Goal: Task Accomplishment & Management: Manage account settings

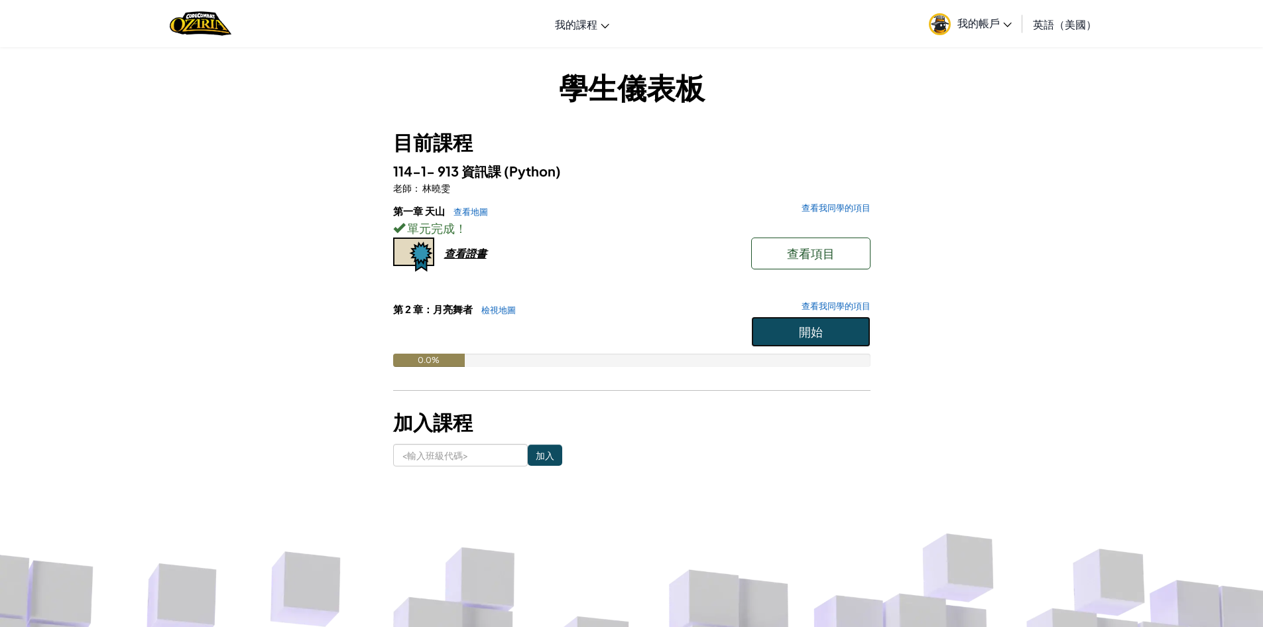
click at [792, 342] on button "開始" at bounding box center [810, 331] width 119 height 31
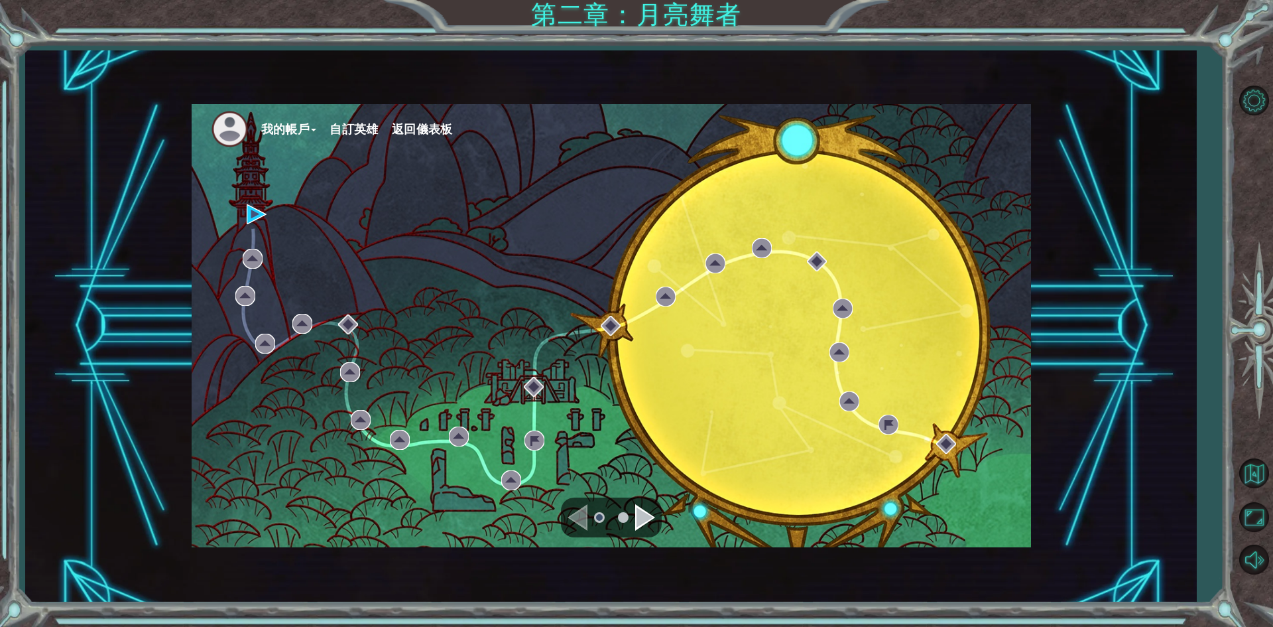
click at [651, 519] on div "導航到下一頁" at bounding box center [645, 517] width 20 height 27
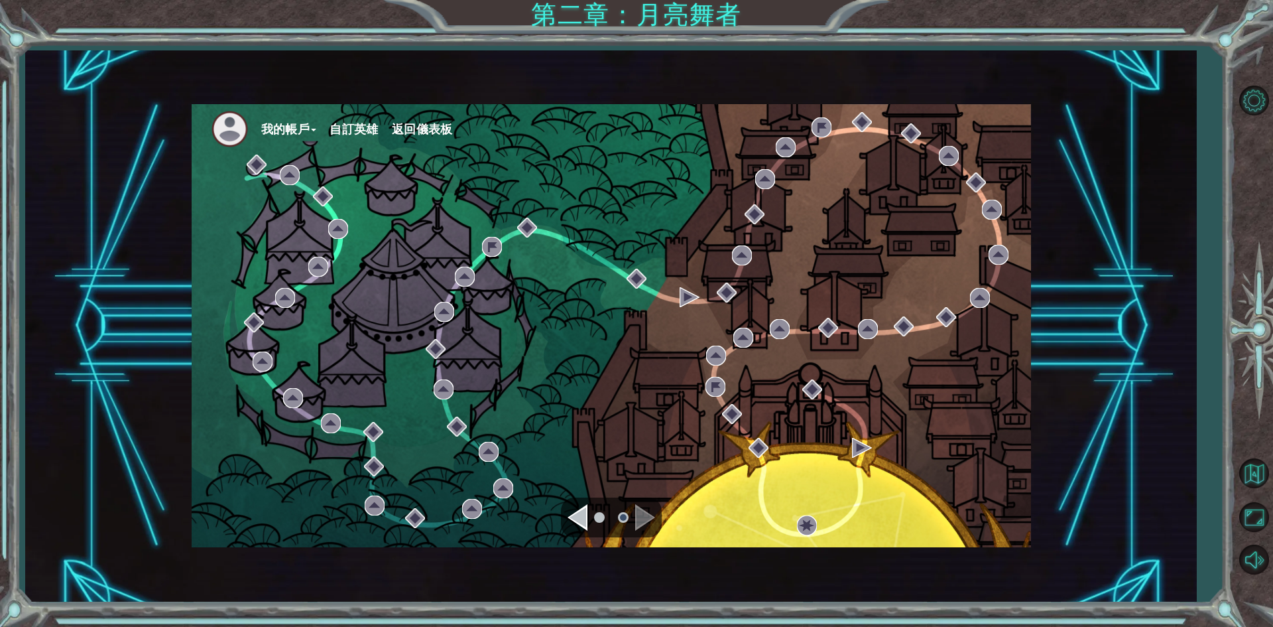
click at [586, 512] on div "導覽至上一頁" at bounding box center [578, 517] width 20 height 27
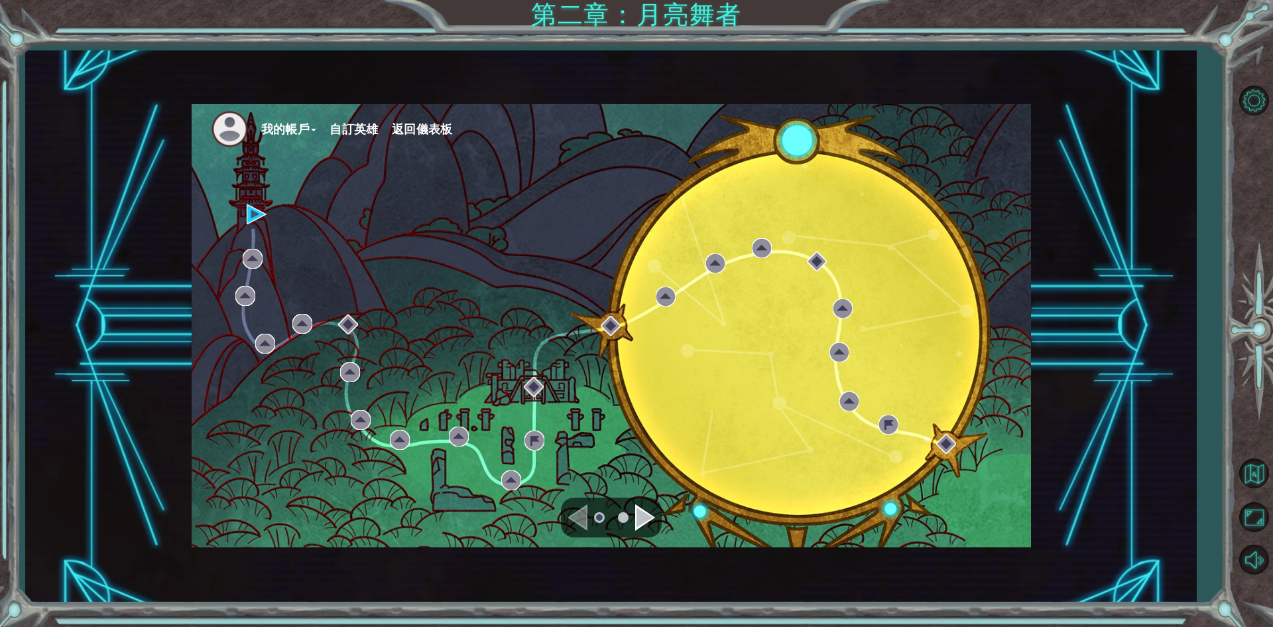
click at [344, 125] on font "自訂英雄" at bounding box center [354, 129] width 49 height 14
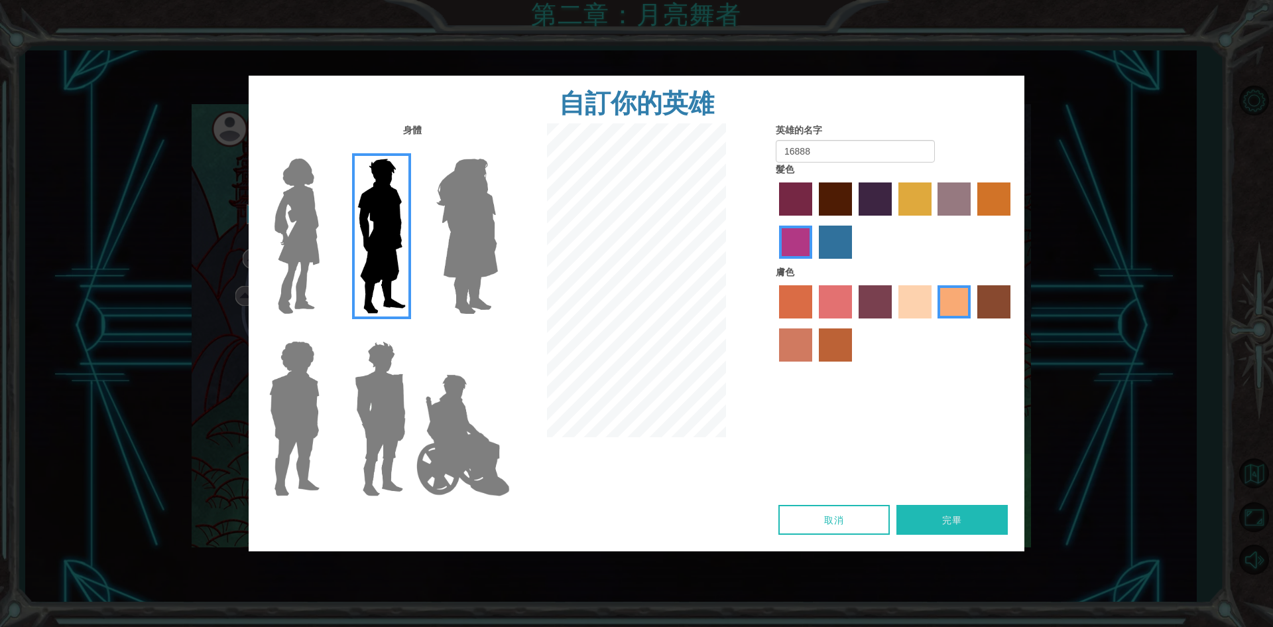
click at [459, 229] on img at bounding box center [467, 236] width 72 height 166
click at [497, 150] on input "英雄紫水晶" at bounding box center [497, 150] width 0 height 0
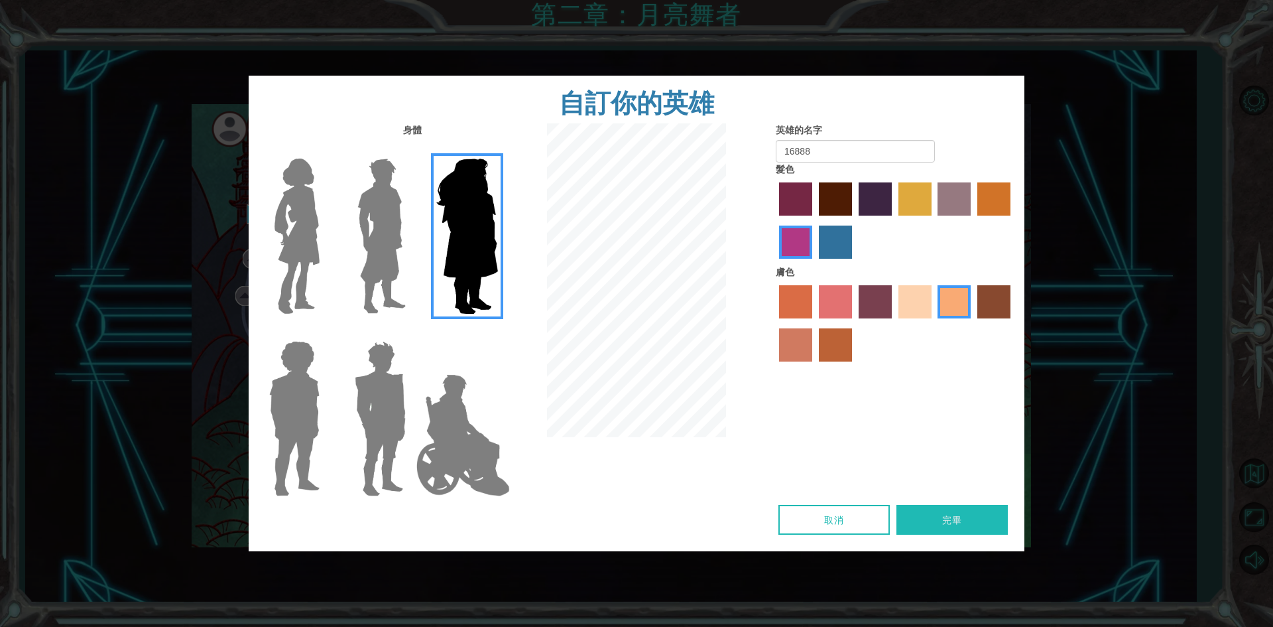
drag, startPoint x: 470, startPoint y: 459, endPoint x: 465, endPoint y: 454, distance: 7.0
click at [469, 458] on img at bounding box center [463, 435] width 104 height 133
click at [497, 332] on input "英雄傑米" at bounding box center [497, 332] width 0 height 0
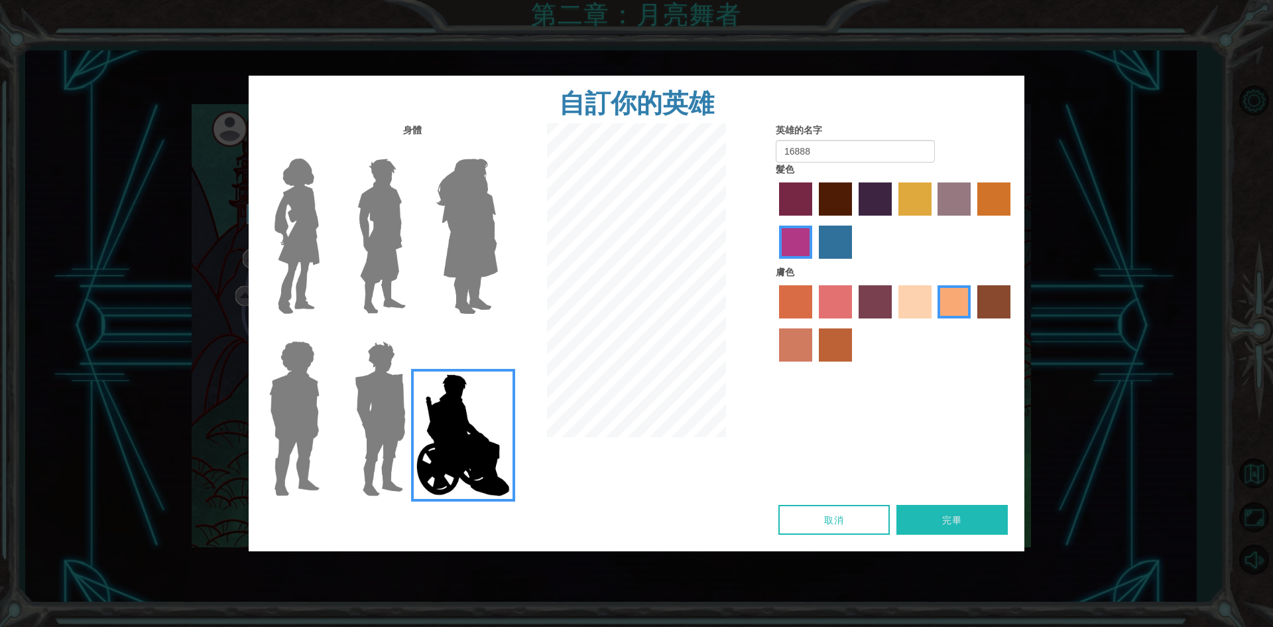
click at [475, 247] on img at bounding box center [467, 236] width 72 height 166
click at [497, 150] on input "英雄紫水晶" at bounding box center [497, 150] width 0 height 0
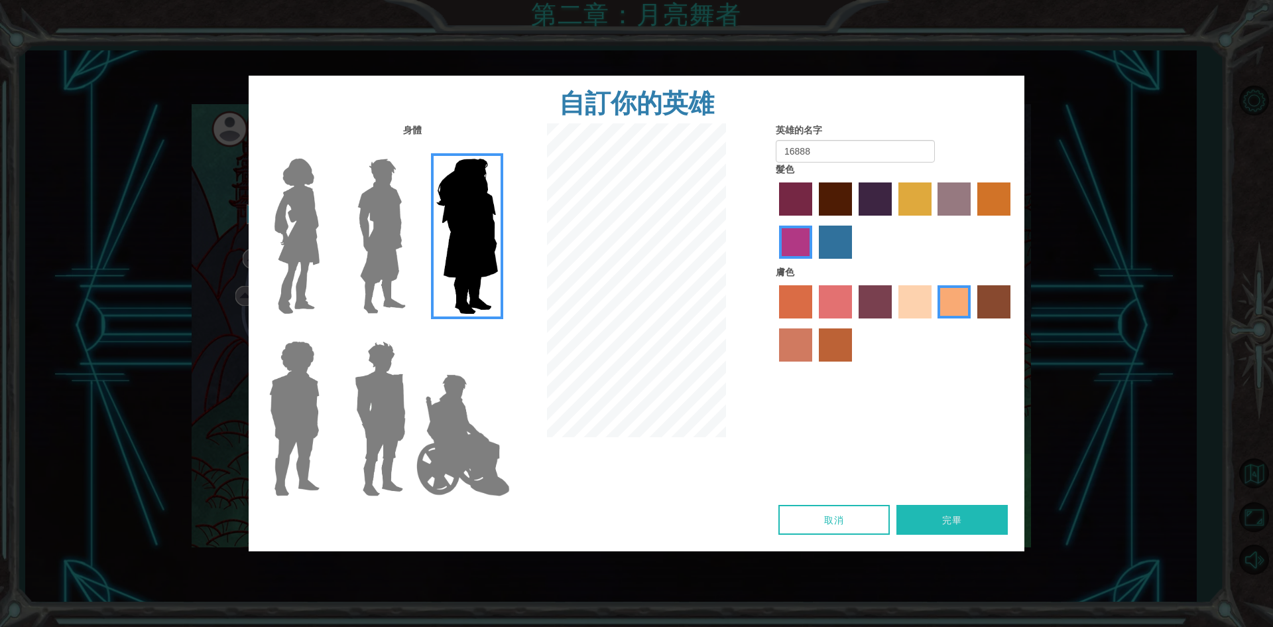
drag, startPoint x: 498, startPoint y: 465, endPoint x: 514, endPoint y: 432, distance: 36.8
click at [499, 465] on img at bounding box center [463, 435] width 104 height 133
click at [497, 332] on input "英雄傑米" at bounding box center [497, 332] width 0 height 0
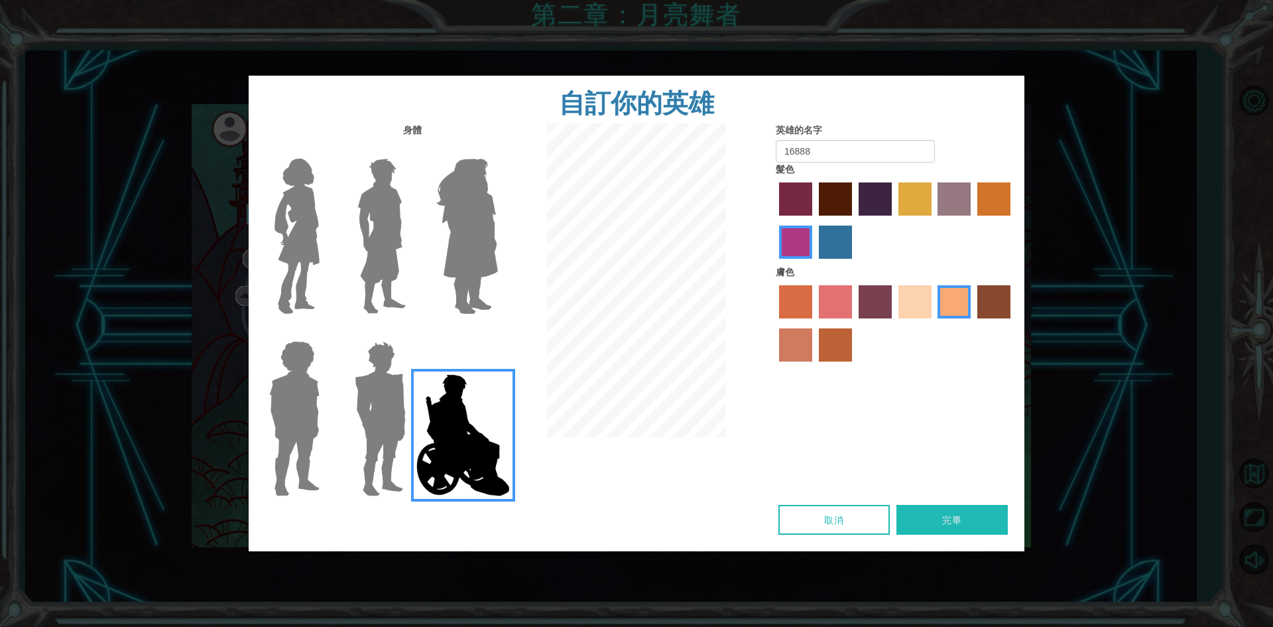
drag, startPoint x: 864, startPoint y: 221, endPoint x: 844, endPoint y: 216, distance: 21.1
click at [863, 221] on div at bounding box center [895, 222] width 239 height 86
click at [814, 210] on div at bounding box center [895, 222] width 239 height 86
click at [807, 170] on div "髮色" at bounding box center [895, 213] width 239 height 103
click at [824, 222] on div at bounding box center [895, 222] width 239 height 86
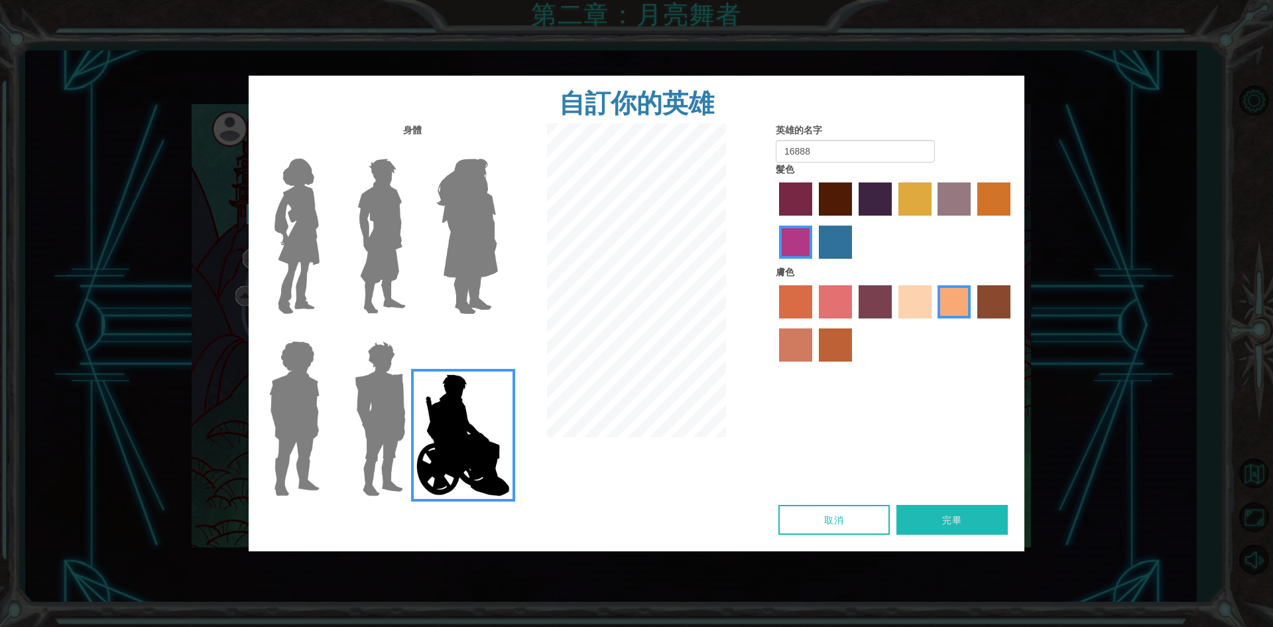
click at [834, 249] on label "拉奇馬拉染髮劑" at bounding box center [835, 241] width 33 height 33
click at [814, 263] on input "拉奇馬拉染髮劑" at bounding box center [814, 263] width 0 height 0
click at [809, 294] on div "膚色" at bounding box center [895, 316] width 239 height 103
click at [814, 341] on div at bounding box center [895, 325] width 239 height 86
click at [855, 336] on div at bounding box center [895, 325] width 239 height 86
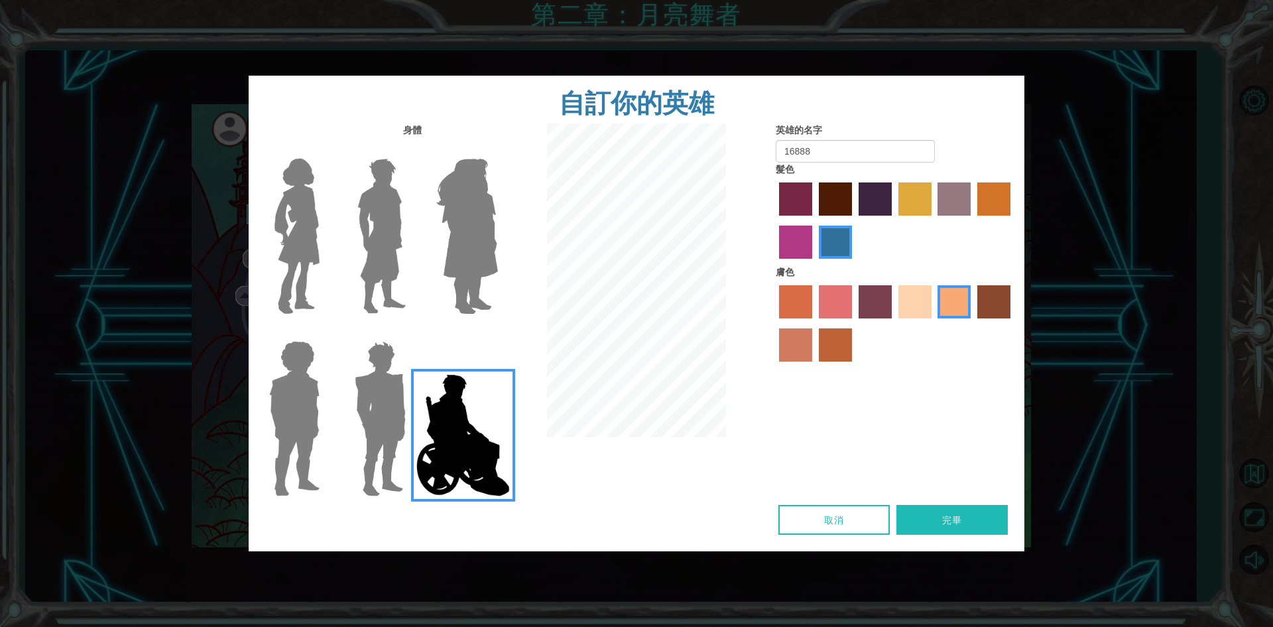
click at [850, 342] on label "煙樹皮膚顏色" at bounding box center [835, 344] width 33 height 33
click at [814, 366] on input "煙樹皮膚顏色" at bounding box center [814, 366] width 0 height 0
click at [842, 298] on label "膚色" at bounding box center [835, 301] width 33 height 33
click at [814, 323] on input "膚色" at bounding box center [814, 323] width 0 height 0
click at [842, 281] on div "膚色" at bounding box center [895, 316] width 239 height 103
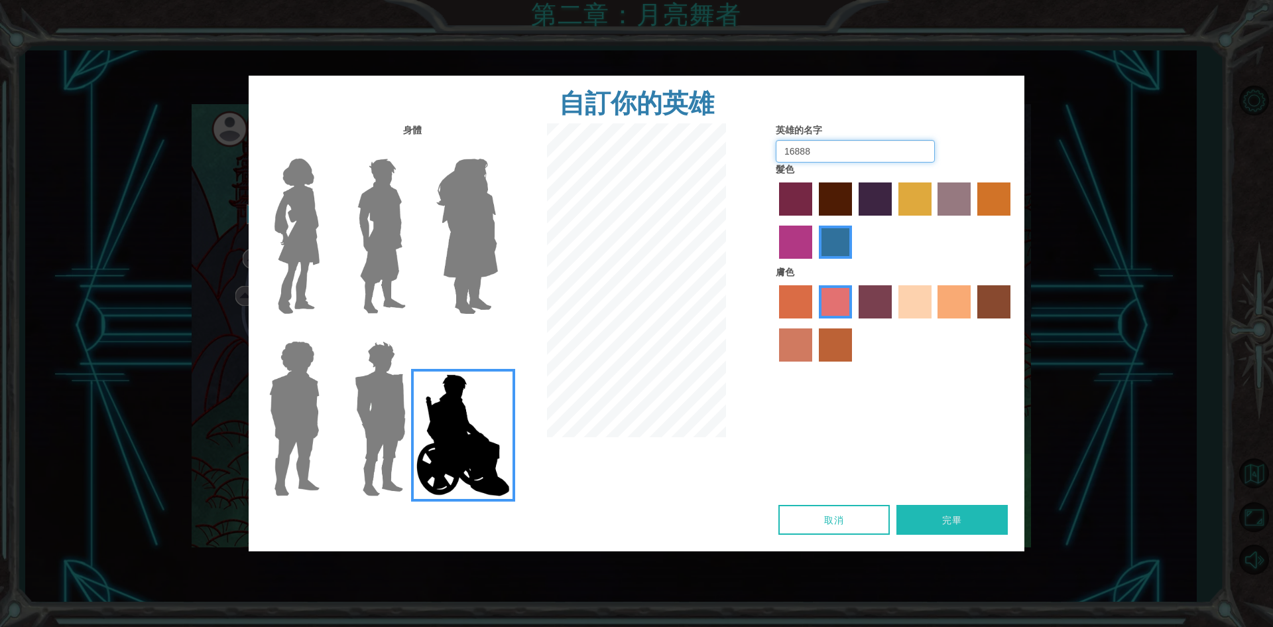
click at [799, 149] on input "16888" at bounding box center [855, 151] width 159 height 23
click at [787, 152] on input "16888" at bounding box center [855, 151] width 159 height 23
drag, startPoint x: 787, startPoint y: 153, endPoint x: 793, endPoint y: 147, distance: 8.0
click at [793, 147] on input "16888" at bounding box center [855, 151] width 159 height 23
type input "15888"
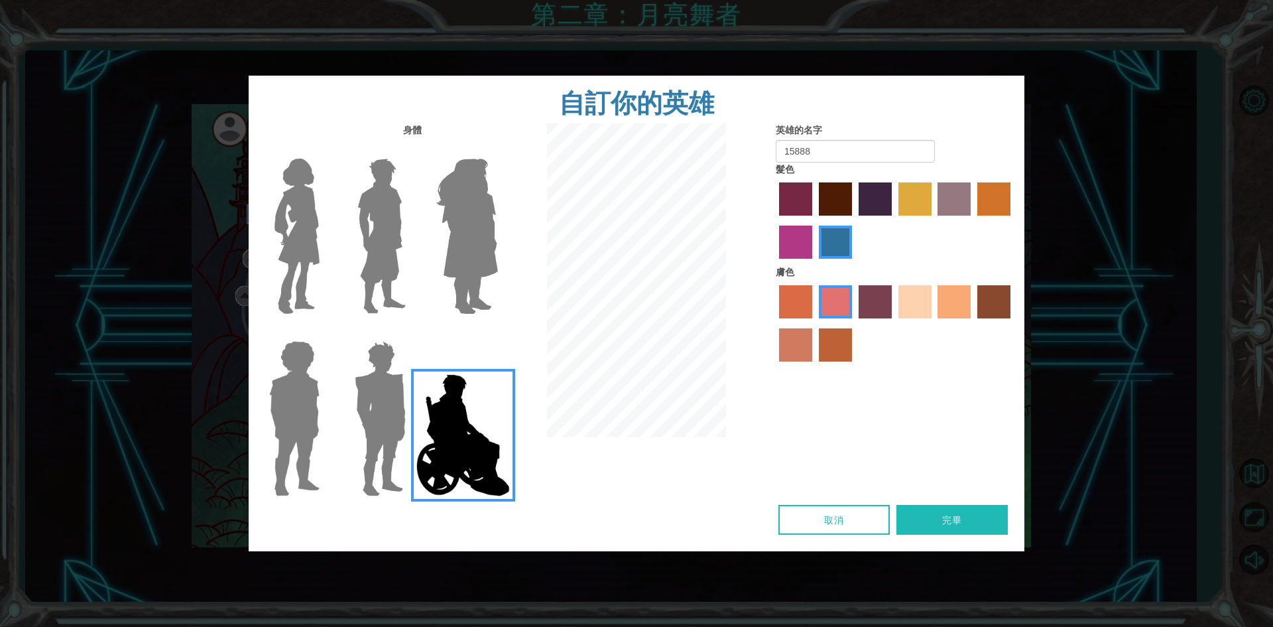
click at [984, 519] on button "完畢" at bounding box center [952, 520] width 111 height 30
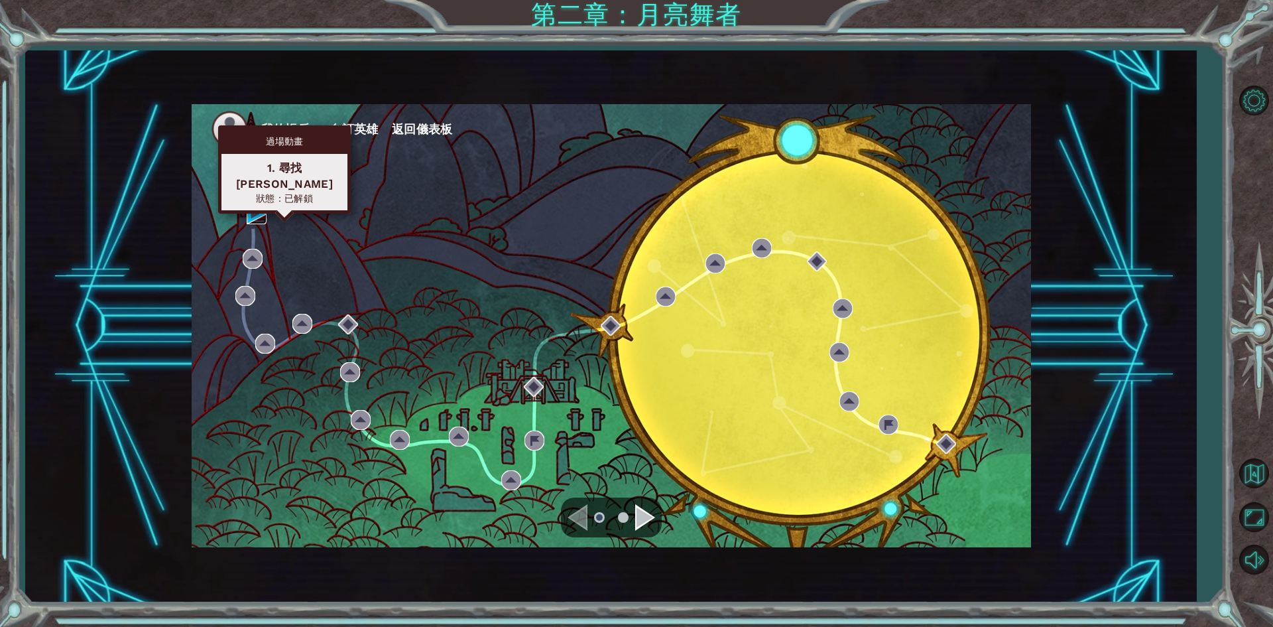
click at [254, 215] on img at bounding box center [257, 214] width 20 height 20
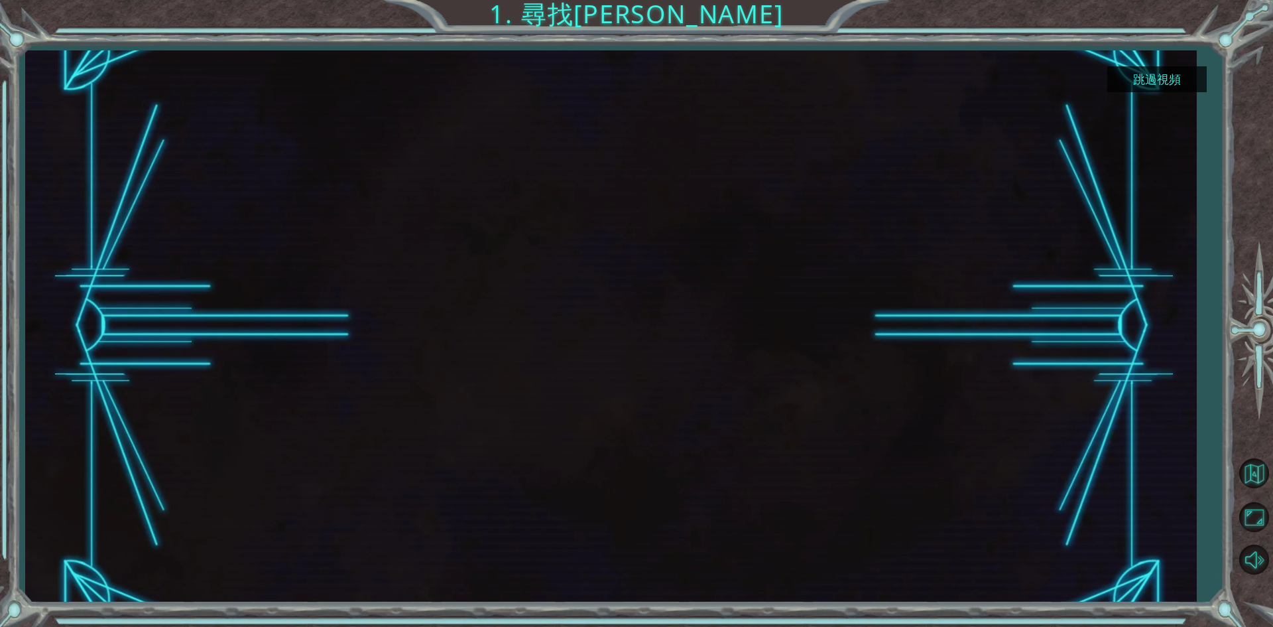
click at [1133, 82] on font "跳過視頻" at bounding box center [1157, 79] width 48 height 14
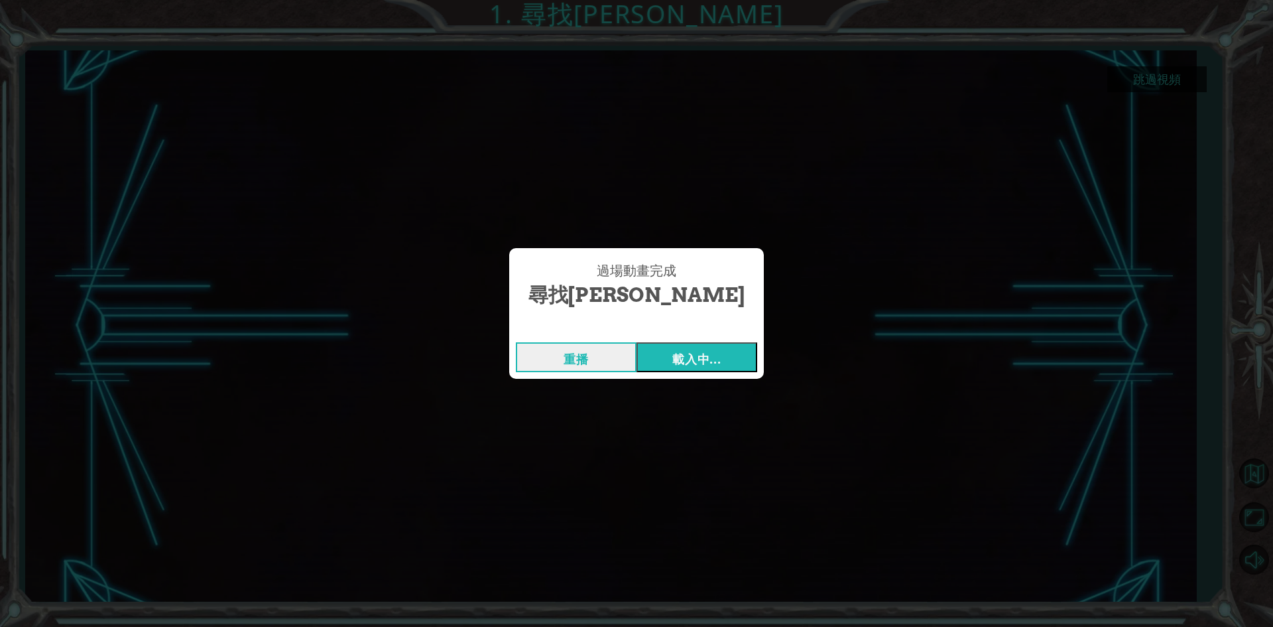
click at [664, 360] on button "載入中..." at bounding box center [697, 357] width 121 height 30
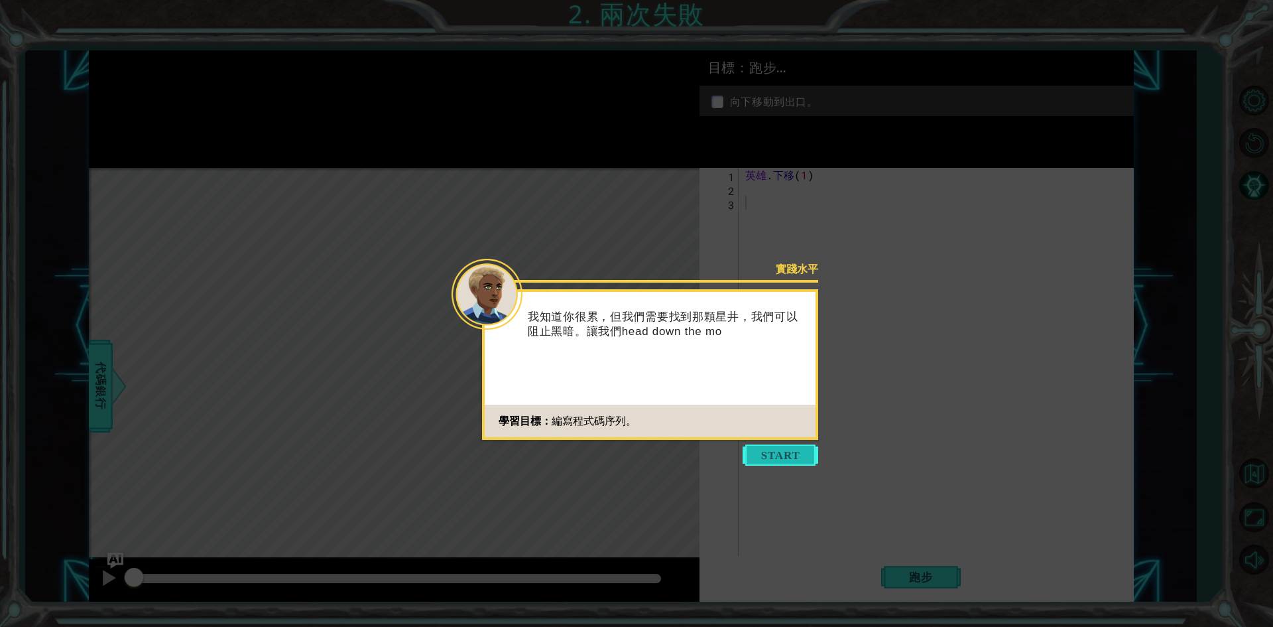
click at [771, 450] on button "開始" at bounding box center [781, 454] width 76 height 21
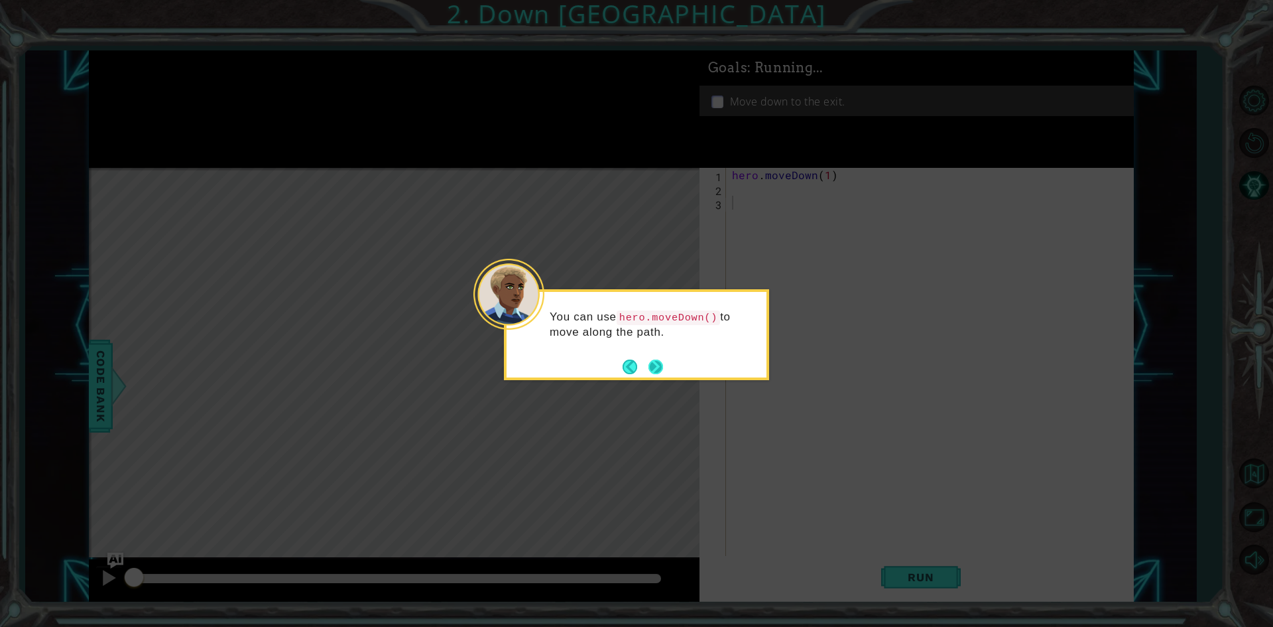
click at [657, 359] on button "Next" at bounding box center [656, 366] width 15 height 15
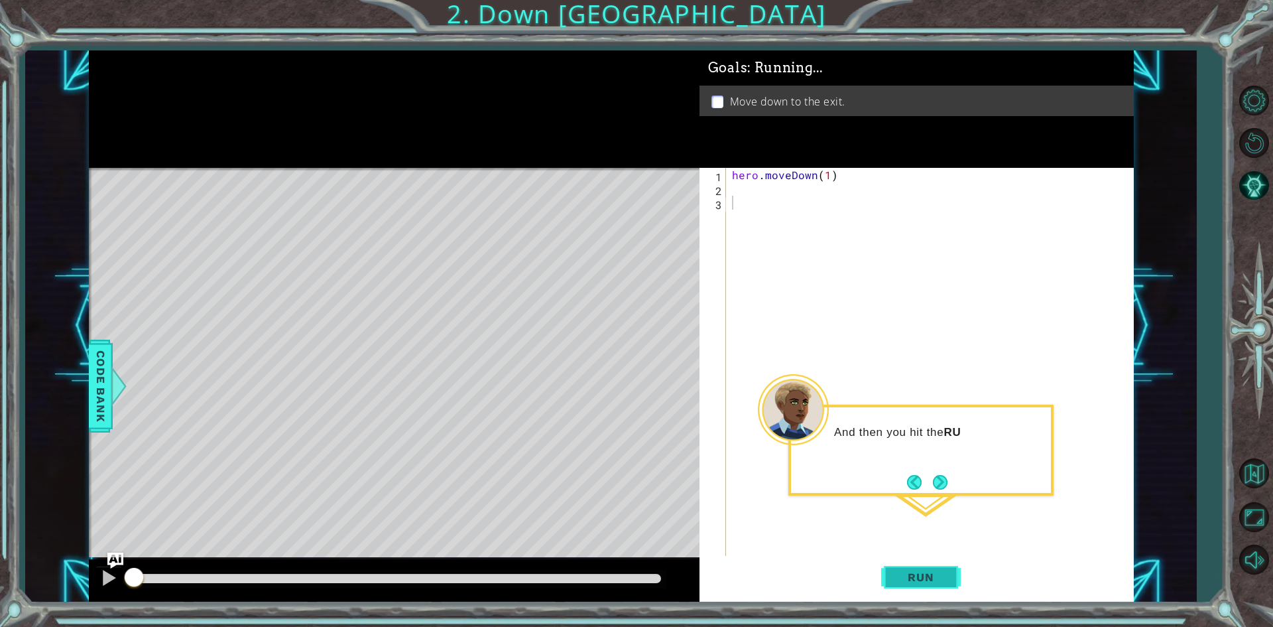
click at [930, 597] on button "Run" at bounding box center [921, 577] width 80 height 43
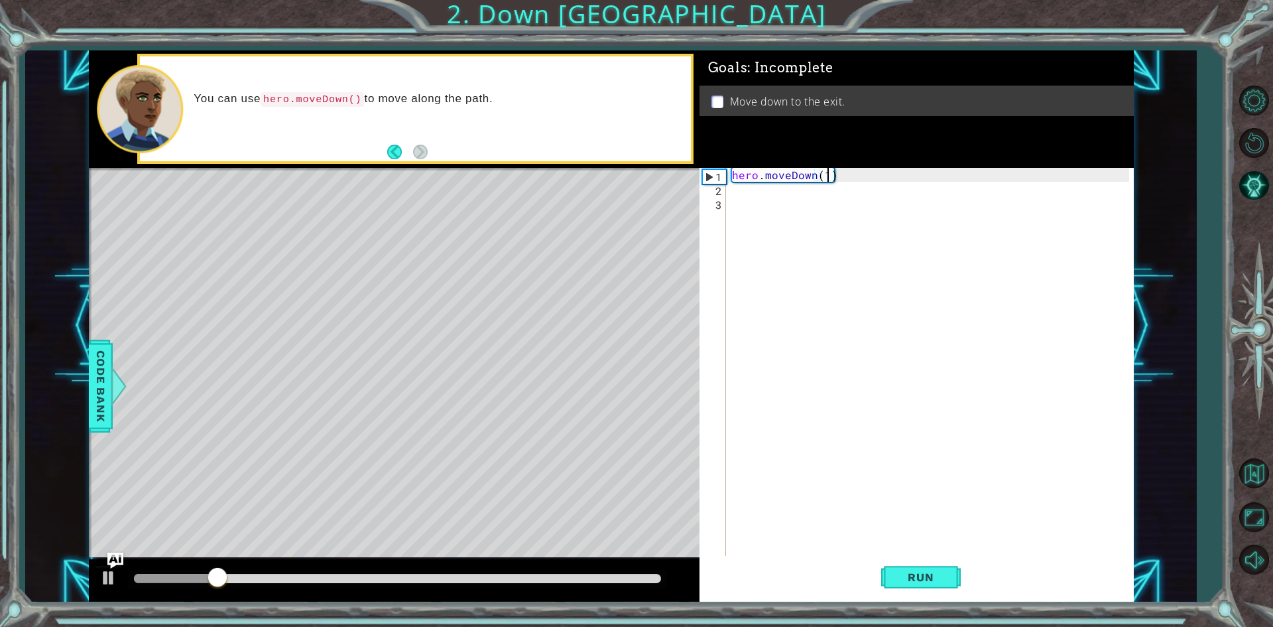
click at [828, 176] on div "hero . moveDown ( 1 )" at bounding box center [932, 377] width 406 height 418
click at [938, 584] on span "Run" at bounding box center [921, 576] width 52 height 13
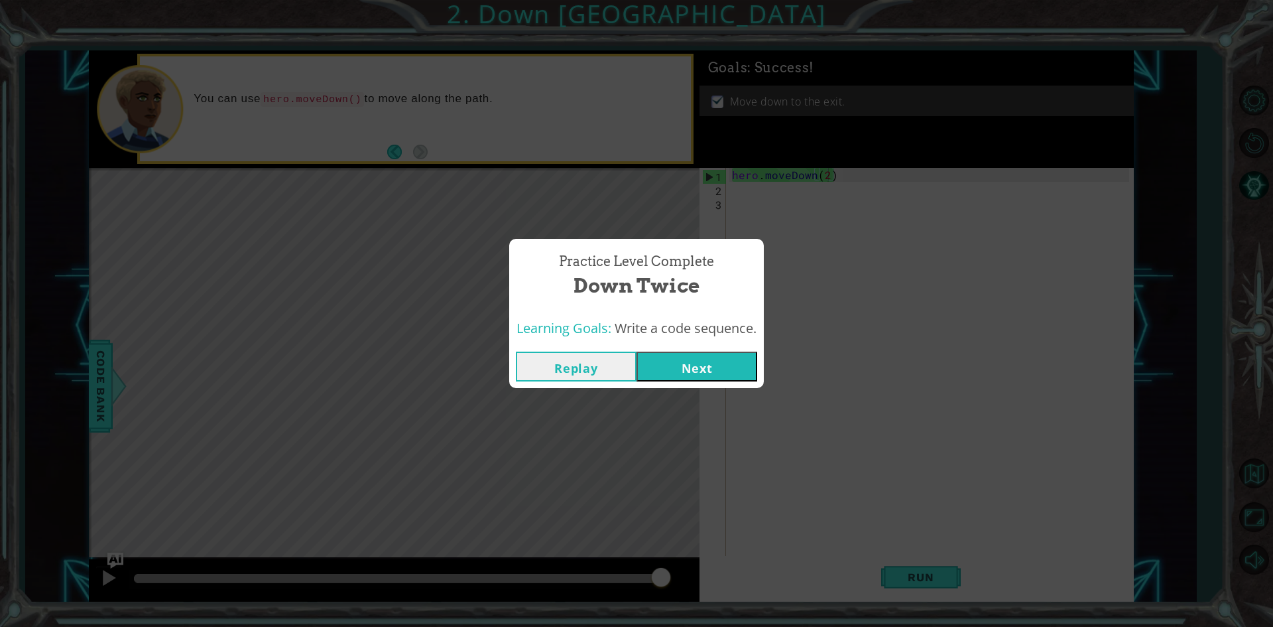
click at [588, 375] on button "Replay" at bounding box center [576, 366] width 121 height 30
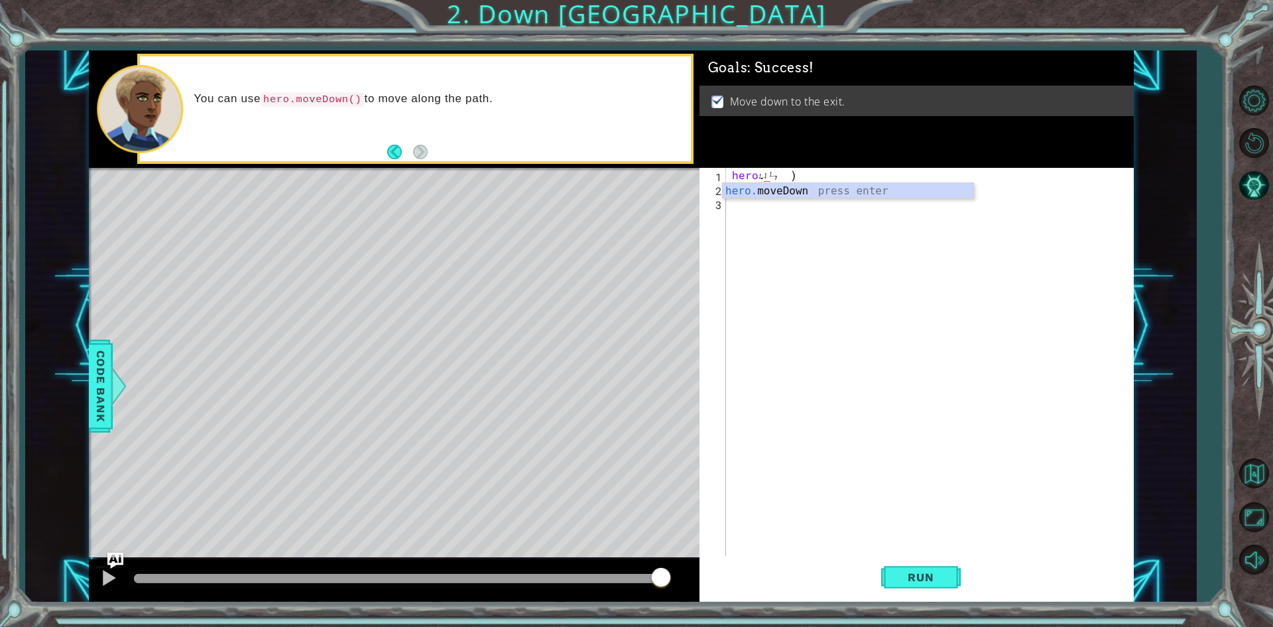
type textarea "ㄩ"
click at [790, 173] on div "hero . jump ( )" at bounding box center [932, 377] width 406 height 418
click at [928, 575] on span "Run" at bounding box center [921, 576] width 52 height 13
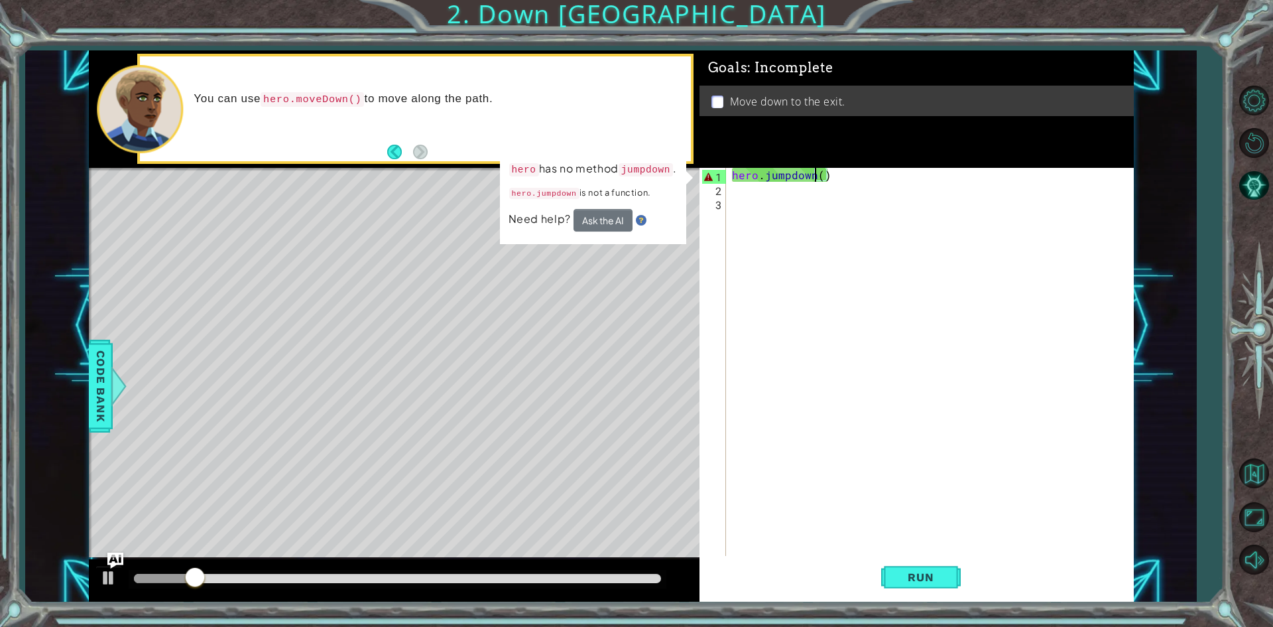
click at [798, 172] on div "hero . jumpdown ( )" at bounding box center [932, 377] width 406 height 418
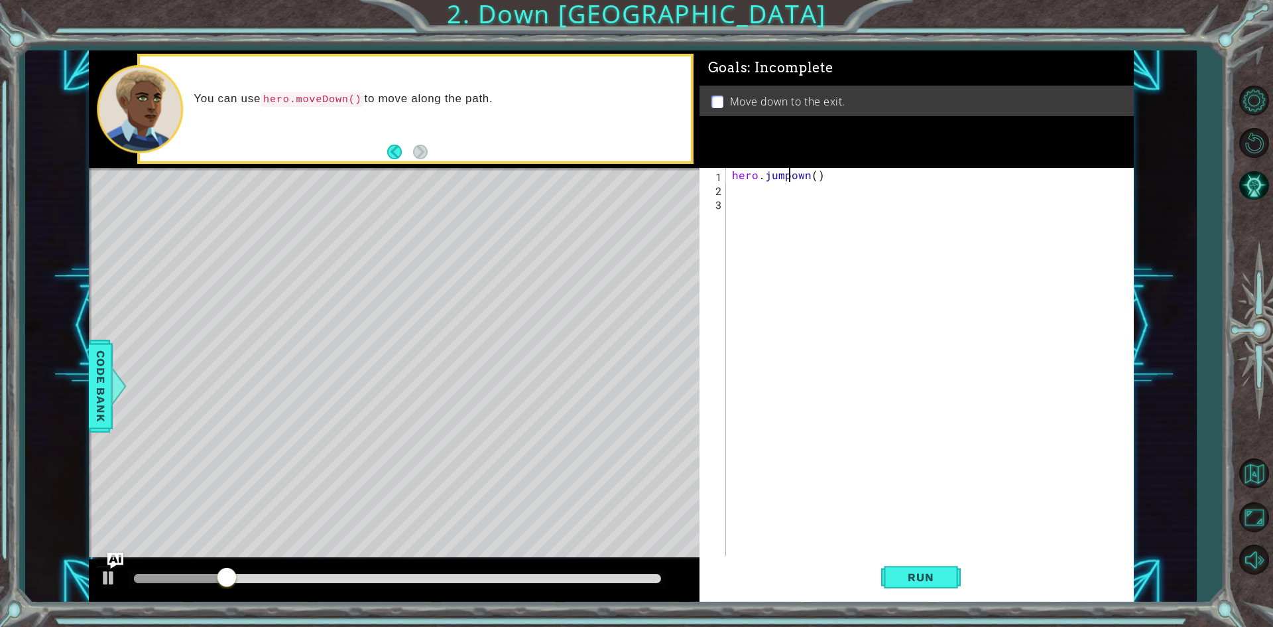
scroll to position [0, 4]
drag, startPoint x: 930, startPoint y: 570, endPoint x: 930, endPoint y: 577, distance: 7.3
click at [930, 574] on button "Run" at bounding box center [921, 577] width 80 height 43
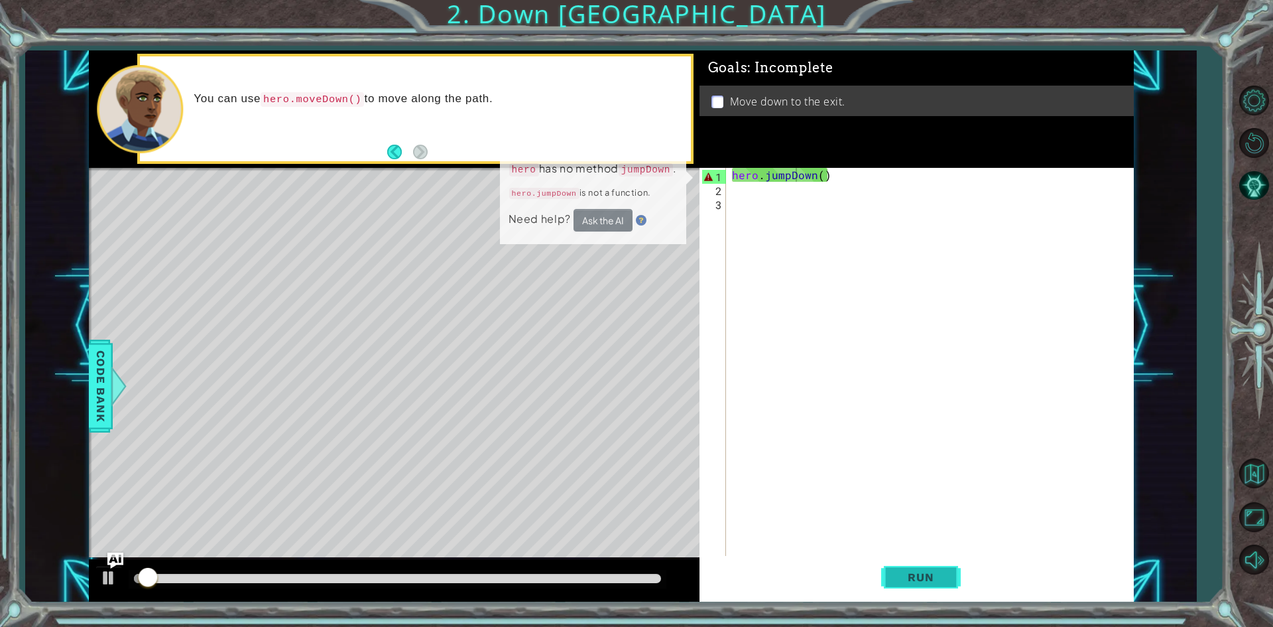
click at [932, 578] on span "Run" at bounding box center [921, 576] width 52 height 13
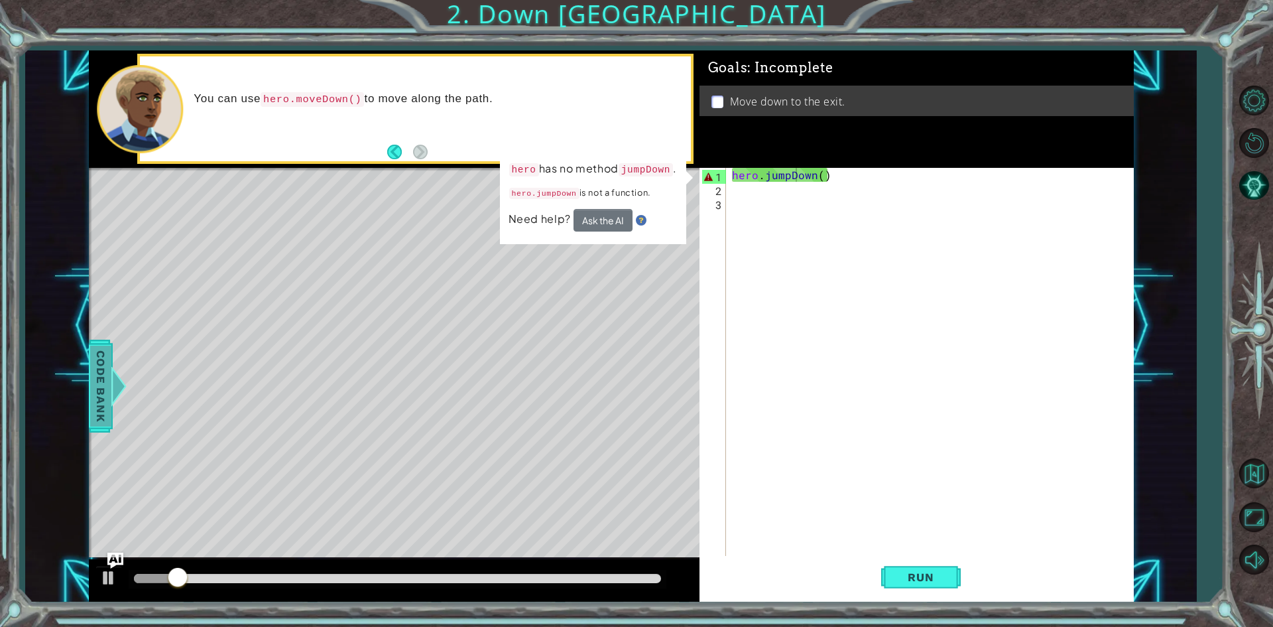
click at [107, 407] on span "Code Bank" at bounding box center [100, 385] width 21 height 81
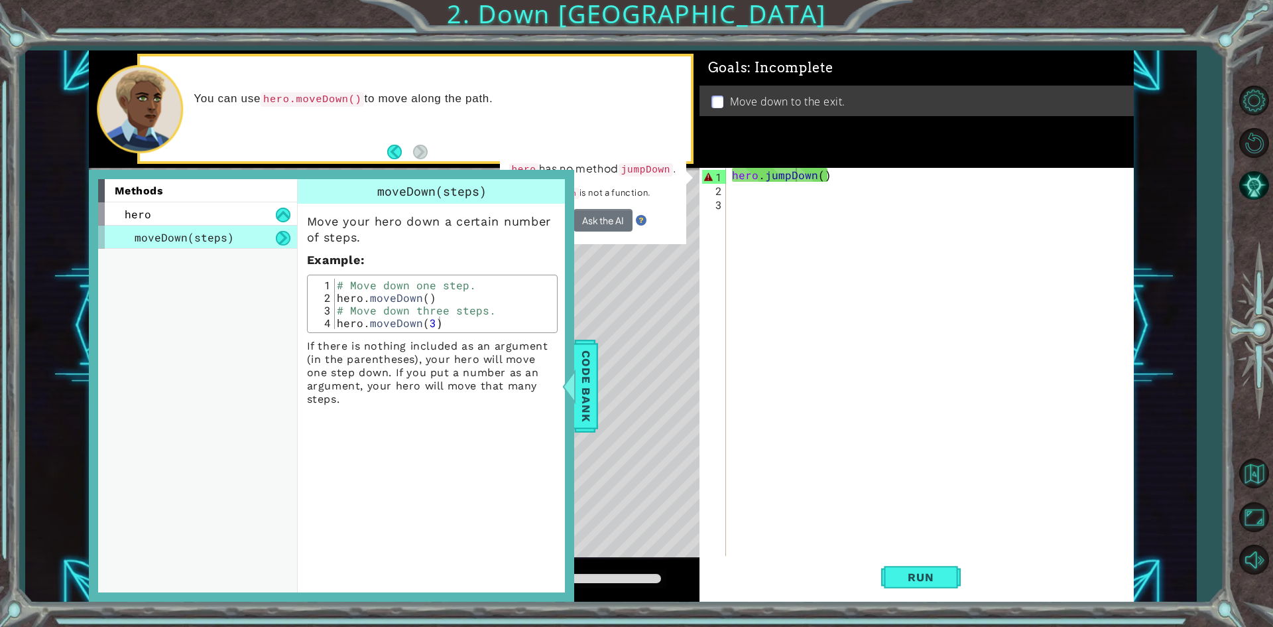
click at [213, 226] on div "moveDown(steps)" at bounding box center [197, 236] width 199 height 23
click at [220, 217] on div "hero" at bounding box center [197, 213] width 199 height 23
click at [241, 214] on div "hero" at bounding box center [197, 213] width 199 height 23
click at [769, 178] on div "hero . jumpDown ( )" at bounding box center [932, 377] width 406 height 418
drag, startPoint x: 332, startPoint y: 17, endPoint x: 791, endPoint y: 172, distance: 485.3
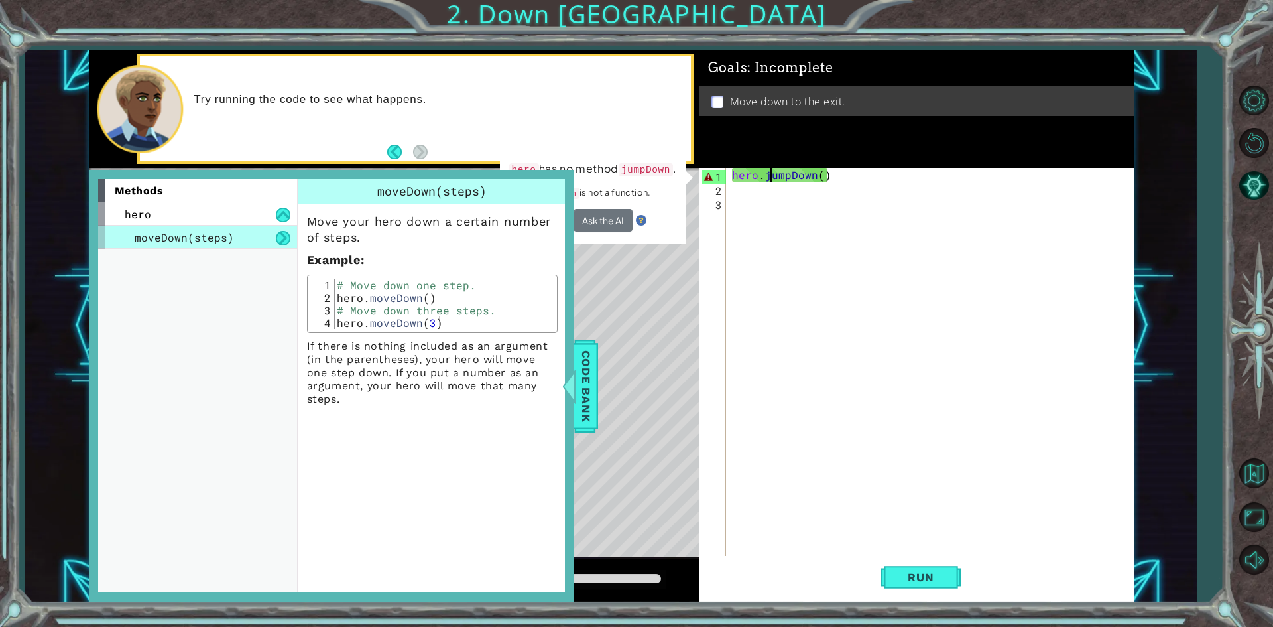
click at [792, 172] on div "hero . jumpDown ( )" at bounding box center [932, 377] width 406 height 418
click at [791, 172] on div "hero . jumpDown ( )" at bounding box center [932, 377] width 406 height 418
click at [791, 173] on div "hero . jumpDown ( )" at bounding box center [929, 363] width 400 height 390
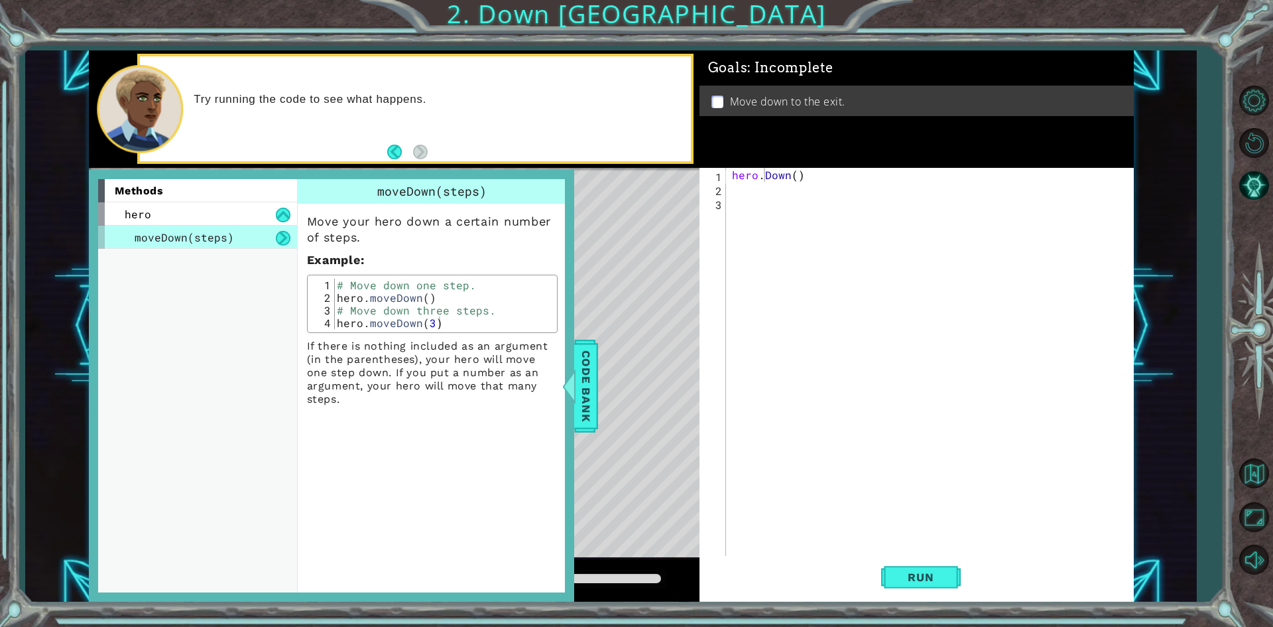
click at [802, 198] on body "1 ההההההההההההההההההההההההההההההההההההההההההההההההההההההההההההההההההההההההההההה…" at bounding box center [636, 313] width 1273 height 627
click at [790, 174] on div "hero . jumpDown ( )" at bounding box center [929, 363] width 400 height 390
click at [796, 188] on div "hero. moveDown press enter" at bounding box center [848, 207] width 251 height 48
click at [920, 584] on button "Run" at bounding box center [921, 577] width 80 height 43
click at [592, 402] on span "Code Bank" at bounding box center [586, 385] width 21 height 81
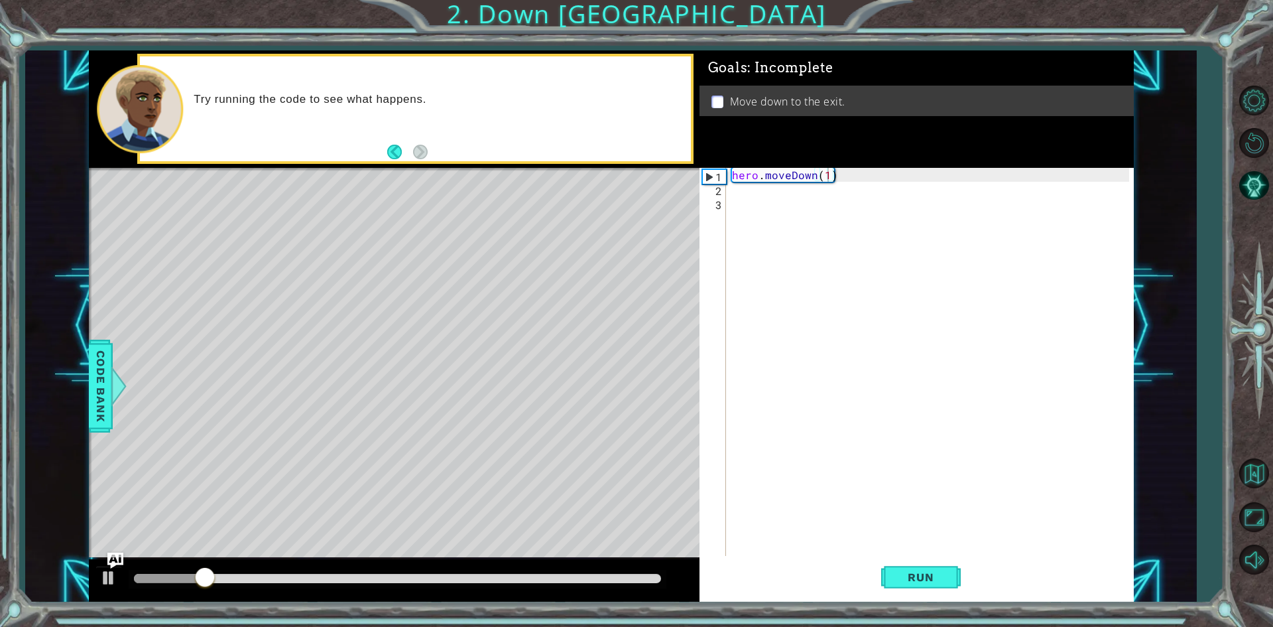
click at [826, 180] on div "hero . moveDown ( 1 )" at bounding box center [932, 377] width 406 height 418
type textarea "hero.moveDown(2)"
click at [913, 587] on button "Run" at bounding box center [921, 577] width 80 height 43
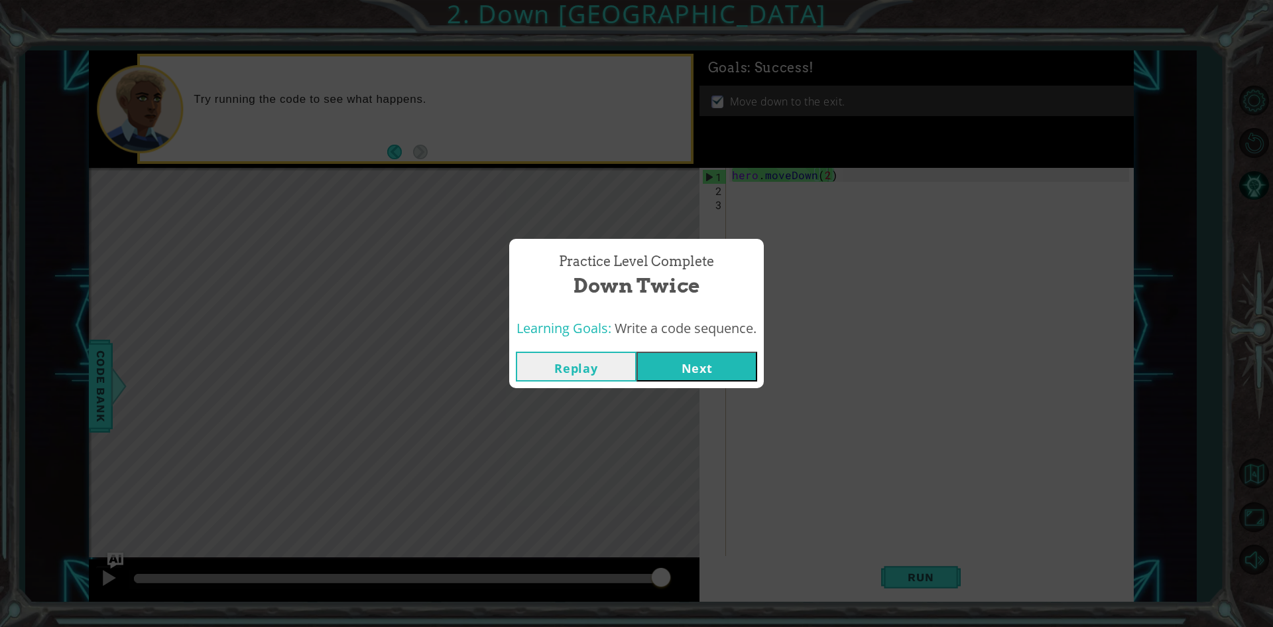
click at [706, 373] on button "Next" at bounding box center [697, 366] width 121 height 30
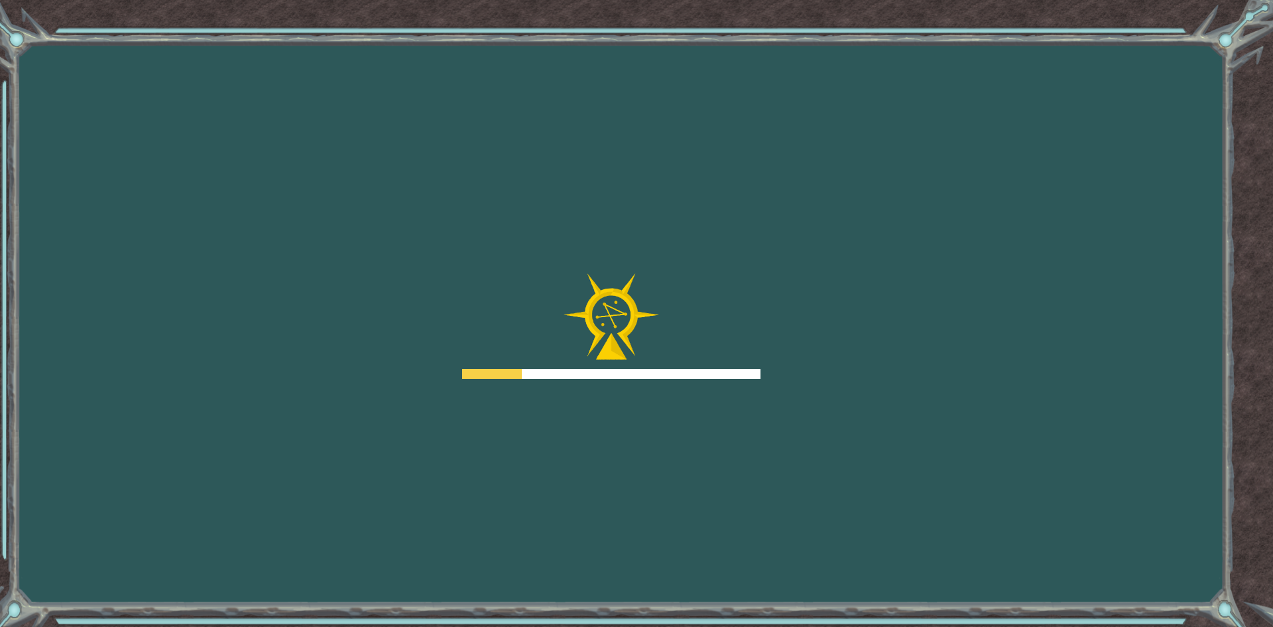
click at [706, 373] on div at bounding box center [611, 374] width 298 height 10
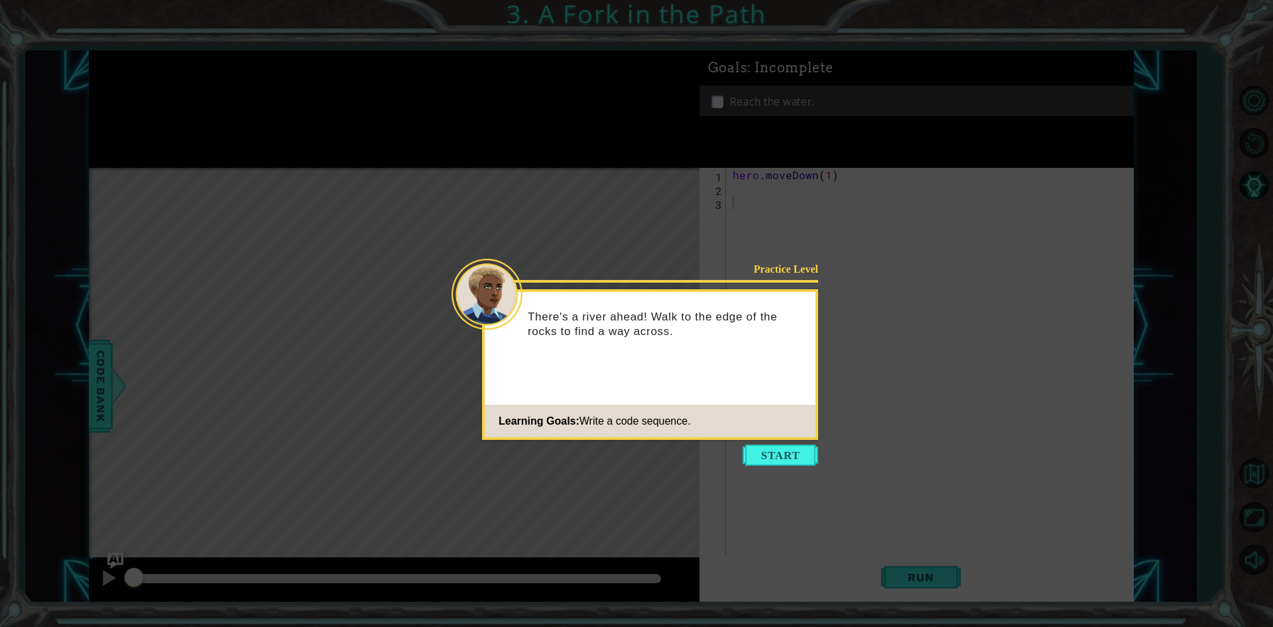
click at [804, 440] on icon at bounding box center [636, 313] width 1273 height 627
click at [799, 445] on button "Start" at bounding box center [781, 454] width 76 height 21
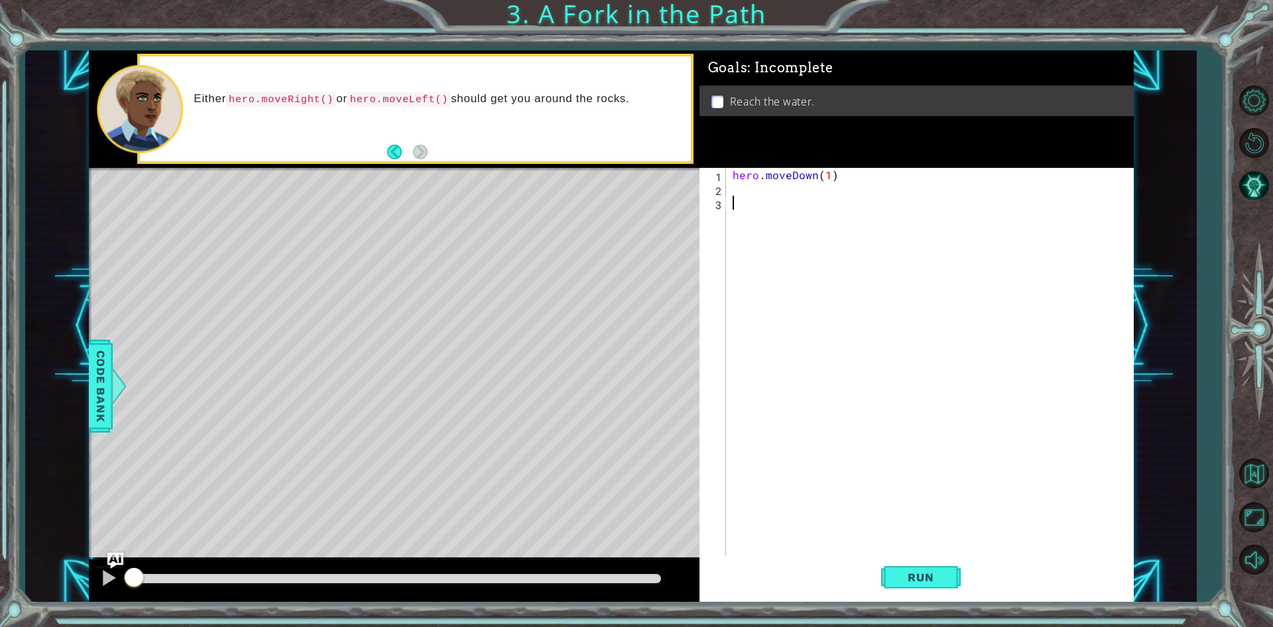
click at [838, 204] on div "hero . moveDown ( 1 )" at bounding box center [933, 377] width 406 height 418
click at [832, 173] on div "hero . moveDown ( 1 )" at bounding box center [933, 377] width 406 height 418
type textarea "hero.moveDown(1)"
click at [838, 183] on div "hero . moveDown ( 1 )" at bounding box center [933, 377] width 406 height 418
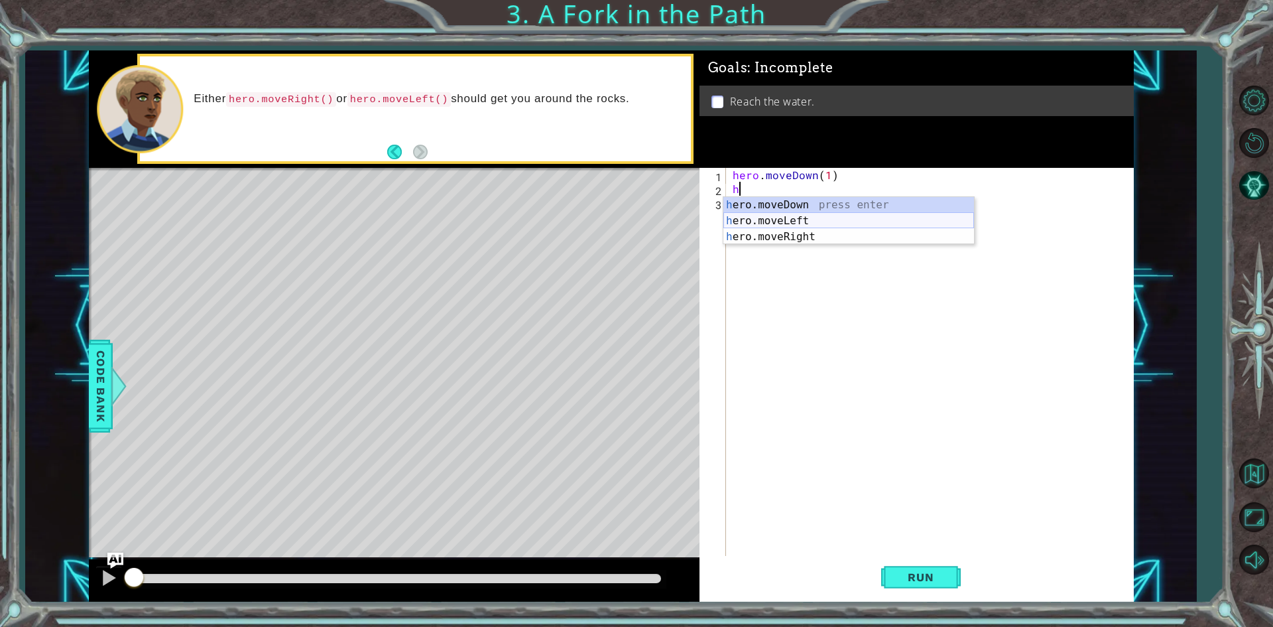
click at [784, 214] on div "h ero.moveDown press enter h ero.moveLeft press enter h ero.moveRight press ent…" at bounding box center [849, 237] width 251 height 80
type textarea "hero.moveLeft(1)"
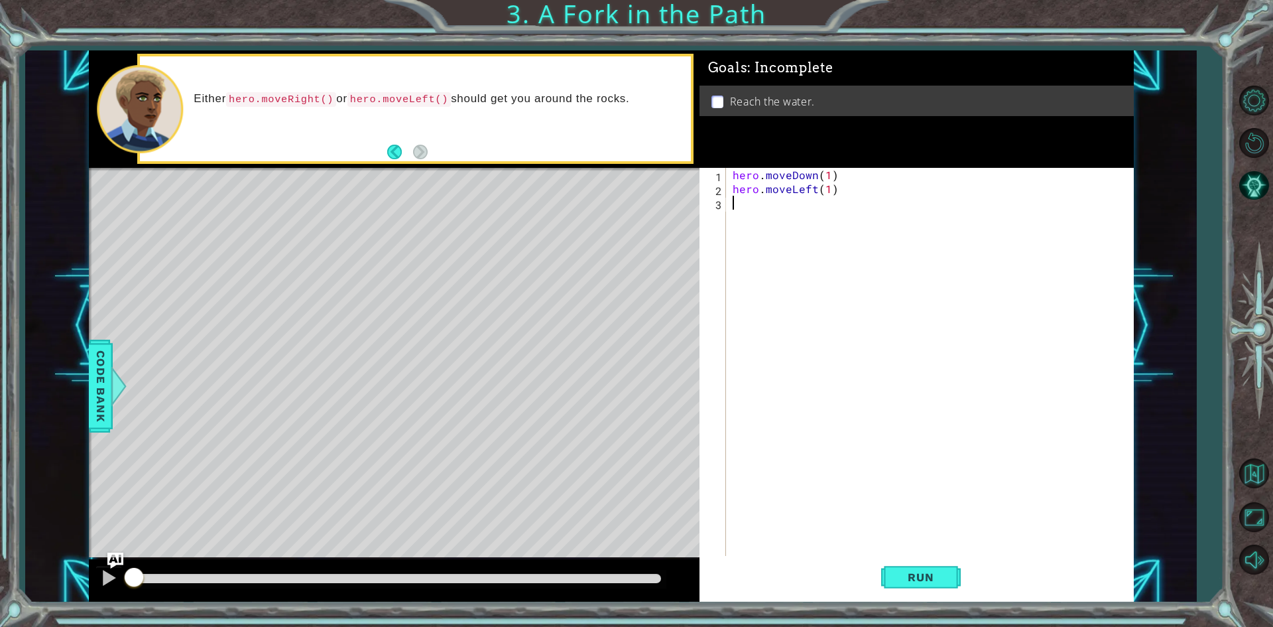
click at [848, 196] on div "hero . moveDown ( 1 ) hero . moveLeft ( 1 )" at bounding box center [933, 377] width 406 height 418
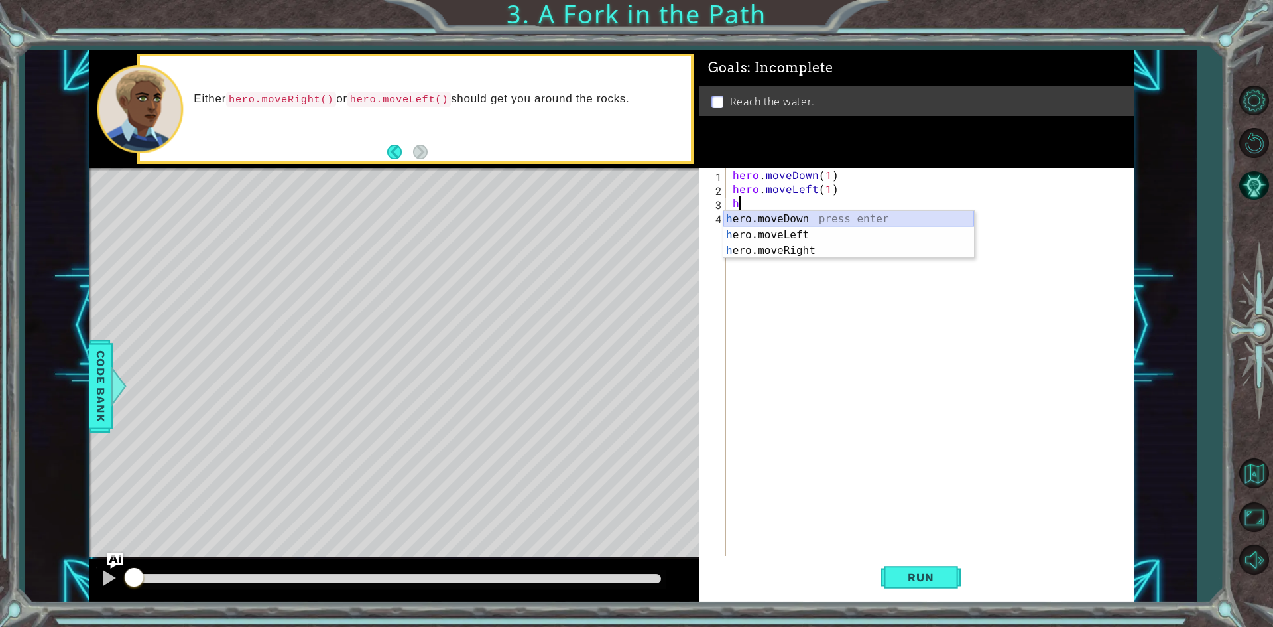
click at [812, 220] on div "h ero.moveDown press enter h ero.moveLeft press enter h ero.moveRight press ent…" at bounding box center [849, 251] width 251 height 80
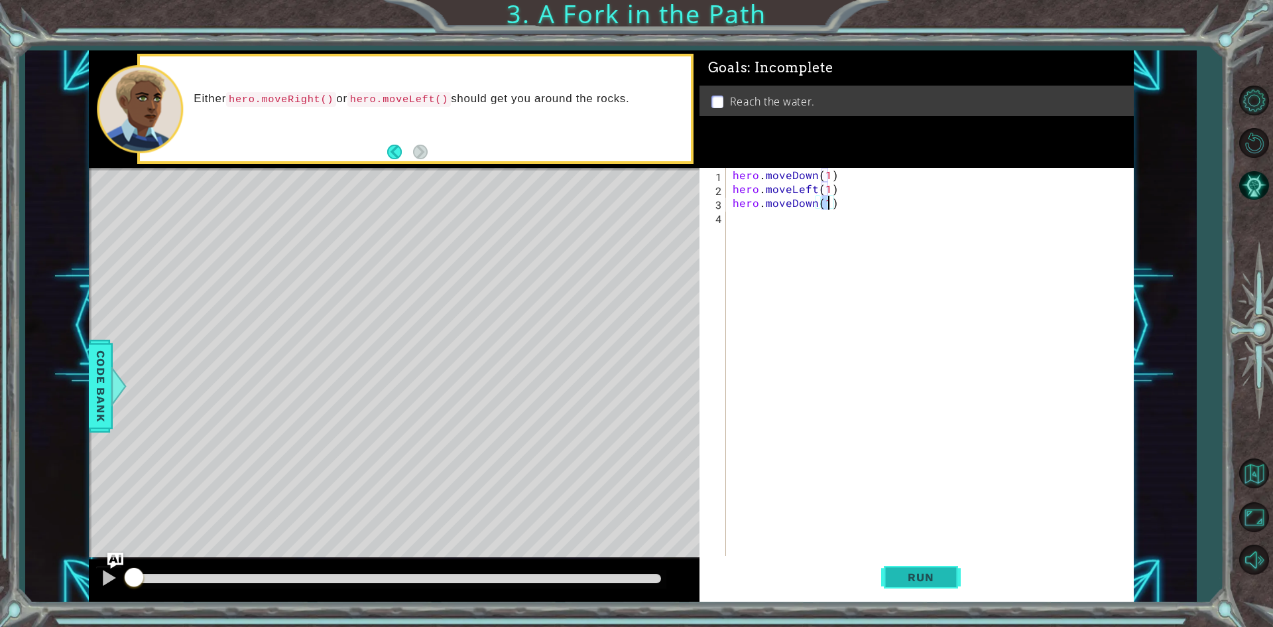
type textarea "hero.moveDown(1)"
click at [922, 583] on span "Run" at bounding box center [921, 576] width 52 height 13
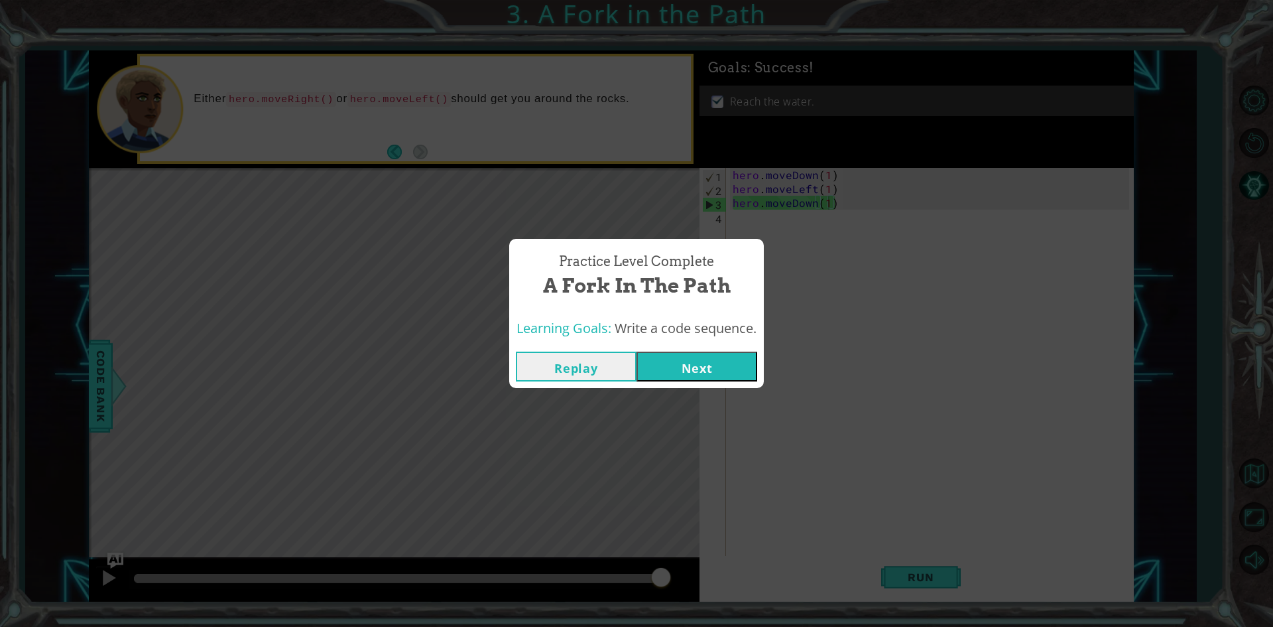
click at [577, 372] on button "Replay" at bounding box center [576, 366] width 121 height 30
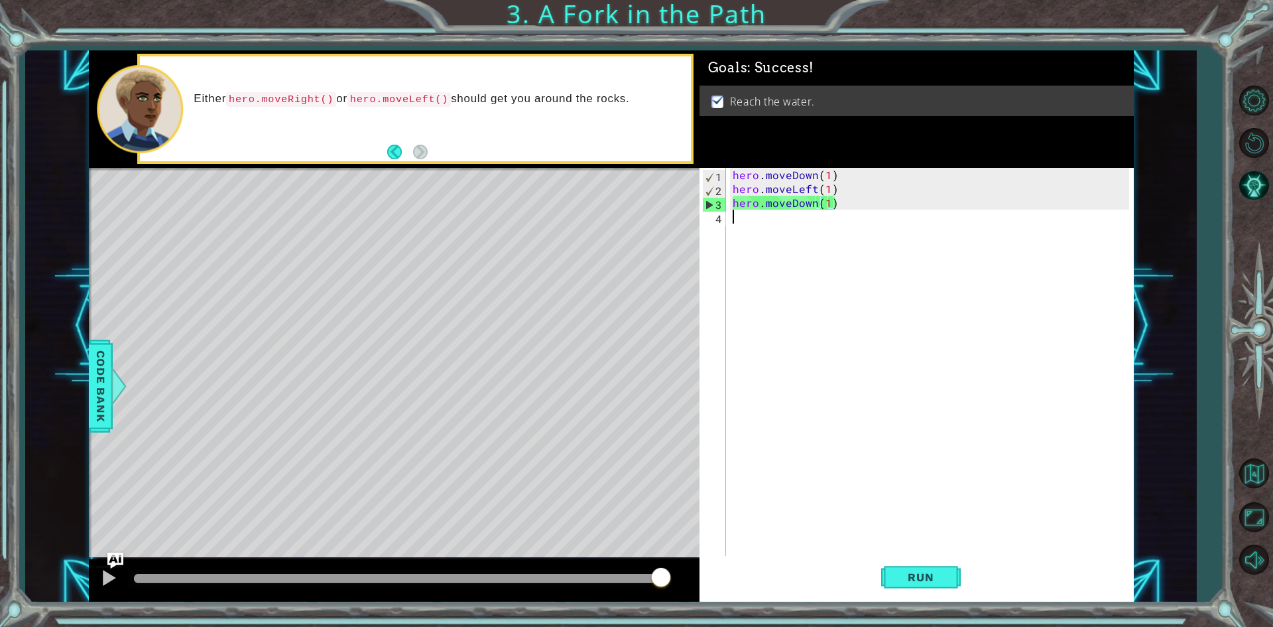
click at [787, 243] on div "hero . moveDown ( 1 ) hero . moveLeft ( 1 ) hero . moveDown ( 1 )" at bounding box center [933, 377] width 406 height 418
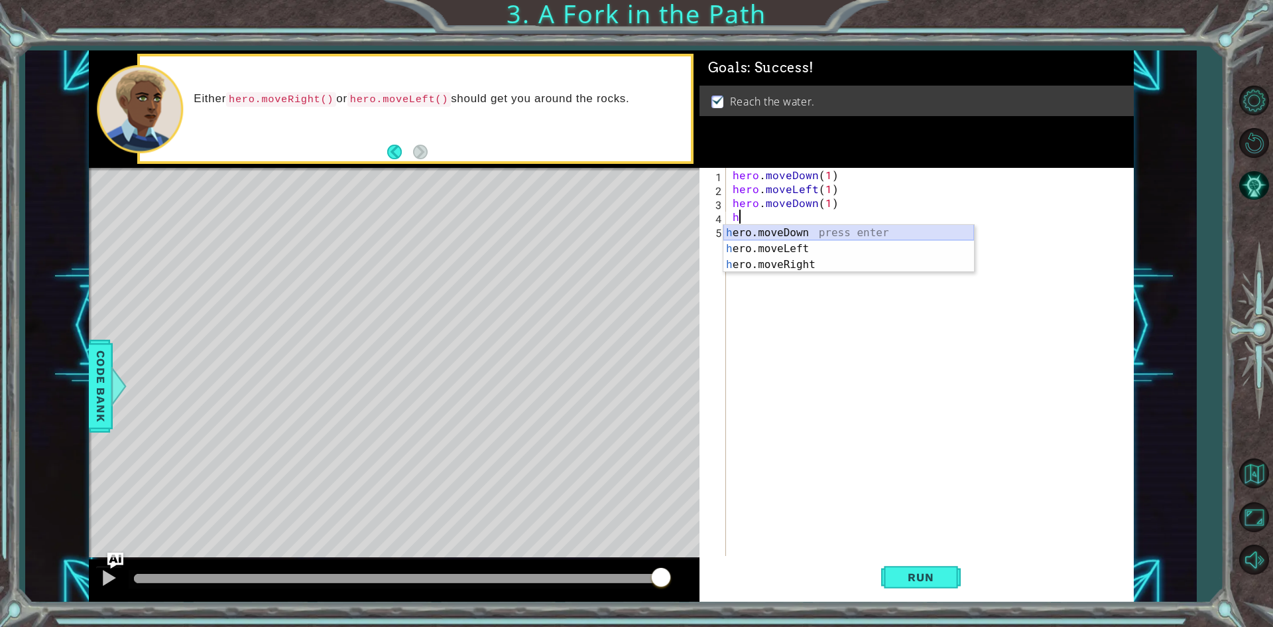
click at [781, 237] on div "h ero.moveDown press enter h ero.moveLeft press enter h ero.moveRight press ent…" at bounding box center [849, 265] width 251 height 80
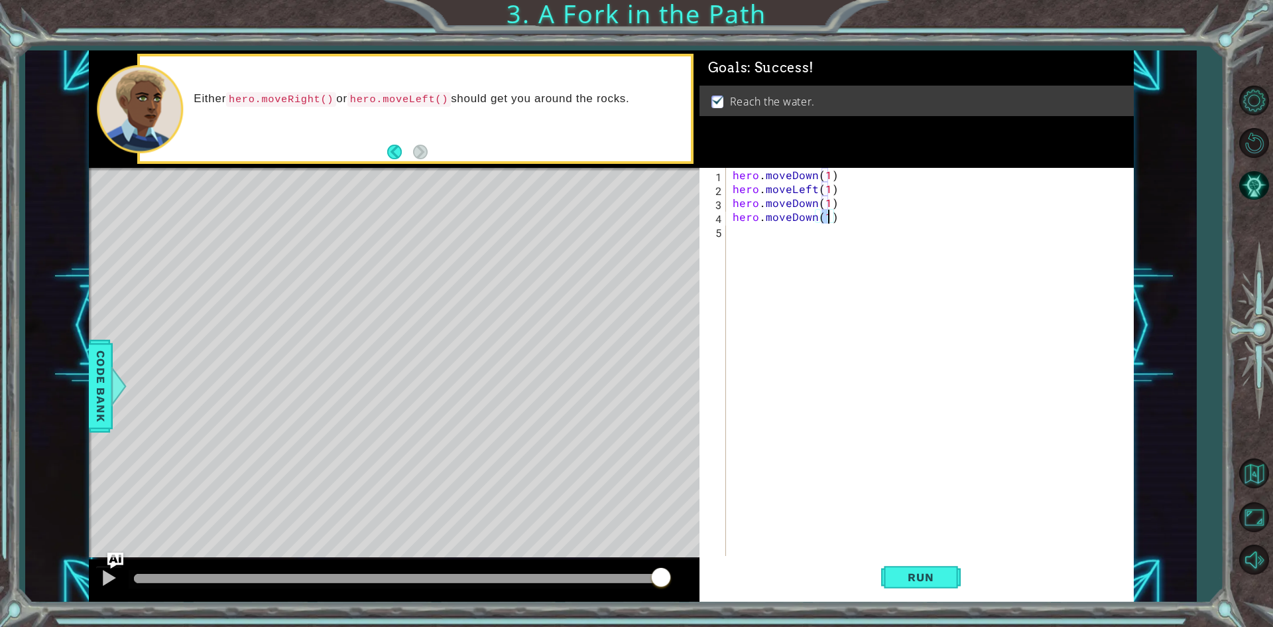
click at [815, 218] on div "hero . moveDown ( 1 ) hero . moveLeft ( 1 ) hero . moveDown ( 1 ) hero . moveDo…" at bounding box center [933, 377] width 406 height 418
type textarea "hero.moveUp(1)"
click at [827, 220] on div "hero . moveDown ( 1 ) hero . moveLeft ( 1 ) hero . moveDown ( 1 ) hero . moveUp…" at bounding box center [933, 377] width 406 height 418
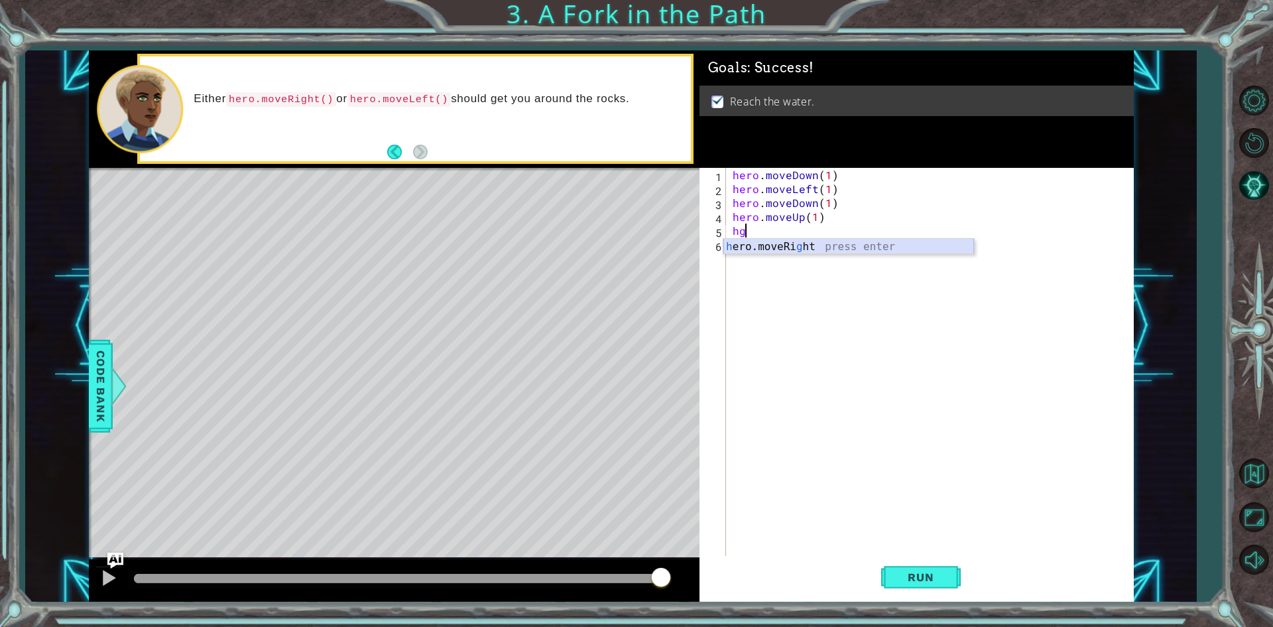
click at [803, 250] on div "h ero.moveRi g ht press enter" at bounding box center [849, 263] width 251 height 48
type textarea "hero.moveRight(1)"
click at [833, 237] on div "hero . moveDown ( 1 ) hero . moveLeft ( 1 ) hero . moveDown ( 1 ) hero . moveUp…" at bounding box center [933, 377] width 406 height 418
click at [833, 234] on div "hero . moveDown ( 1 ) hero . moveLeft ( 1 ) hero . moveDown ( 1 ) hero . moveUp…" at bounding box center [933, 377] width 406 height 418
type textarea "hero.moveRight(2)"
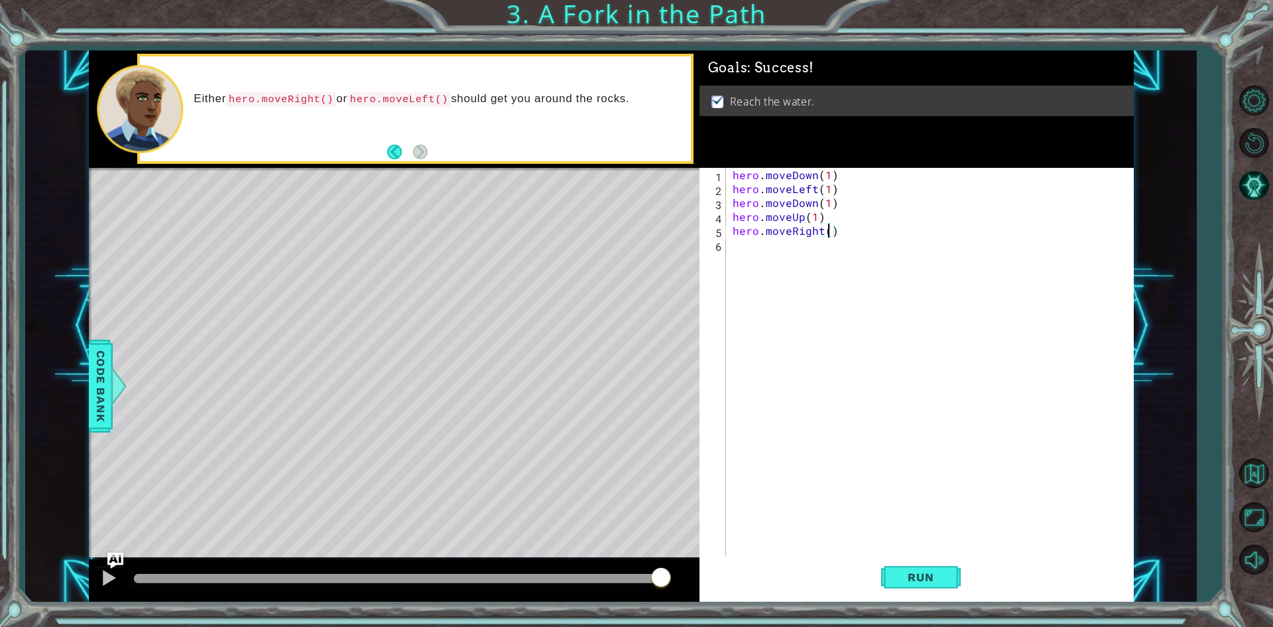
scroll to position [0, 6]
click at [779, 248] on div "hero . moveDown ( 1 ) hero . moveLeft ( 1 ) hero . moveDown ( 1 ) hero . moveUp…" at bounding box center [933, 377] width 406 height 418
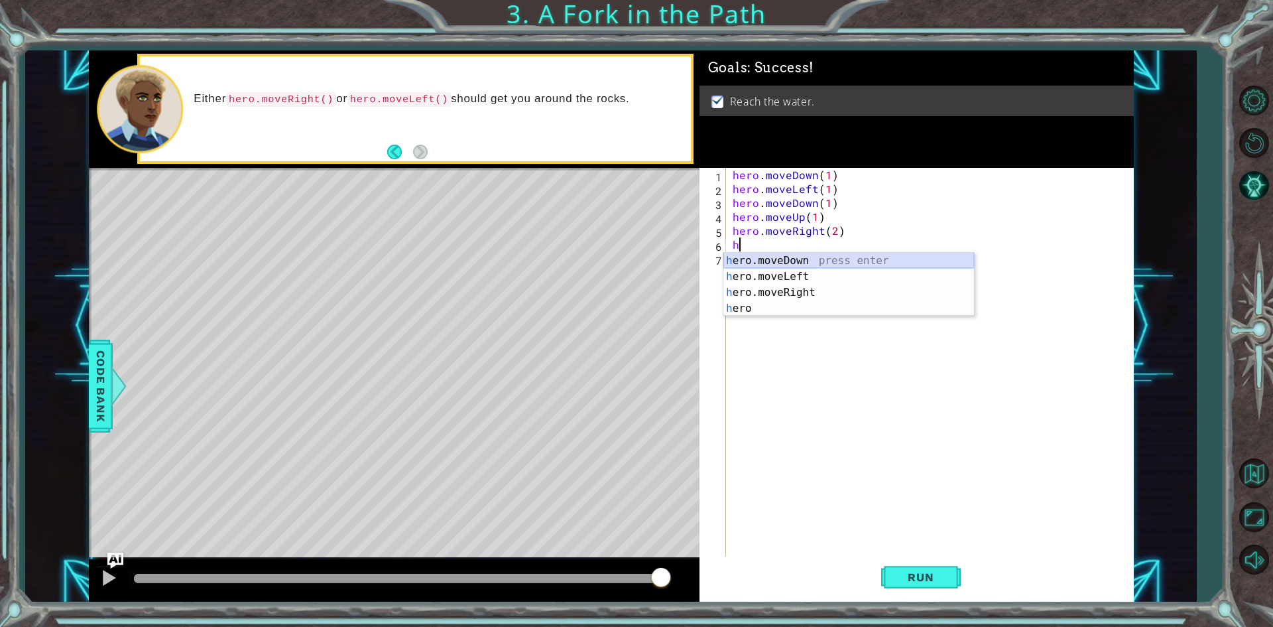
click at [806, 262] on div "h ero.moveDown press enter h ero.moveLeft press enter h ero.moveRight press ent…" at bounding box center [849, 300] width 251 height 95
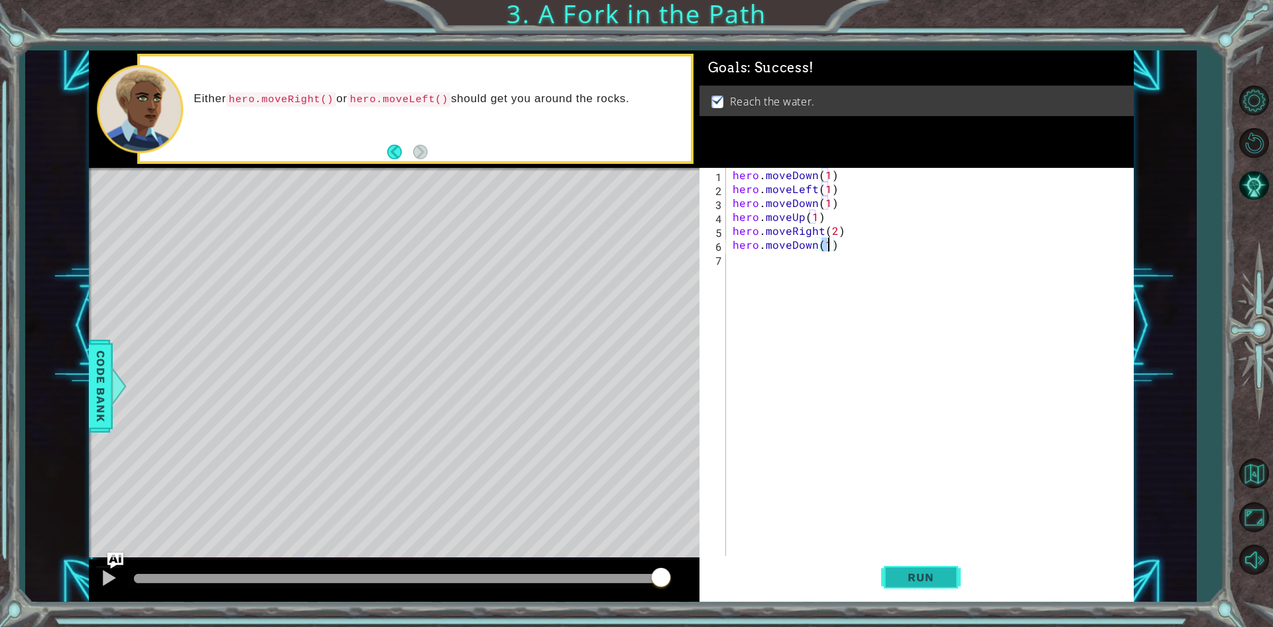
click at [922, 577] on span "Run" at bounding box center [921, 576] width 52 height 13
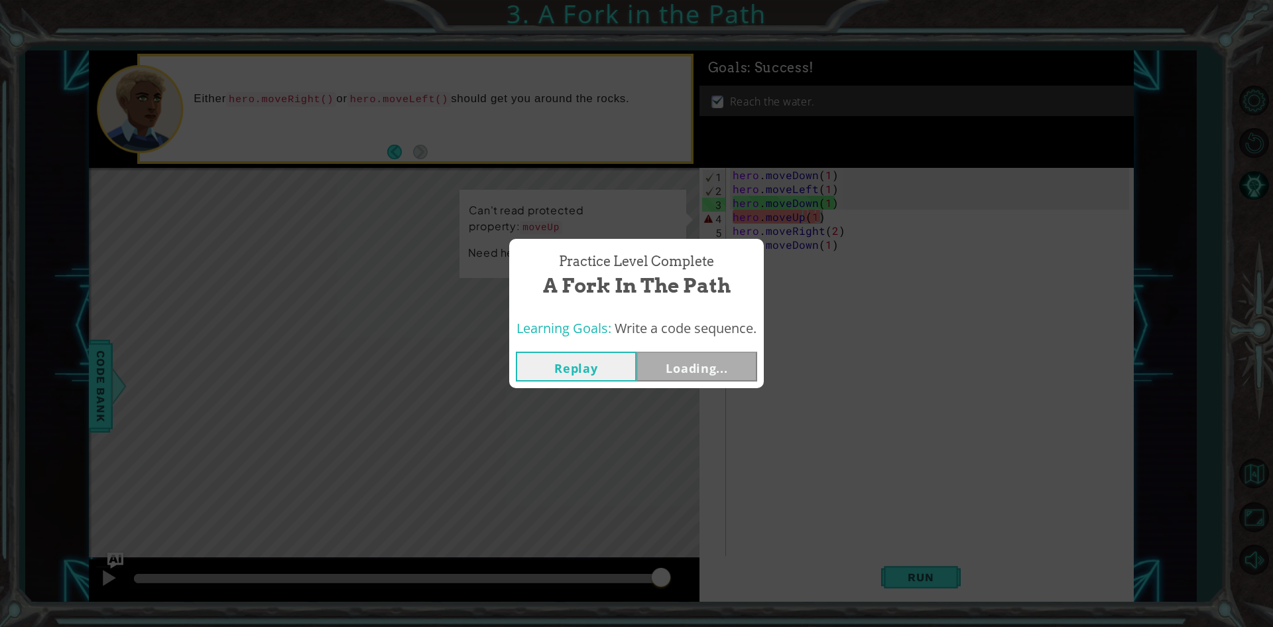
click at [825, 218] on body "1 ההההההההההההההההההההההההההההההההההההההההההההההההההההההההההההההההההההההההההההה…" at bounding box center [636, 313] width 1273 height 627
click at [602, 373] on button "Replay" at bounding box center [576, 366] width 121 height 30
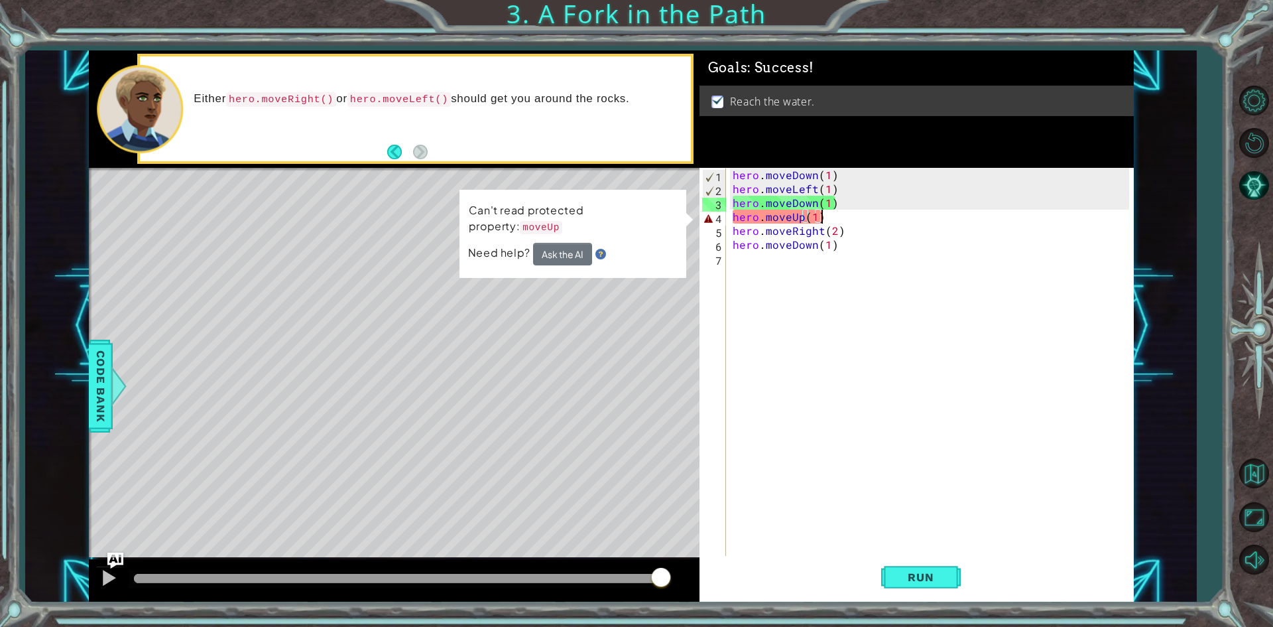
drag, startPoint x: 850, startPoint y: 208, endPoint x: 848, endPoint y: 216, distance: 8.2
click at [849, 215] on div "hero . moveDown ( 1 ) hero . moveLeft ( 1 ) hero . moveDown ( 1 ) hero . moveUp…" at bounding box center [933, 377] width 406 height 418
click at [846, 218] on div "hero . moveDown ( 1 ) hero . moveLeft ( 1 ) hero . moveDown ( 1 ) hero . moveUp…" at bounding box center [929, 363] width 399 height 390
type textarea "hero.moveUp(1)"
click at [863, 262] on div "hero . moveDown ( 1 ) hero . moveLeft ( 1 ) hero . moveDown ( 1 ) hero . moveUp…" at bounding box center [933, 377] width 406 height 418
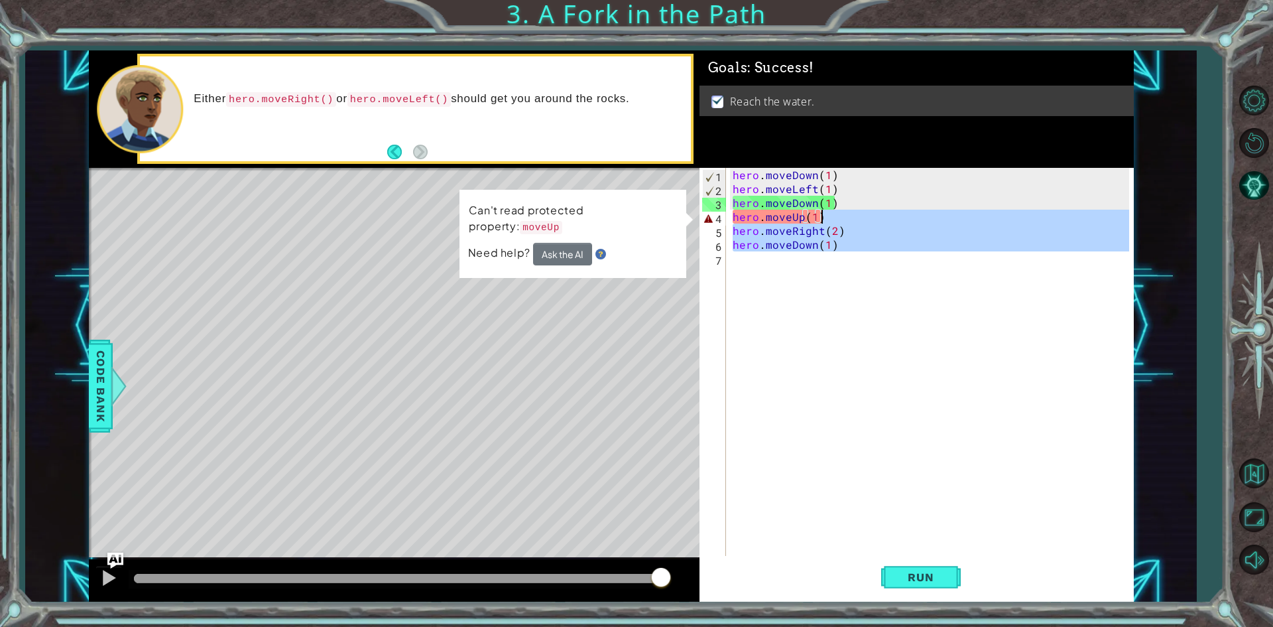
drag, startPoint x: 857, startPoint y: 255, endPoint x: 829, endPoint y: 219, distance: 46.3
click at [829, 219] on div "hero . moveDown ( 1 ) hero . moveLeft ( 1 ) hero . moveDown ( 1 ) hero . moveUp…" at bounding box center [933, 377] width 406 height 418
click at [829, 219] on div "hero . moveDown ( 1 ) hero . moveLeft ( 1 ) hero . moveDown ( 1 ) hero . moveUp…" at bounding box center [929, 363] width 399 height 390
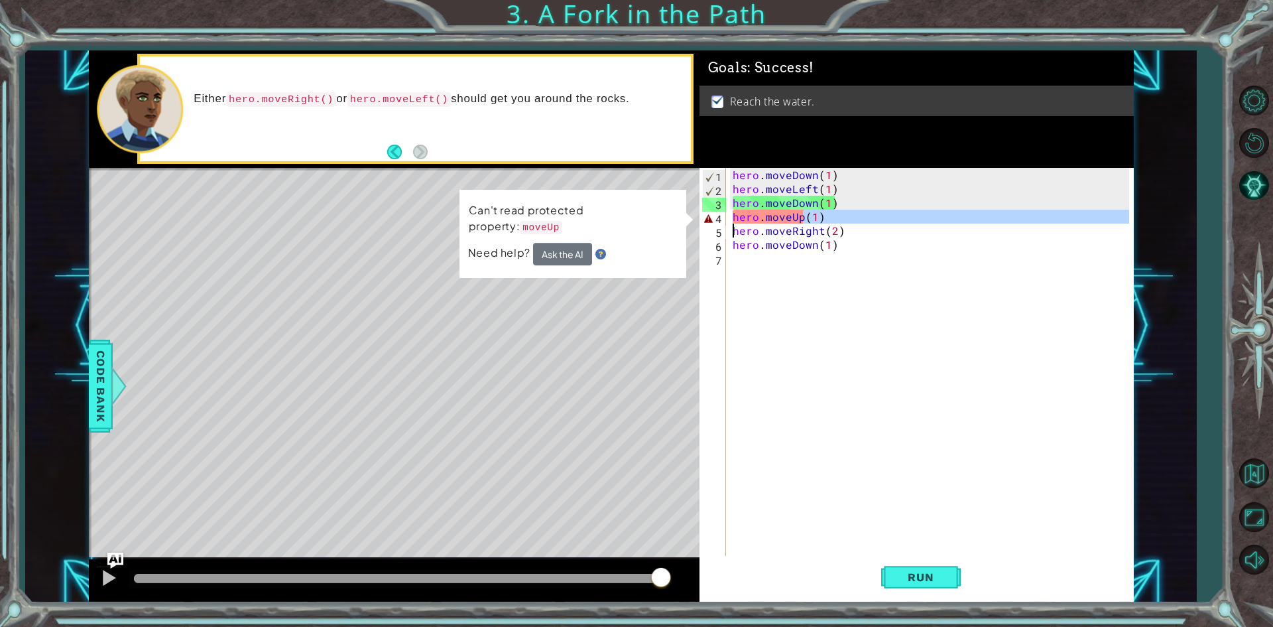
drag, startPoint x: 830, startPoint y: 218, endPoint x: 712, endPoint y: 223, distance: 118.2
click at [712, 223] on div "hero.moveUp(1) 1 2 3 4 5 6 7 hero . moveDown ( 1 ) hero . moveLeft ( 1 ) hero .…" at bounding box center [915, 363] width 430 height 390
click at [822, 218] on div "hero . moveDown ( 1 ) hero . moveLeft ( 1 ) hero . moveDown ( 1 ) hero . moveUp…" at bounding box center [929, 363] width 399 height 390
type textarea "hero.moveUp(1)"
drag, startPoint x: 826, startPoint y: 215, endPoint x: 733, endPoint y: 218, distance: 92.9
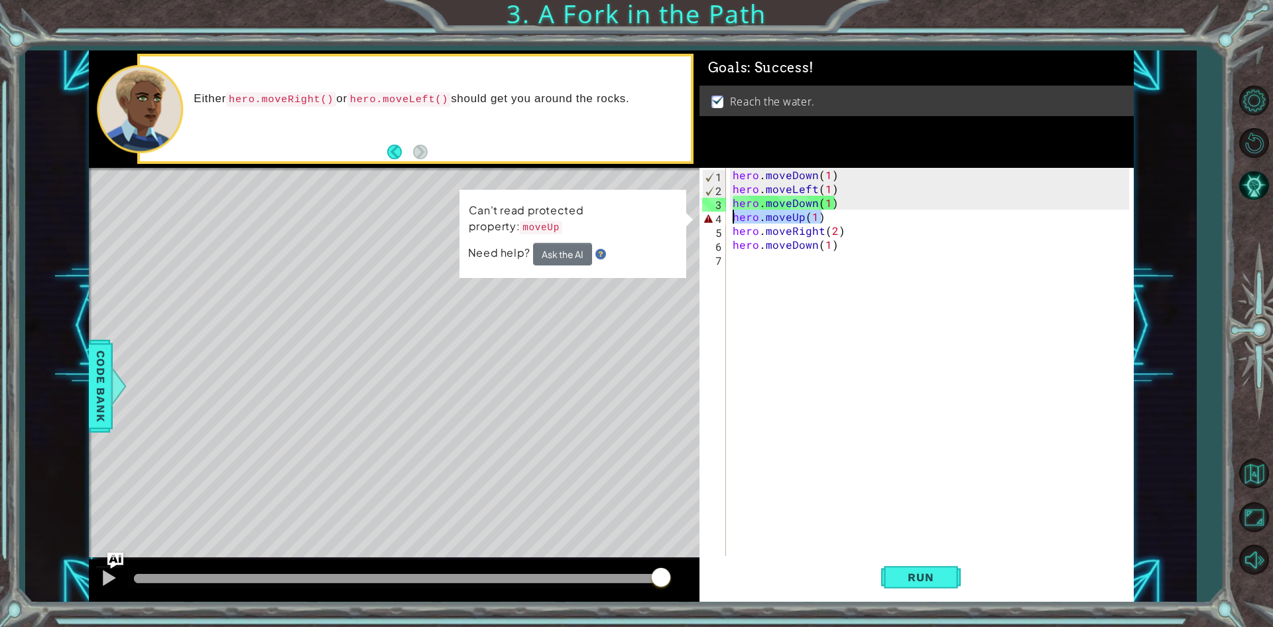
click at [733, 218] on div "hero . moveDown ( 1 ) hero . moveLeft ( 1 ) hero . moveDown ( 1 ) hero . moveUp…" at bounding box center [933, 377] width 406 height 418
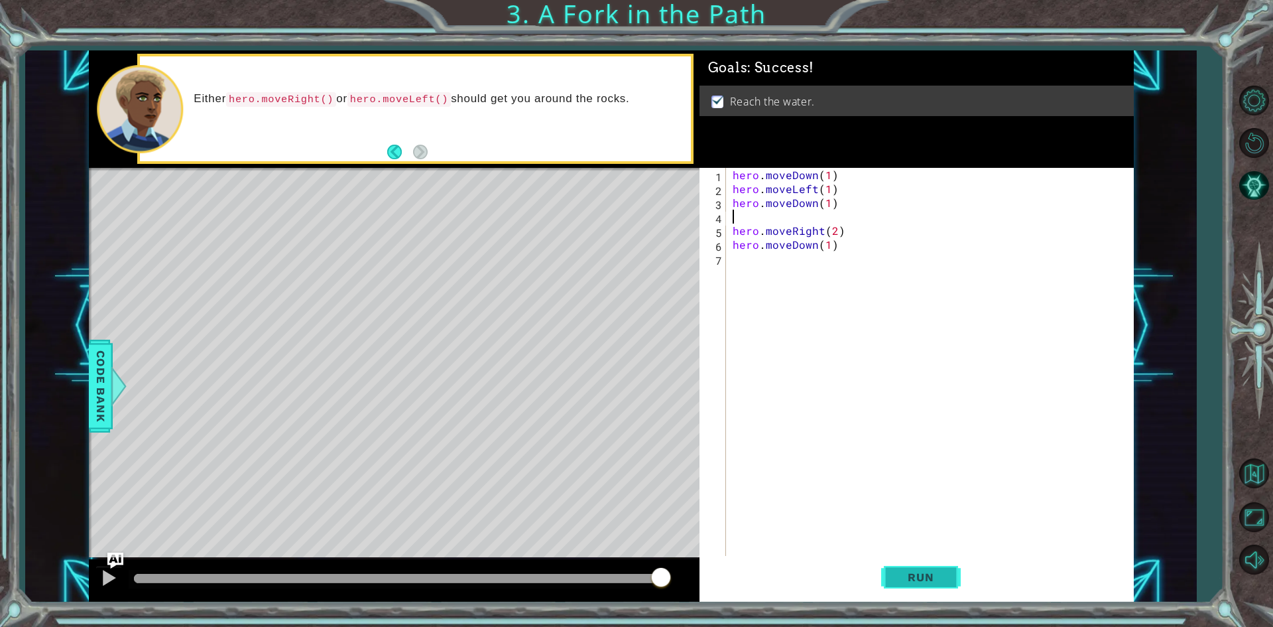
type textarea "hero.moveDown(1)"
click at [917, 577] on span "Run" at bounding box center [921, 576] width 52 height 13
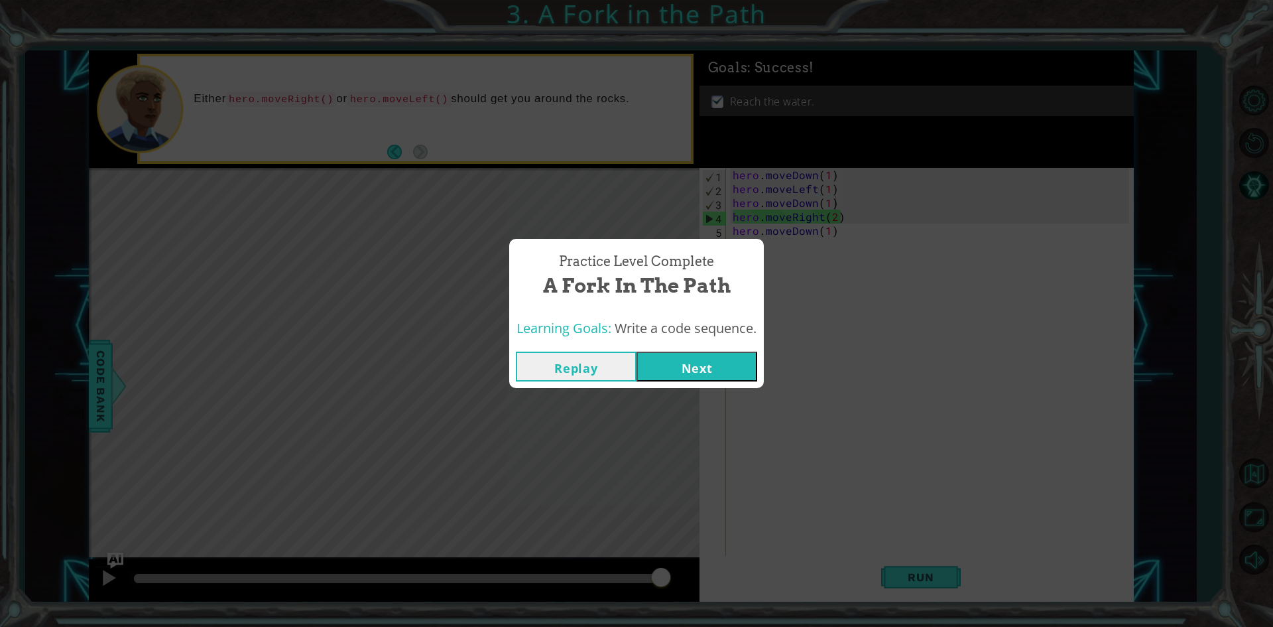
click at [603, 371] on button "Replay" at bounding box center [576, 366] width 121 height 30
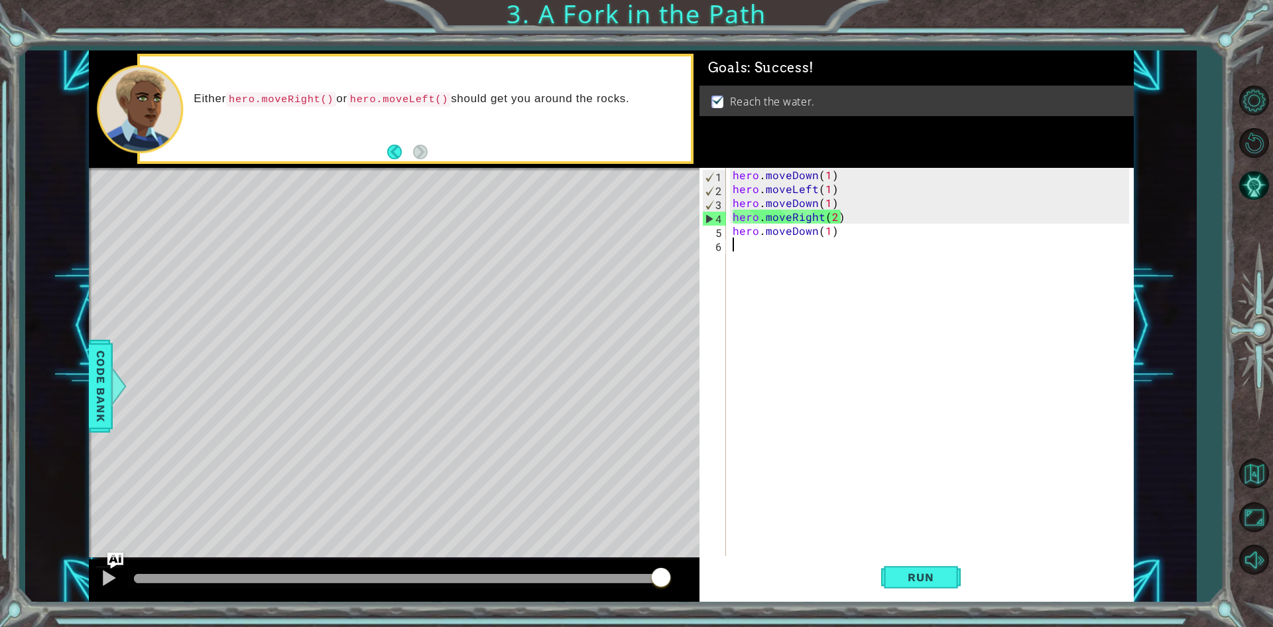
drag, startPoint x: 841, startPoint y: 241, endPoint x: 781, endPoint y: 239, distance: 60.4
click at [781, 239] on div "hero . moveDown ( 1 ) hero . moveLeft ( 1 ) hero . moveDown ( 1 ) hero . moveRi…" at bounding box center [933, 377] width 406 height 418
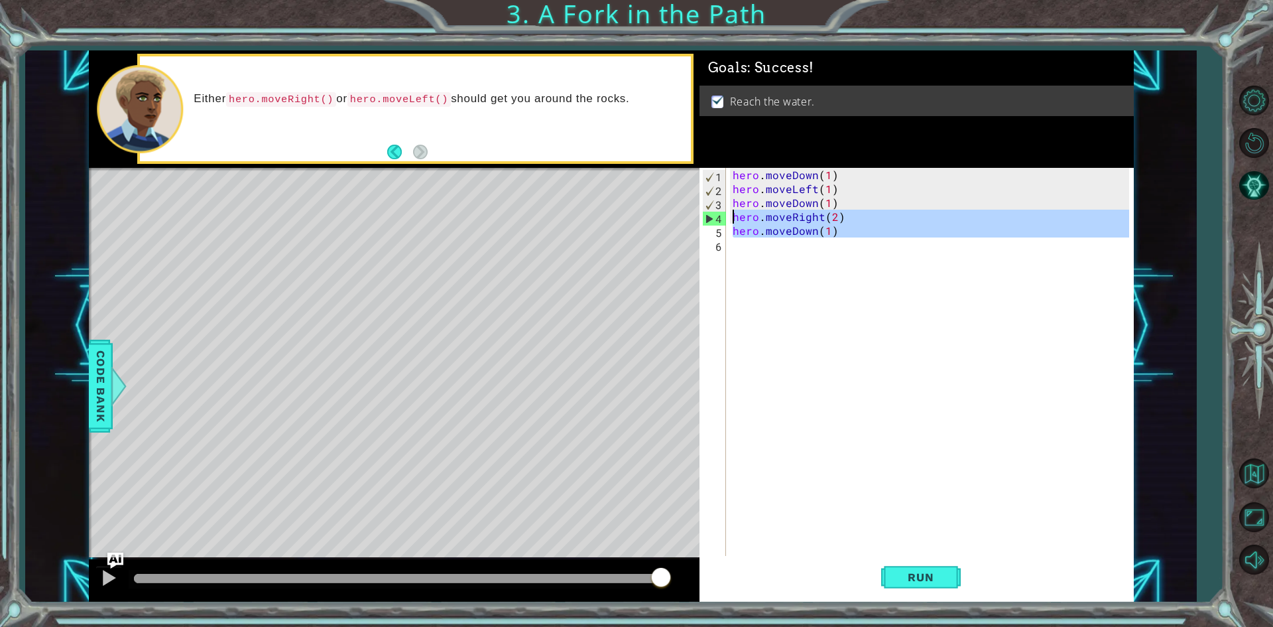
drag, startPoint x: 856, startPoint y: 243, endPoint x: 728, endPoint y: 216, distance: 130.8
click at [728, 216] on div "1 2 3 4 5 6 hero . moveDown ( 1 ) hero . moveLeft ( 1 ) hero . moveDown ( 1 ) h…" at bounding box center [915, 363] width 430 height 390
type textarea "hero.moveRight(2) hero.moveDown(1)"
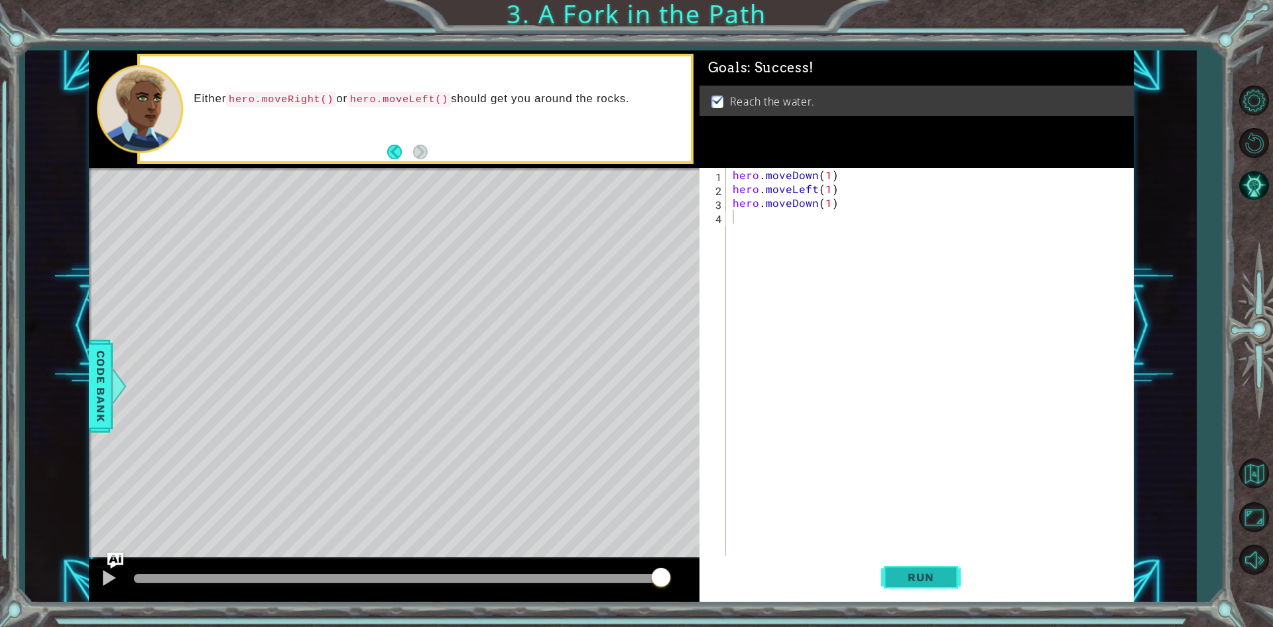
click at [906, 558] on button "Run" at bounding box center [921, 577] width 80 height 43
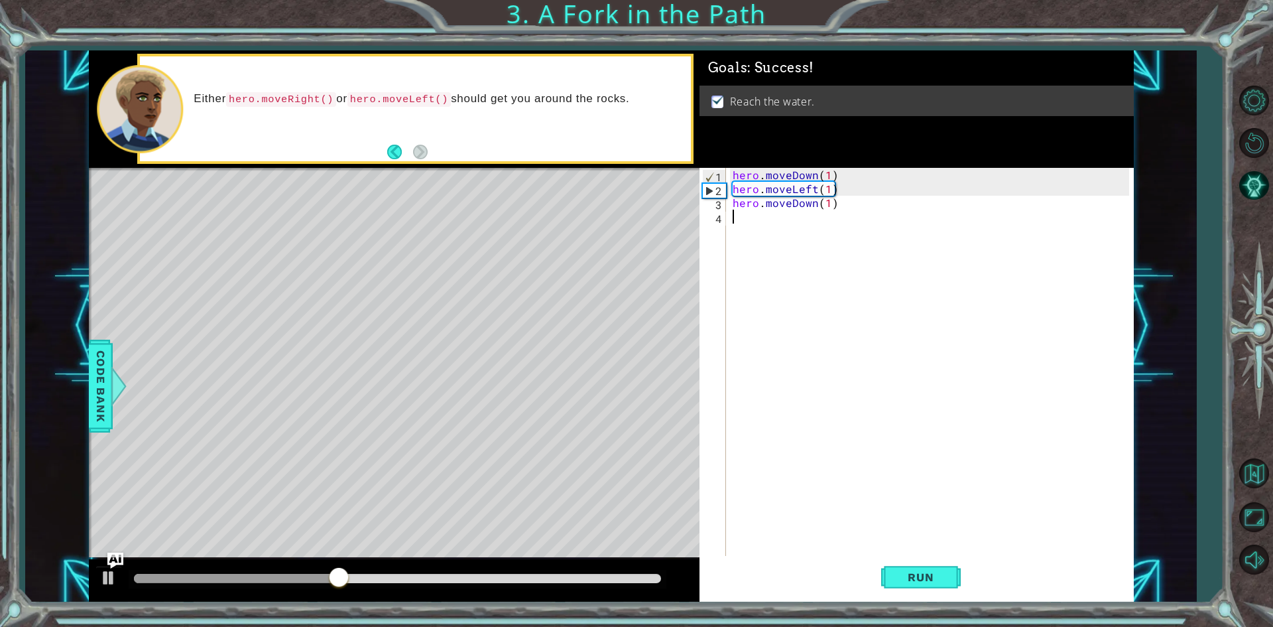
type textarea "hero.moveDown(1)"
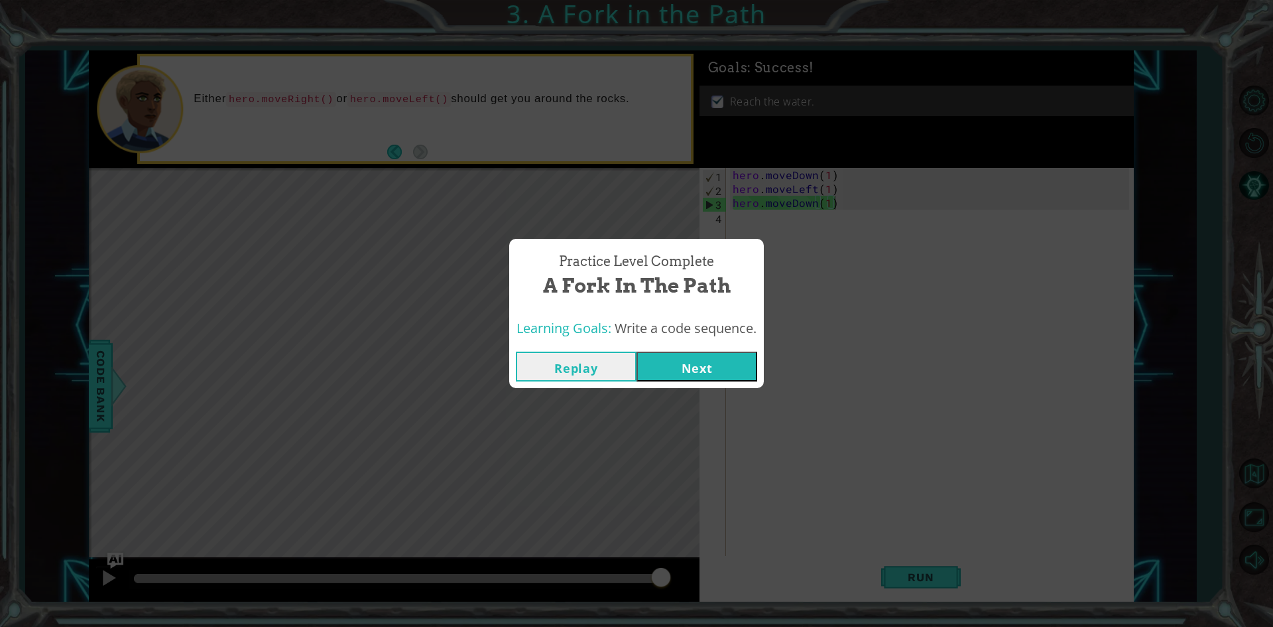
click at [724, 372] on button "Next" at bounding box center [697, 366] width 121 height 30
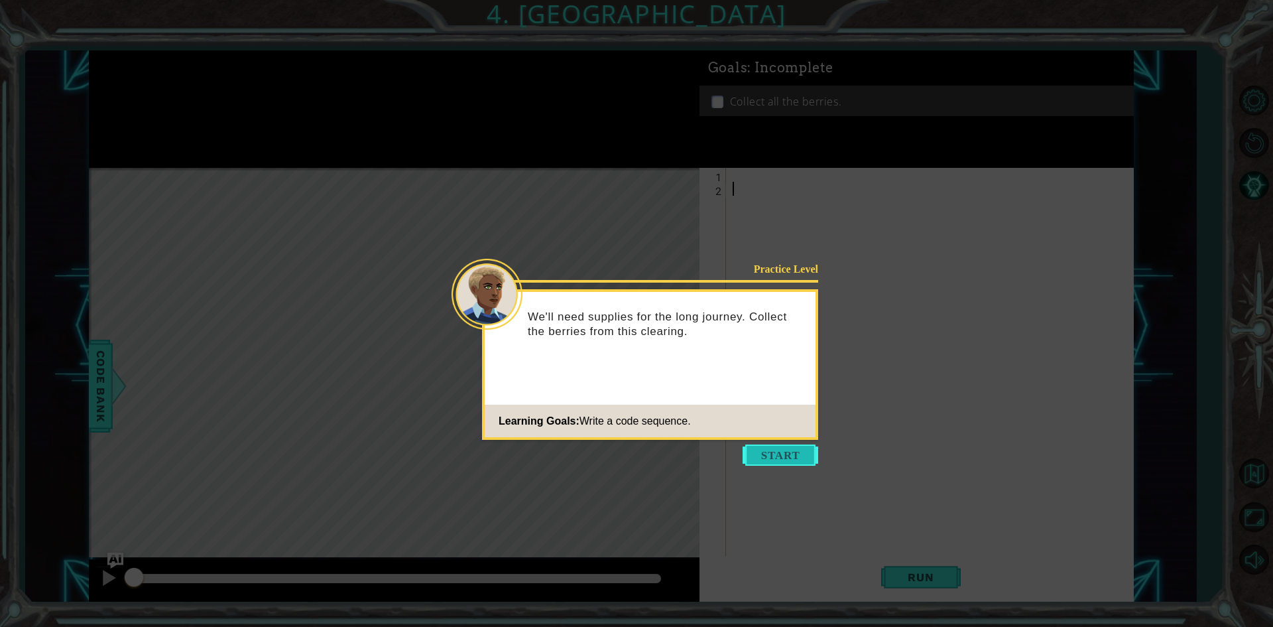
click at [780, 448] on button "Start" at bounding box center [781, 454] width 76 height 21
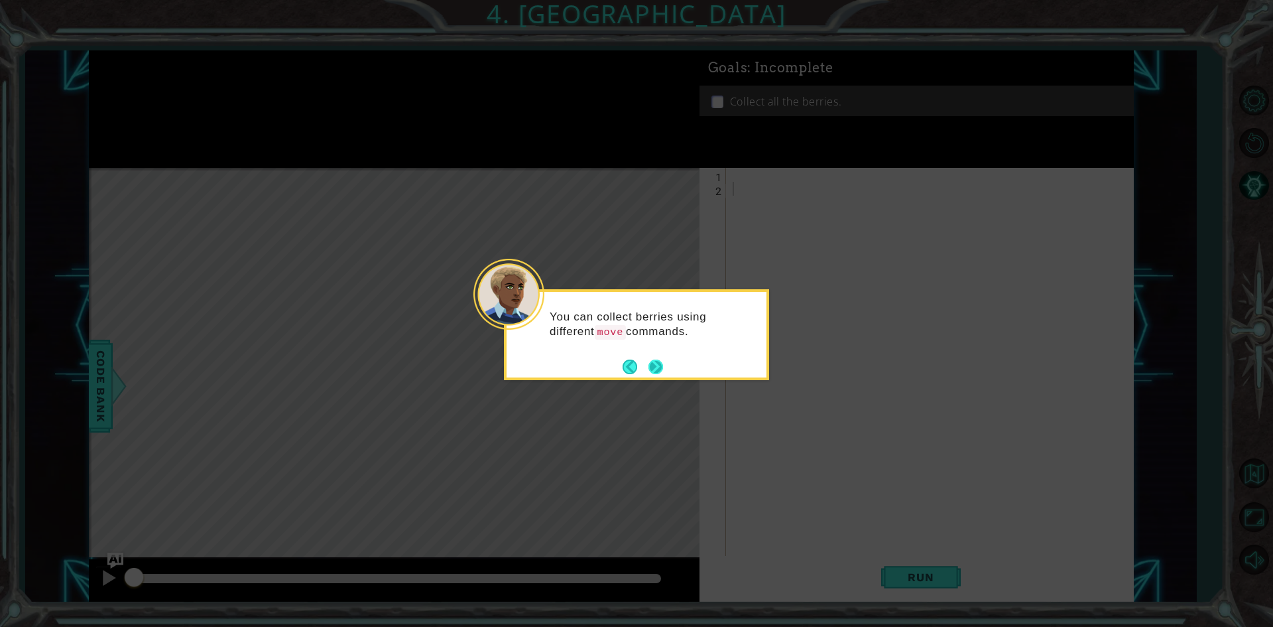
click at [659, 371] on button "Next" at bounding box center [656, 366] width 15 height 15
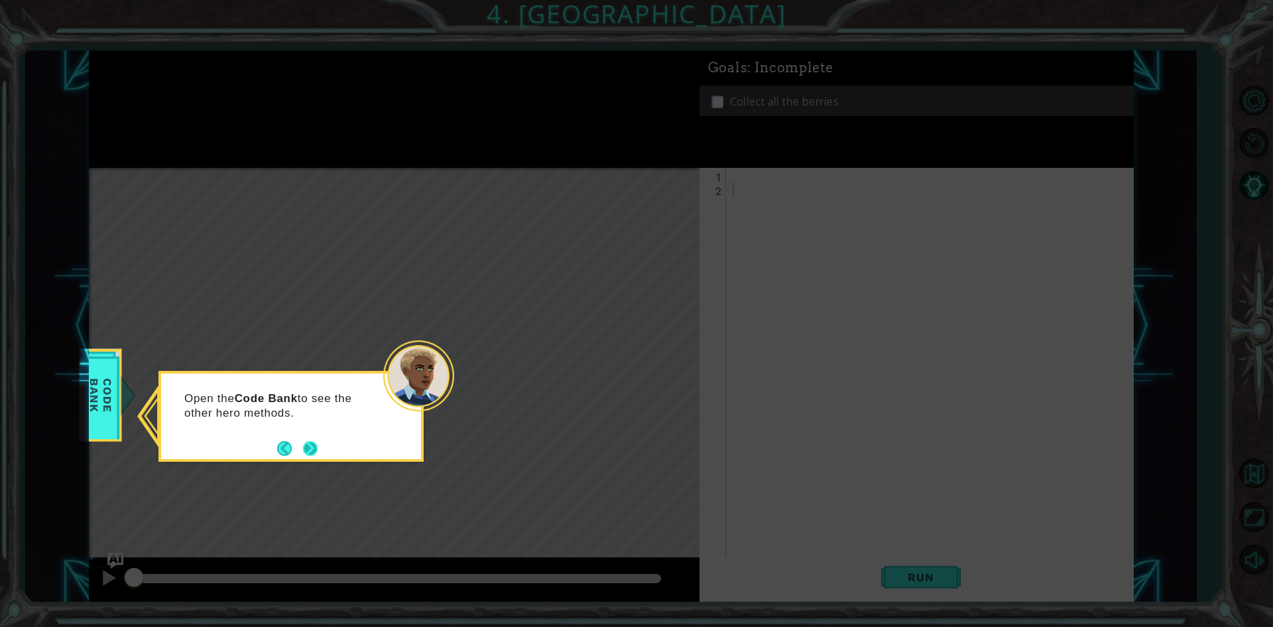
click at [315, 444] on button "Next" at bounding box center [310, 448] width 15 height 15
click at [311, 444] on button "Next" at bounding box center [310, 448] width 15 height 15
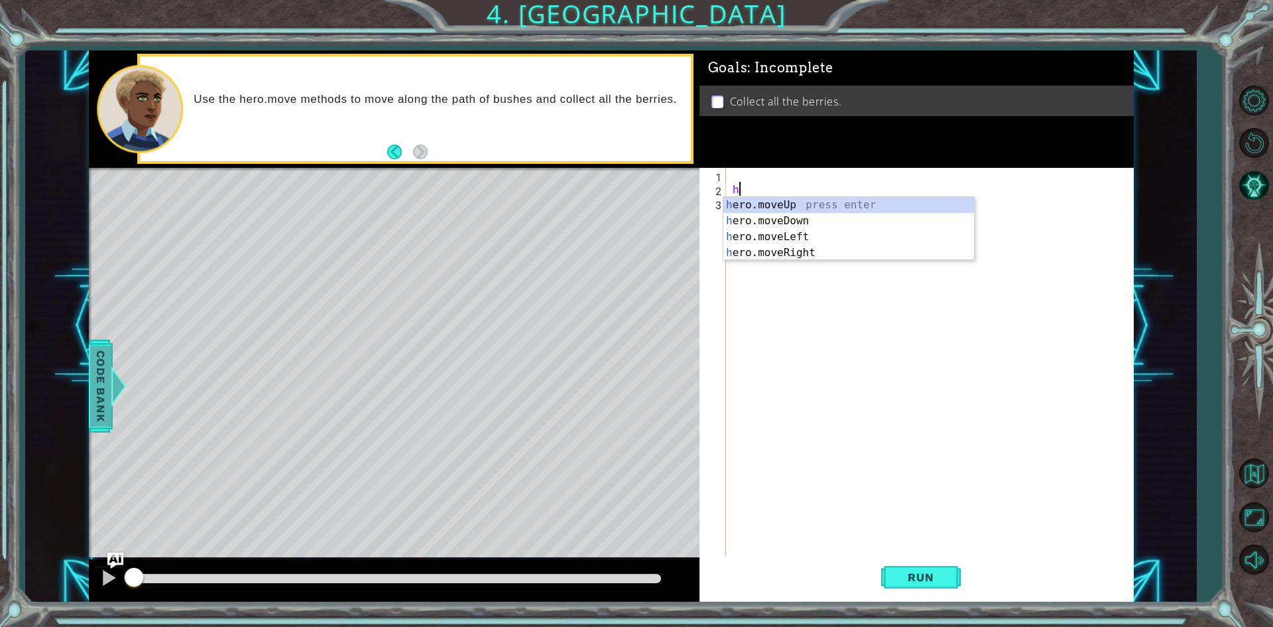
type textarea "h"
click at [103, 401] on span "Code Bank" at bounding box center [100, 385] width 21 height 81
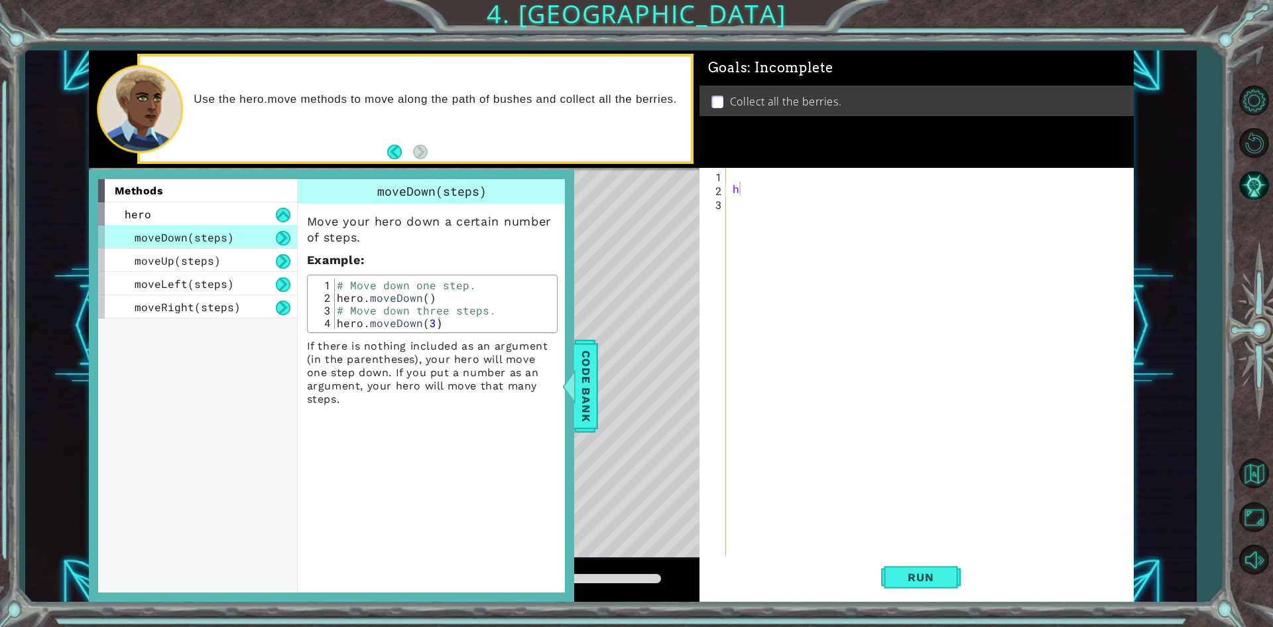
click at [259, 225] on div "moveDown(steps)" at bounding box center [197, 236] width 199 height 23
click at [261, 214] on div "hero" at bounding box center [197, 213] width 199 height 23
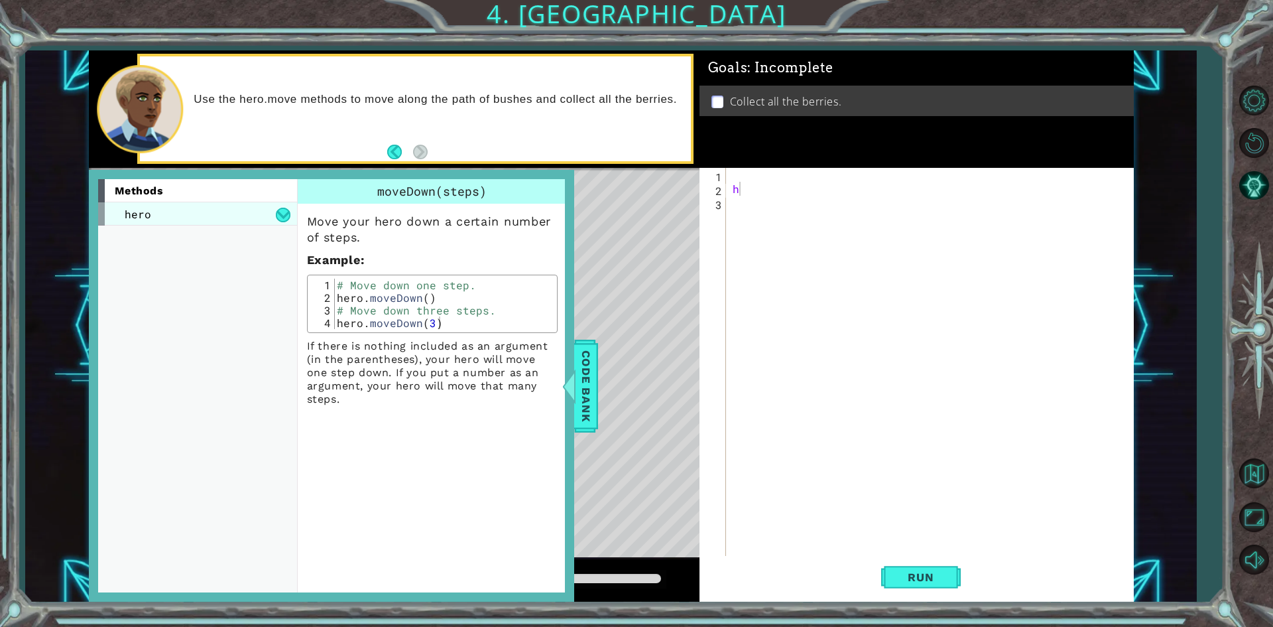
click at [261, 214] on div "hero" at bounding box center [197, 213] width 199 height 23
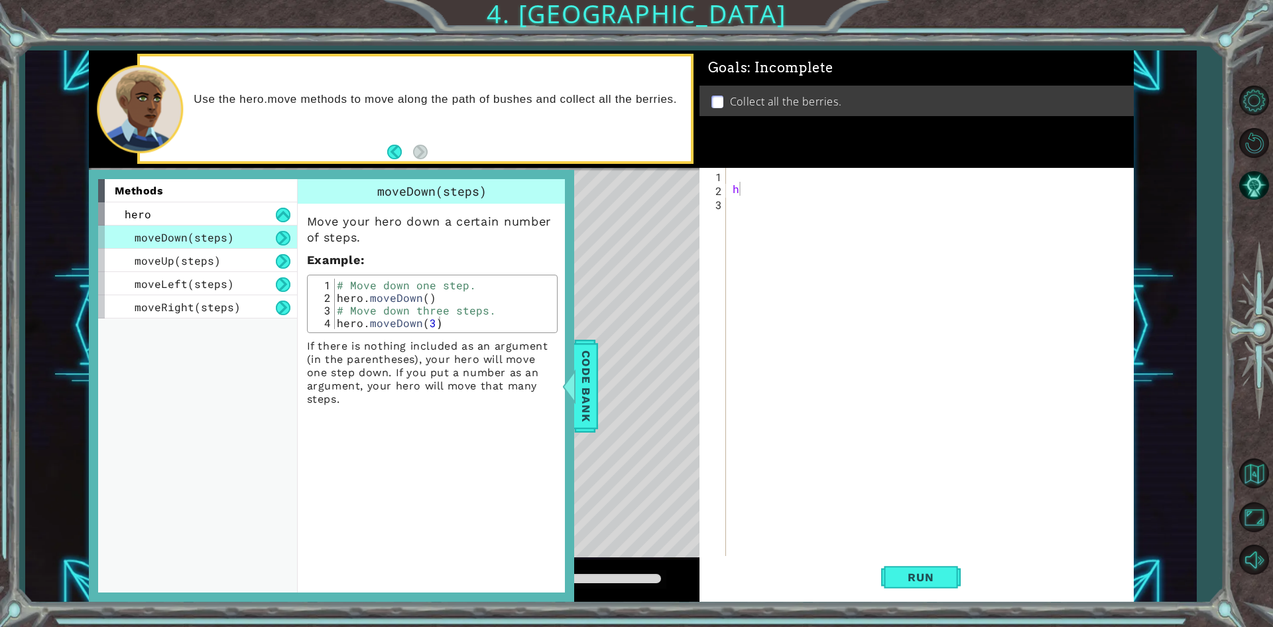
click at [199, 200] on div "methods" at bounding box center [197, 190] width 199 height 23
click at [397, 153] on button "Back" at bounding box center [400, 152] width 26 height 15
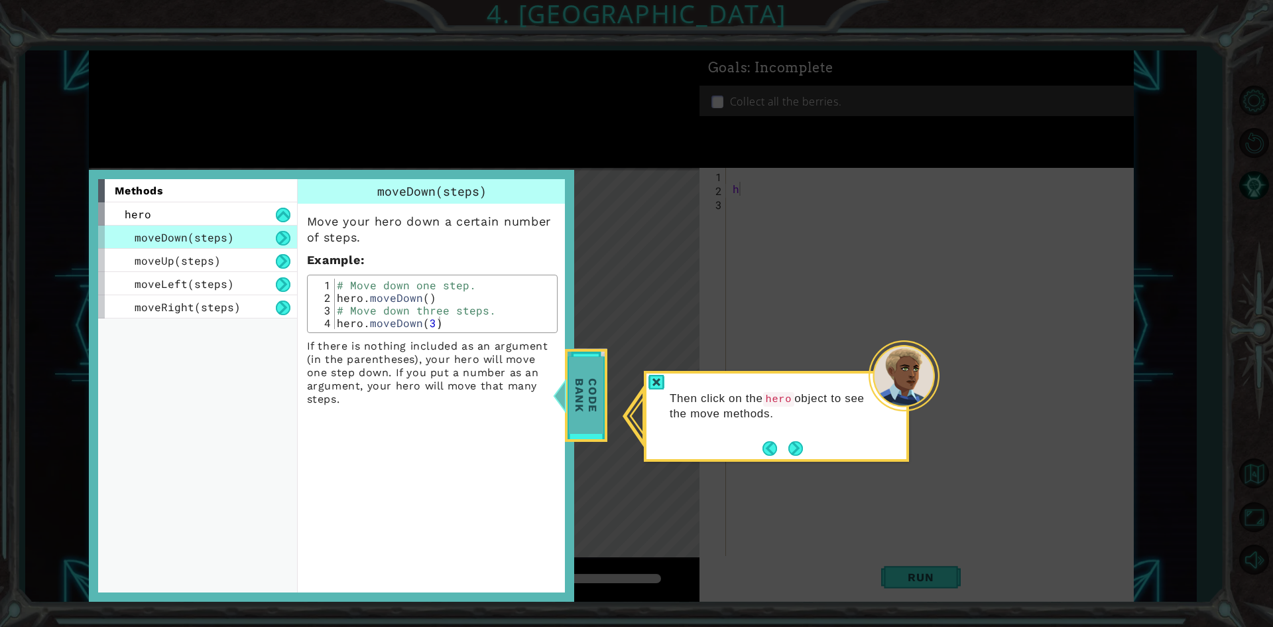
click at [582, 405] on span "Code Bank" at bounding box center [586, 395] width 34 height 76
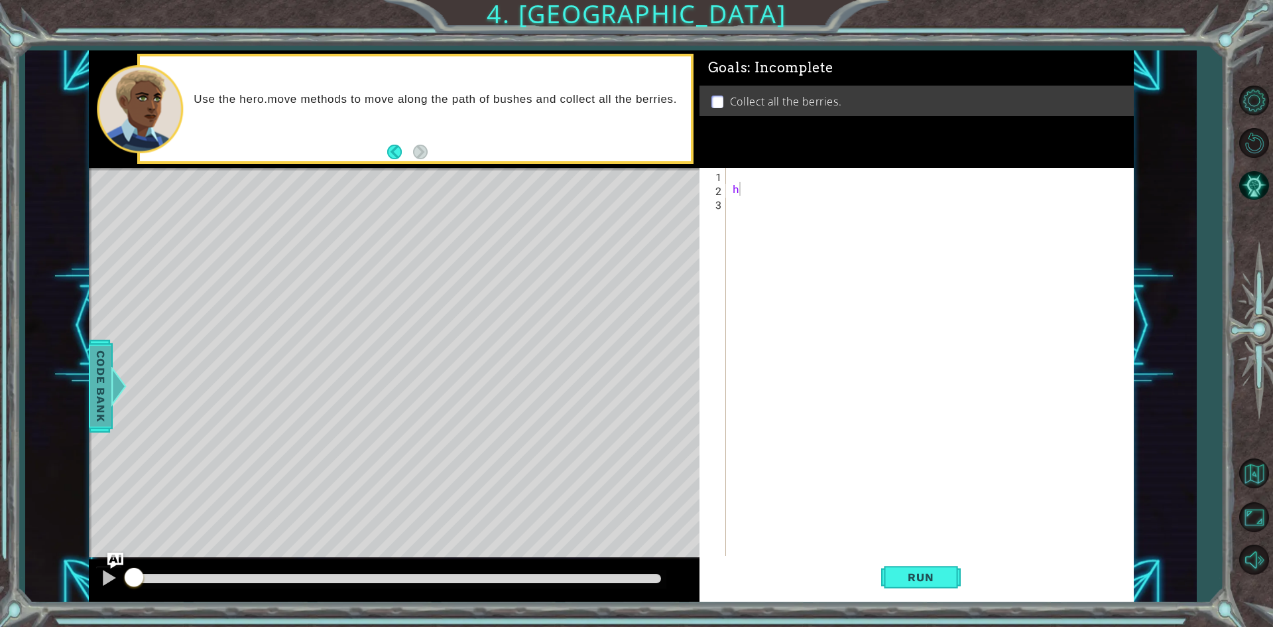
click at [104, 383] on span "Code Bank" at bounding box center [100, 385] width 21 height 81
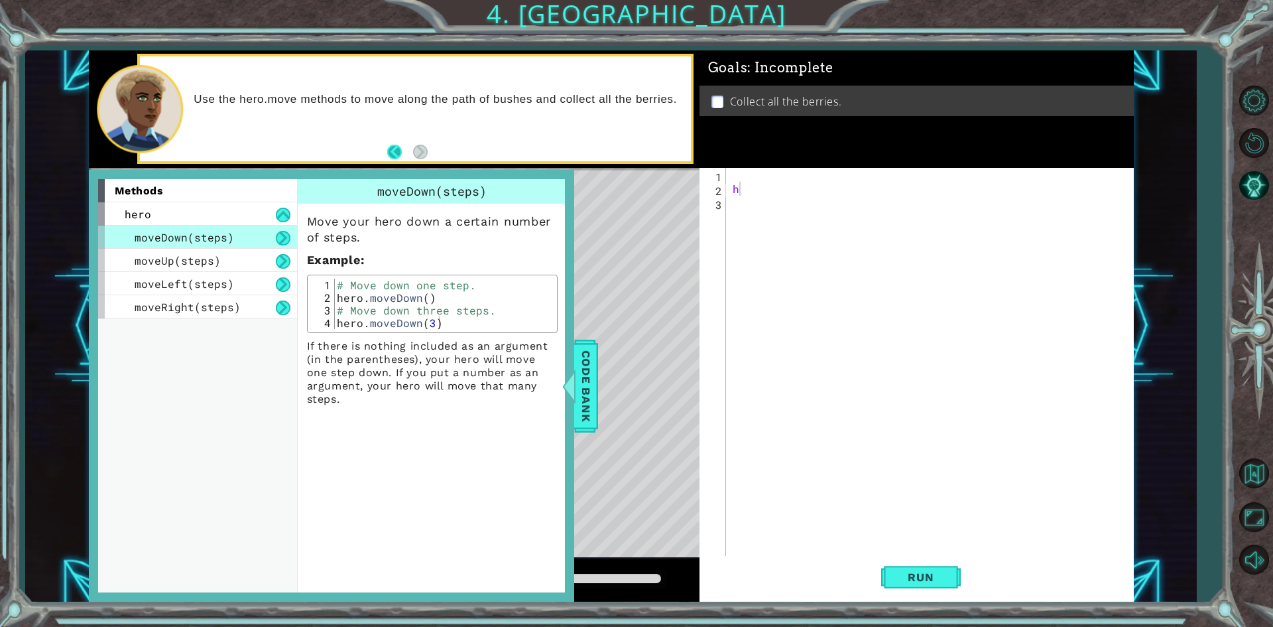
click at [393, 157] on button "Back" at bounding box center [400, 152] width 26 height 15
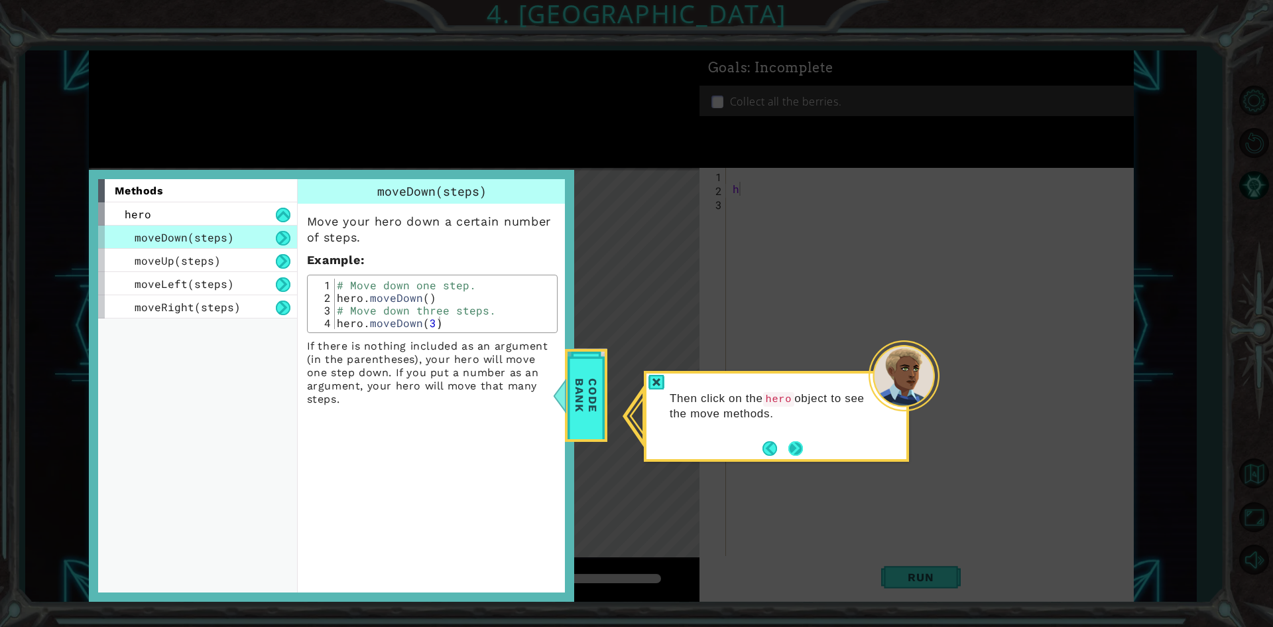
click at [790, 452] on button "Next" at bounding box center [796, 448] width 15 height 15
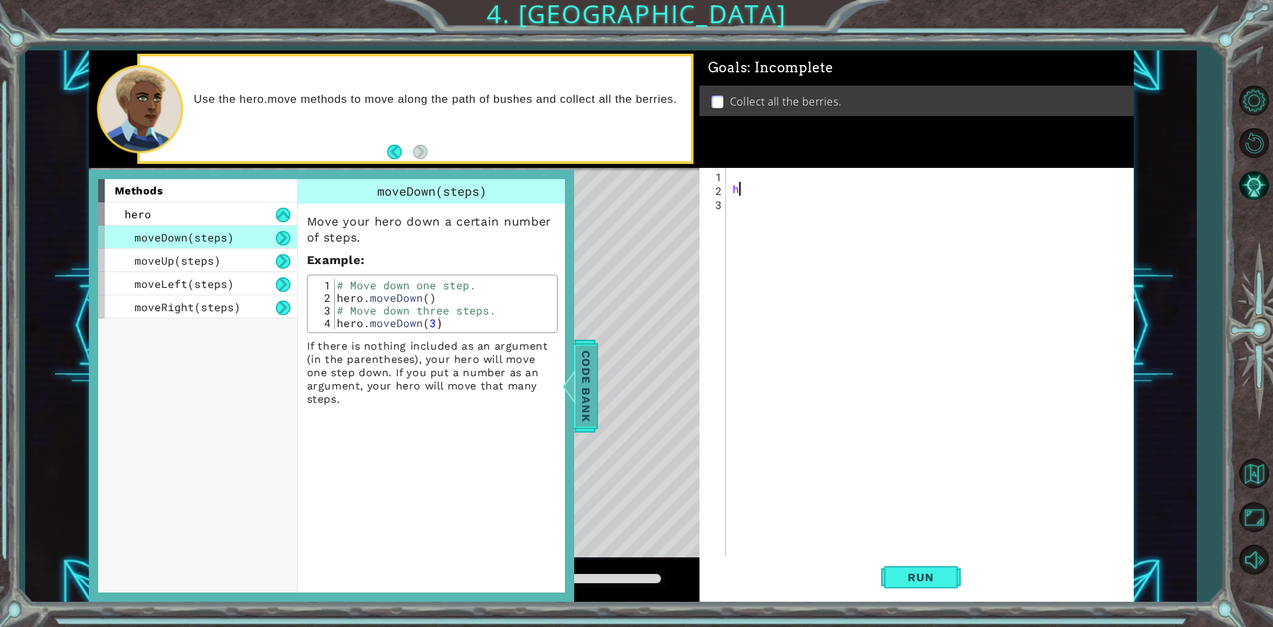
click at [592, 377] on span "Code Bank" at bounding box center [586, 385] width 21 height 81
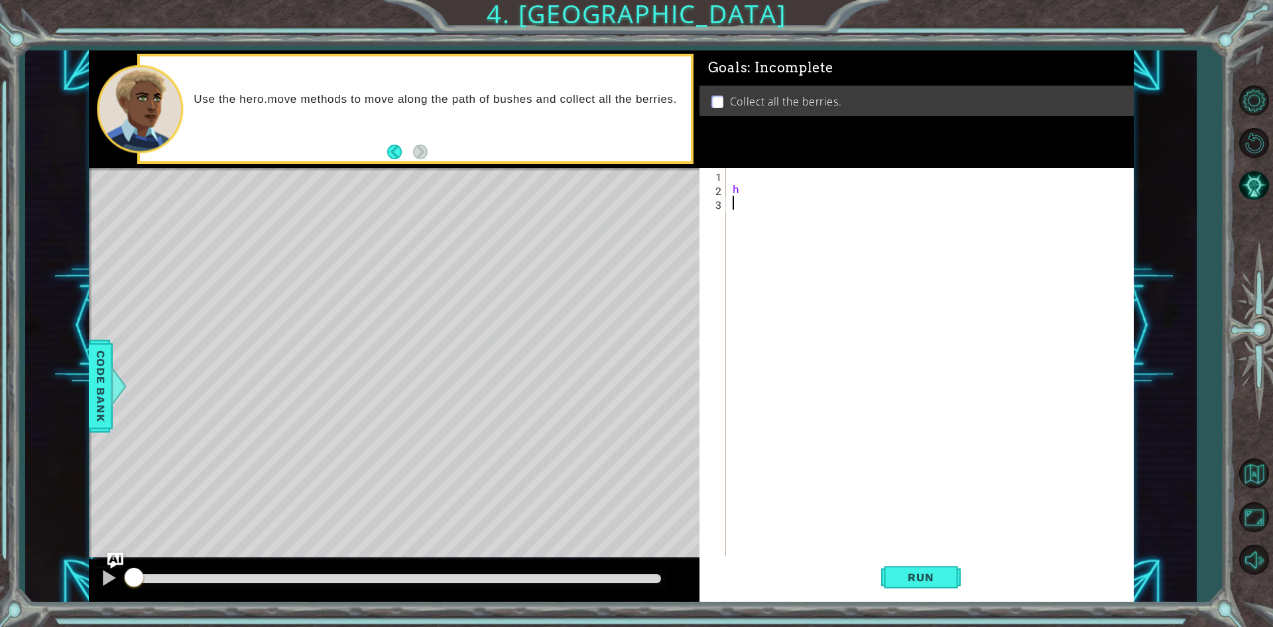
click at [762, 196] on div "h" at bounding box center [933, 377] width 406 height 418
click at [762, 194] on div "h" at bounding box center [933, 377] width 406 height 418
type textarea "h"
click at [735, 177] on div at bounding box center [933, 377] width 406 height 418
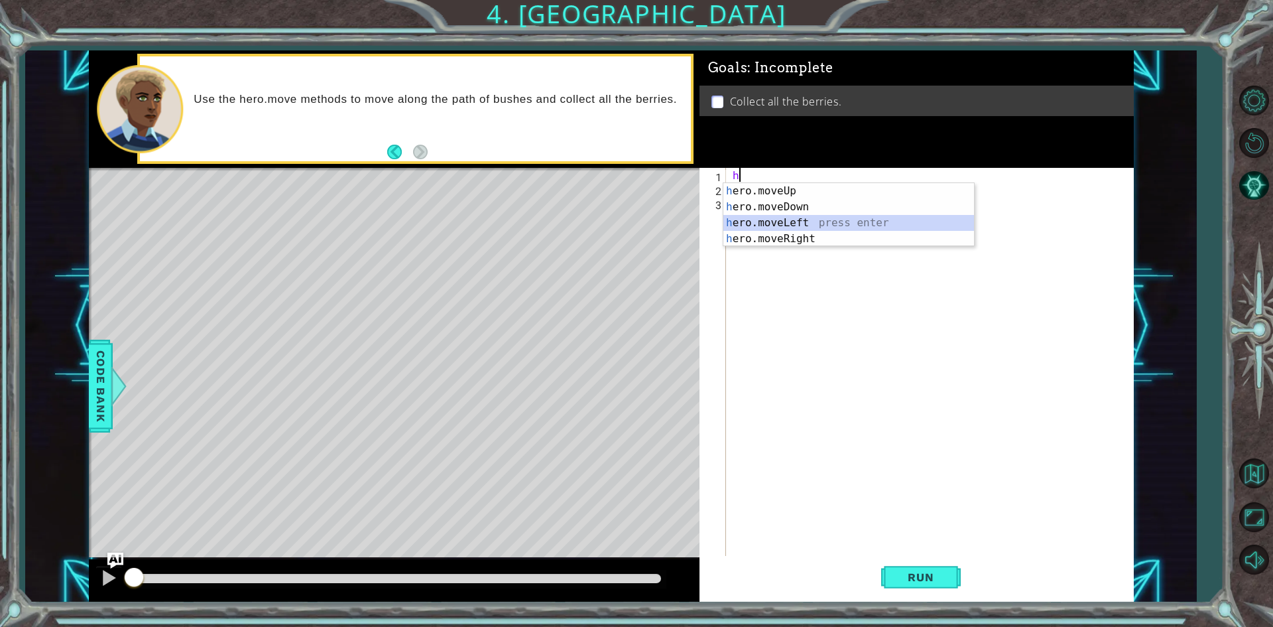
click at [802, 224] on div "h ero.moveUp press enter h ero.moveDown press enter h ero.moveLeft press enter …" at bounding box center [849, 230] width 251 height 95
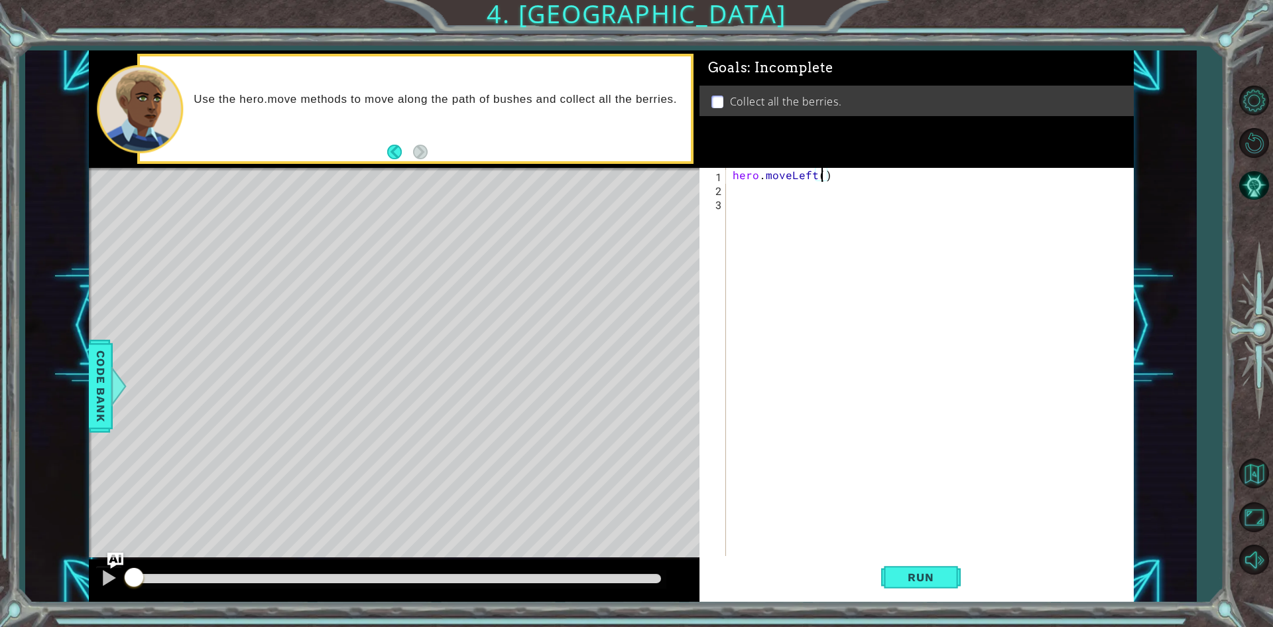
type textarea "hero.moveLeft(2)"
click at [755, 192] on div "hero . moveLeft ( 2 )" at bounding box center [933, 377] width 406 height 418
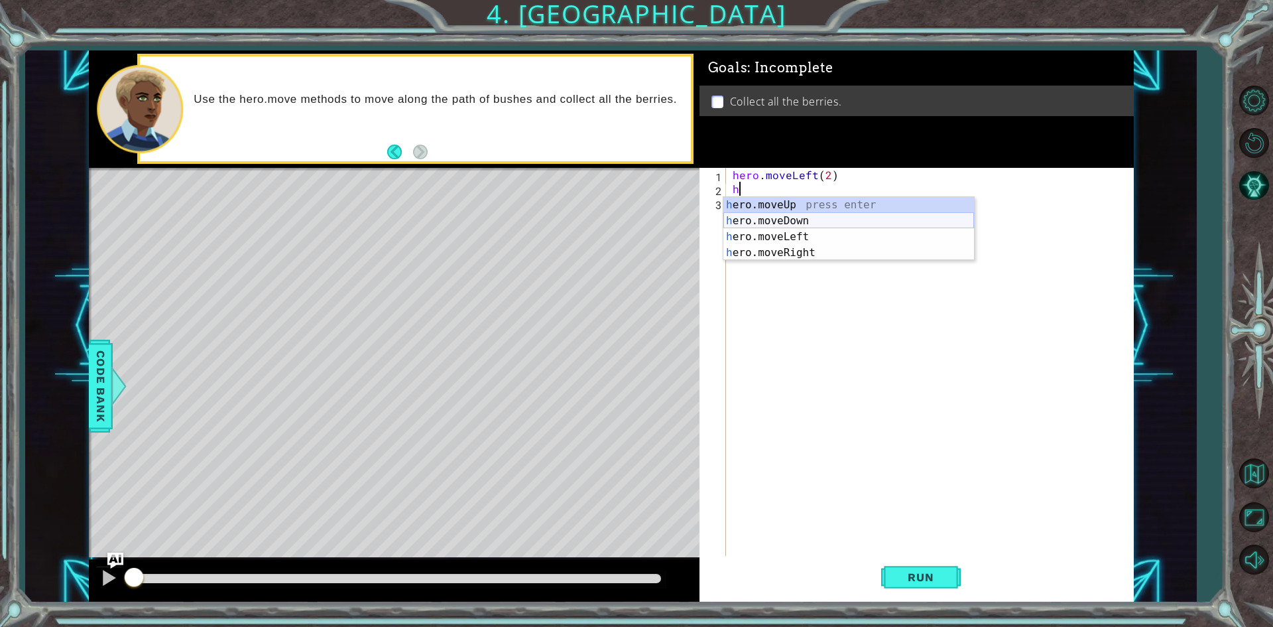
click at [786, 224] on div "h ero.moveUp press enter h ero.moveDown press enter h ero.moveLeft press enter …" at bounding box center [849, 244] width 251 height 95
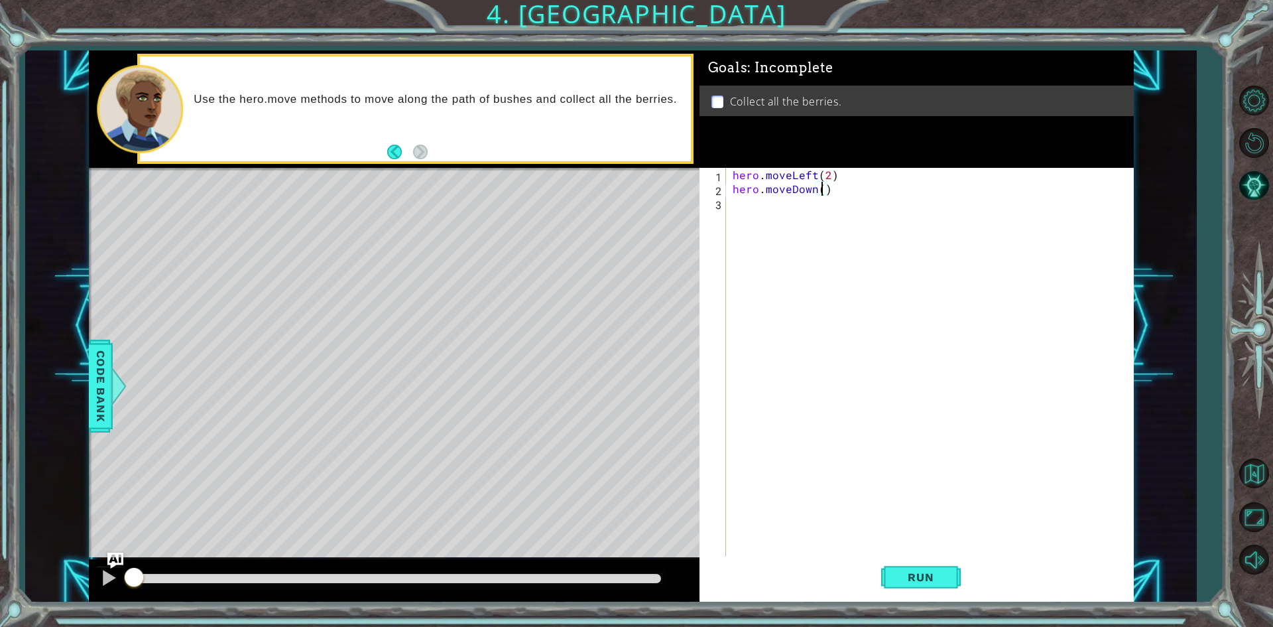
type textarea "hero.moveDown(2)"
click at [787, 221] on div "hero . moveLeft ( 2 ) hero . moveDown ( 2 )" at bounding box center [933, 377] width 406 height 418
click at [782, 265] on div "h ero.moveUp press enter h ero.moveDown press enter h ero.moveLeft press enter …" at bounding box center [849, 258] width 251 height 95
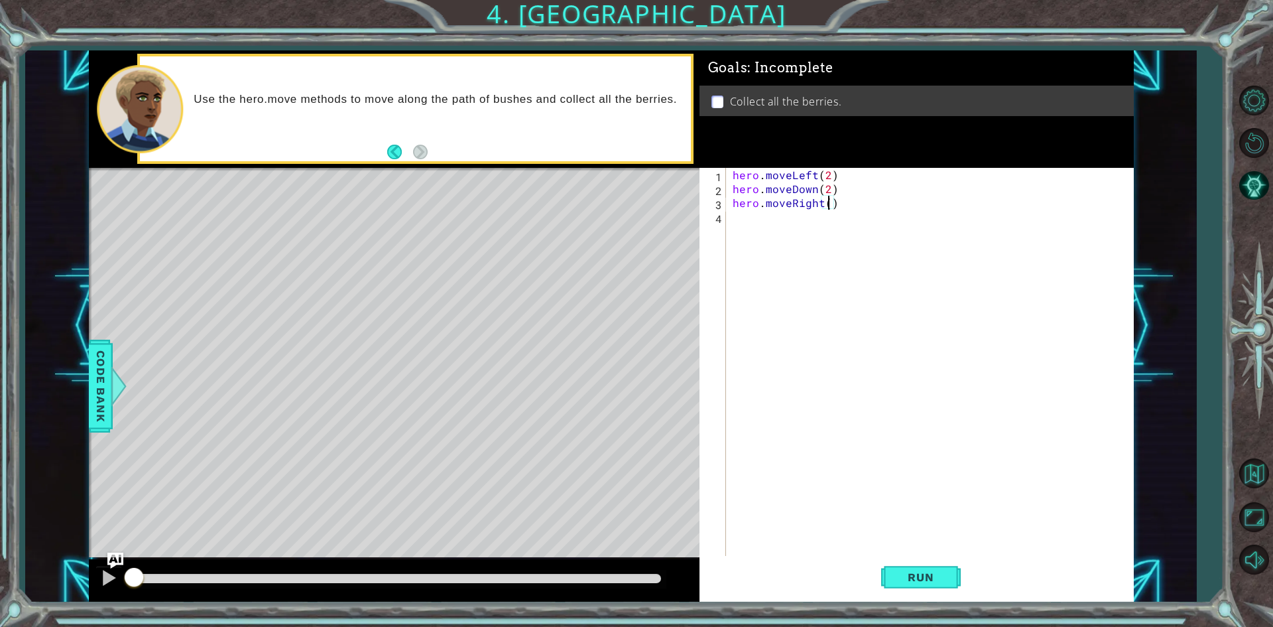
scroll to position [0, 6]
type textarea "hero.moveRight(2)"
click at [845, 207] on div "hero . moveLeft ( 2 ) hero . moveDown ( 2 ) hero . moveRight ( 2 )" at bounding box center [933, 377] width 406 height 418
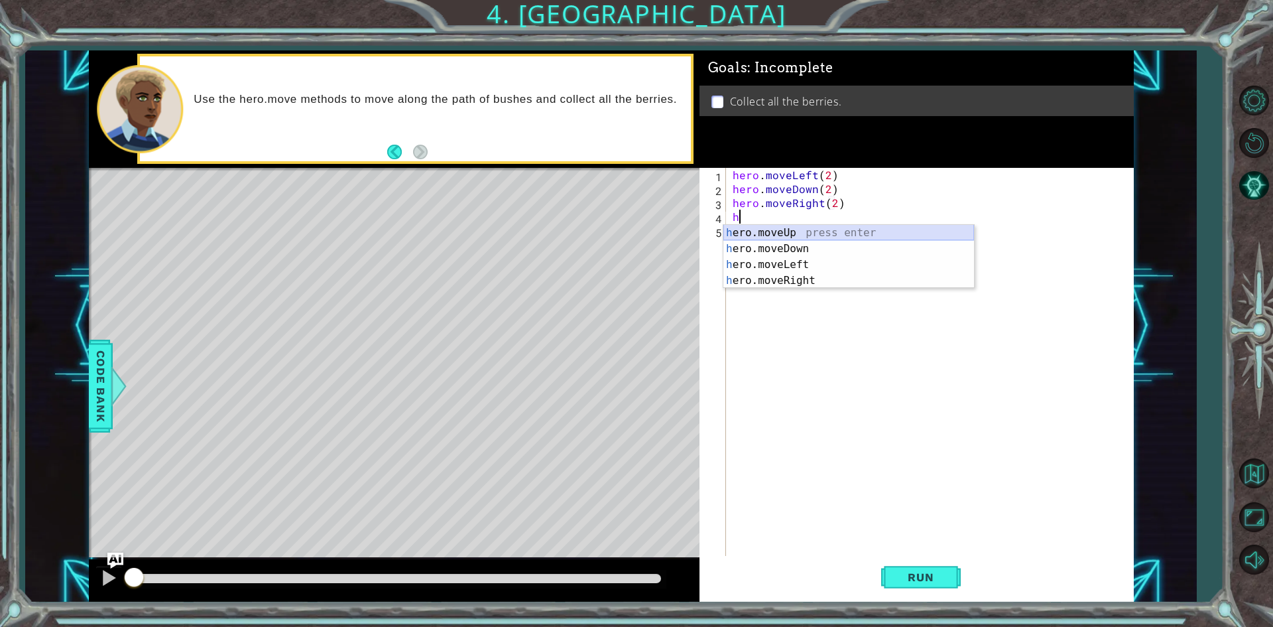
click at [803, 233] on div "h ero.moveUp press enter h ero.moveDown press enter h ero.moveLeft press enter …" at bounding box center [849, 272] width 251 height 95
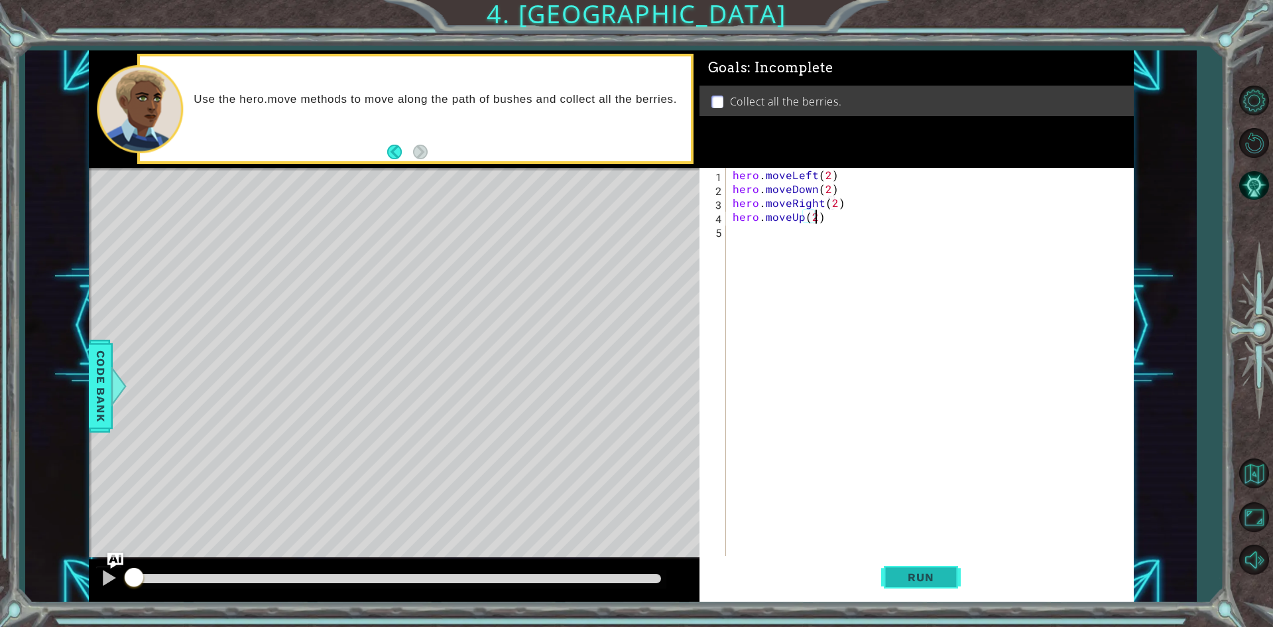
scroll to position [0, 5]
type textarea "hero.moveUp(2)"
click at [903, 582] on span "Run" at bounding box center [921, 576] width 52 height 13
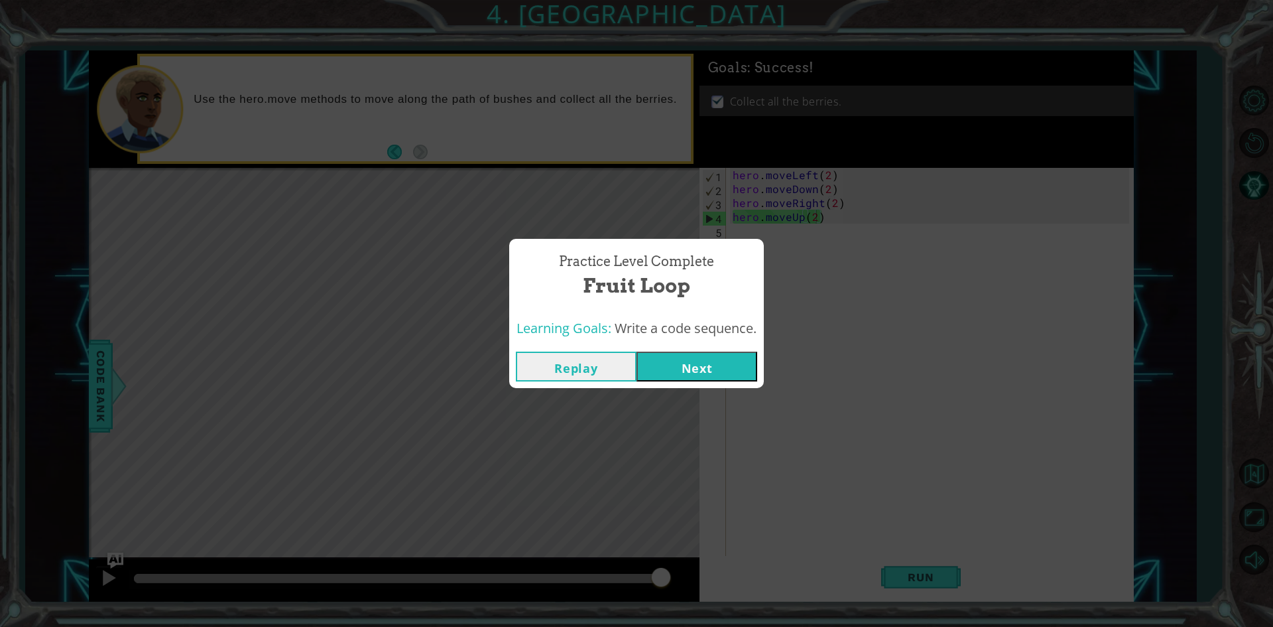
click at [687, 379] on button "Next" at bounding box center [697, 366] width 121 height 30
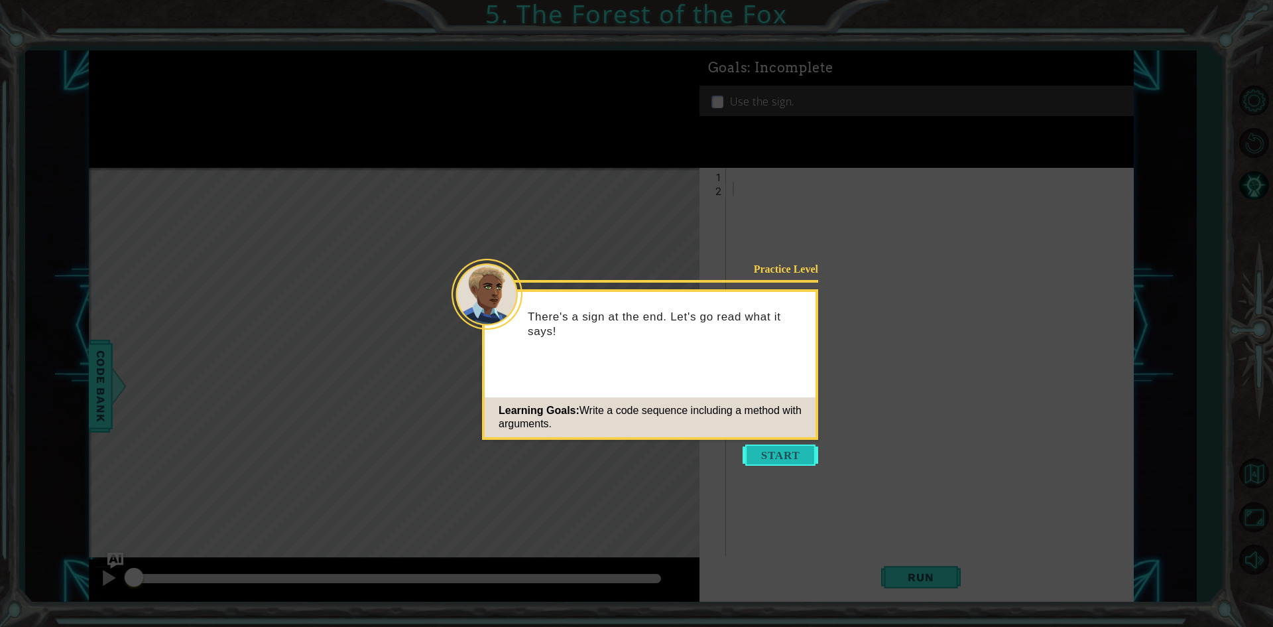
click at [764, 459] on button "Start" at bounding box center [781, 454] width 76 height 21
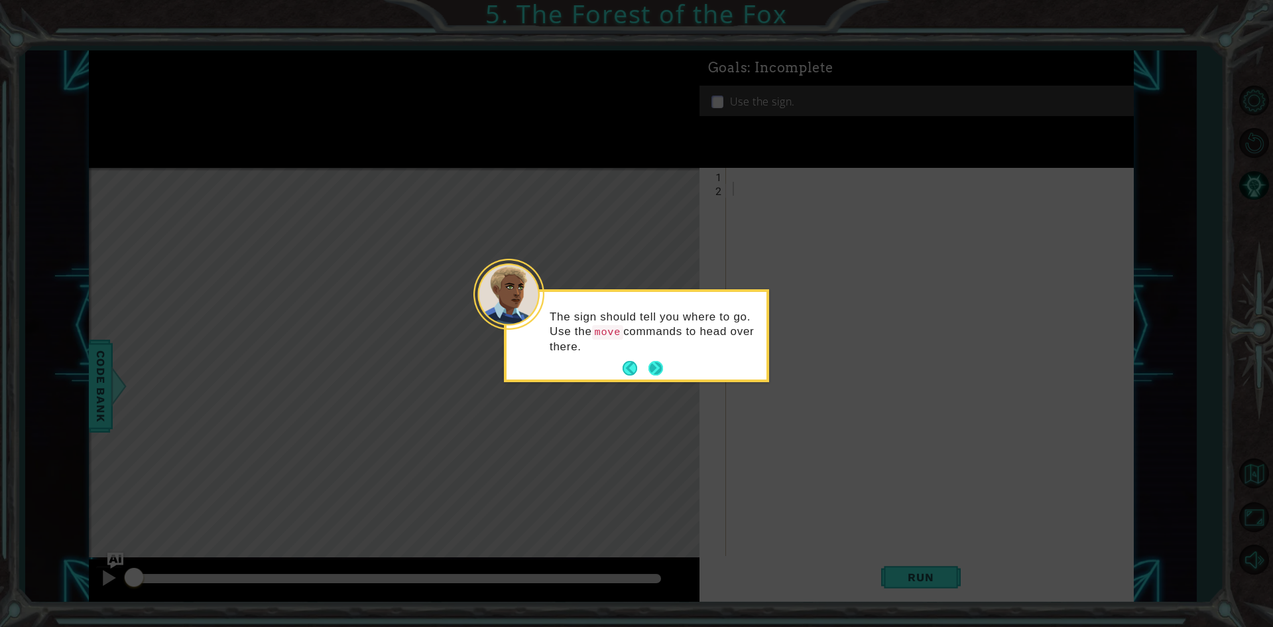
click at [658, 363] on button "Next" at bounding box center [655, 368] width 17 height 17
click at [658, 363] on button "Next" at bounding box center [656, 366] width 15 height 15
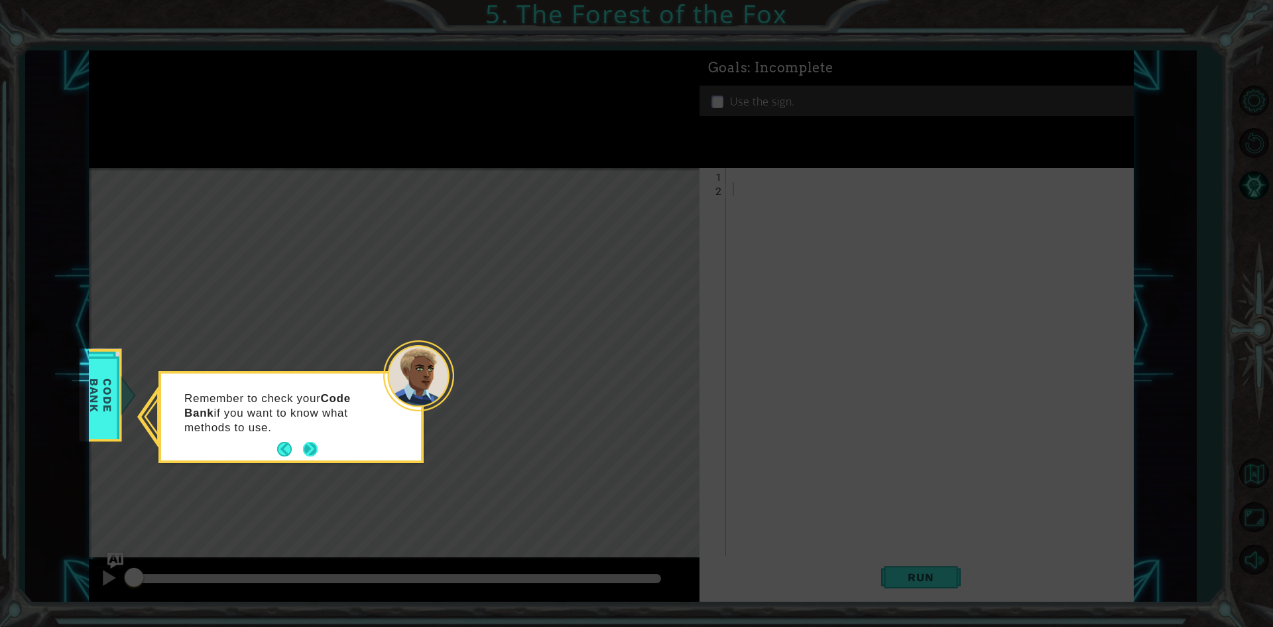
click at [312, 443] on button "Next" at bounding box center [310, 449] width 15 height 15
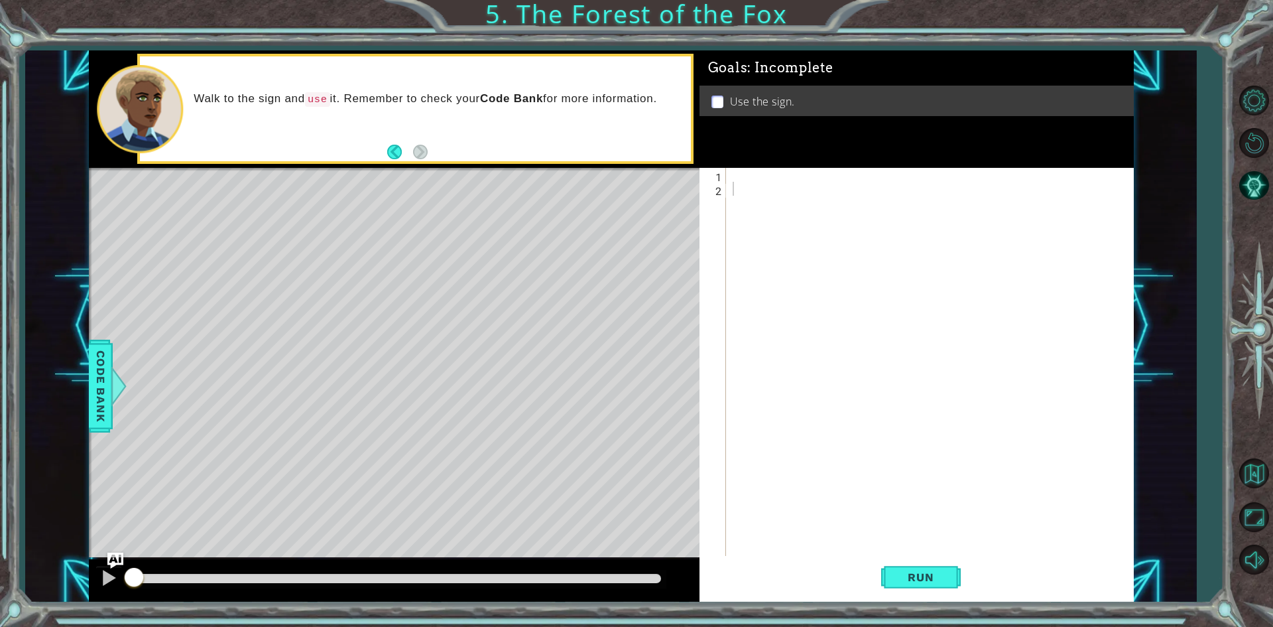
click at [435, 148] on div "Walk to the sign and use it. Remember to check your Code Bank for more informat…" at bounding box center [415, 108] width 550 height 105
click at [730, 184] on div at bounding box center [933, 377] width 406 height 418
click at [738, 175] on div at bounding box center [933, 377] width 406 height 418
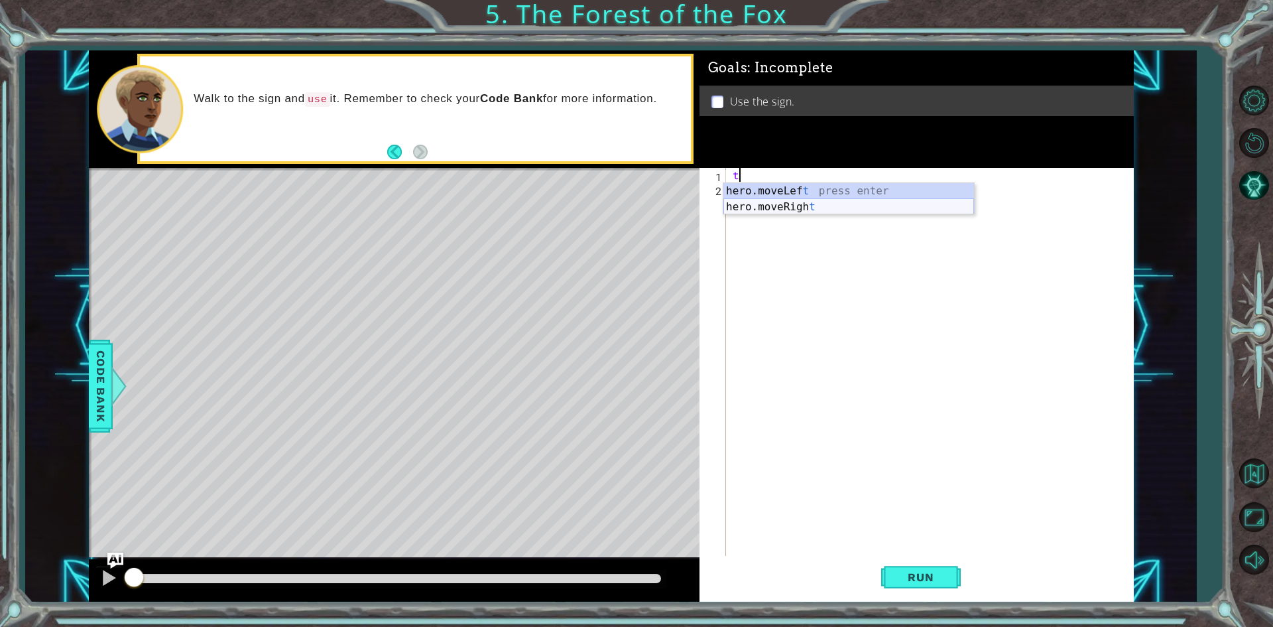
click at [749, 202] on div "hero.moveLef t press enter hero.moveRigh t press enter" at bounding box center [849, 215] width 251 height 64
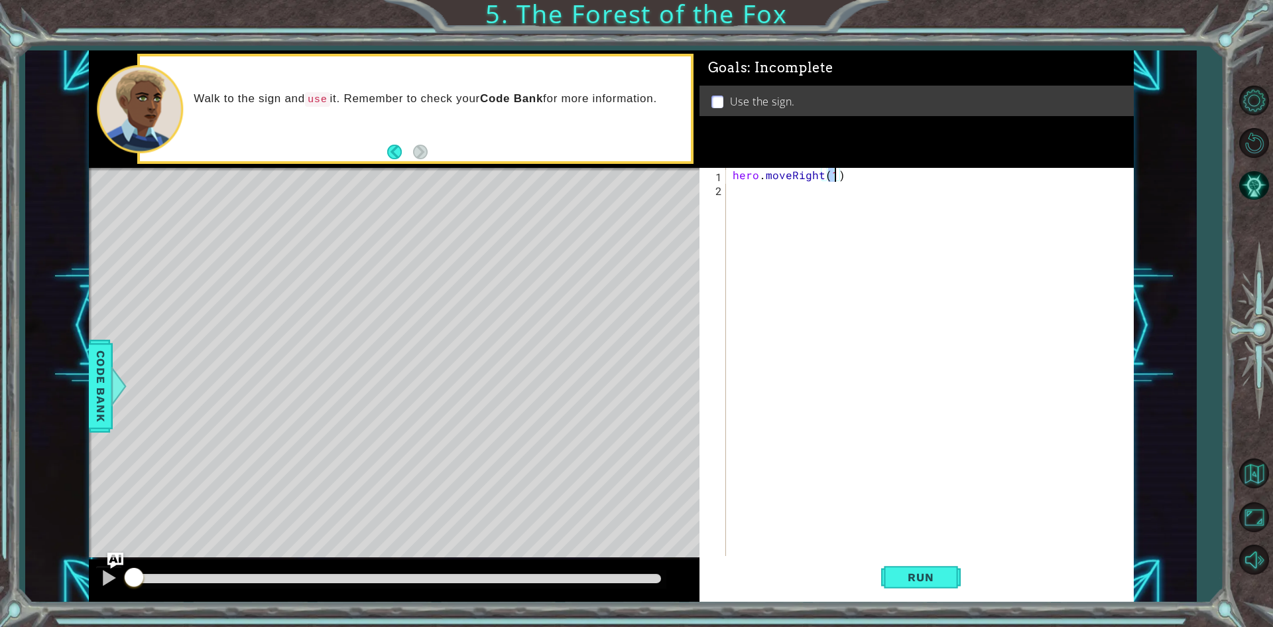
click at [747, 204] on div "hero . moveRight ( 1 )" at bounding box center [933, 377] width 406 height 418
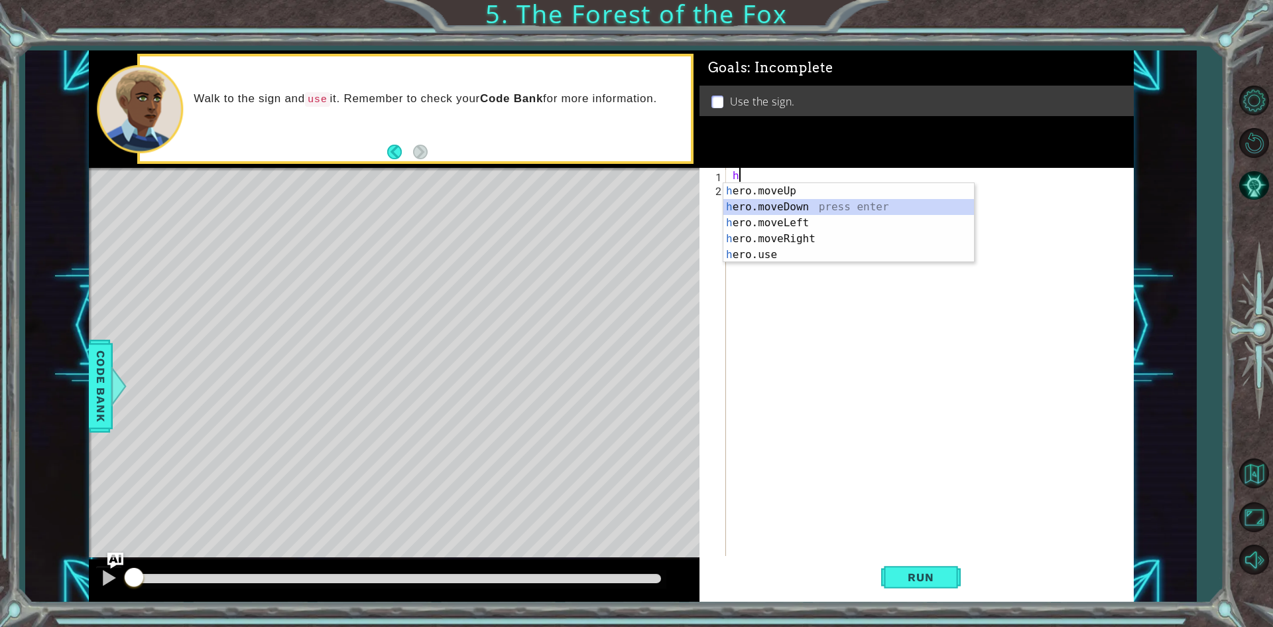
click at [767, 199] on div "h ero.moveUp press enter h ero.moveDown press enter h ero.moveLeft press enter …" at bounding box center [849, 238] width 251 height 111
type textarea "hero.moveDown(1)"
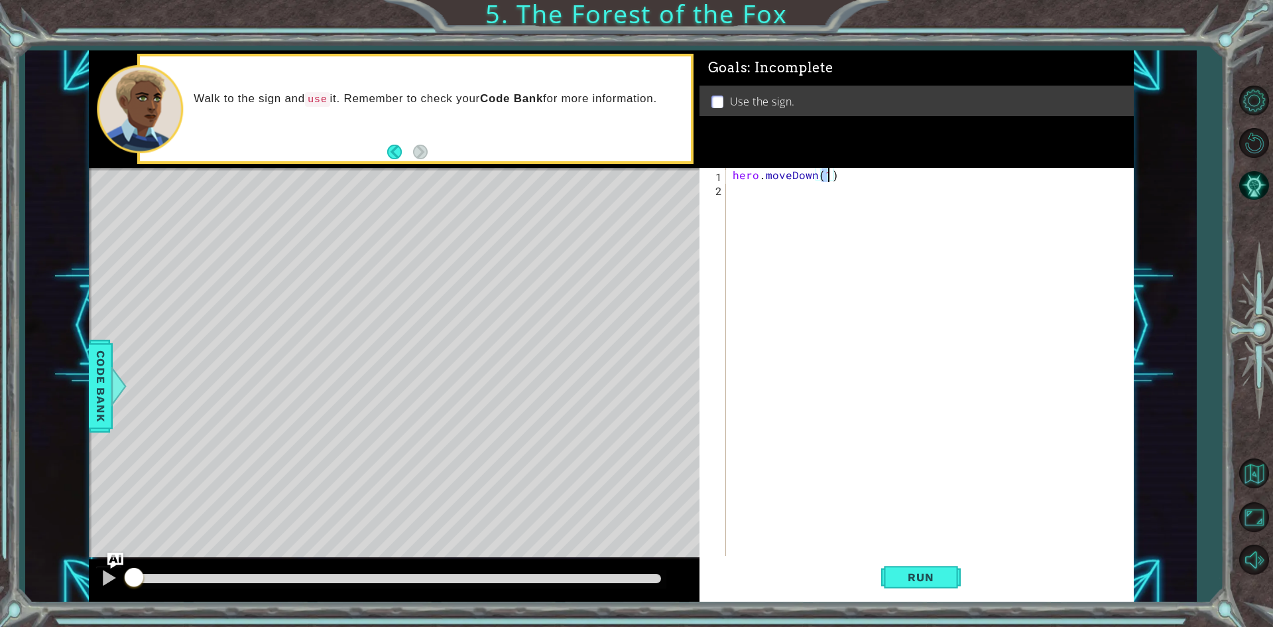
click at [757, 223] on div "hero . moveDown ( 1 )" at bounding box center [933, 377] width 406 height 418
click at [771, 192] on div "hero . moveDown ( 1 )" at bounding box center [933, 377] width 406 height 418
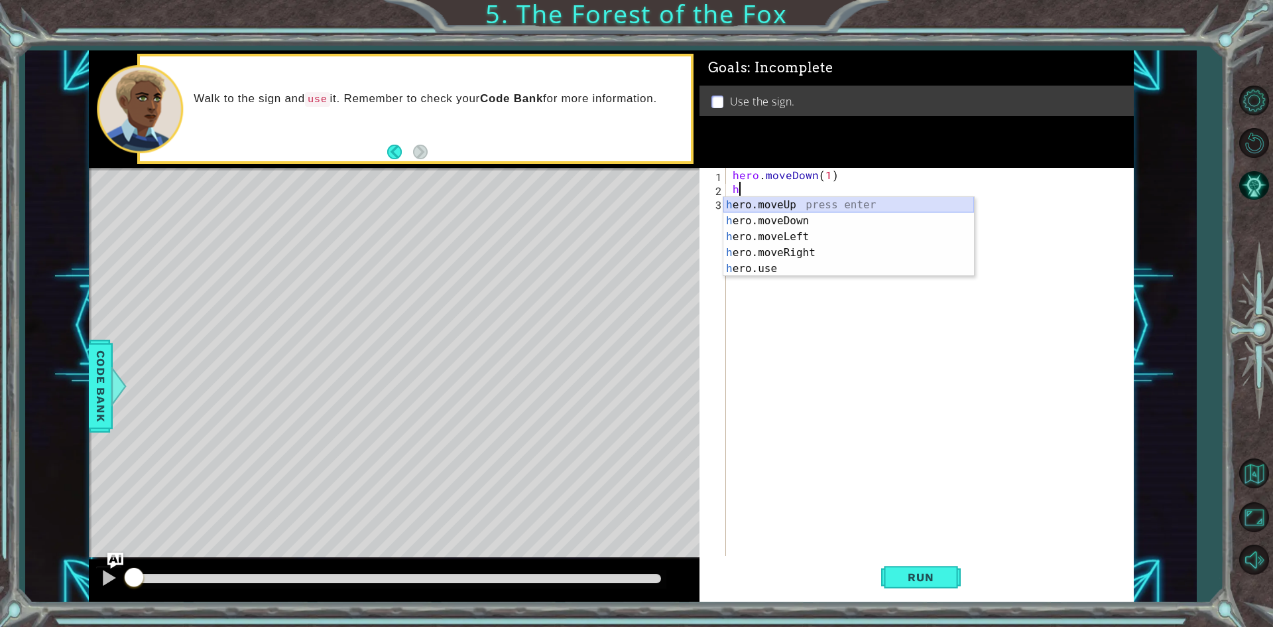
click at [757, 206] on div "h ero.moveUp press enter h ero.moveDown press enter h ero.moveLeft press enter …" at bounding box center [849, 252] width 251 height 111
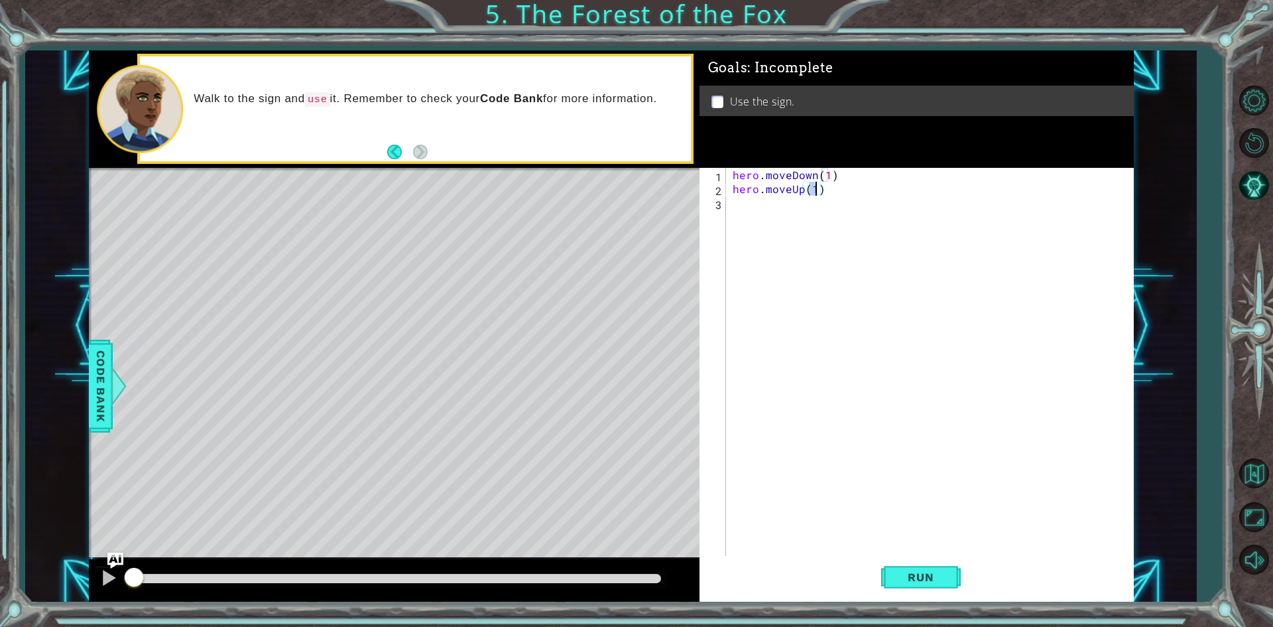
click at [745, 210] on div "hero . moveDown ( 1 ) hero . moveUp ( 1 )" at bounding box center [933, 377] width 406 height 418
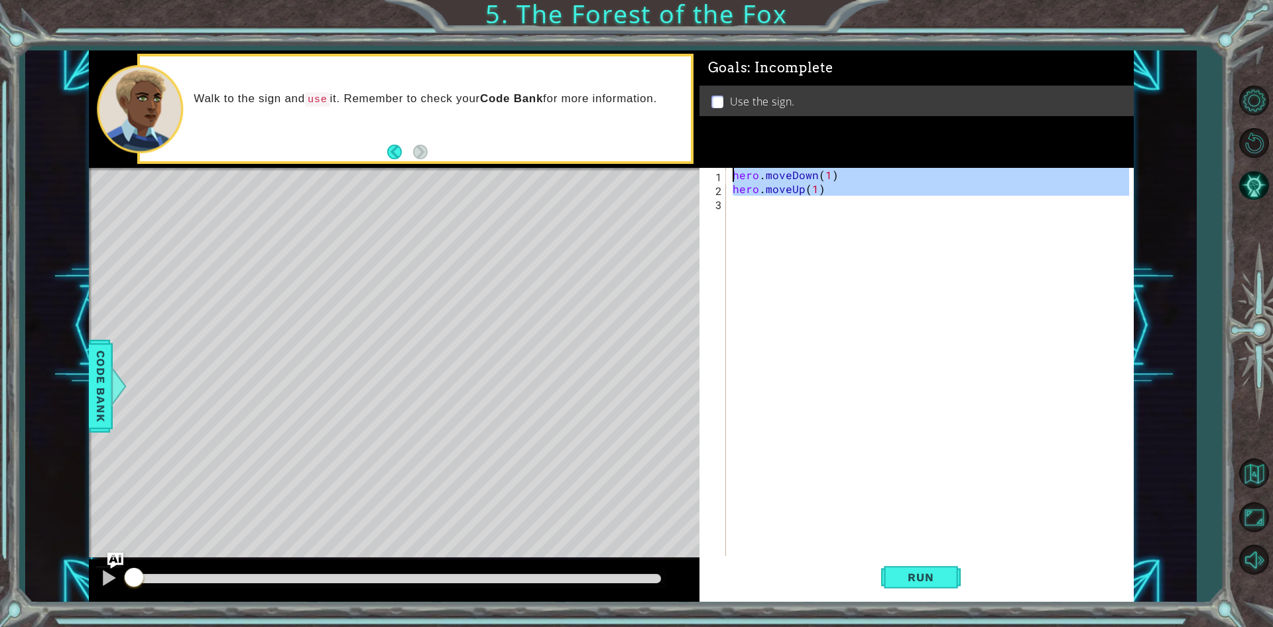
type textarea "hero.moveDown(1) hero.moveUp(1)"
click at [743, 210] on div "hero . moveDown ( 1 ) hero . moveUp ( 1 )" at bounding box center [929, 363] width 399 height 390
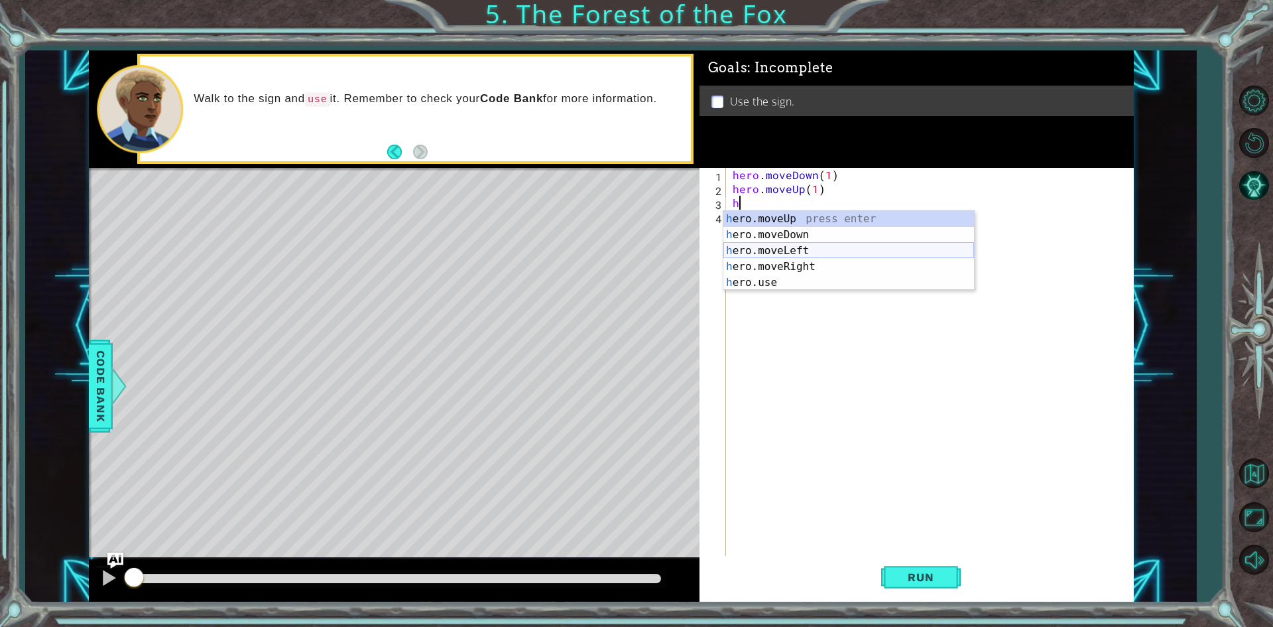
click at [745, 254] on div "h ero.moveUp press enter h ero.moveDown press enter h ero.moveLeft press enter …" at bounding box center [849, 266] width 251 height 111
type textarea "hero.moveLeft(1)"
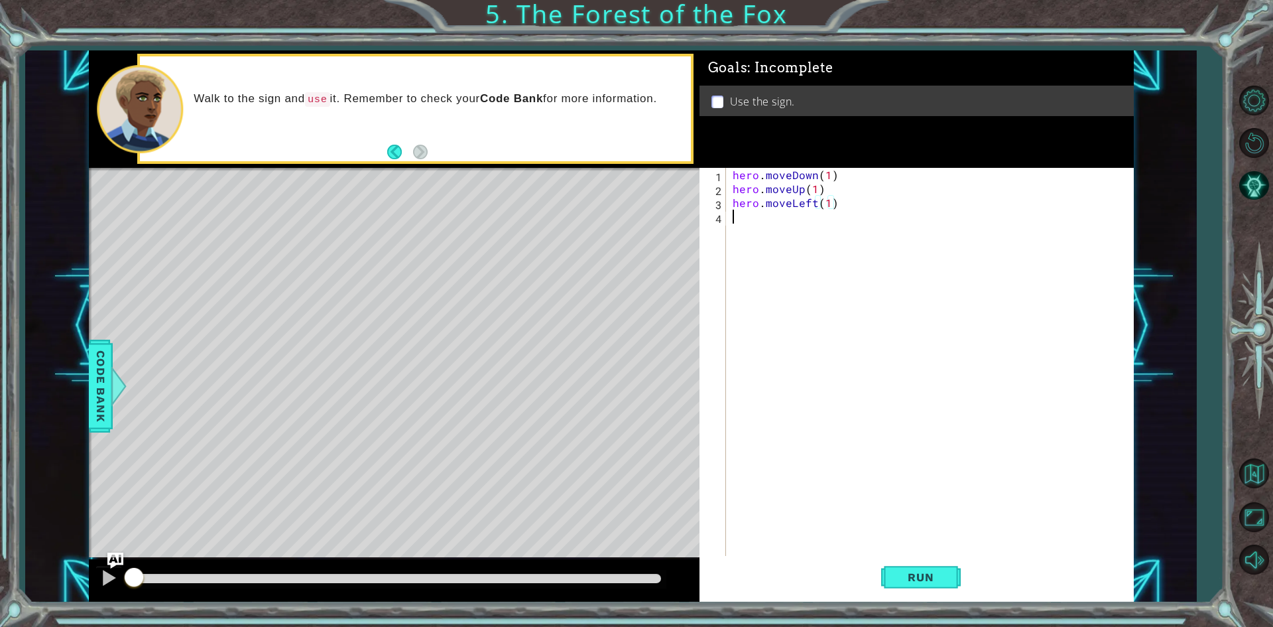
click at [741, 230] on div "hero . moveDown ( 1 ) hero . moveUp ( 1 ) hero . moveLeft ( 1 )" at bounding box center [933, 377] width 406 height 418
click at [815, 174] on div "hero . moveDown ( 1 ) hero . moveUp ( 1 ) hero . moveLeft ( 1 ) h" at bounding box center [933, 377] width 406 height 418
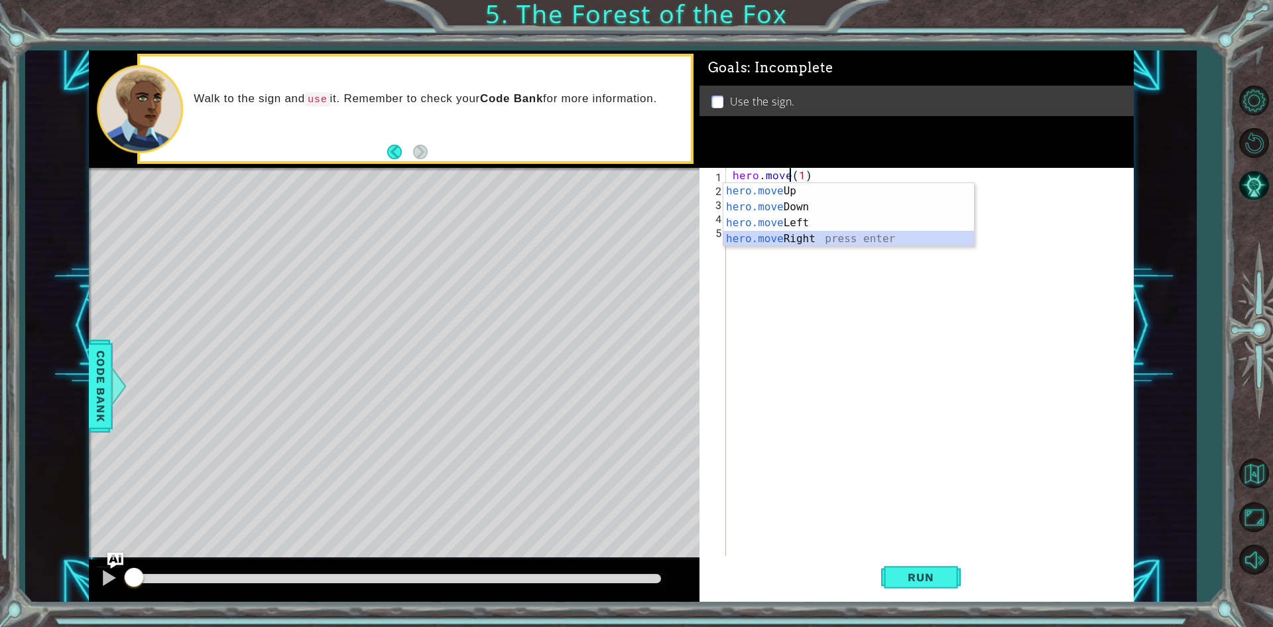
click at [794, 235] on div "hero.move Up press enter hero.move Down press enter hero.move Left press enter …" at bounding box center [849, 230] width 251 height 95
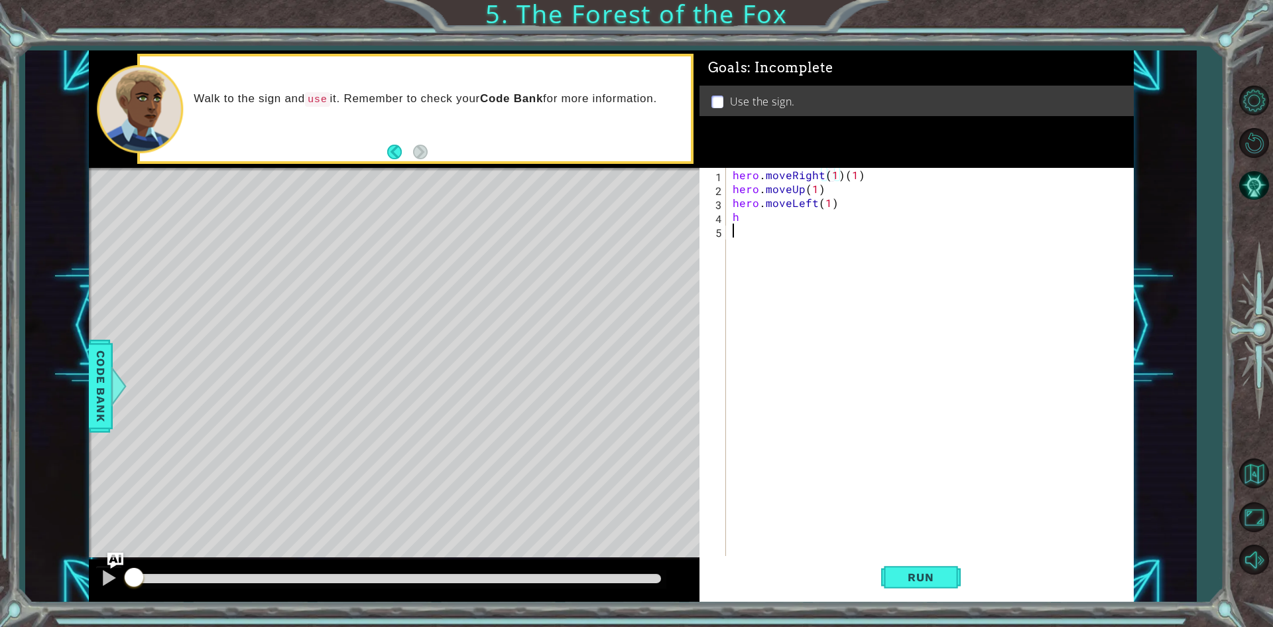
click at [767, 226] on div "hero . moveRight ( 1 ) ( 1 ) hero . moveUp ( 1 ) hero . moveLeft ( 1 ) h" at bounding box center [933, 377] width 406 height 418
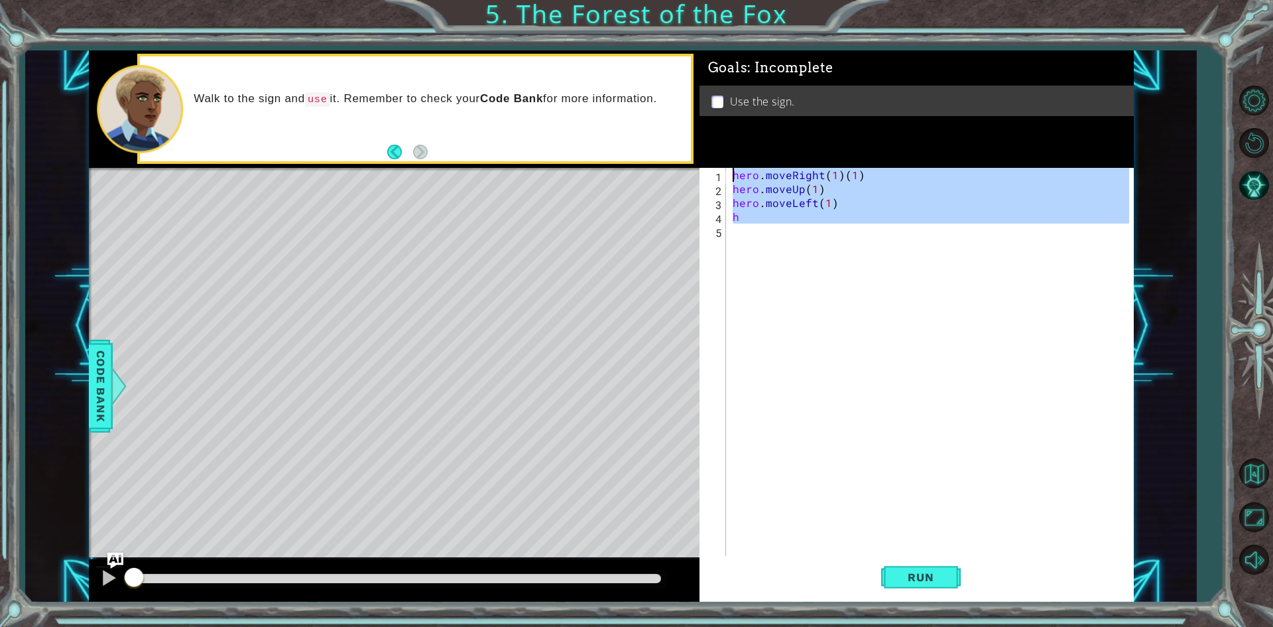
click at [760, 222] on div "hero . moveRight ( 1 ) ( 1 ) hero . moveUp ( 1 ) hero . moveLeft ( 1 ) h" at bounding box center [929, 363] width 399 height 390
type textarea "h"
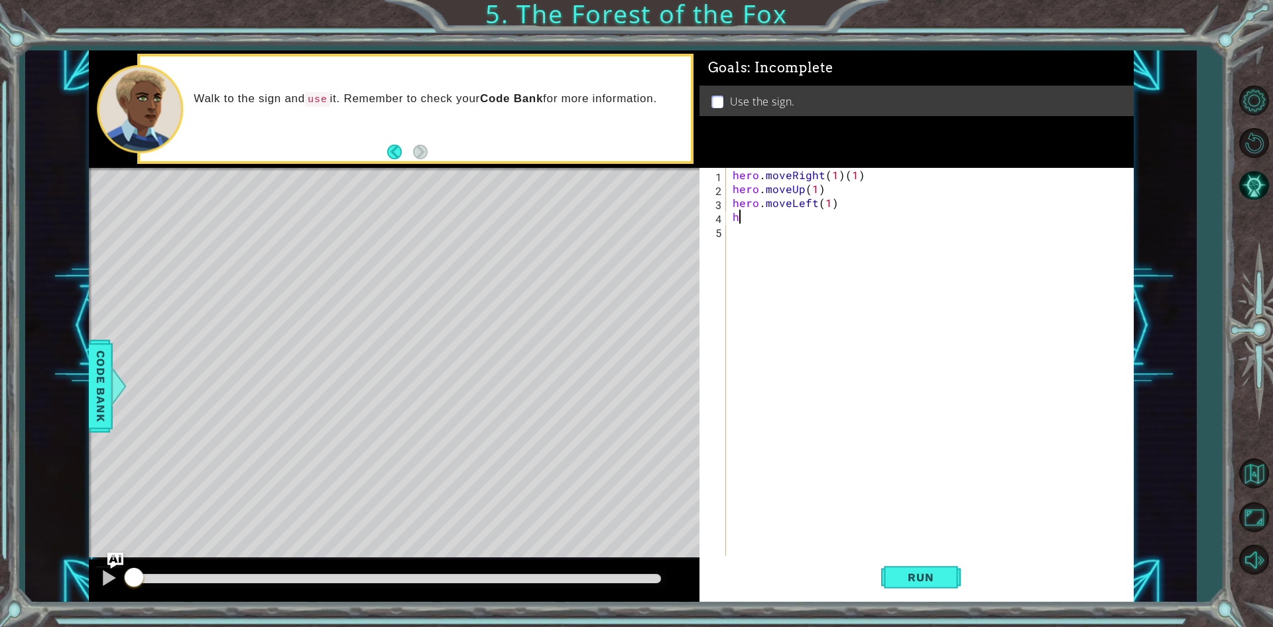
click at [755, 219] on div "hero . moveRight ( 1 ) ( 1 ) hero . moveUp ( 1 ) hero . moveLeft ( 1 ) h" at bounding box center [933, 377] width 406 height 418
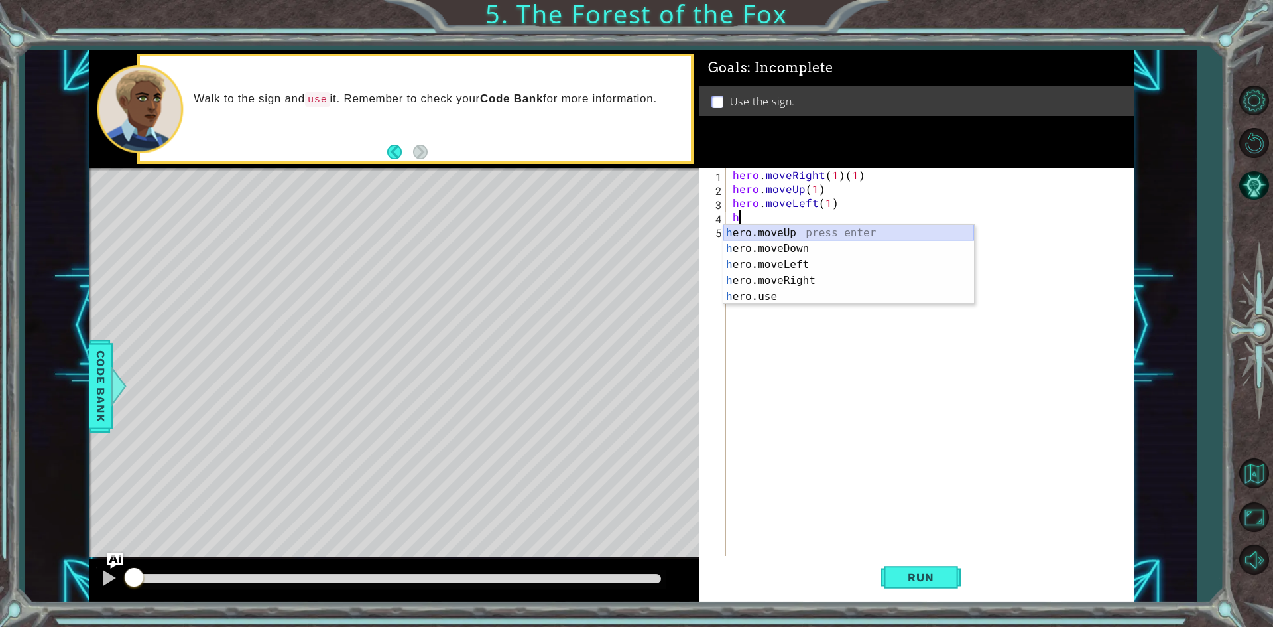
click at [764, 237] on div "h ero.moveUp press enter h ero.moveDown press enter h ero.moveLeft press enter …" at bounding box center [849, 280] width 251 height 111
type textarea "hero.moveUp(1)"
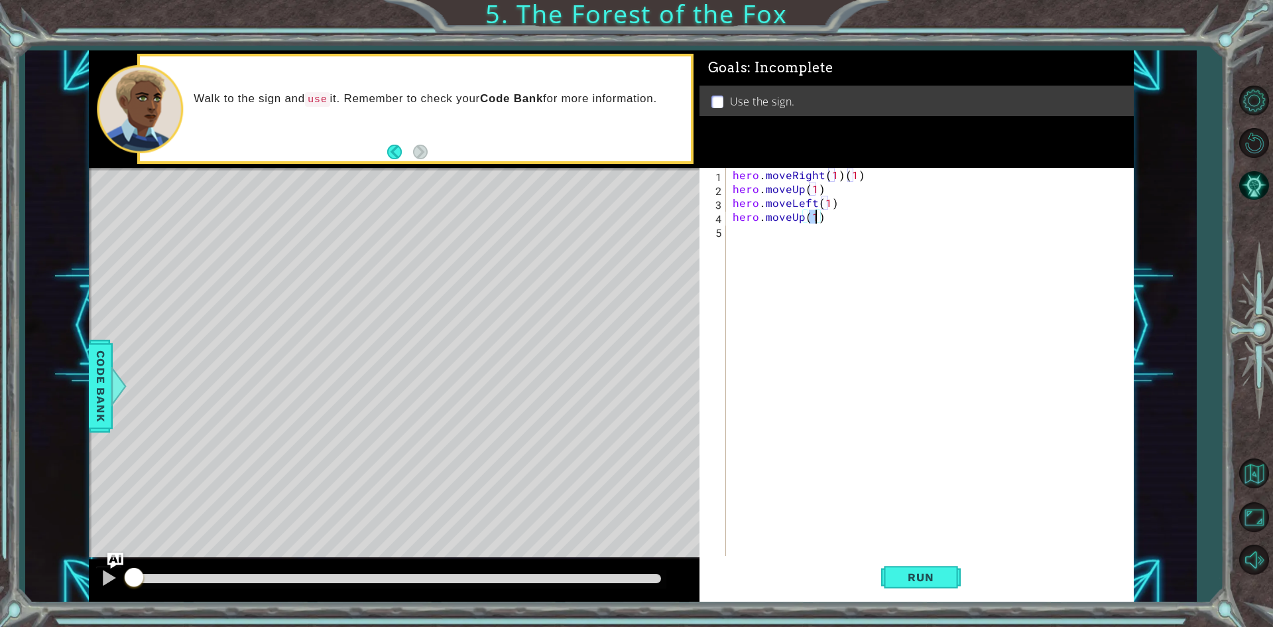
click at [758, 252] on div "hero . moveRight ( 1 ) ( 1 ) hero . moveUp ( 1 ) hero . moveLeft ( 1 ) hero . m…" at bounding box center [933, 377] width 406 height 418
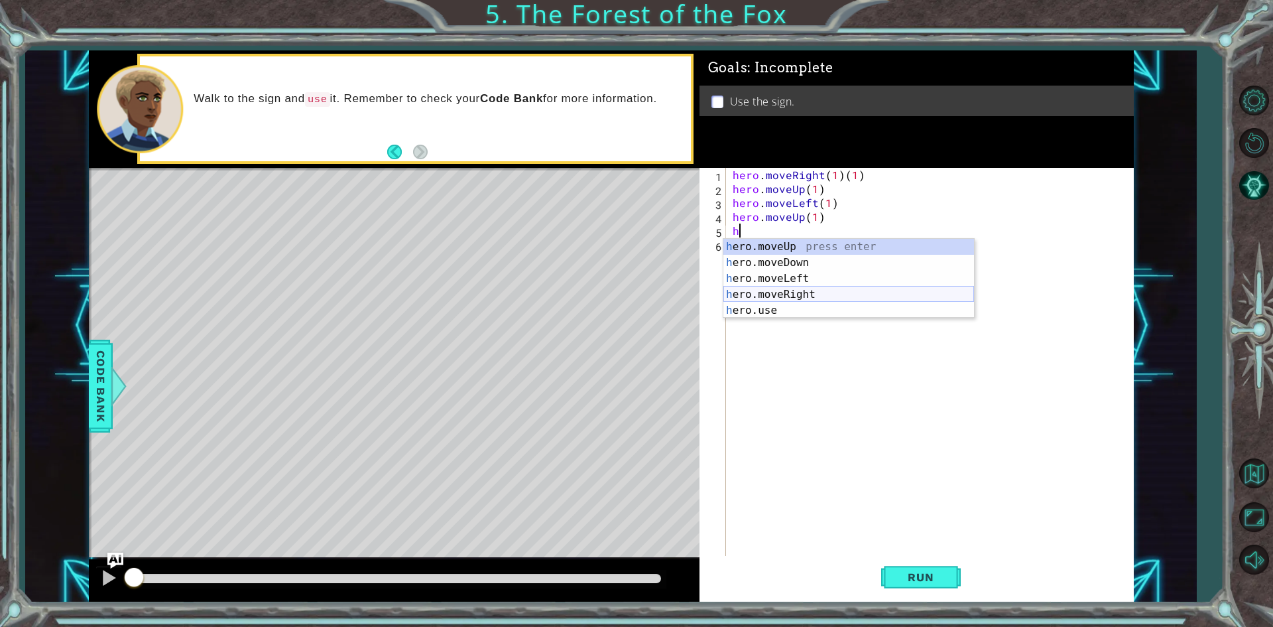
click at [767, 287] on div "h ero.moveUp press enter h ero.moveDown press enter h ero.moveLeft press enter …" at bounding box center [849, 294] width 251 height 111
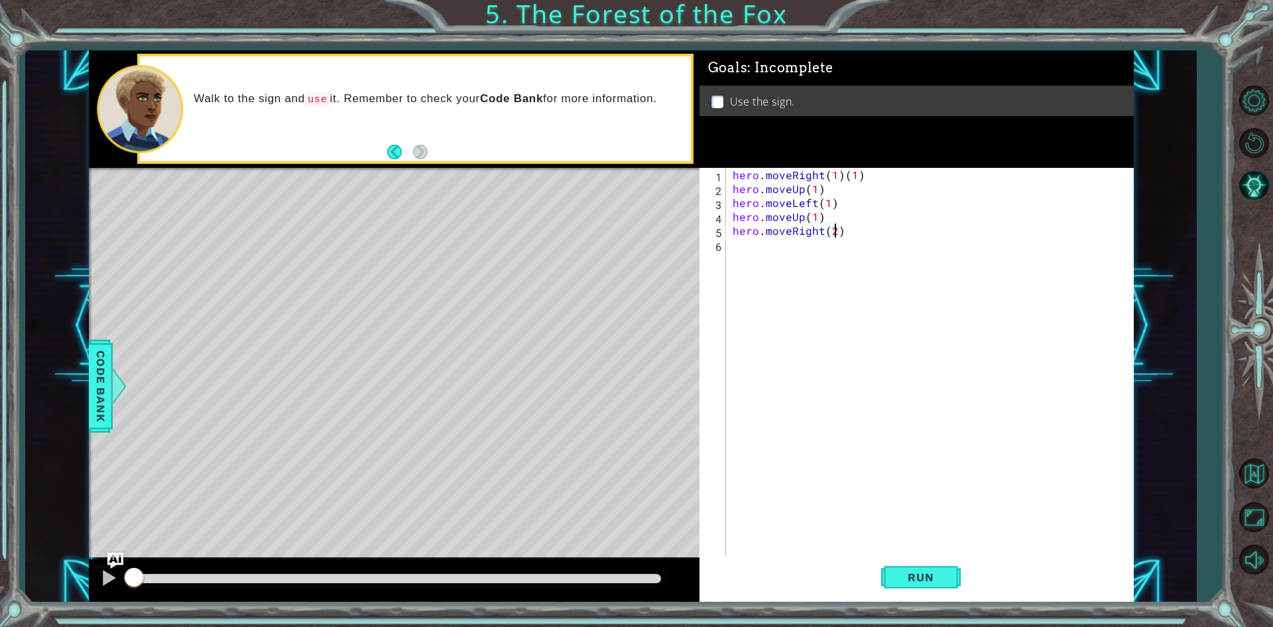
scroll to position [0, 6]
click at [885, 179] on div "hero . moveRight ( 1 ) ( 1 ) hero . moveUp ( 1 ) hero . moveLeft ( 1 ) hero . m…" at bounding box center [933, 377] width 406 height 418
type textarea "hero.moveRight(1)"
click at [735, 245] on div "hero . moveRight ( 1 ) hero . moveUp ( 1 ) hero . moveLeft ( 1 ) hero . moveUp …" at bounding box center [933, 377] width 406 height 418
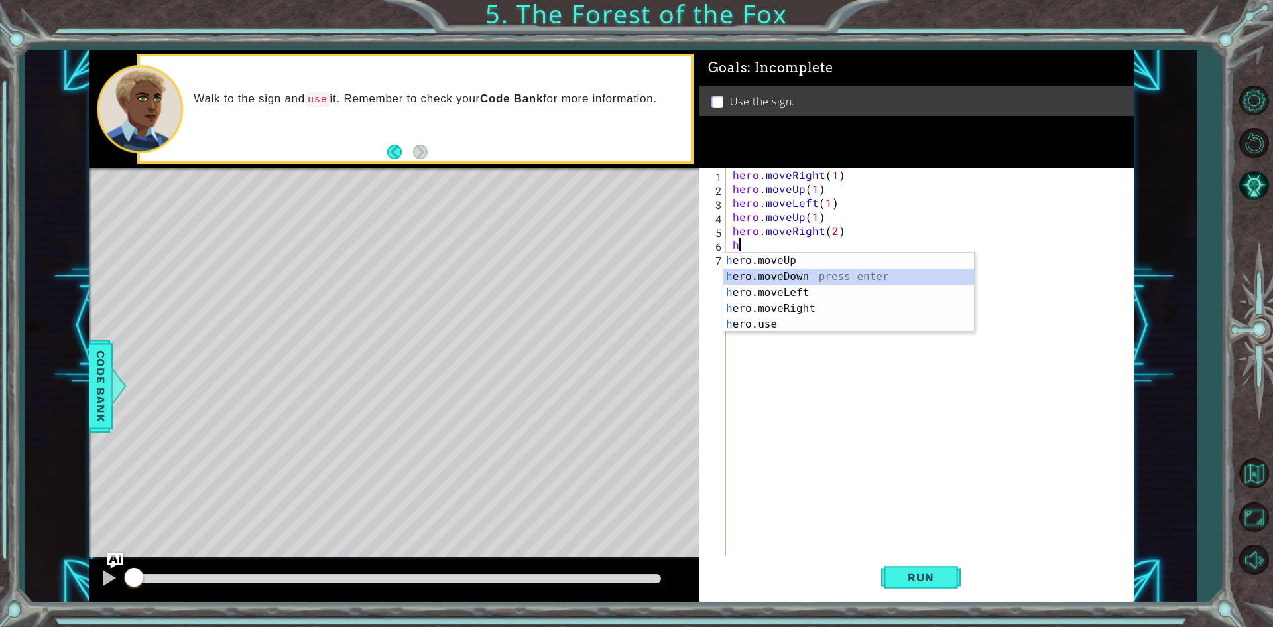
click at [804, 277] on div "h ero.moveUp press enter h ero.moveDown press enter h ero.moveLeft press enter …" at bounding box center [849, 308] width 251 height 111
type textarea "hero.moveDown(1)"
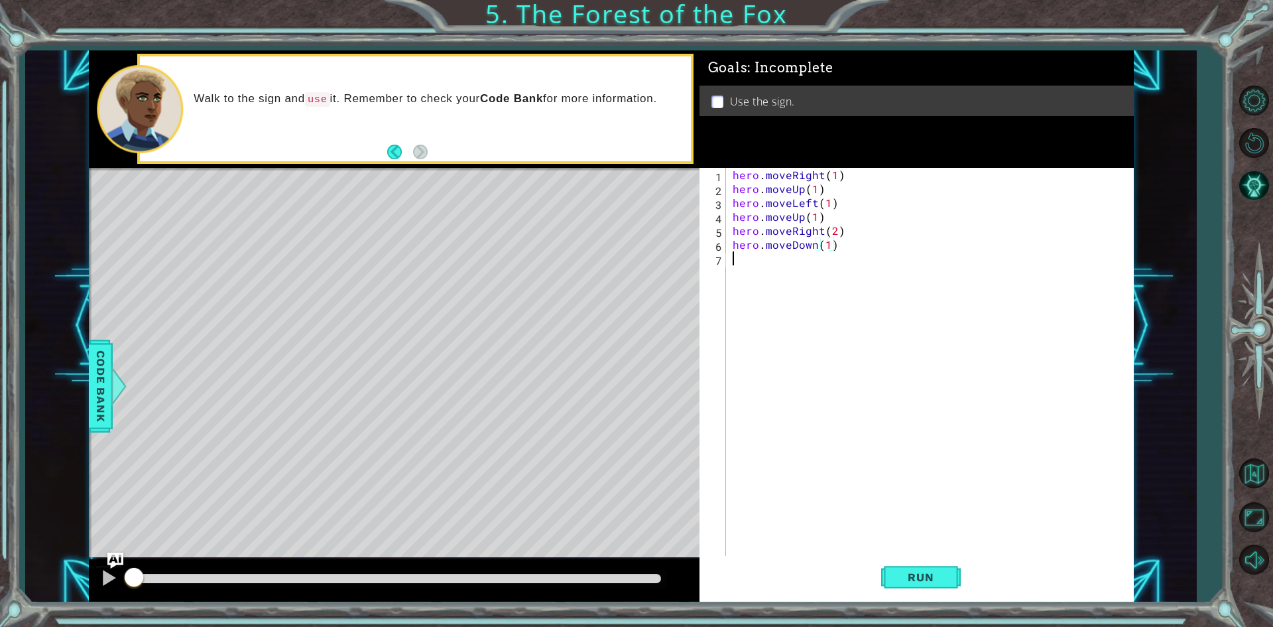
click at [779, 277] on div "hero . moveRight ( 1 ) hero . moveUp ( 1 ) hero . moveLeft ( 1 ) hero . moveUp …" at bounding box center [933, 377] width 406 height 418
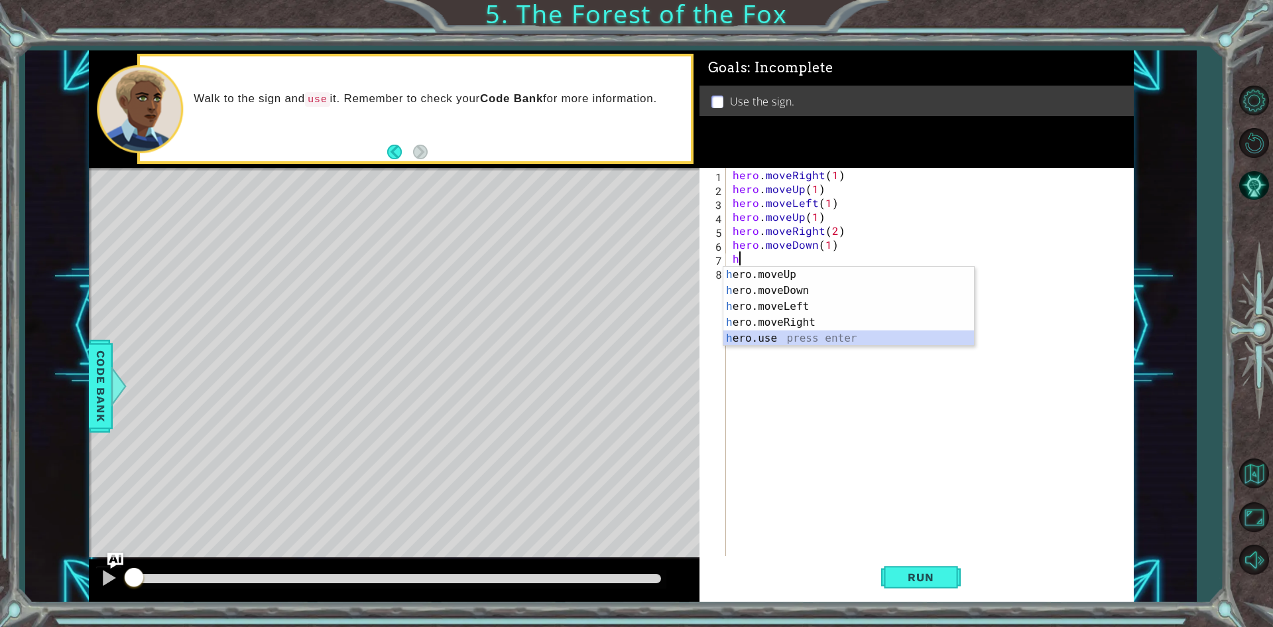
click at [779, 337] on div "h ero.moveUp press enter h ero.moveDown press enter h ero.moveLeft press enter …" at bounding box center [849, 322] width 251 height 111
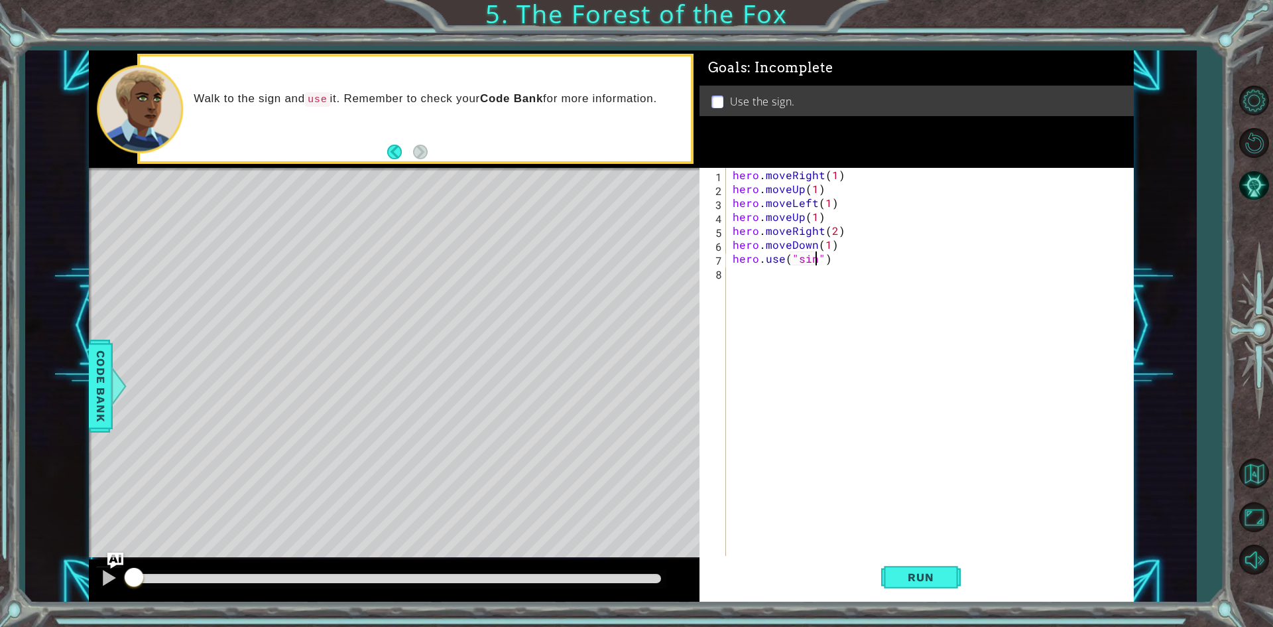
scroll to position [0, 5]
click at [928, 585] on button "Run" at bounding box center [921, 577] width 80 height 43
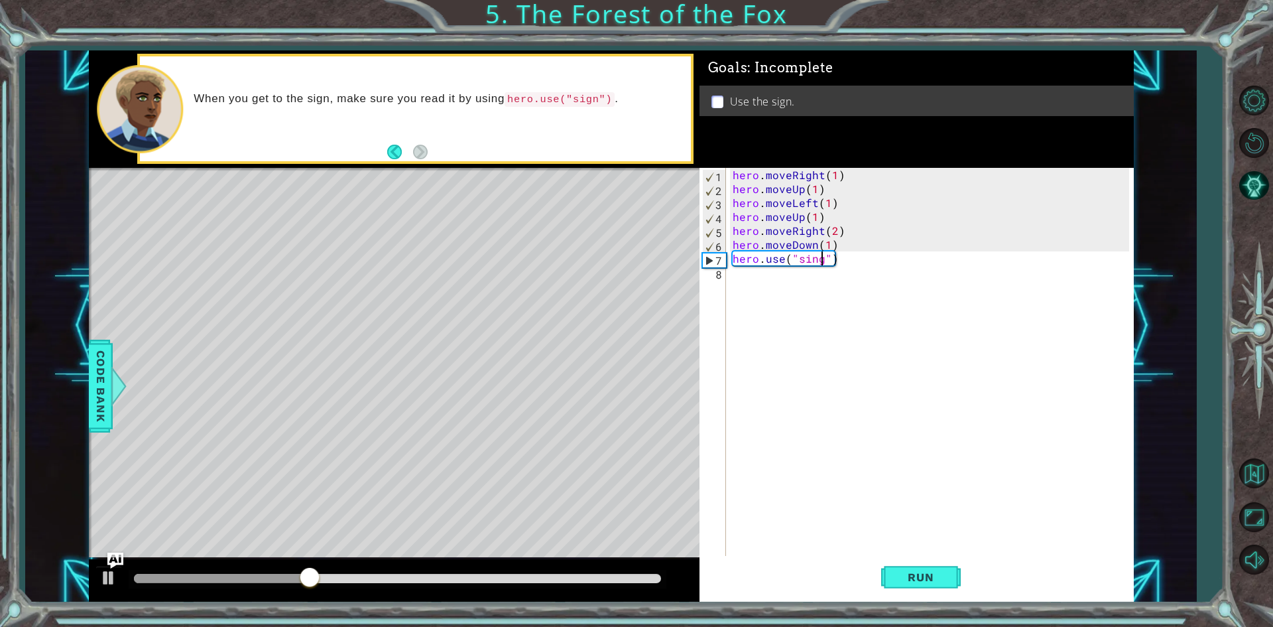
click at [813, 261] on div "hero . moveRight ( 1 ) hero . moveUp ( 1 ) hero . moveLeft ( 1 ) hero . moveUp …" at bounding box center [933, 377] width 406 height 418
click at [816, 261] on div "hero . moveRight ( 1 ) hero . moveUp ( 1 ) hero . moveLeft ( 1 ) hero . moveUp …" at bounding box center [933, 377] width 406 height 418
type textarea "hero.use("sign")"
click at [950, 583] on button "Run" at bounding box center [921, 577] width 80 height 43
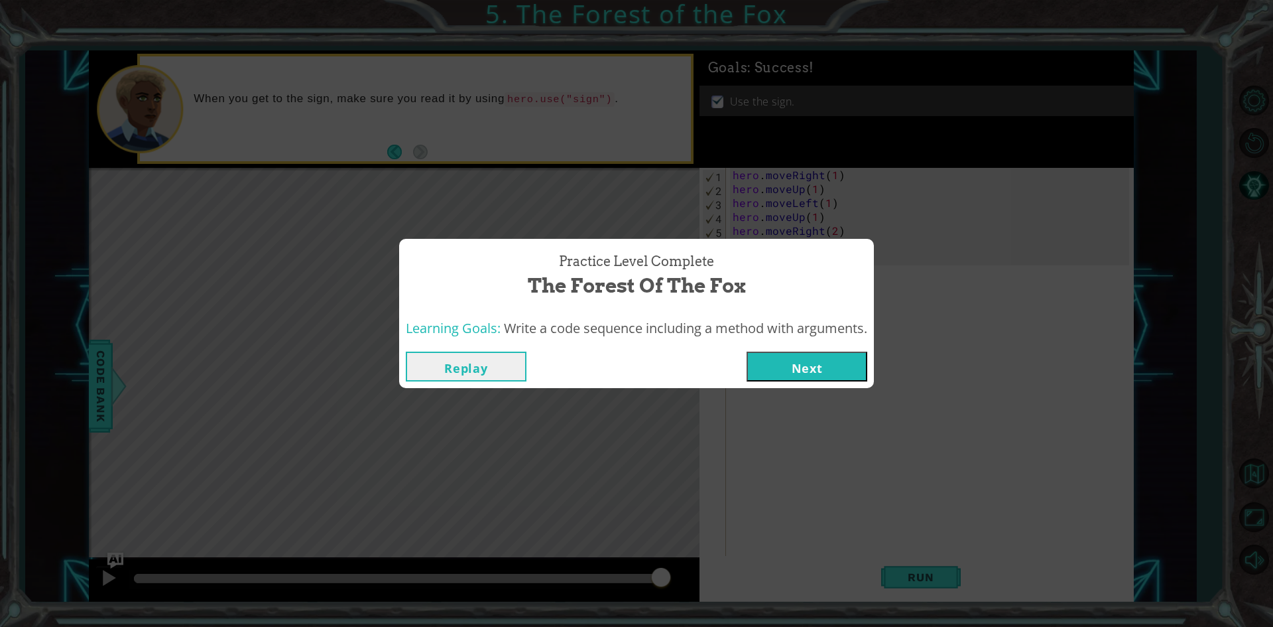
click at [801, 338] on div "Learning Goals: Write a code sequence including a method with arguments." at bounding box center [636, 328] width 475 height 32
click at [801, 370] on button "Next" at bounding box center [807, 366] width 121 height 30
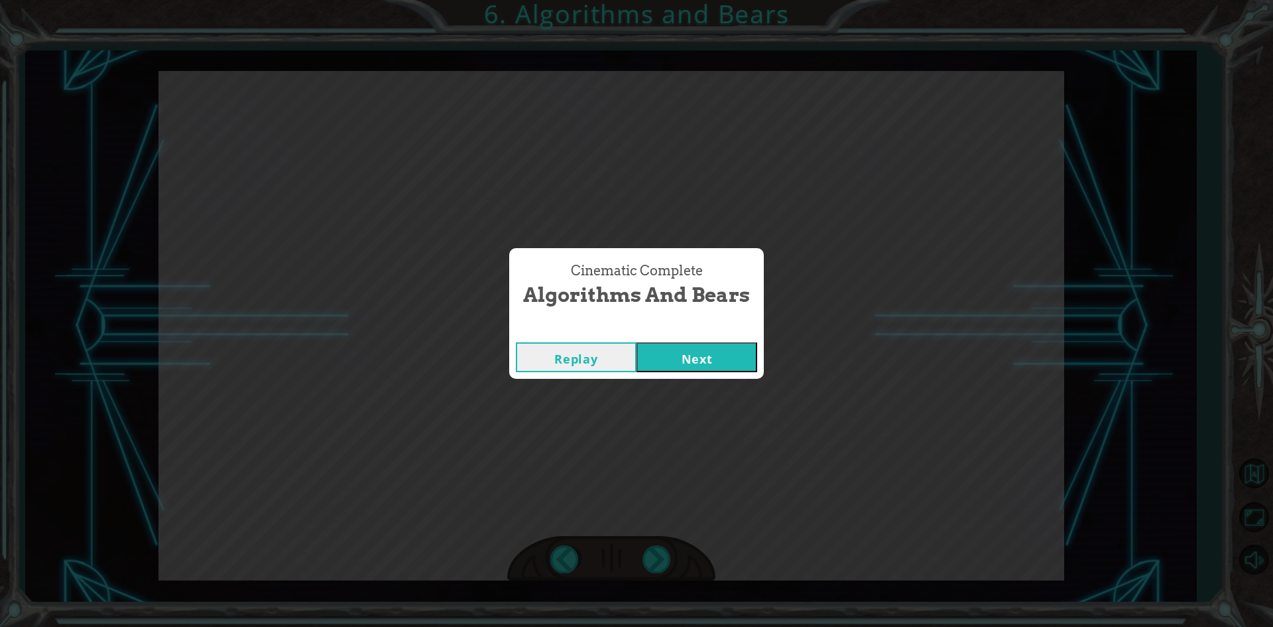
click at [724, 357] on button "Next" at bounding box center [697, 357] width 121 height 30
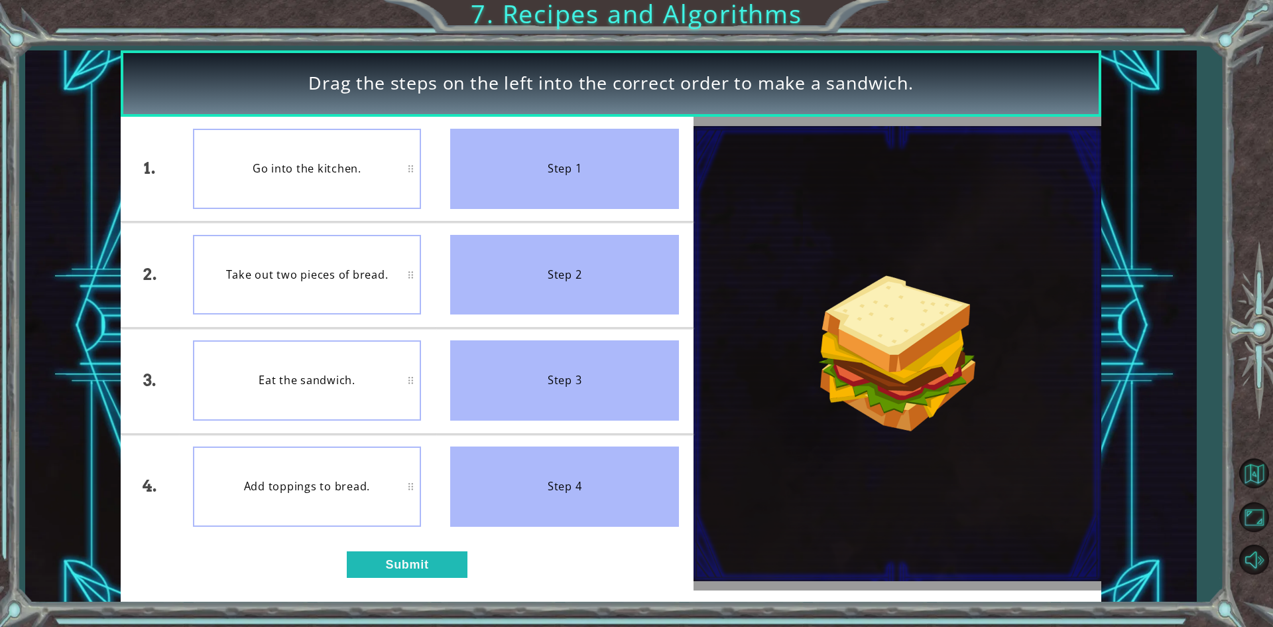
click at [318, 389] on div "Eat the sandwich." at bounding box center [307, 380] width 229 height 80
drag, startPoint x: 318, startPoint y: 404, endPoint x: 286, endPoint y: 459, distance: 63.6
click at [286, 459] on div "Add toppings to bread." at bounding box center [307, 486] width 229 height 80
click at [411, 566] on button "Submit" at bounding box center [407, 564] width 121 height 27
click at [410, 566] on button "Submit" at bounding box center [407, 564] width 121 height 27
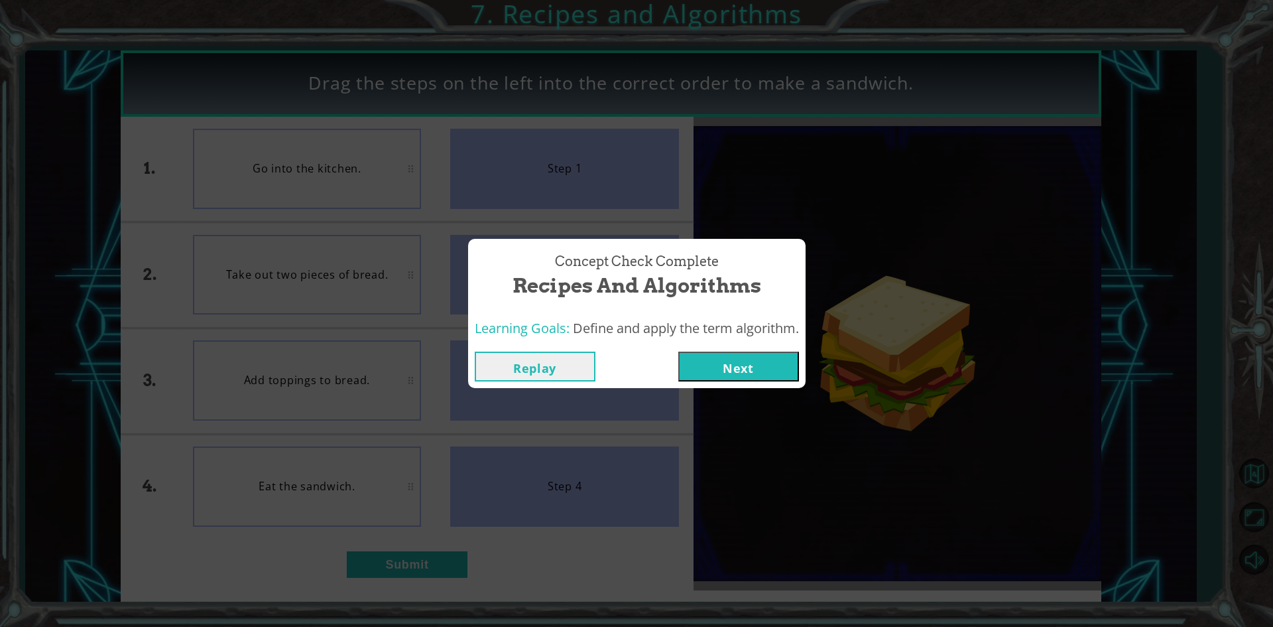
click at [750, 355] on button "Next" at bounding box center [738, 366] width 121 height 30
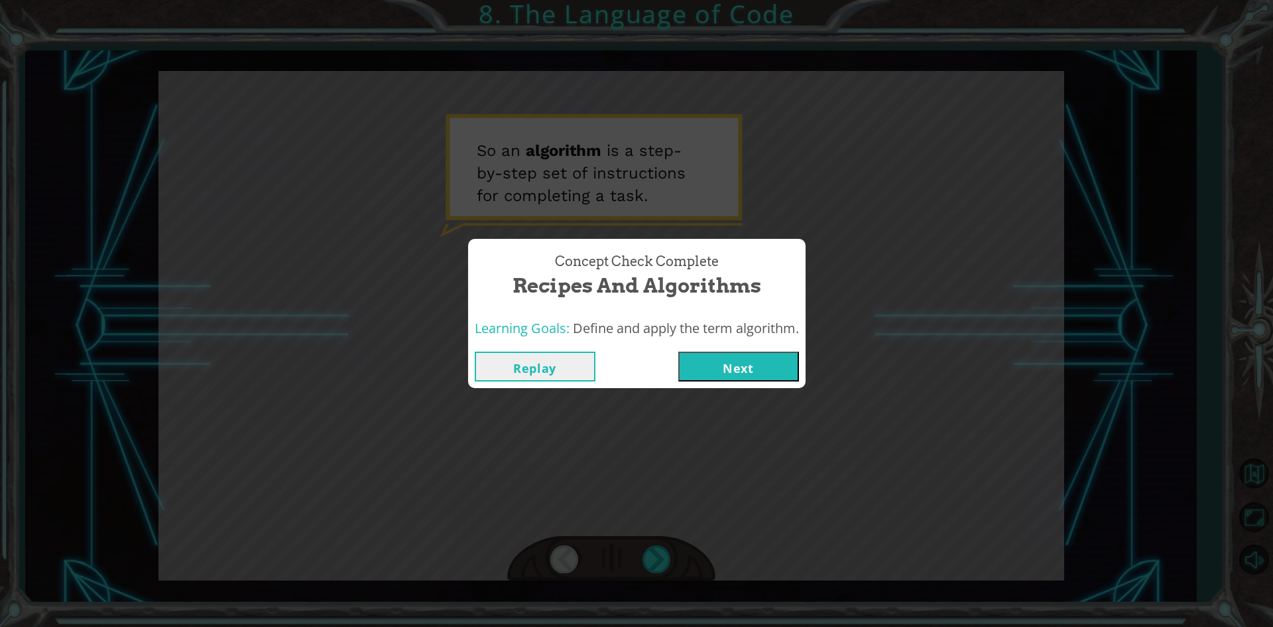
click at [758, 369] on button "Next" at bounding box center [738, 366] width 121 height 30
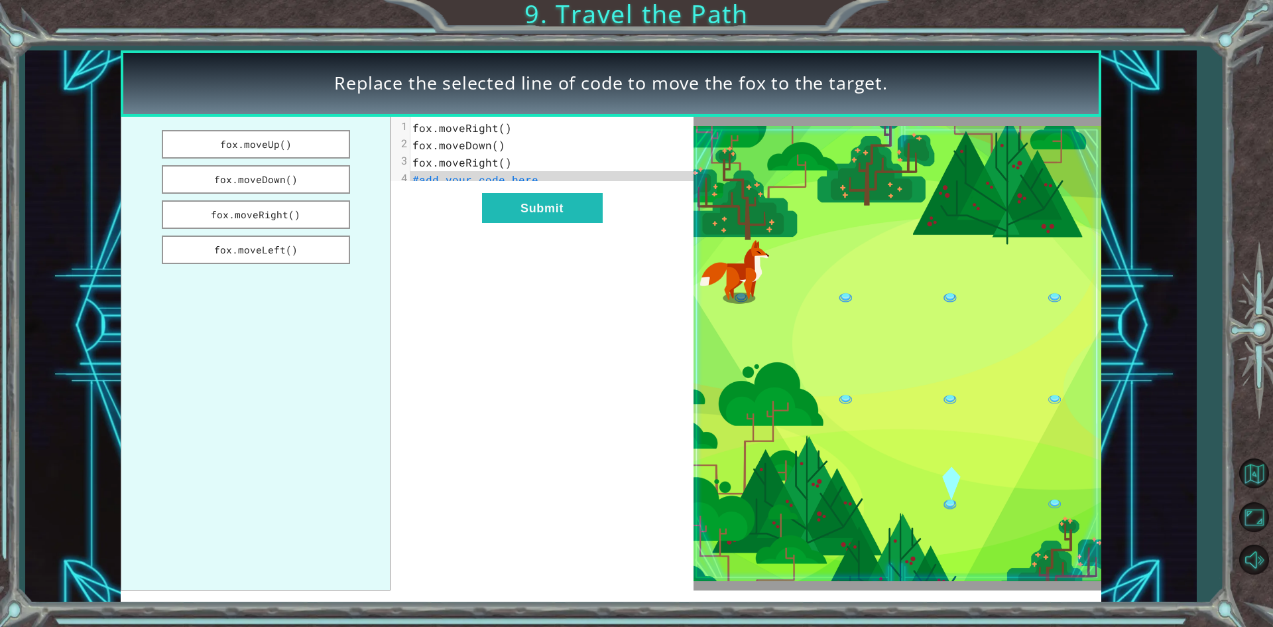
drag, startPoint x: 277, startPoint y: 141, endPoint x: 495, endPoint y: 145, distance: 218.2
click at [490, 143] on div "fox.moveUp() fox.moveDown() fox.moveRight() fox.moveLeft() xxxxxxxxxx 4 1 fox.m…" at bounding box center [407, 354] width 572 height 474
click at [521, 223] on button "Submit" at bounding box center [542, 208] width 121 height 30
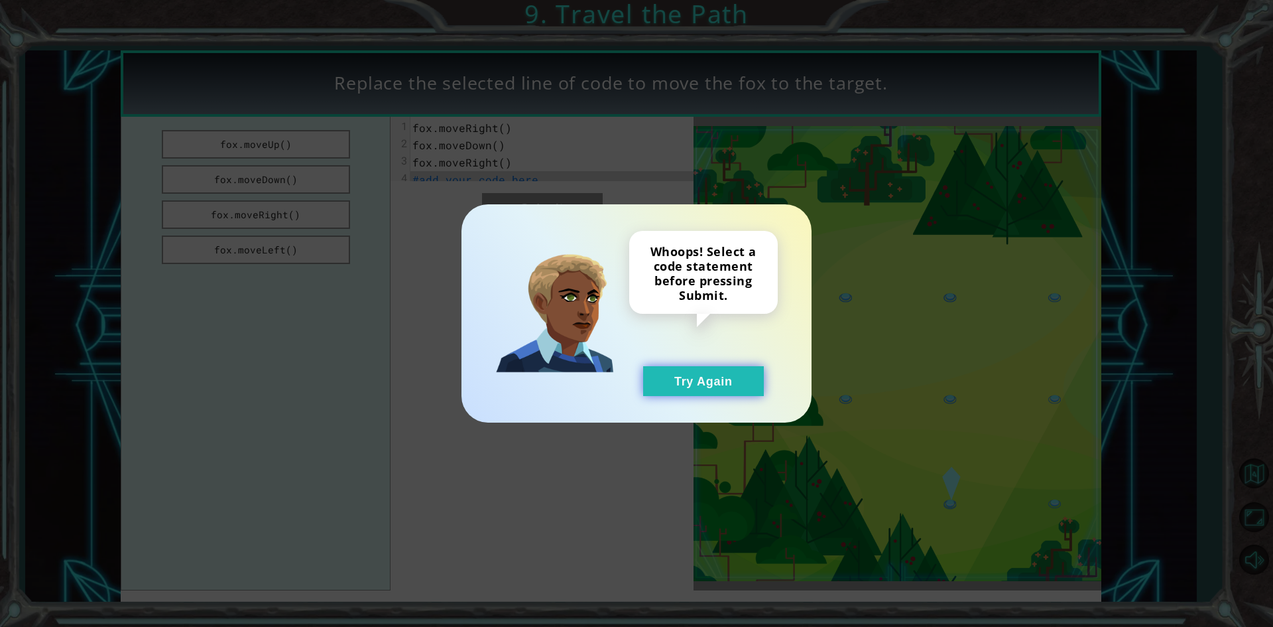
click at [701, 388] on button "Try Again" at bounding box center [703, 381] width 121 height 30
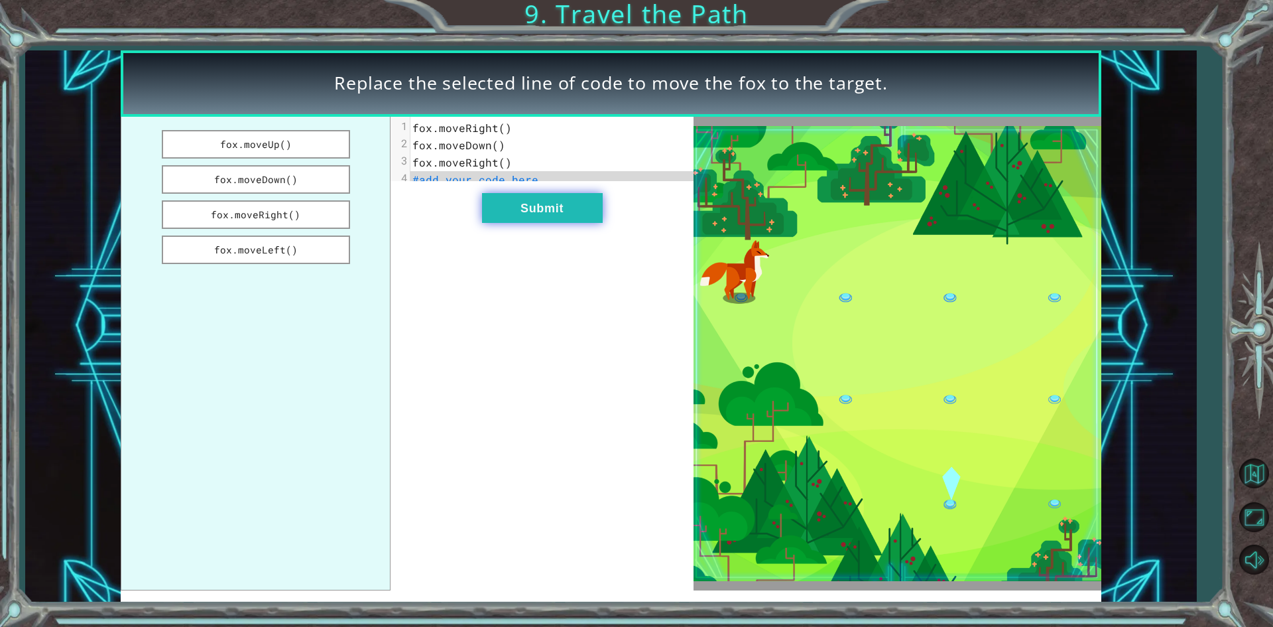
drag, startPoint x: 261, startPoint y: 247, endPoint x: 498, endPoint y: 205, distance: 241.1
click at [498, 205] on div "fox.moveUp() fox.moveDown() fox.moveRight() fox.moveLeft() xxxxxxxxxx 4 1 fox.m…" at bounding box center [407, 354] width 572 height 474
click at [485, 186] on span "#add your code here" at bounding box center [475, 179] width 126 height 14
click at [486, 177] on span "#add your code here" at bounding box center [475, 179] width 126 height 14
click at [232, 141] on button "fox.moveUp()" at bounding box center [256, 144] width 188 height 29
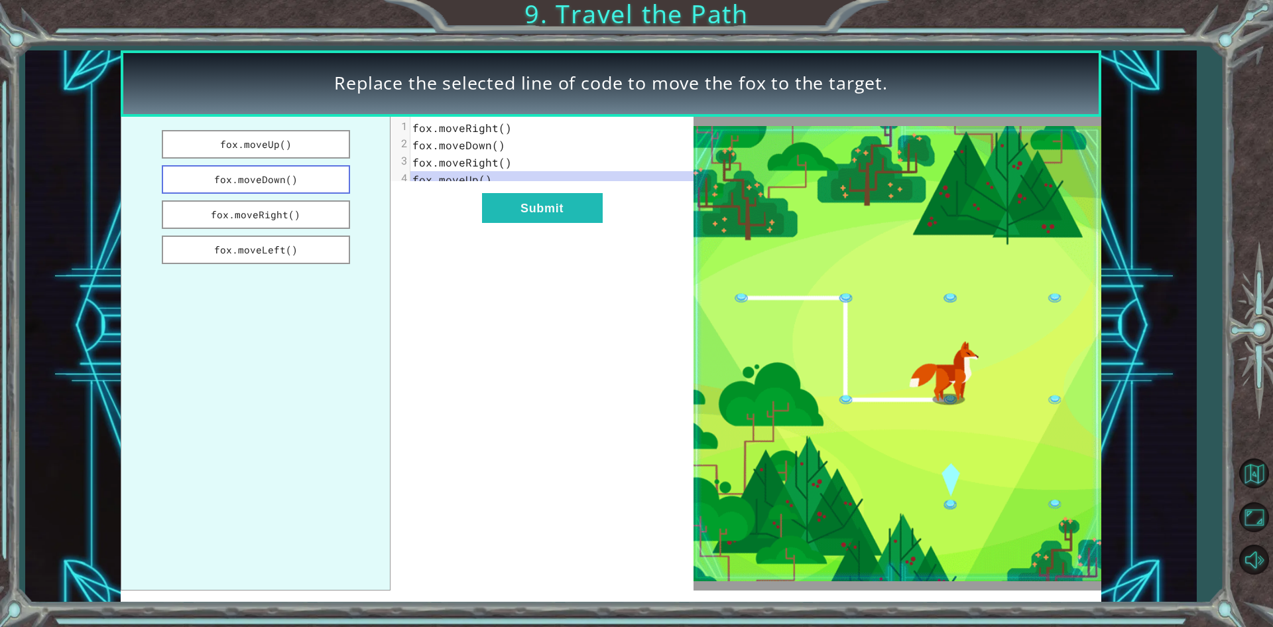
click at [292, 187] on button "fox.moveDown()" at bounding box center [256, 179] width 188 height 29
click at [296, 216] on button "fox.moveRight()" at bounding box center [256, 214] width 188 height 29
click at [294, 188] on button "fox.moveDown()" at bounding box center [256, 179] width 188 height 29
click at [535, 223] on button "Submit" at bounding box center [542, 208] width 121 height 30
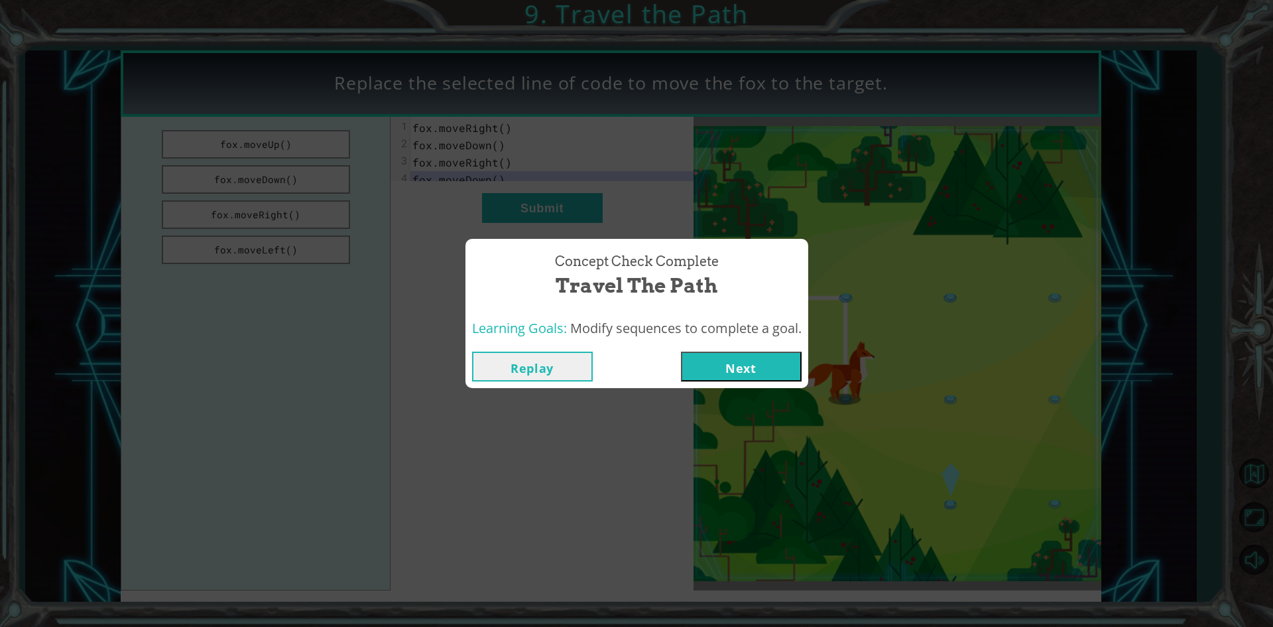
click at [727, 386] on div "Replay Next" at bounding box center [637, 366] width 343 height 43
click at [727, 379] on button "Next" at bounding box center [741, 366] width 121 height 30
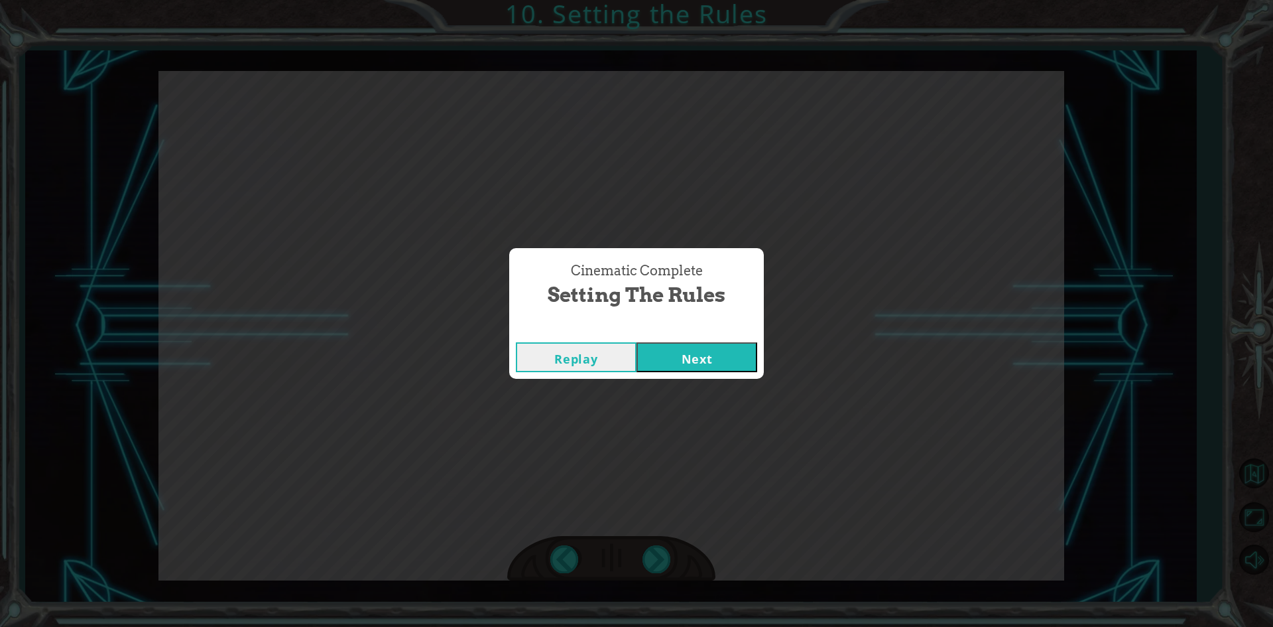
click at [706, 361] on button "Next" at bounding box center [697, 357] width 121 height 30
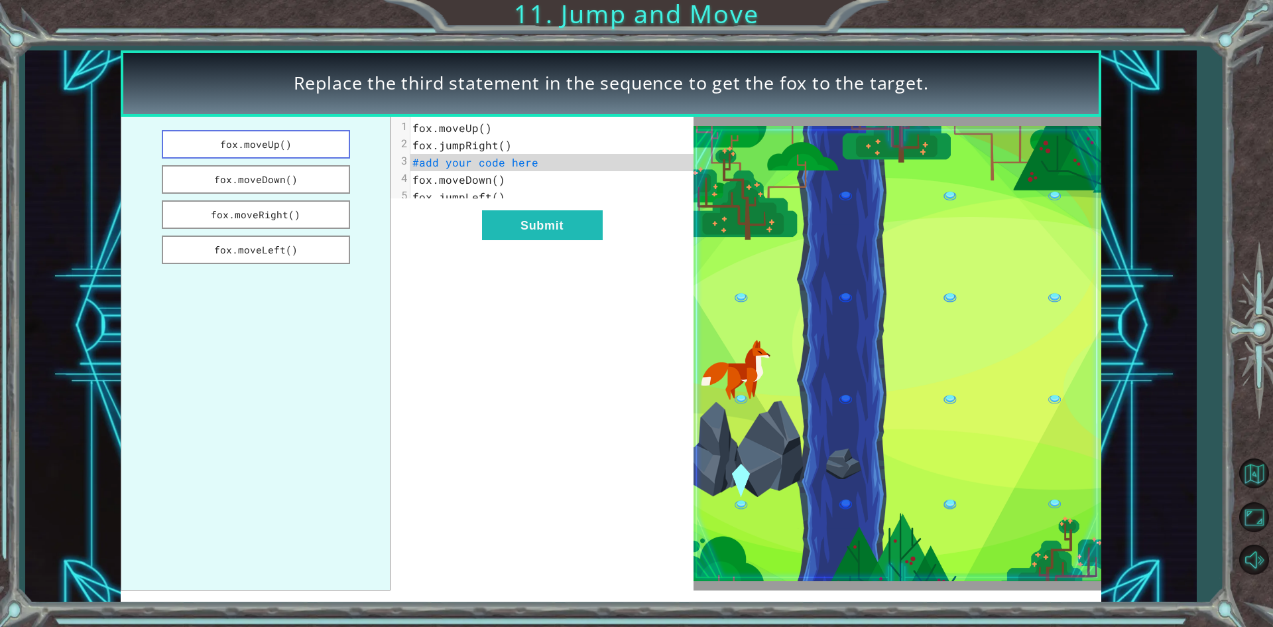
click at [289, 149] on button "fox.moveUp()" at bounding box center [256, 144] width 188 height 29
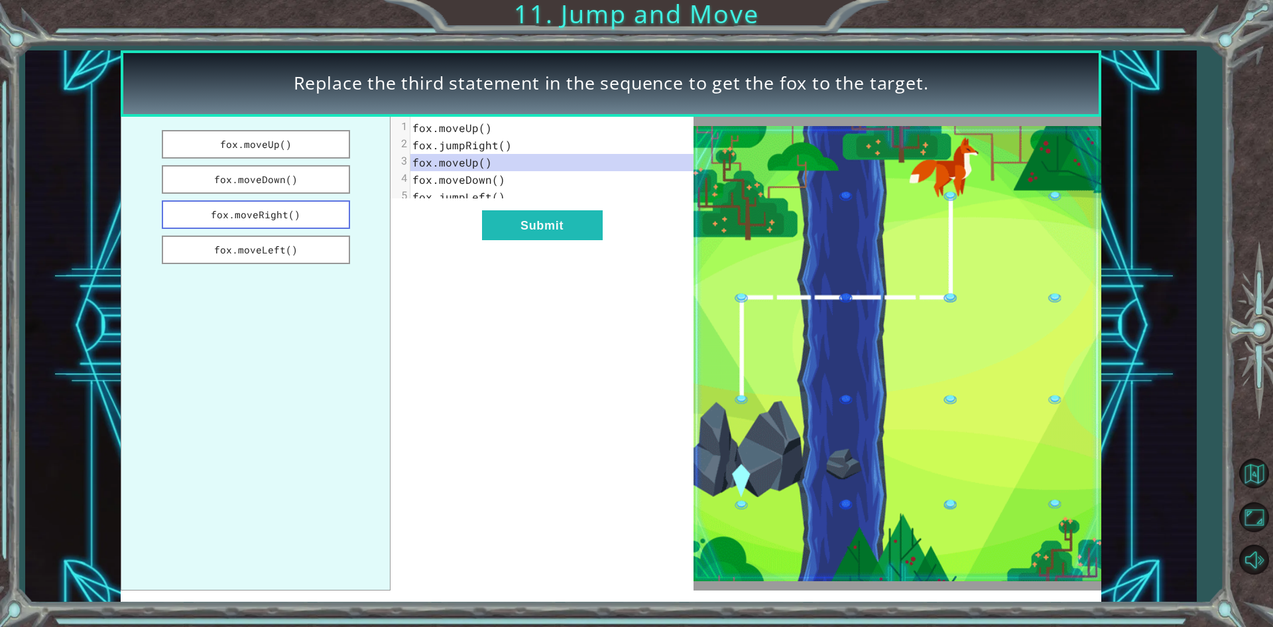
click at [305, 200] on button "fox.moveRight()" at bounding box center [256, 214] width 188 height 29
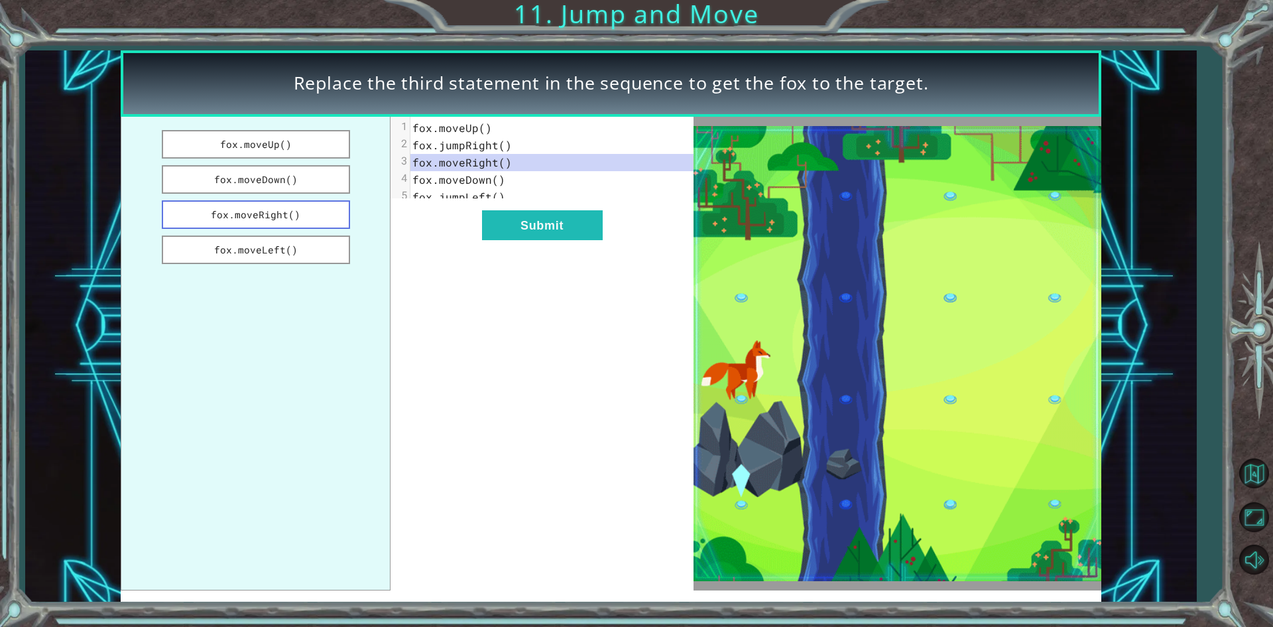
click at [300, 207] on button "fox.moveRight()" at bounding box center [256, 214] width 188 height 29
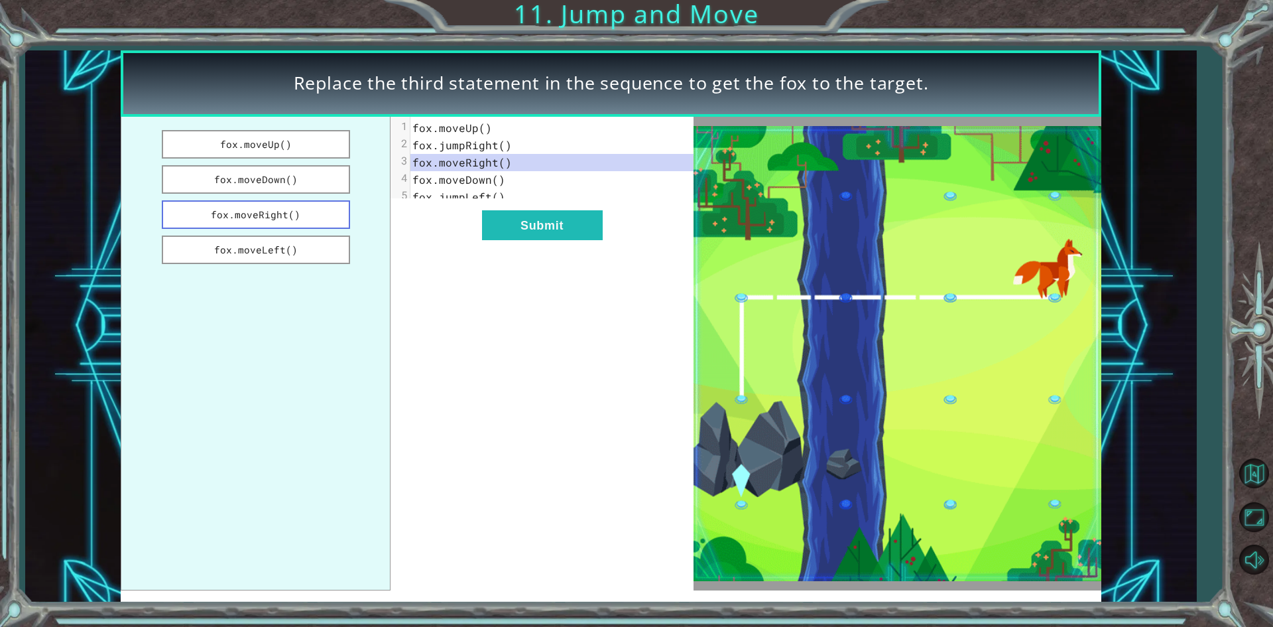
click at [300, 225] on button "fox.moveRight()" at bounding box center [256, 214] width 188 height 29
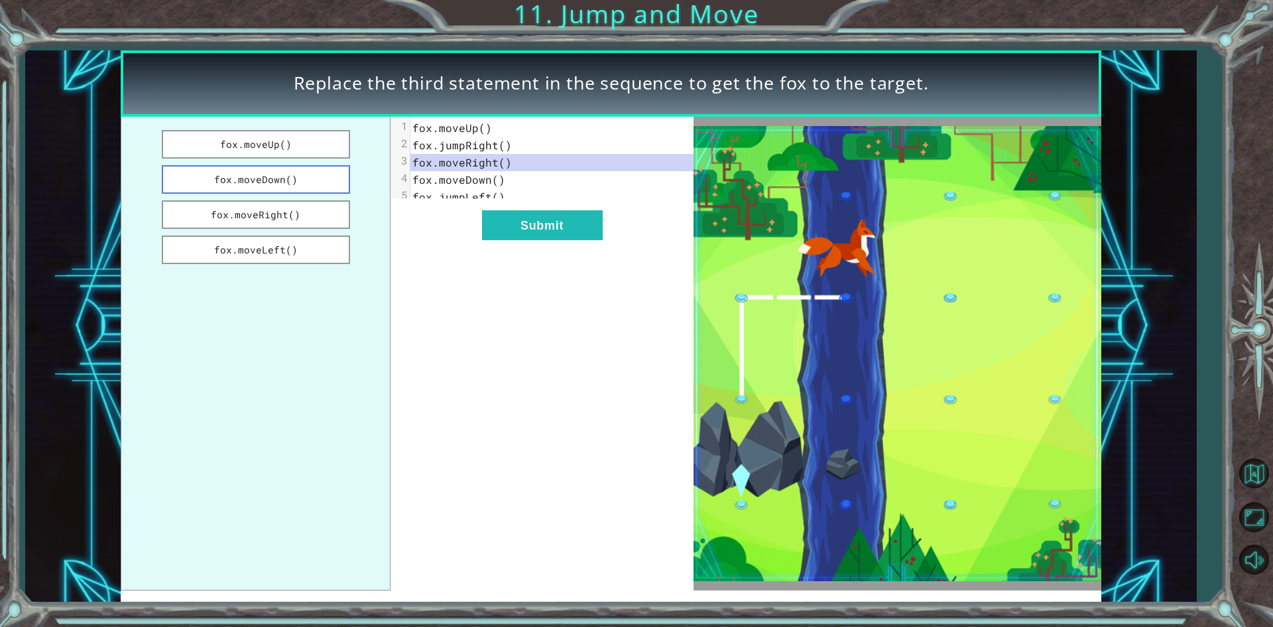
click at [302, 176] on button "fox.moveDown()" at bounding box center [256, 179] width 188 height 29
click at [312, 139] on button "fox.moveUp()" at bounding box center [256, 144] width 188 height 29
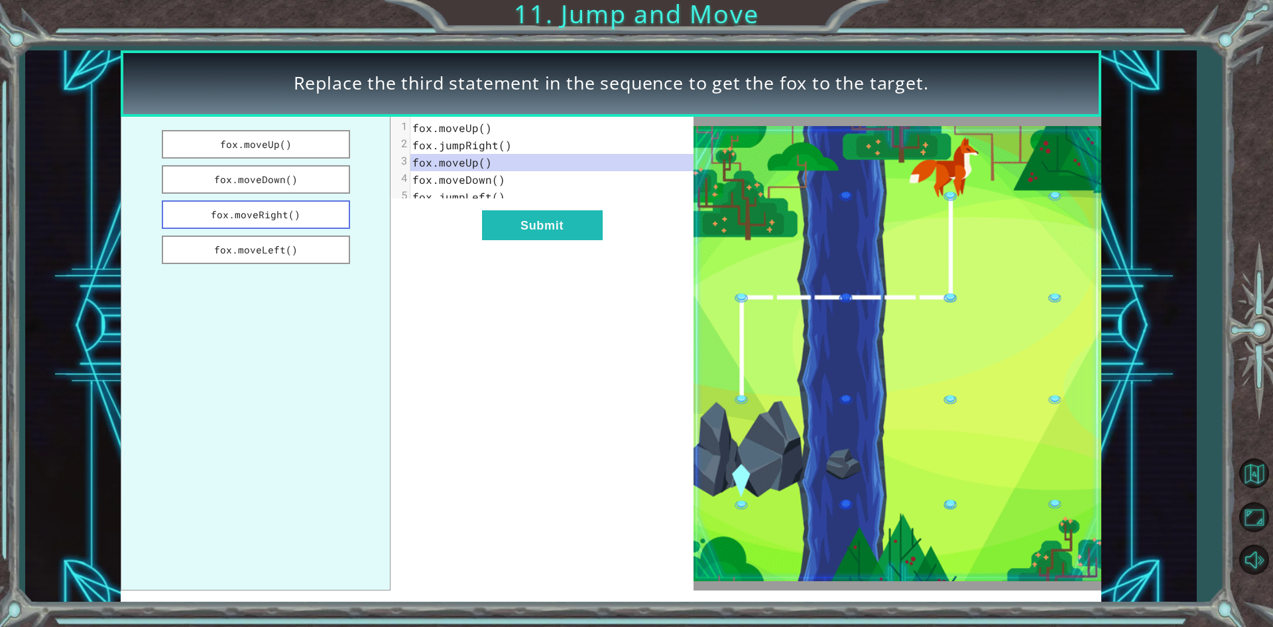
click at [316, 204] on button "fox.moveRight()" at bounding box center [256, 214] width 188 height 29
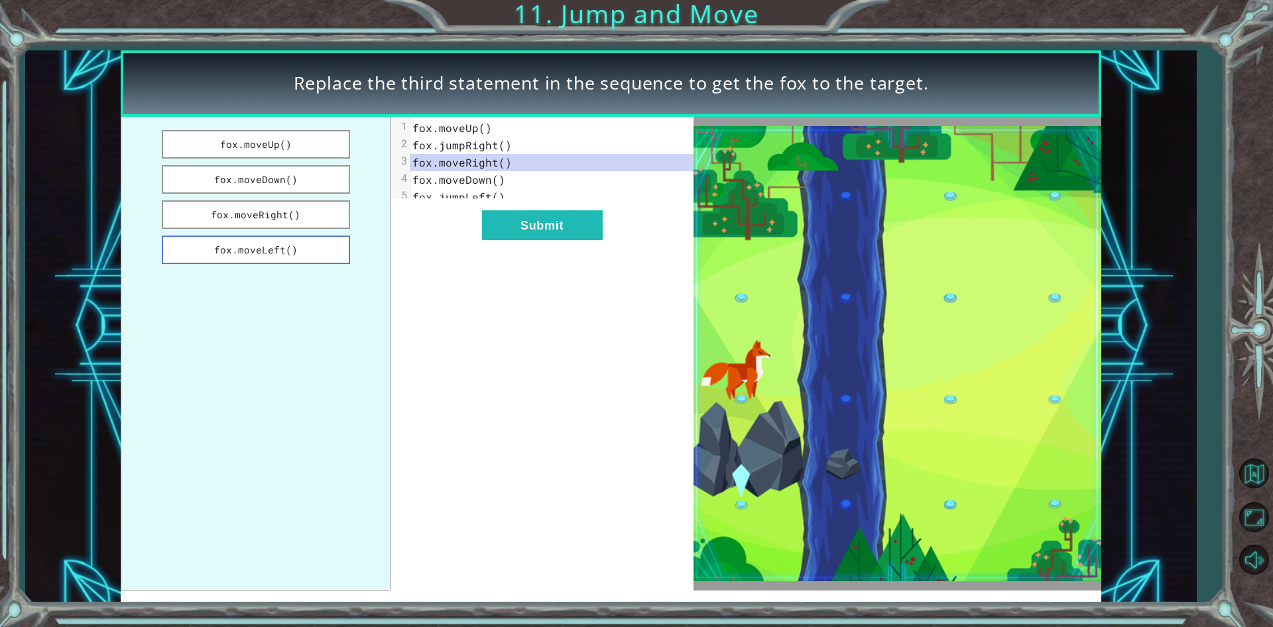
click at [298, 239] on button "fox.moveLeft()" at bounding box center [256, 249] width 188 height 29
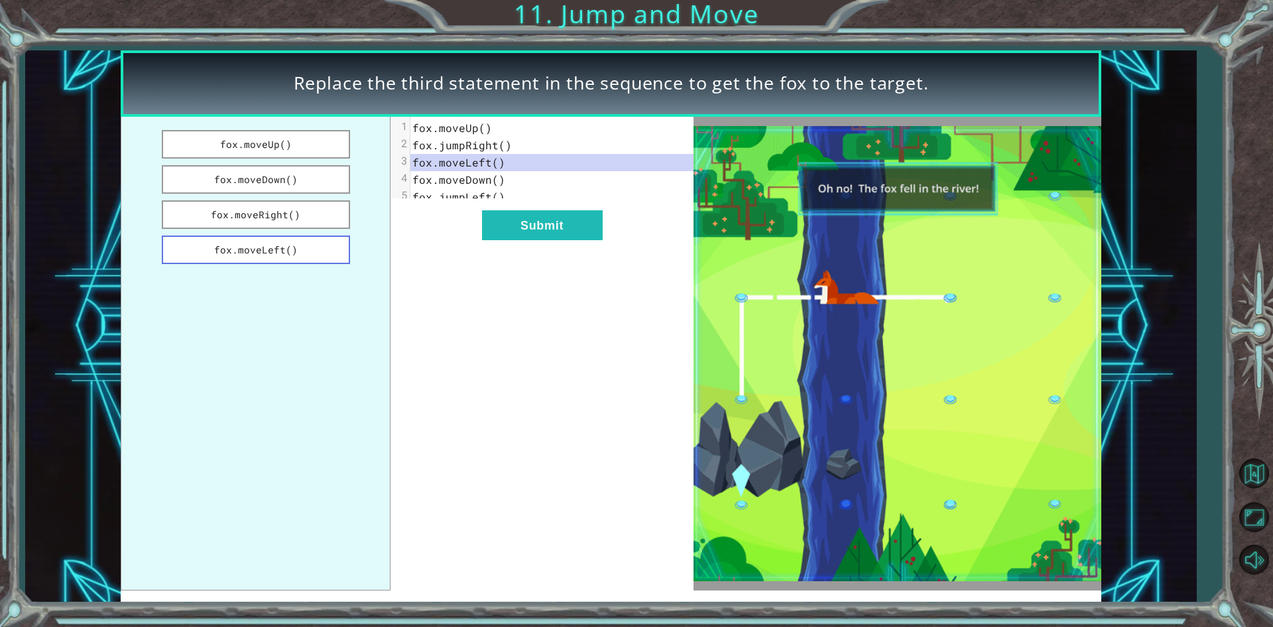
click at [298, 246] on button "fox.moveLeft()" at bounding box center [256, 249] width 188 height 29
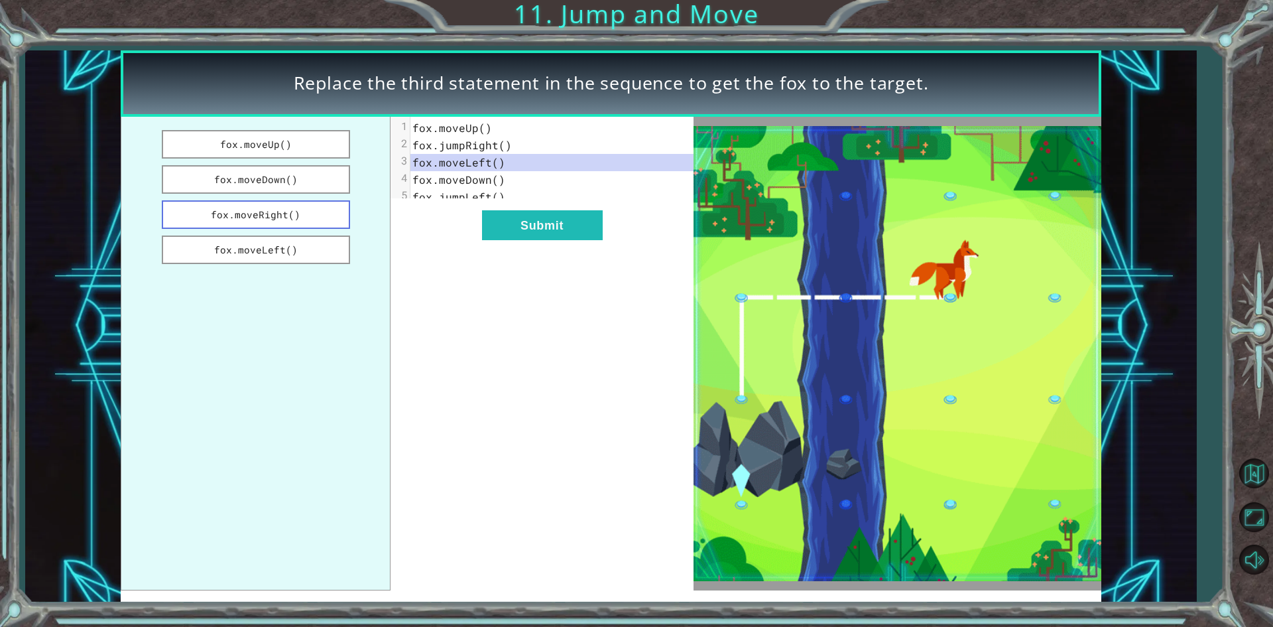
click at [300, 215] on button "fox.moveRight()" at bounding box center [256, 214] width 188 height 29
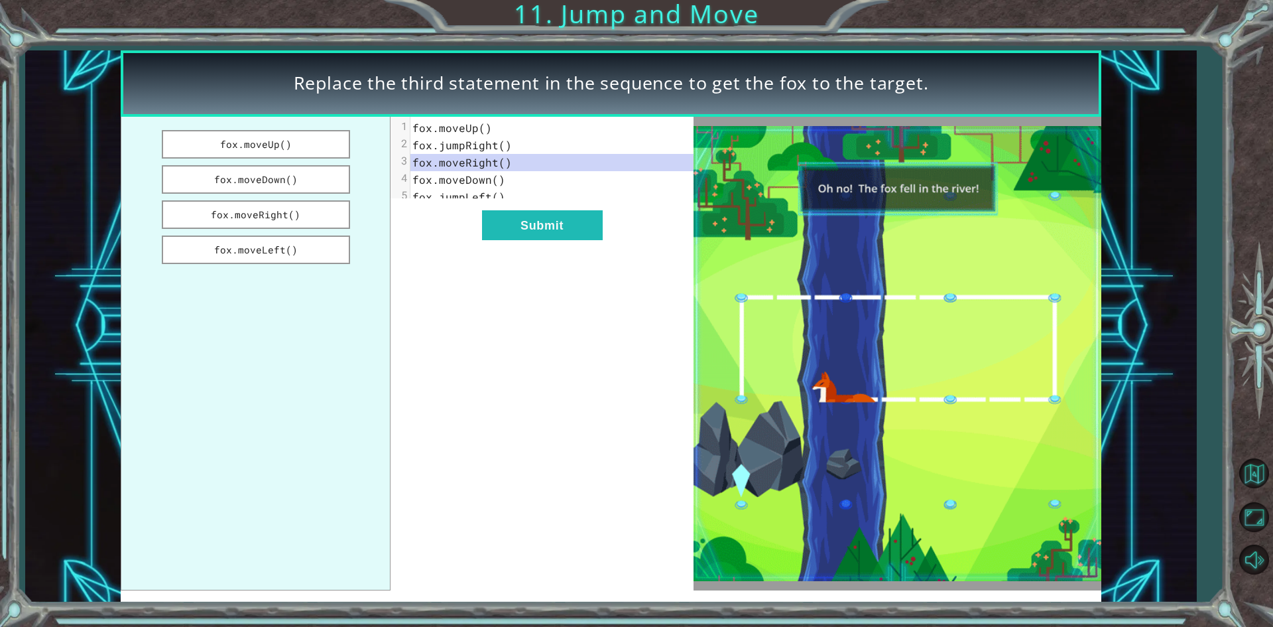
click at [300, 197] on ul "fox.moveUp() fox.moveDown() fox.moveRight() fox.moveLeft()" at bounding box center [256, 354] width 270 height 474
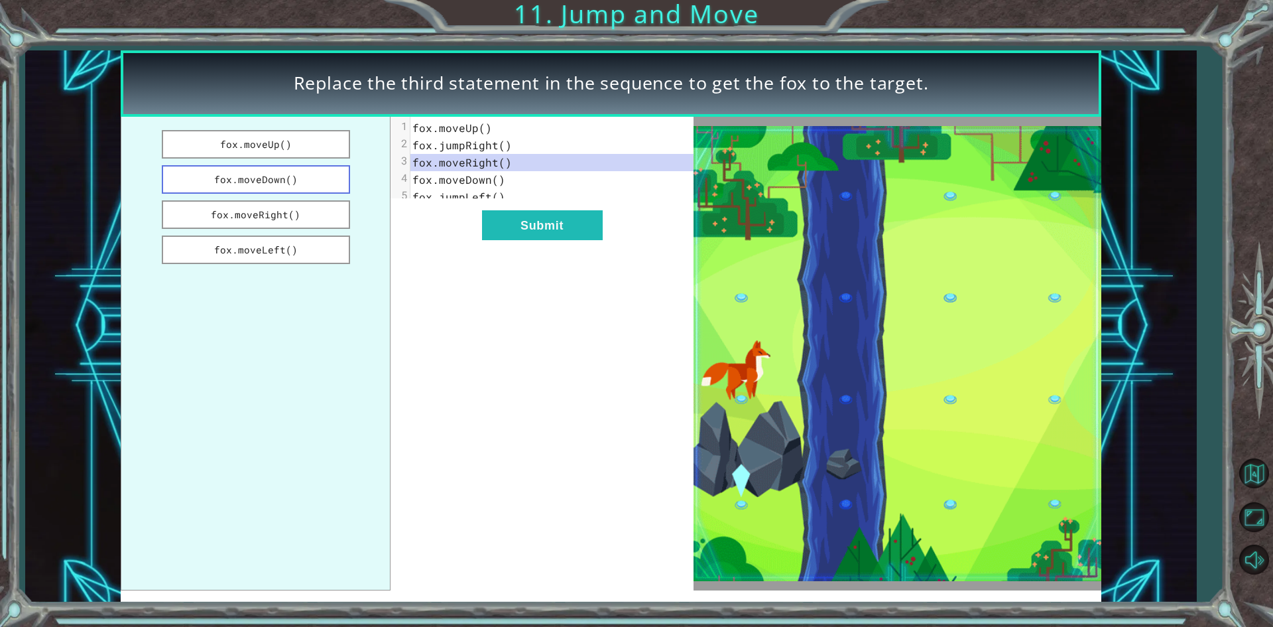
click at [302, 186] on button "fox.moveDown()" at bounding box center [256, 179] width 188 height 29
click at [523, 231] on button "Submit" at bounding box center [542, 225] width 121 height 30
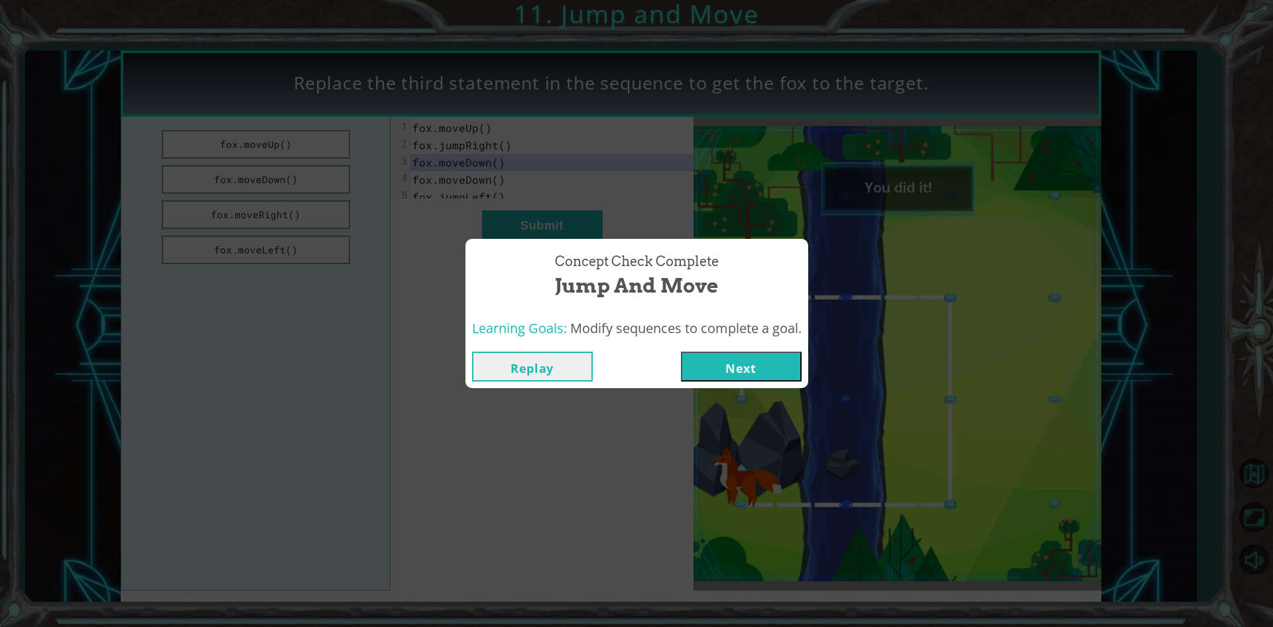
click at [735, 375] on button "Next" at bounding box center [741, 366] width 121 height 30
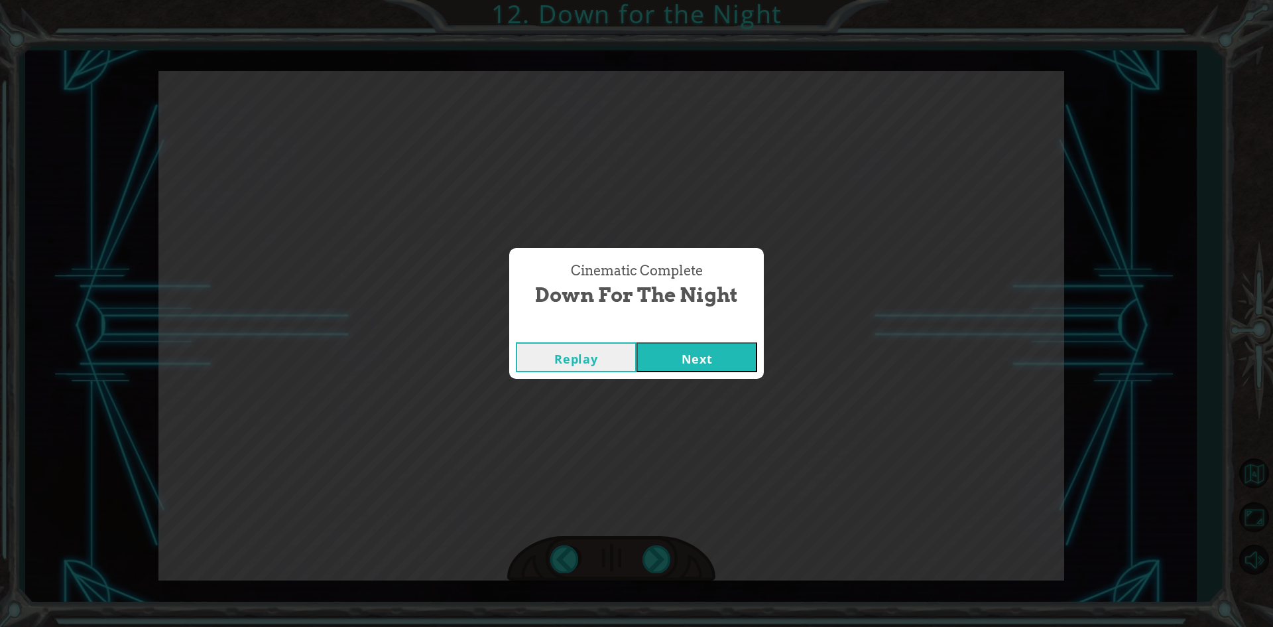
click at [745, 357] on button "Next" at bounding box center [697, 357] width 121 height 30
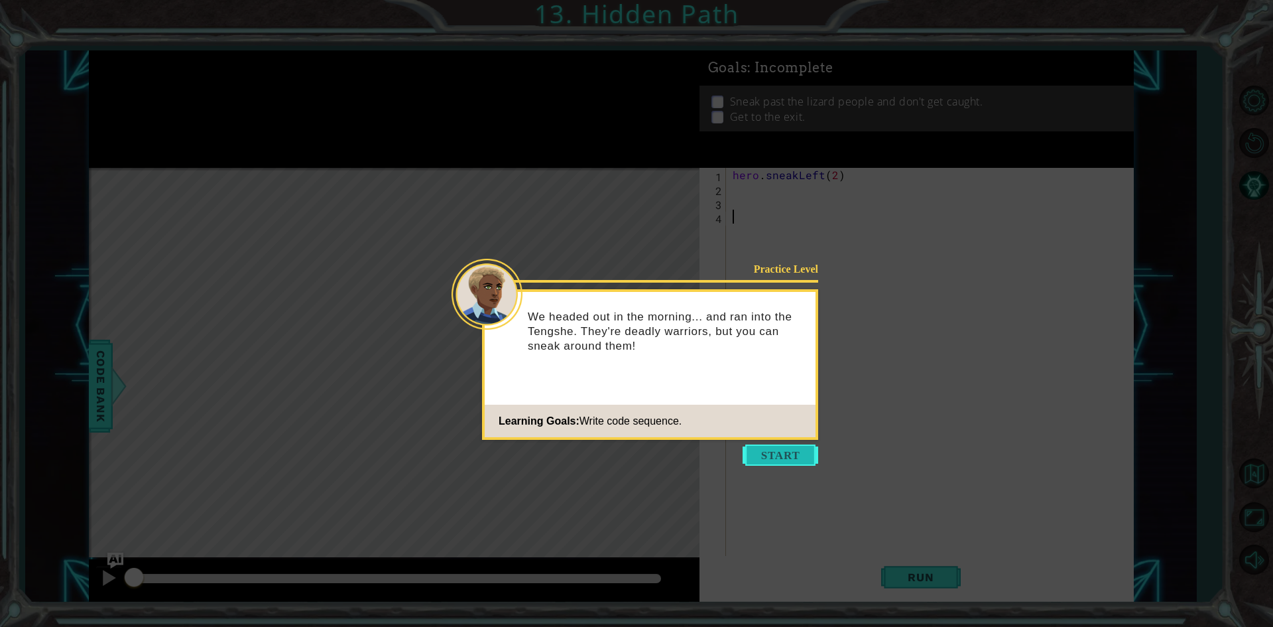
click at [787, 463] on button "Start" at bounding box center [781, 454] width 76 height 21
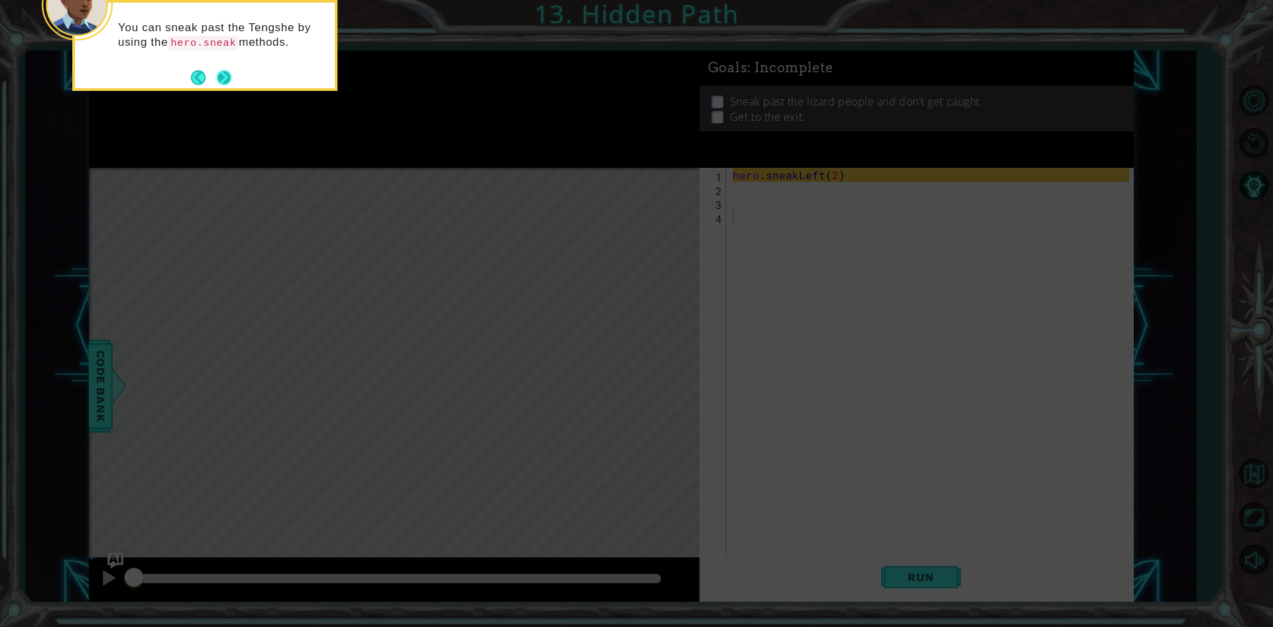
click at [221, 73] on button "Next" at bounding box center [224, 77] width 15 height 15
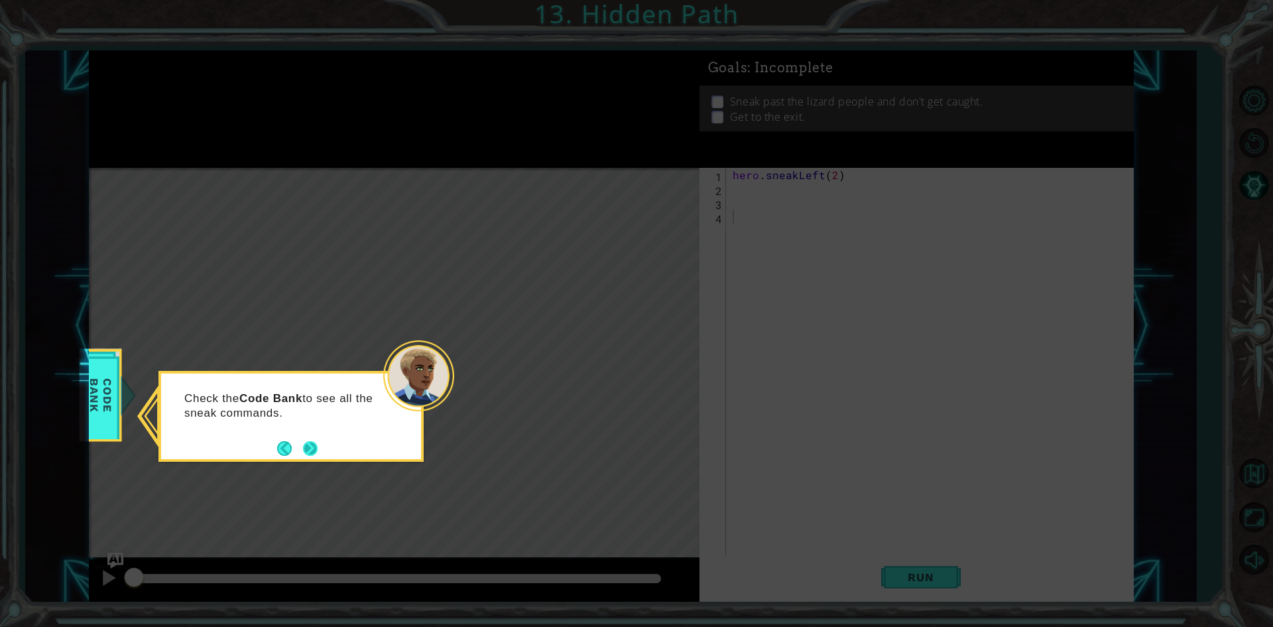
click at [315, 445] on button "Next" at bounding box center [310, 448] width 15 height 15
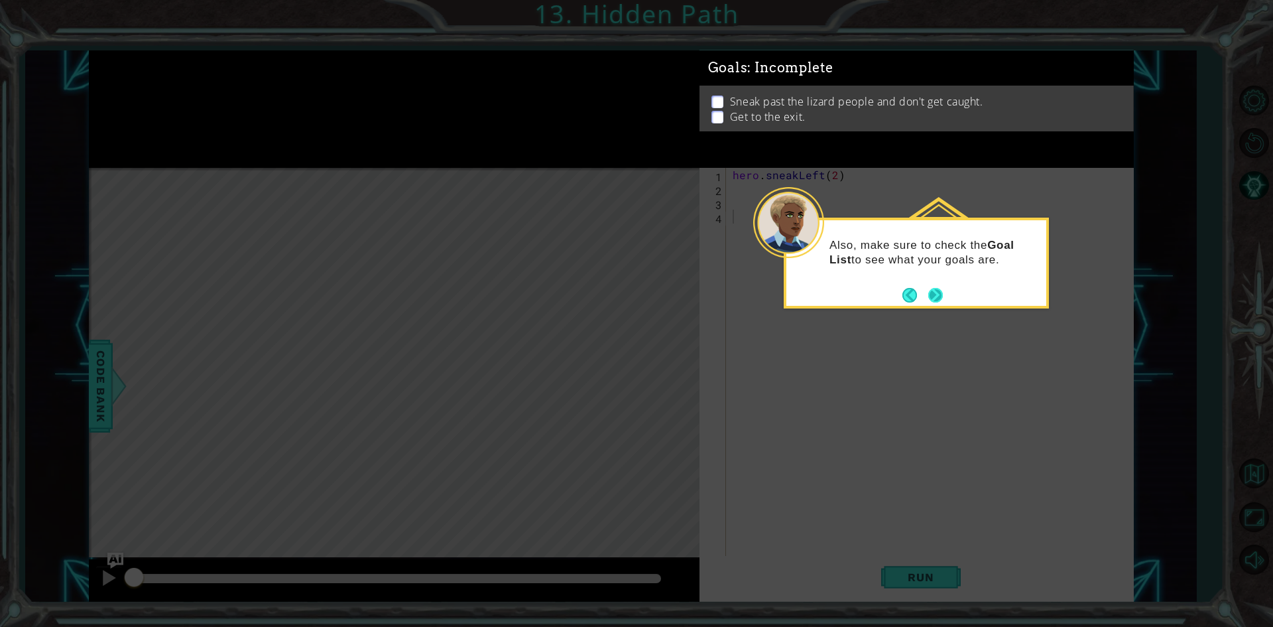
click at [930, 296] on button "Next" at bounding box center [935, 295] width 15 height 15
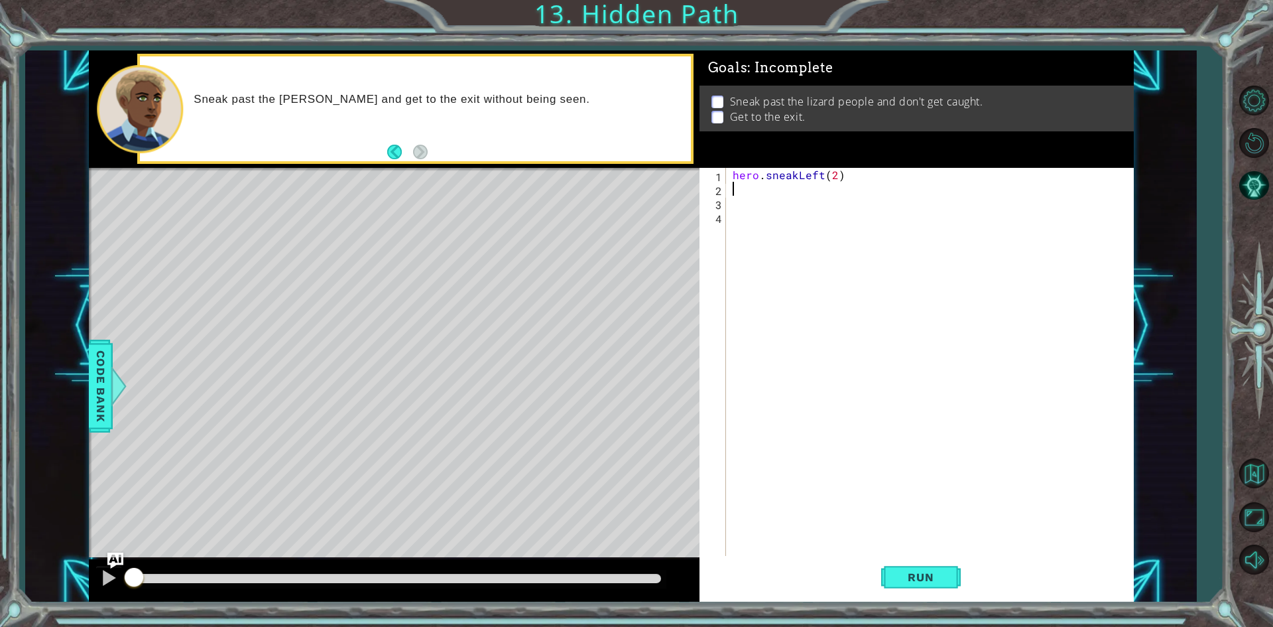
click at [749, 192] on div "hero . sneakLeft ( 2 )" at bounding box center [933, 377] width 406 height 418
click at [913, 576] on span "Run" at bounding box center [921, 576] width 52 height 13
drag, startPoint x: 857, startPoint y: 201, endPoint x: 787, endPoint y: 167, distance: 78.0
click at [854, 200] on div "hero . sneakLeft ( 2 )" at bounding box center [933, 377] width 406 height 418
click at [819, 172] on div "hero . sneakLeft ( 2 )" at bounding box center [933, 377] width 406 height 418
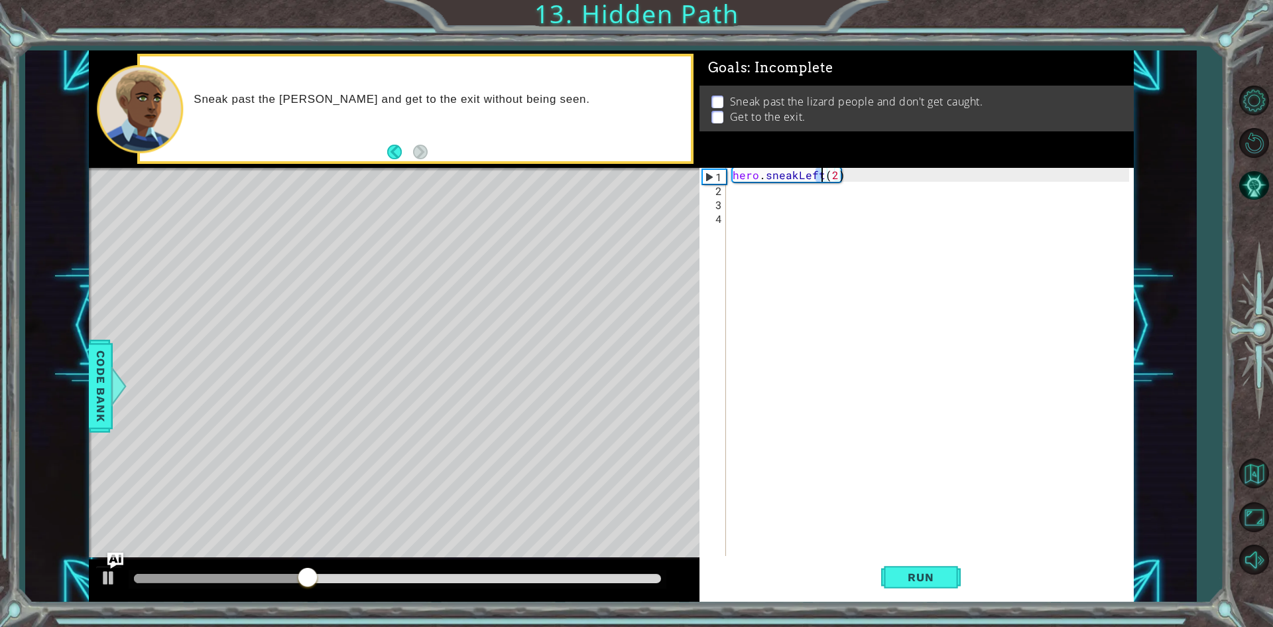
click at [820, 172] on div "hero . sneakLeft ( 2 )" at bounding box center [929, 363] width 399 height 390
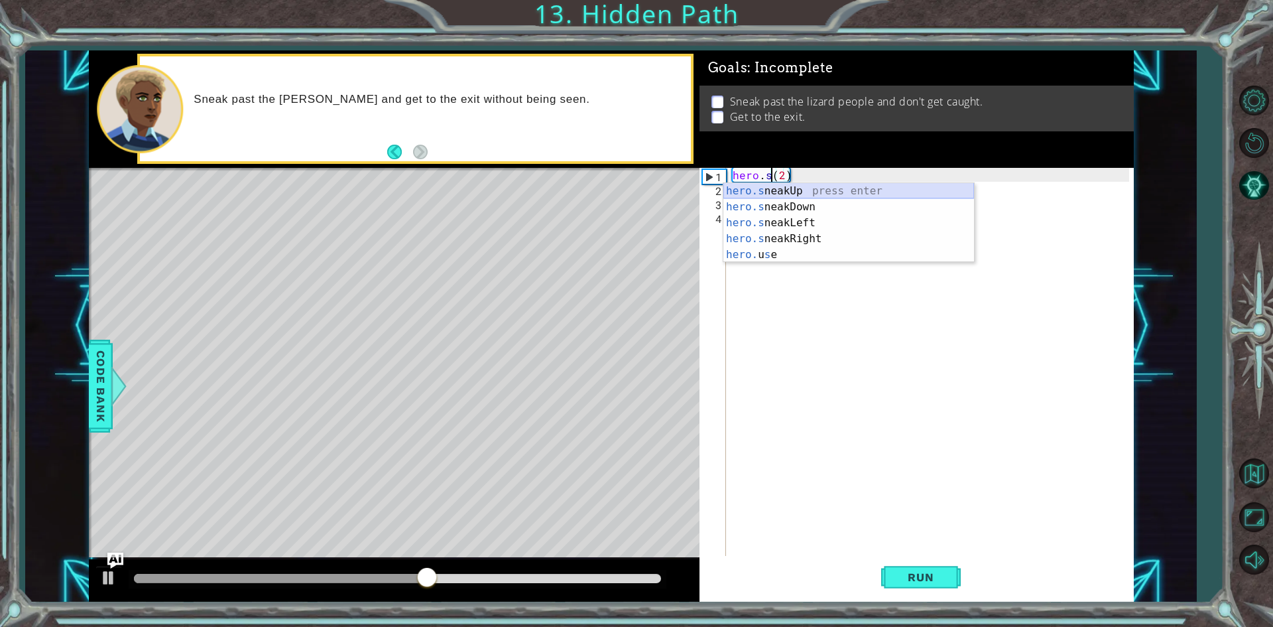
click at [814, 188] on div "hero.s neakUp press enter hero.s neakDown press enter hero.s neakLeft press ent…" at bounding box center [849, 238] width 251 height 111
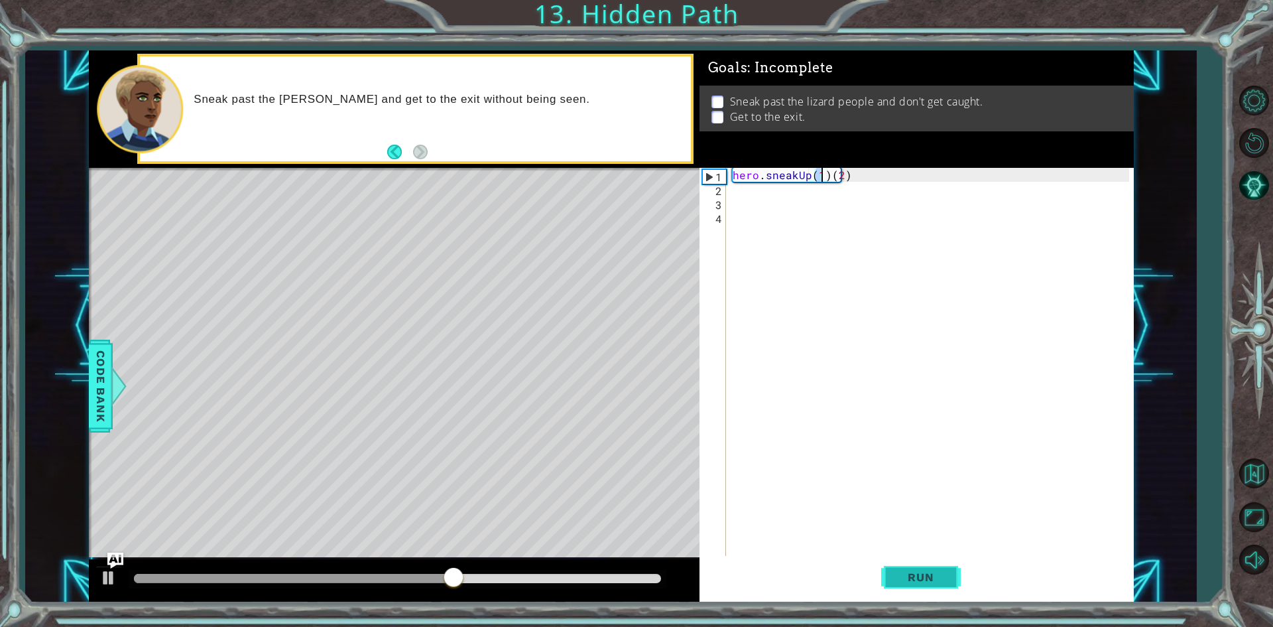
click at [906, 572] on span "Run" at bounding box center [921, 576] width 52 height 13
click at [832, 175] on div "hero . sneakUp ( 1 ) ( 2 )" at bounding box center [933, 377] width 406 height 418
click at [829, 176] on div "hero . sneakUp ( 1 ) ( 2 )" at bounding box center [933, 377] width 406 height 418
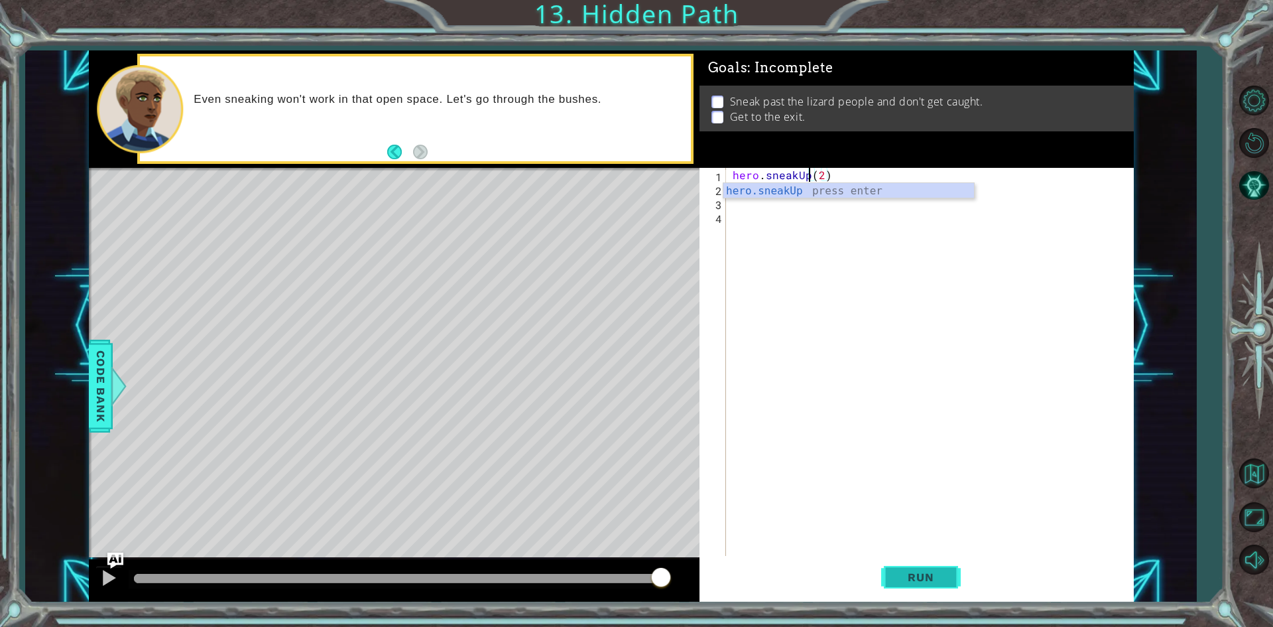
click at [951, 582] on button "Run" at bounding box center [921, 577] width 80 height 43
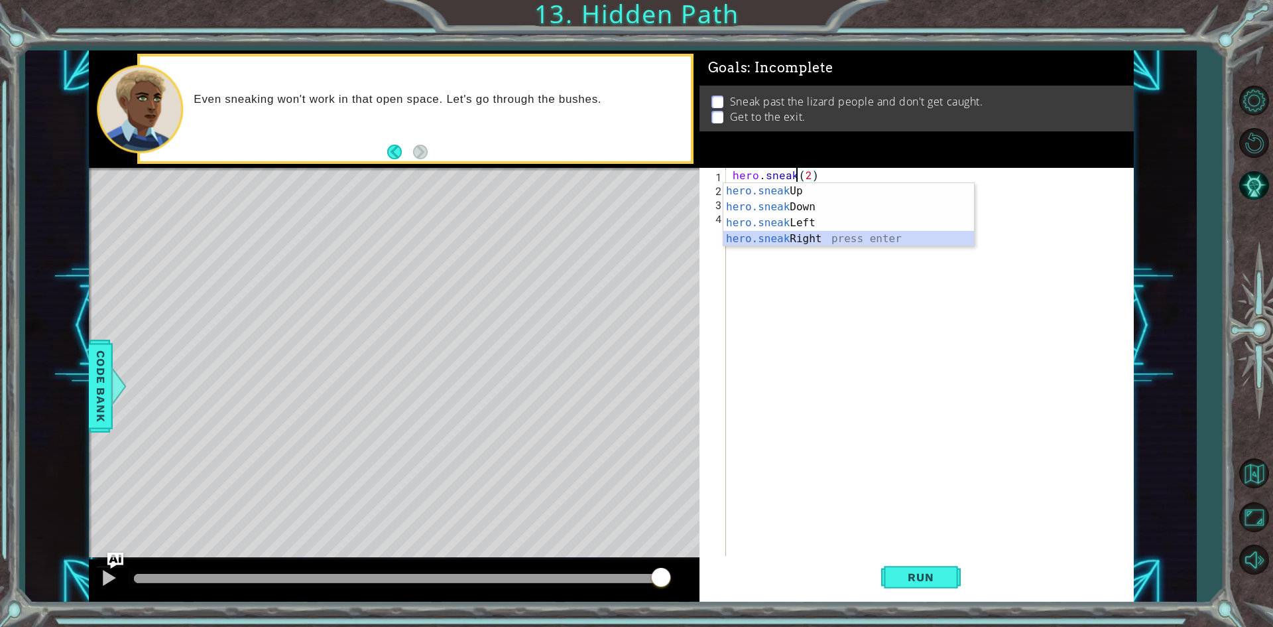
click at [812, 241] on div "hero.sneak Up press enter hero.sneak Down press enter hero.sneak Left press ent…" at bounding box center [849, 230] width 251 height 95
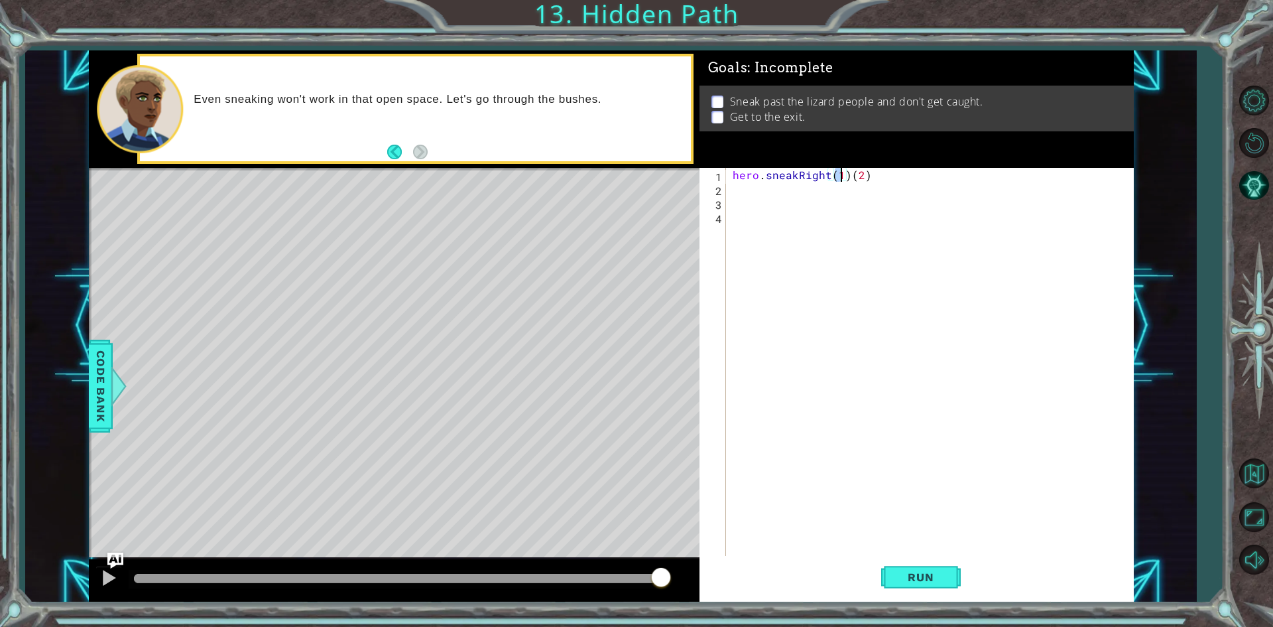
click at [831, 174] on div "hero . sneakRight ( 1 ) ( 2 )" at bounding box center [933, 377] width 406 height 418
click at [831, 174] on div "hero . sneakRi ( 1 ) ( 2 )" at bounding box center [933, 377] width 406 height 418
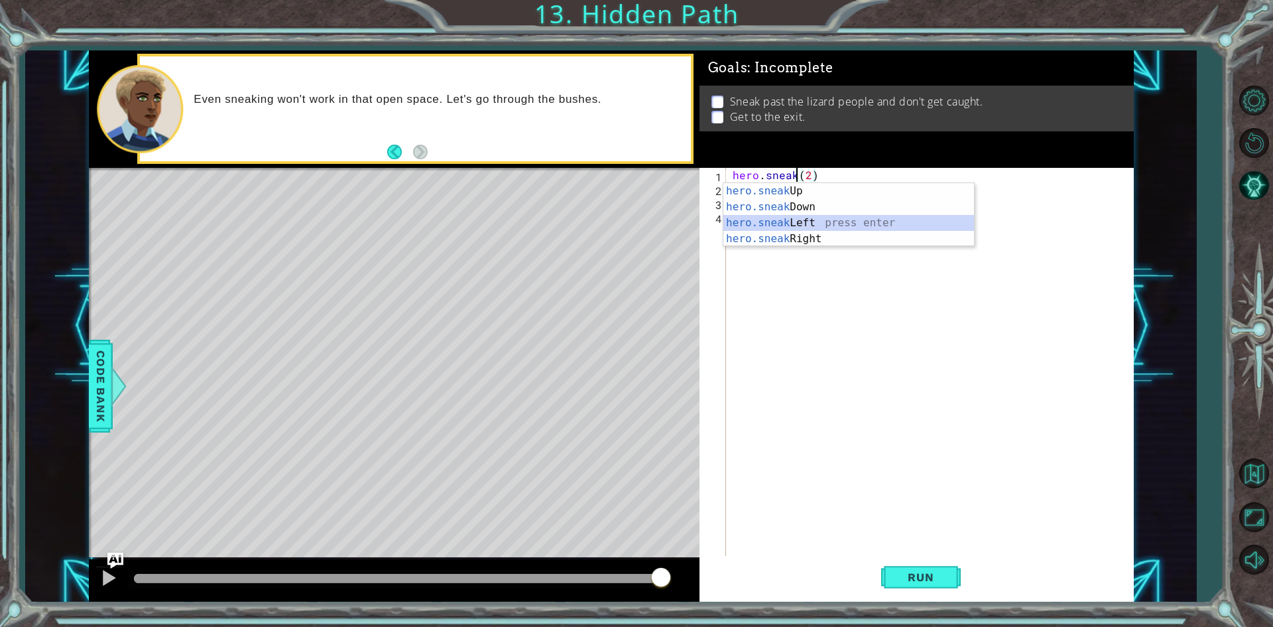
click at [816, 225] on div "hero.sneak Up press enter hero.sneak Down press enter hero.sneak Left press ent…" at bounding box center [849, 230] width 251 height 95
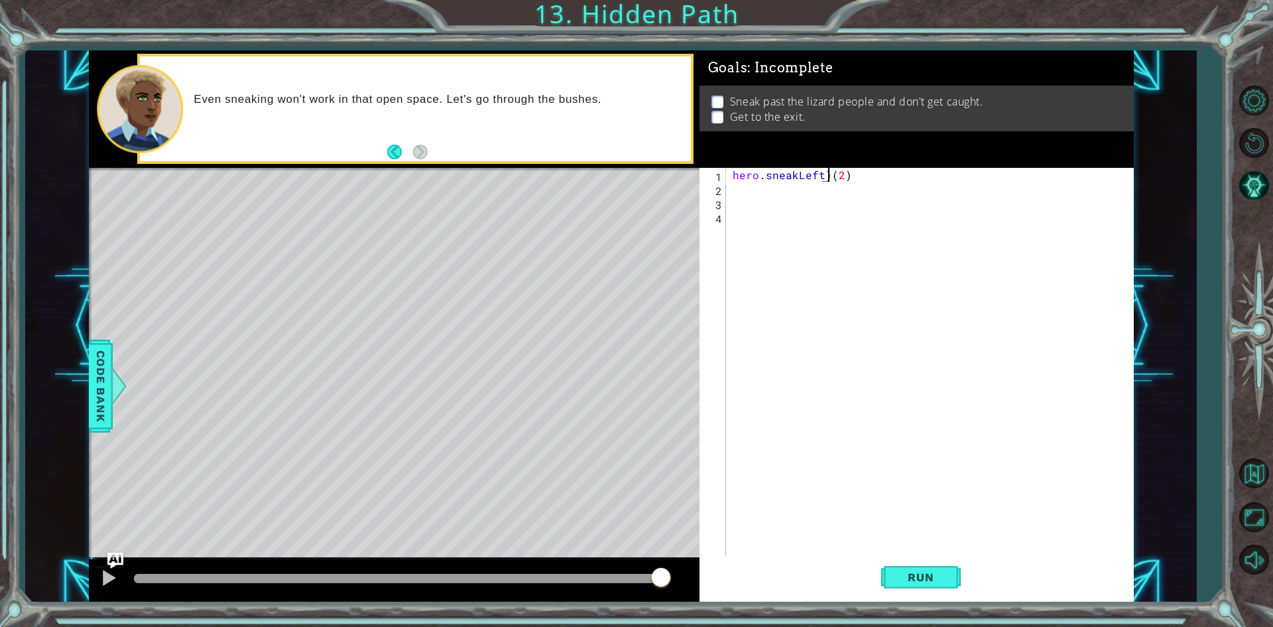
click at [830, 175] on div "hero . sneakLeft ) ( 2 )" at bounding box center [933, 377] width 406 height 418
type textarea "hero.sneakLeft(2)"
click at [905, 570] on button "Run" at bounding box center [921, 577] width 80 height 43
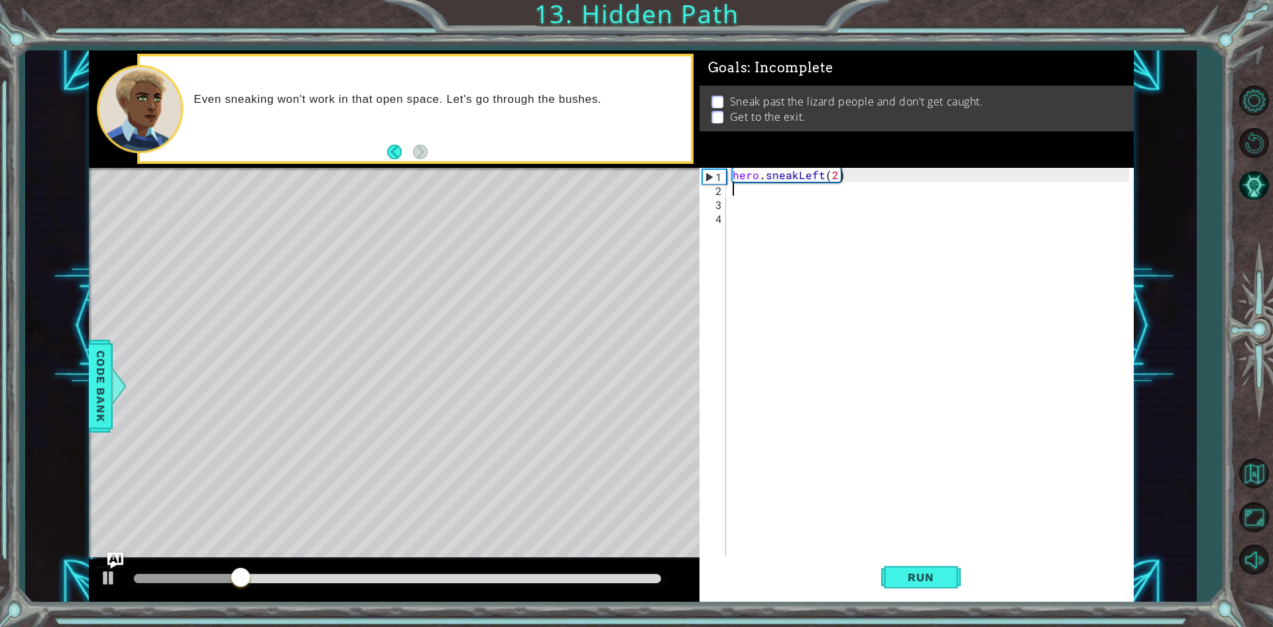
click at [751, 193] on div "hero . sneakLeft ( 2 )" at bounding box center [933, 377] width 406 height 418
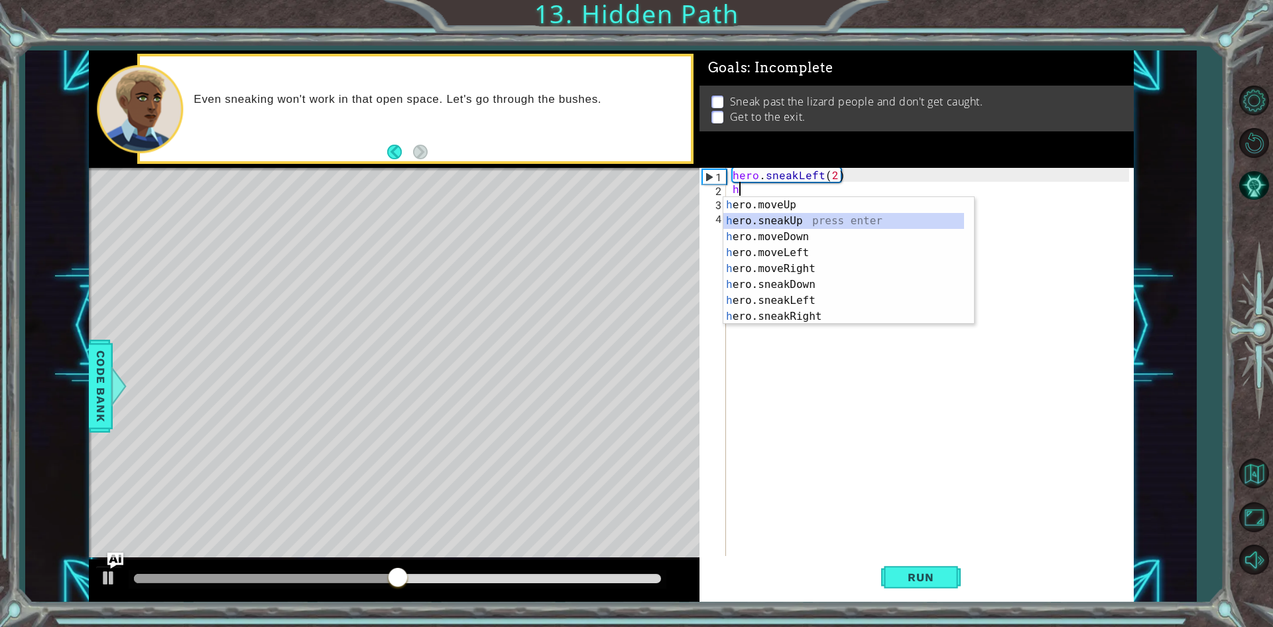
click at [787, 227] on div "h ero.moveUp press enter h ero.sneakUp press enter h ero.moveDown press enter h…" at bounding box center [844, 276] width 241 height 159
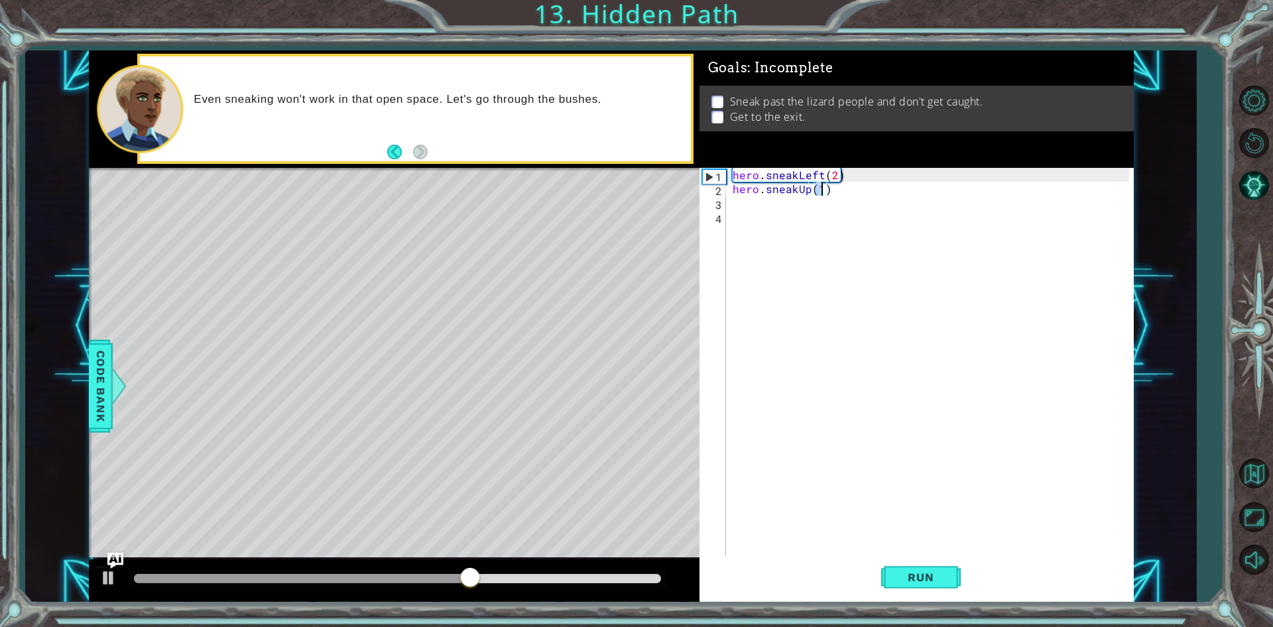
click at [796, 181] on div "hero . sneakLeft ( 2 ) hero . sneakUp ( 1 )" at bounding box center [933, 377] width 406 height 418
click at [798, 194] on div "hero . sneakLeft ( 2 ) hero . sneakUp ( 1 )" at bounding box center [933, 377] width 406 height 418
click at [798, 188] on div "hero . sneakLeft ( 2 ) hero . sneakUp ( 1 )" at bounding box center [929, 363] width 399 height 390
click at [798, 188] on div "hero . sneakLeft ( 2 ) hero . sneakUp ( 1 )" at bounding box center [933, 377] width 406 height 418
click at [795, 188] on div "hero . sneakLeft ( 2 ) hero . sneakUp ( 1 )" at bounding box center [929, 363] width 399 height 390
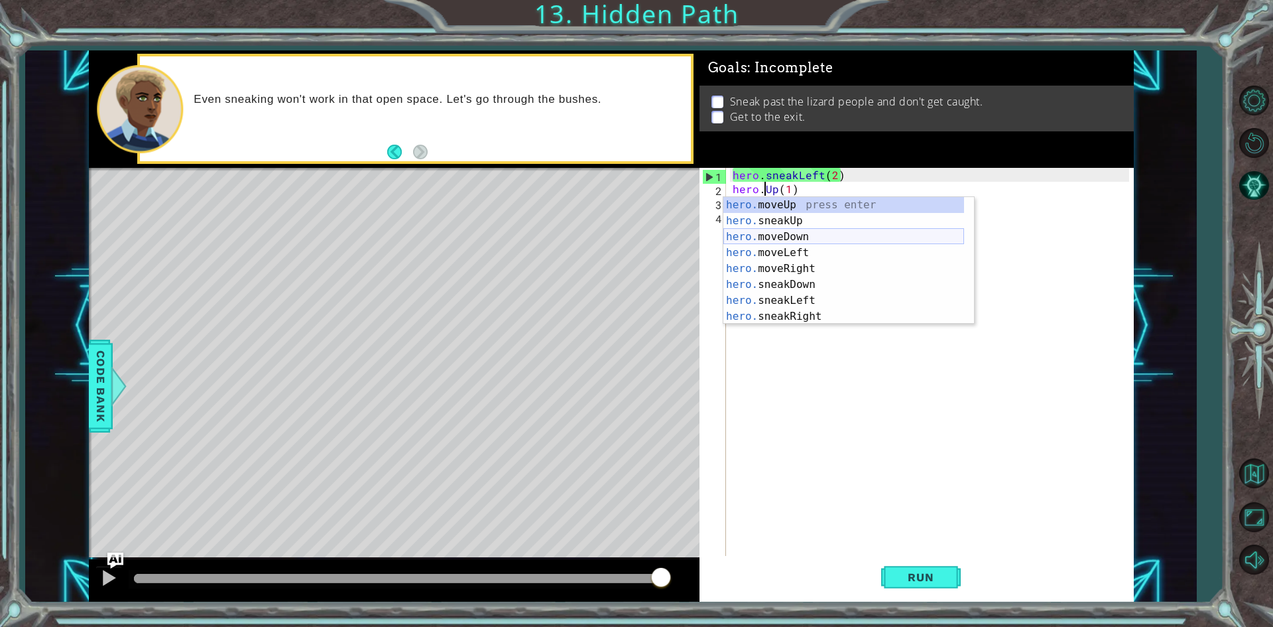
click at [797, 237] on div "hero. moveUp press enter hero. sneakUp press enter hero. moveDown press enter h…" at bounding box center [844, 276] width 241 height 159
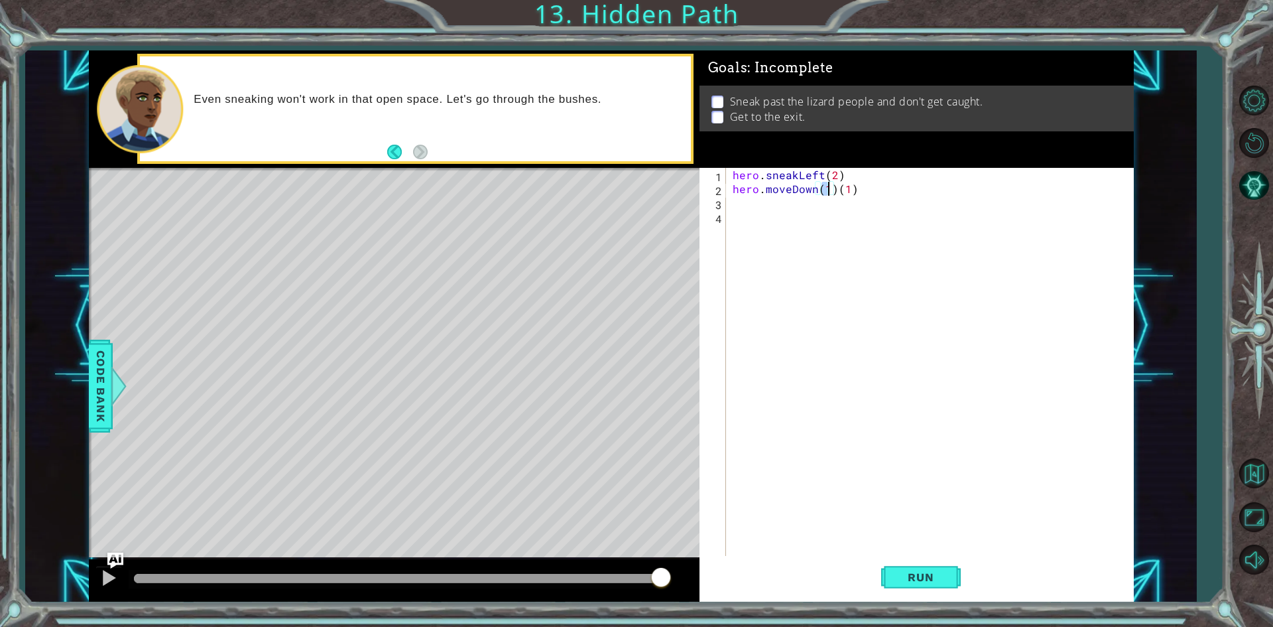
click at [814, 191] on div "hero . sneakLeft ( 2 ) hero . moveDown ( 1 ) ( 1 )" at bounding box center [933, 377] width 406 height 418
click at [832, 189] on div "hero . sneakLeft ( 2 ) hero . moveDown ( 1 ) ( 1 )" at bounding box center [933, 377] width 406 height 418
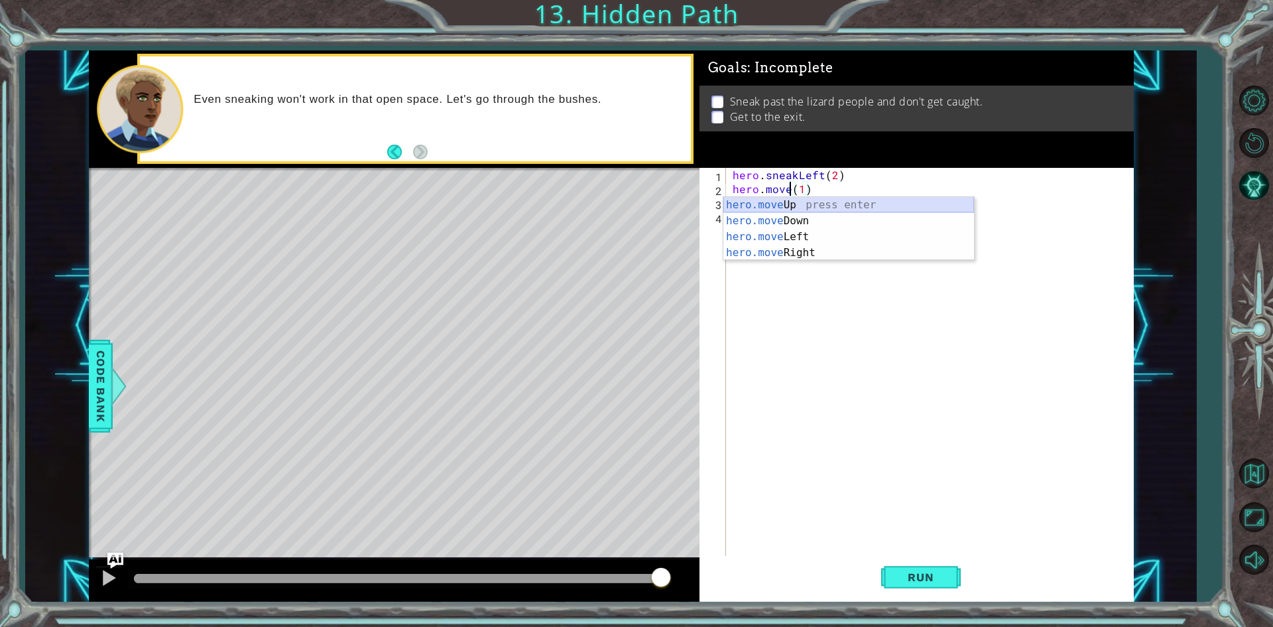
click at [797, 210] on div "hero.move Up press enter hero.move Down press enter hero.move Left press enter …" at bounding box center [849, 244] width 251 height 95
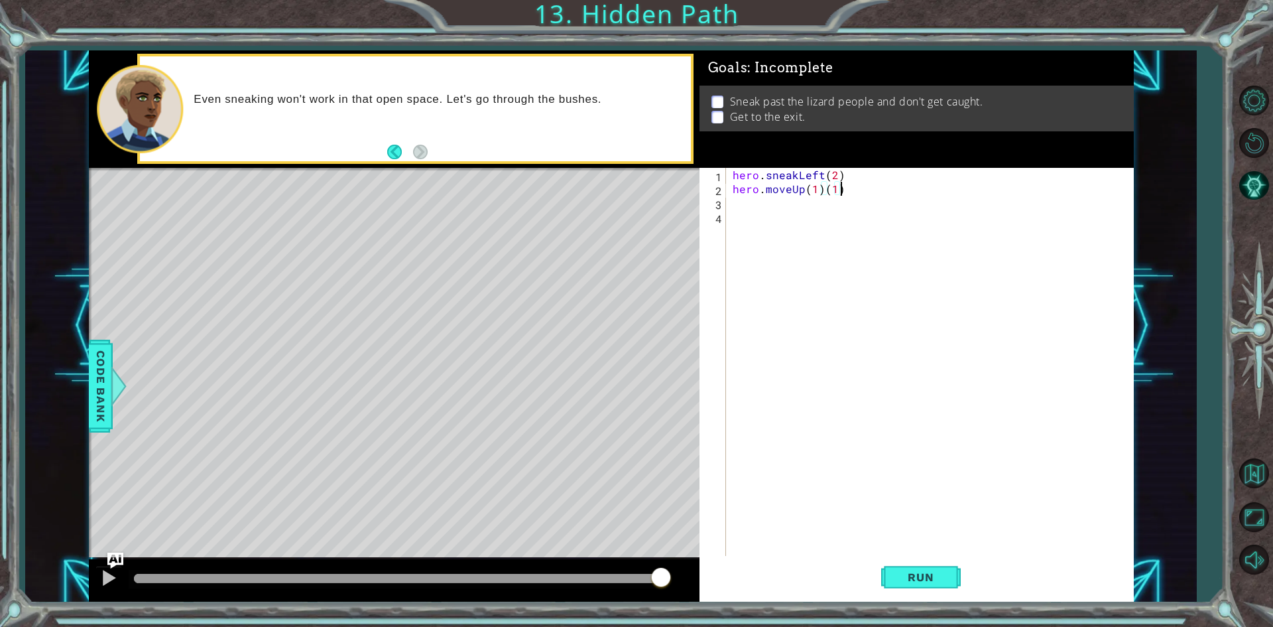
click at [843, 193] on div "hero . sneakLeft ( 2 ) hero . moveUp ( 1 ) ( 1 )" at bounding box center [933, 377] width 406 height 418
click at [920, 577] on span "Run" at bounding box center [921, 576] width 52 height 13
drag, startPoint x: 821, startPoint y: 191, endPoint x: 812, endPoint y: 192, distance: 9.4
click at [816, 192] on div "hero . sneakLeft ( 2 ) hero . moveUp ( 2 )" at bounding box center [933, 377] width 406 height 418
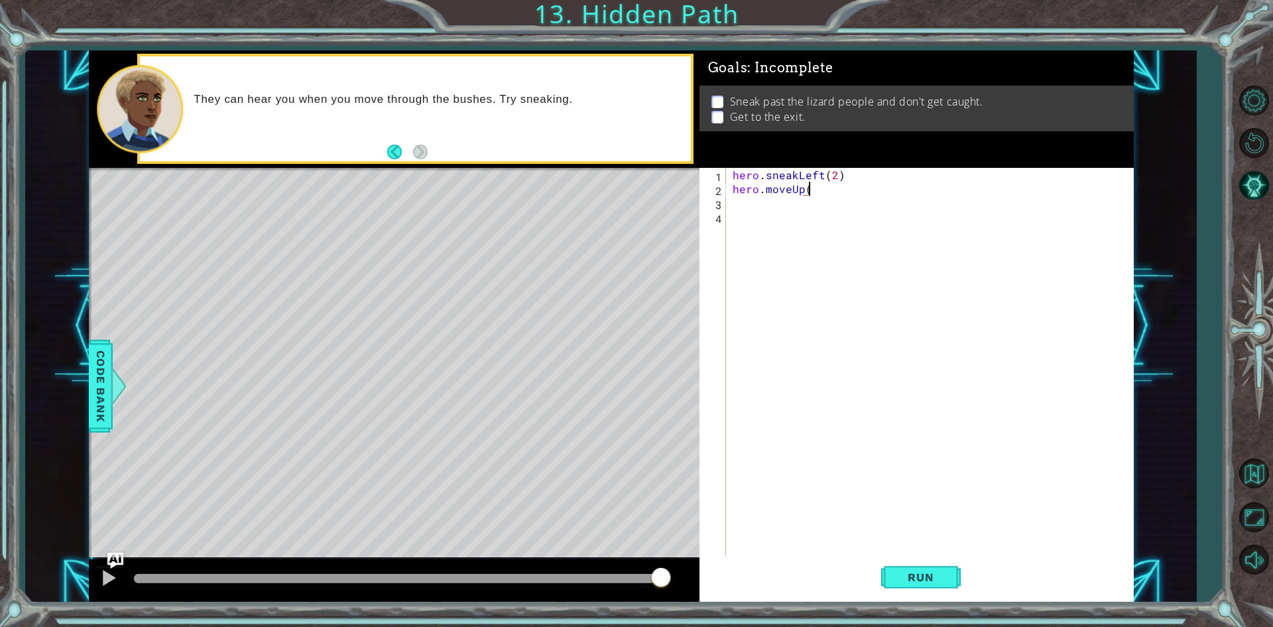
scroll to position [0, 4]
type textarea "hero.moveUp(1"
click at [832, 196] on div "hero . sneakLeft ( 2 ) hero . moveUp ( 1" at bounding box center [933, 377] width 406 height 418
click at [733, 208] on div "hero . sneakLeft ( 2 ) hero . moveUp ( 1 )" at bounding box center [933, 377] width 406 height 418
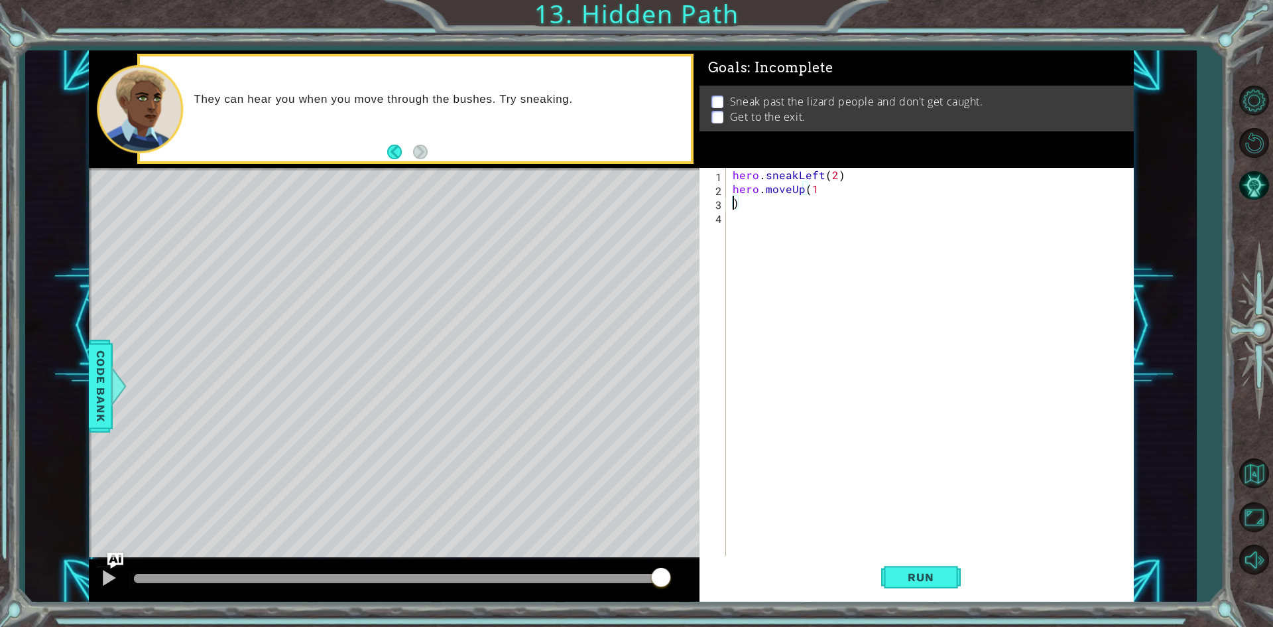
type textarea "hero.moveUp(1)"
click at [774, 206] on div "hero . sneakLeft ( 2 ) hero . moveUp ( 1 )" at bounding box center [933, 377] width 406 height 418
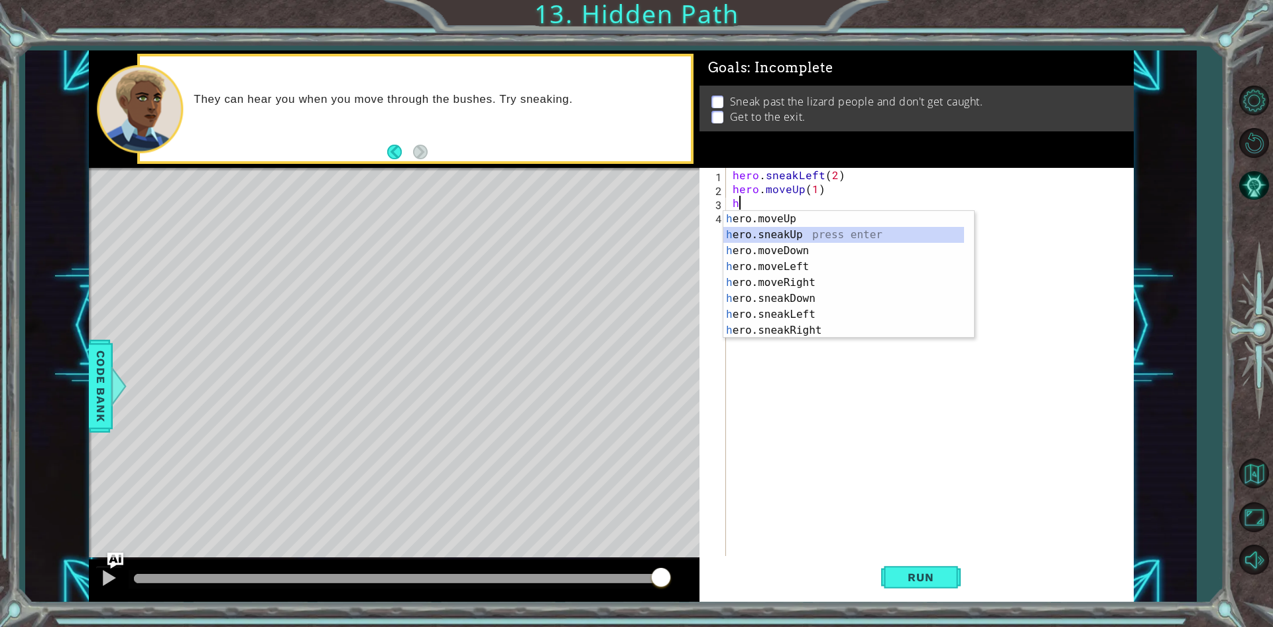
click at [790, 235] on div "h ero.moveUp press enter h ero.sneakUp press enter h ero.moveDown press enter h…" at bounding box center [844, 290] width 241 height 159
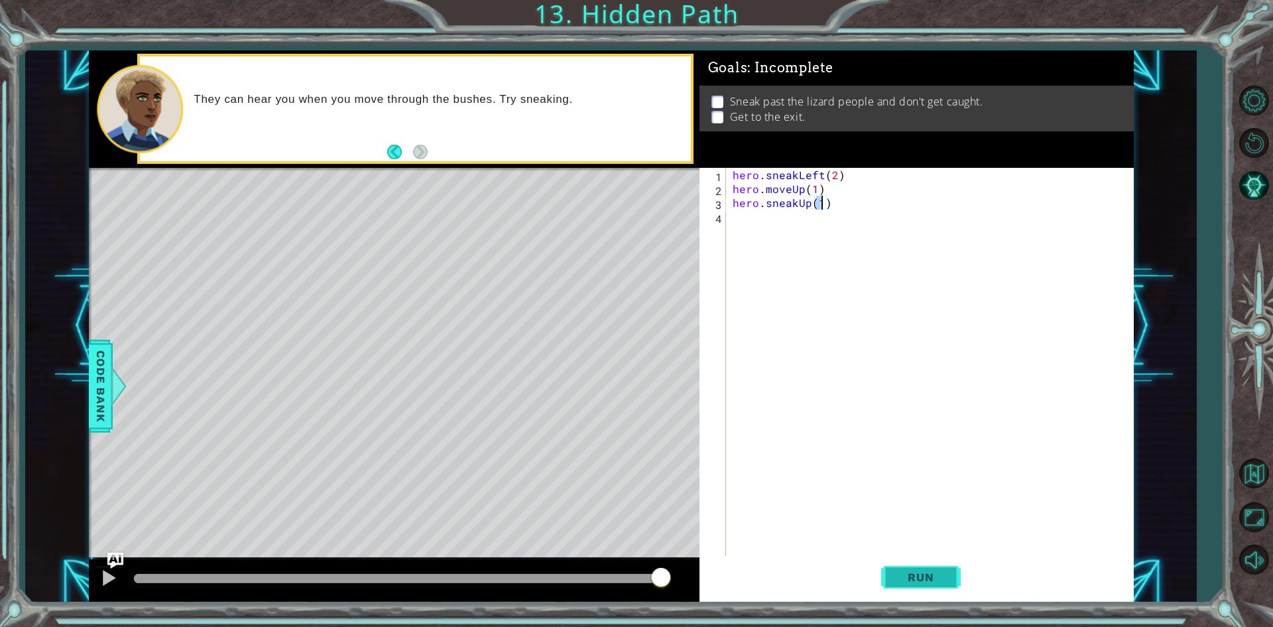
click at [905, 579] on span "Run" at bounding box center [921, 576] width 52 height 13
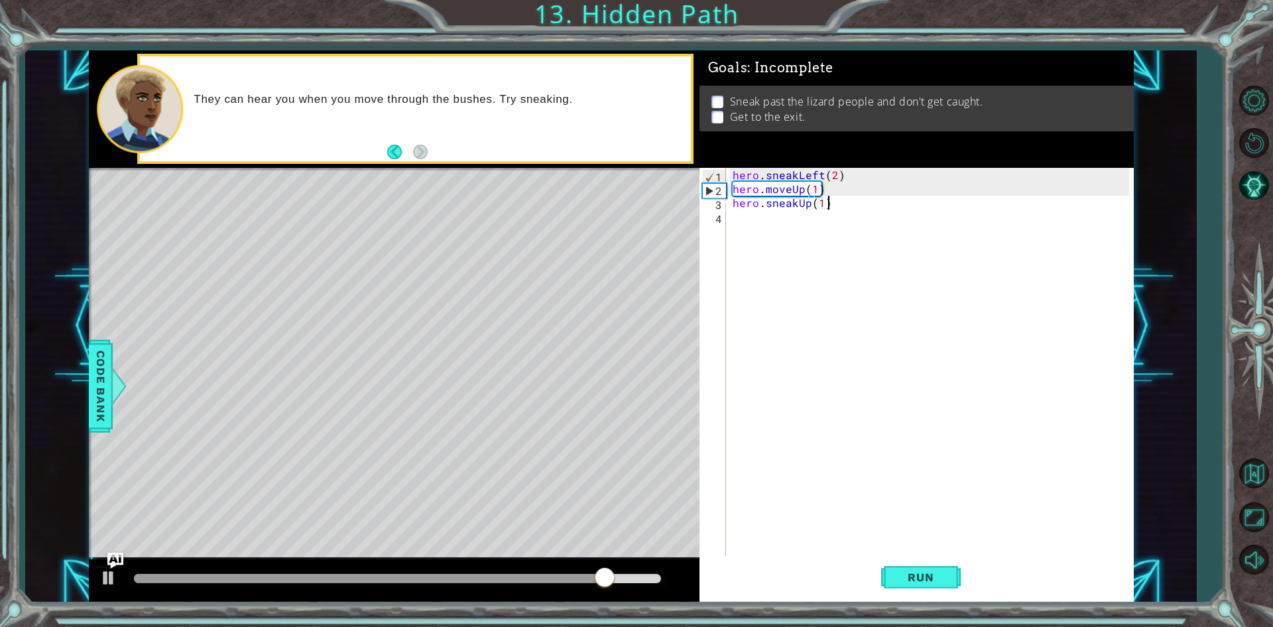
click at [835, 196] on div "hero . sneakLeft ( 2 ) hero . moveUp ( 1 ) hero . sneakUp ( 1 )" at bounding box center [933, 377] width 406 height 418
click at [833, 180] on div "hero . sneakLeft ( 2 ) hero . moveUp ( 1 ) hero . sneakUp ( 1 )" at bounding box center [933, 377] width 406 height 418
click at [834, 199] on div "hero . sneakLeft ( 2 ) hero . moveUp ( 1 ) hero . sneakUp ( 1" at bounding box center [933, 377] width 406 height 418
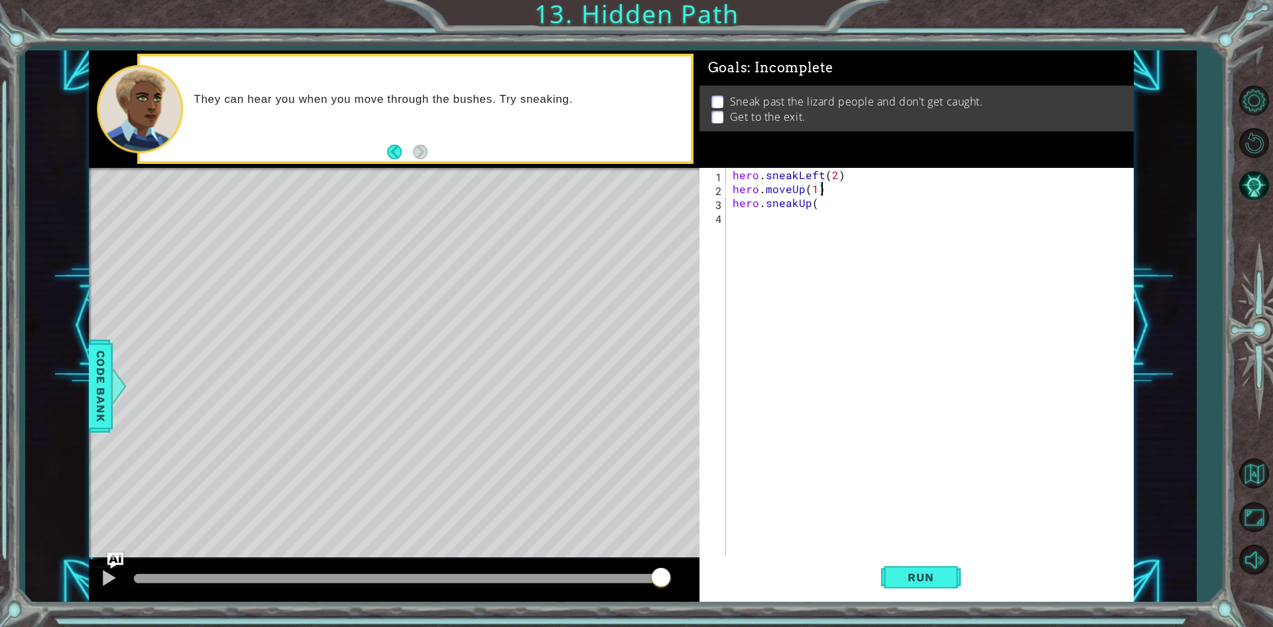
click at [832, 194] on div "hero . sneakLeft ( 2 ) hero . moveUp ( 1 ) hero . sneakUp (" at bounding box center [933, 377] width 406 height 418
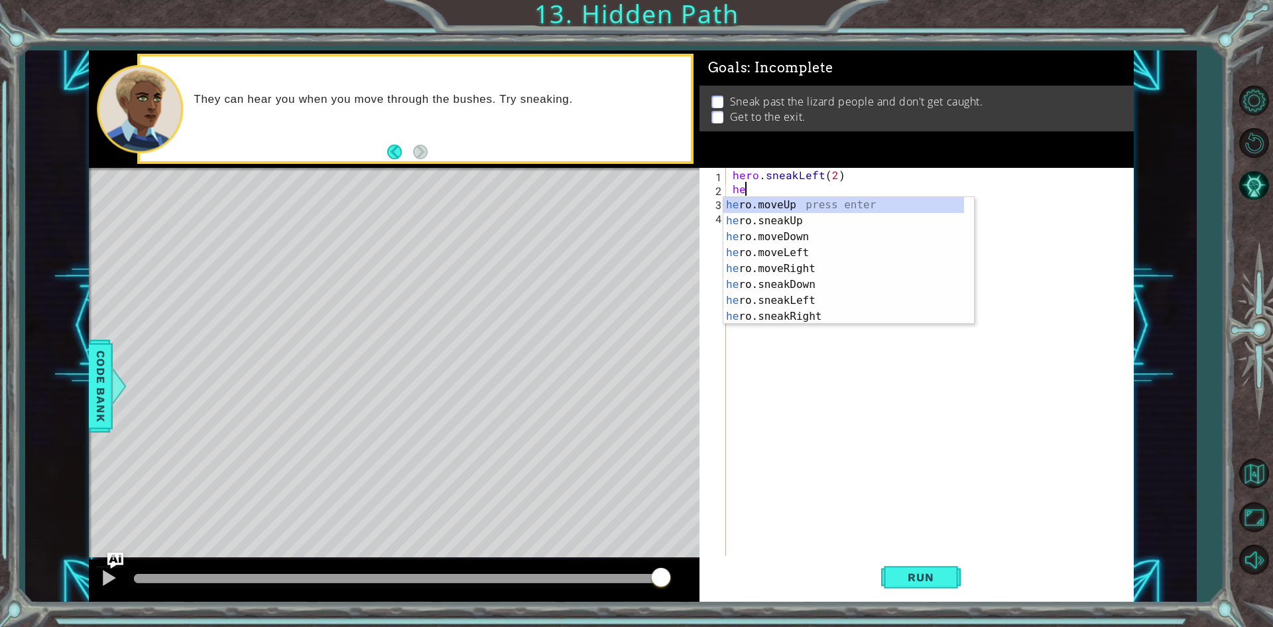
type textarea "h"
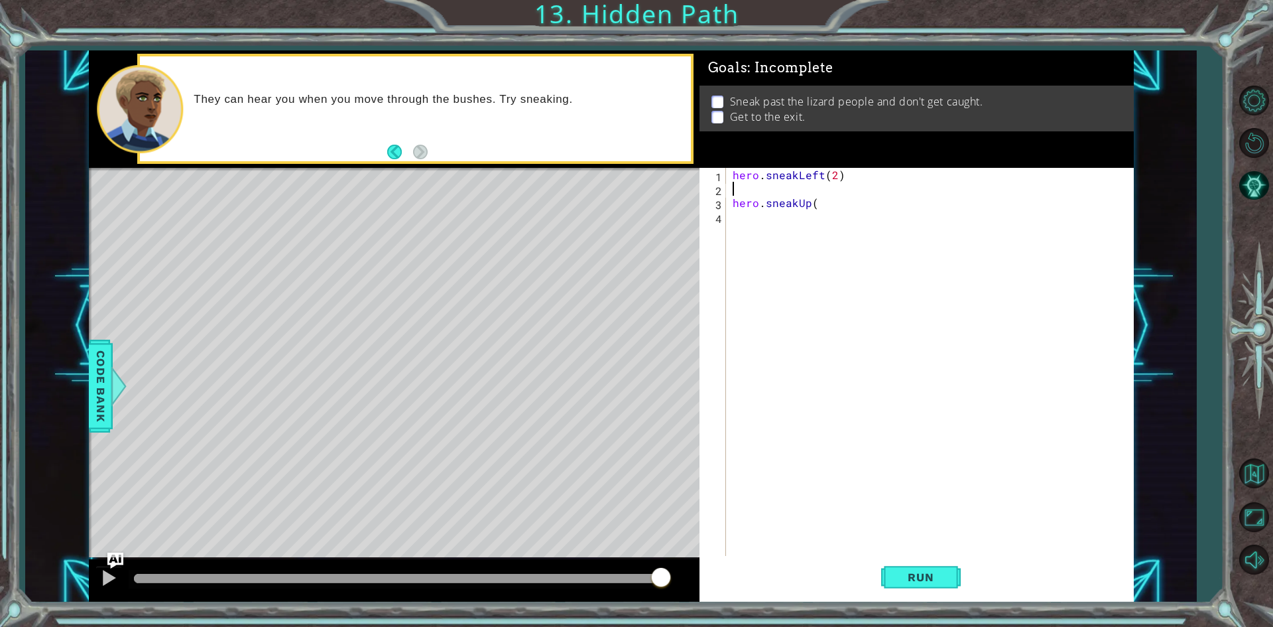
type textarea "hero.sneakLeft(2)"
click at [830, 203] on div "hero . sneakLeft ( 2 ) hero . sneakUp (" at bounding box center [933, 377] width 406 height 418
click at [829, 196] on div "hero . sneakLeft ( 2 ) hero . sneakUp (" at bounding box center [933, 377] width 406 height 418
click at [826, 191] on div "hero . sneakLeft ( 2 ) hero . sneakUp (" at bounding box center [933, 377] width 406 height 418
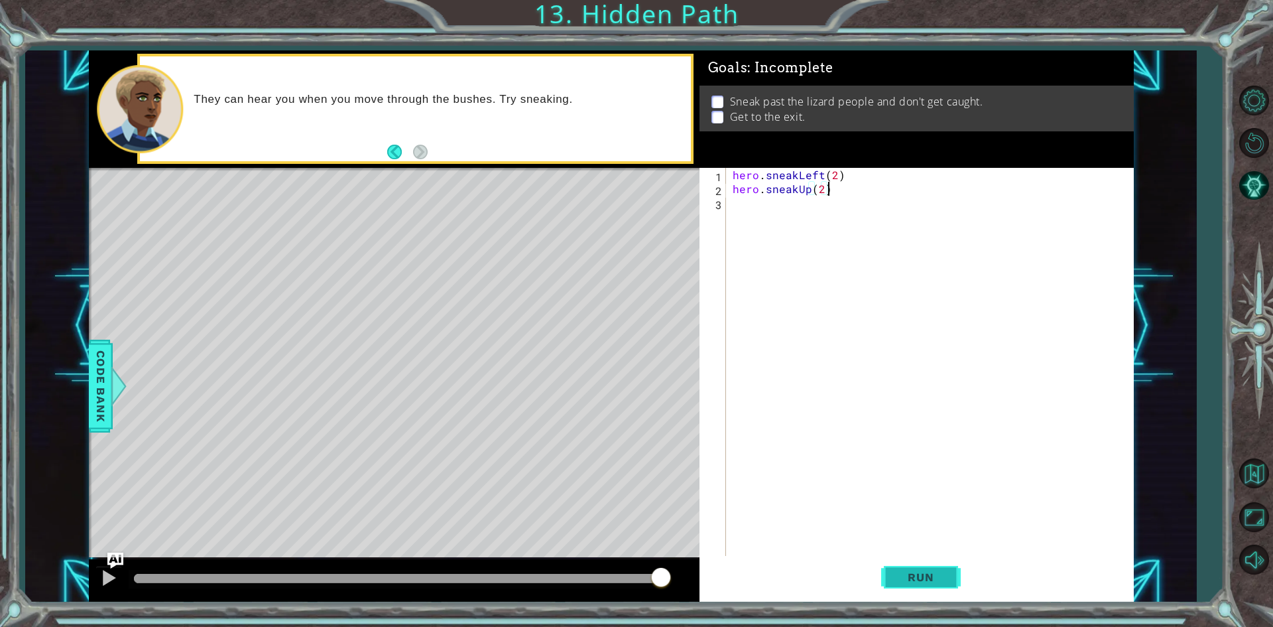
type textarea "hero.sneakUp(2)"
click at [926, 587] on button "Run" at bounding box center [921, 577] width 80 height 43
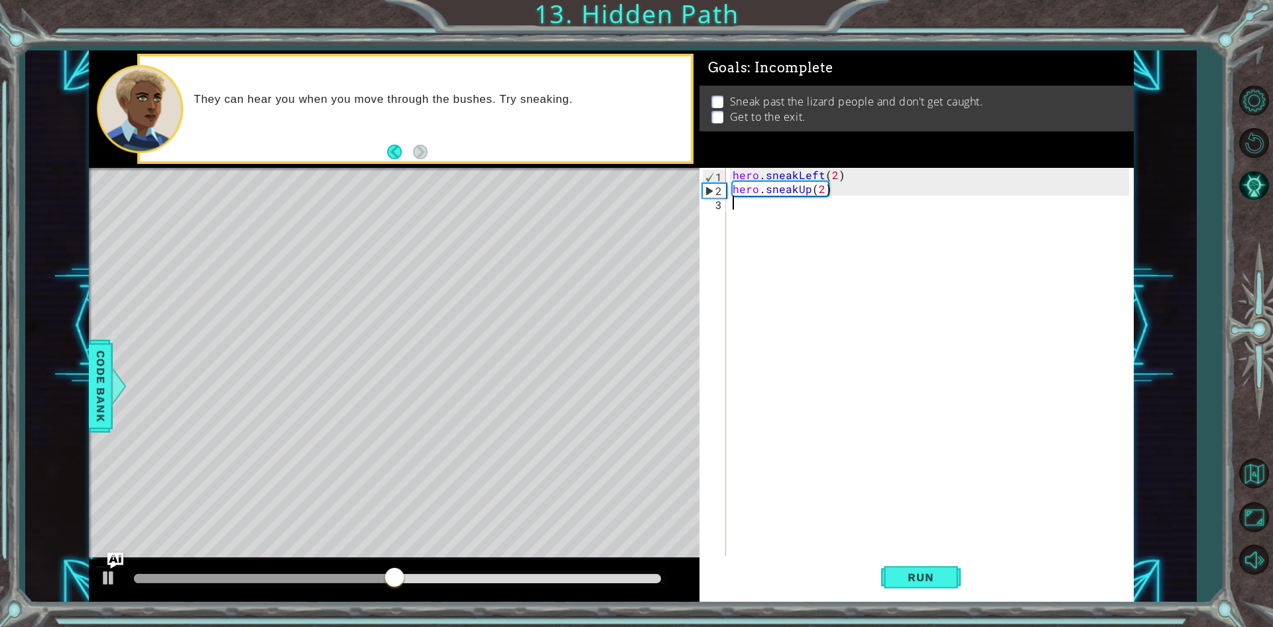
click at [745, 218] on div "hero . sneakLeft ( 2 ) hero . sneakUp ( 2 )" at bounding box center [933, 377] width 406 height 418
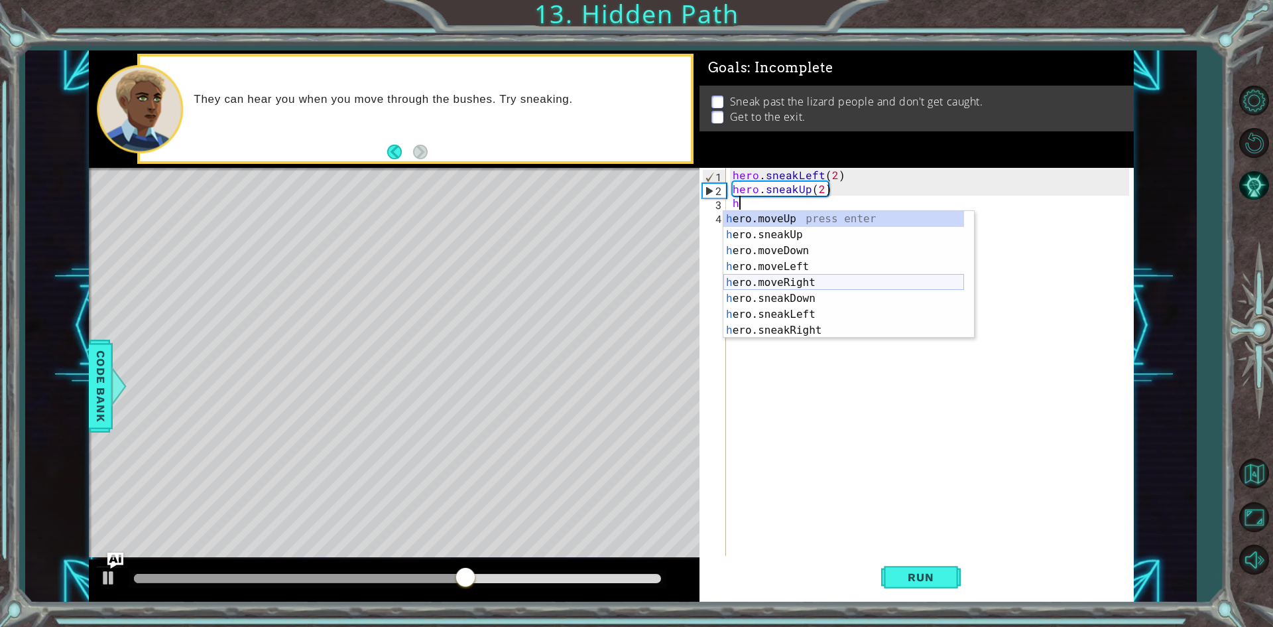
click at [785, 282] on div "h ero.moveUp press enter h ero.sneakUp press enter h ero.moveDown press enter h…" at bounding box center [844, 290] width 241 height 159
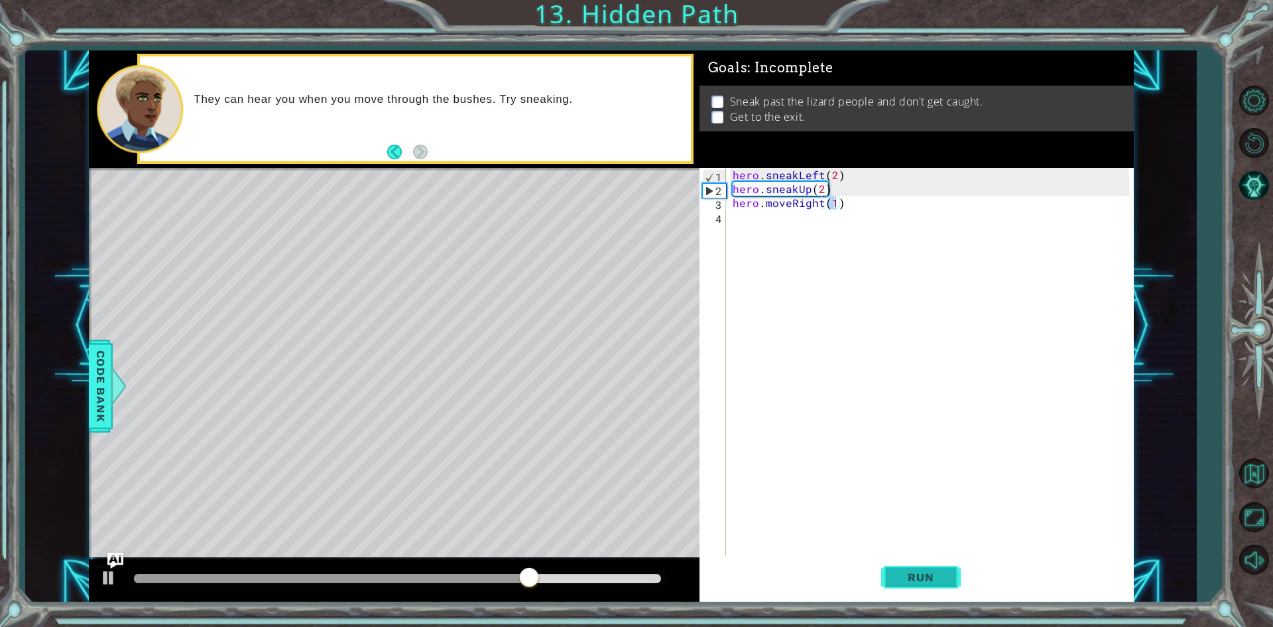
click at [904, 581] on span "Run" at bounding box center [921, 576] width 52 height 13
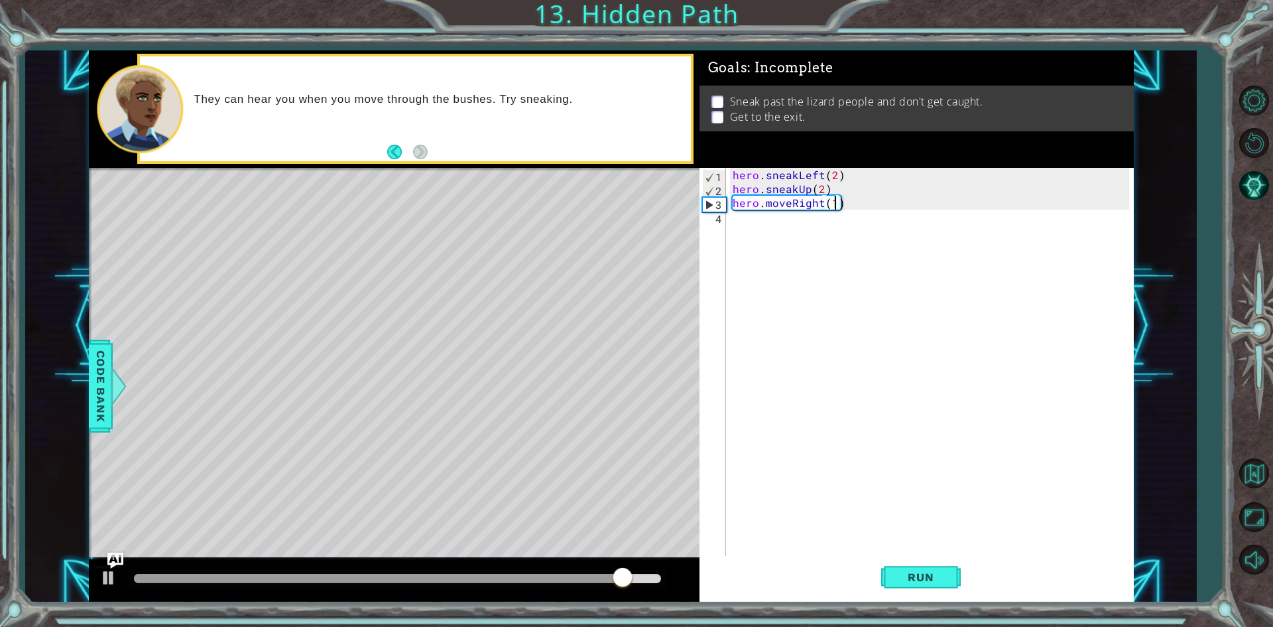
click at [833, 181] on div "hero . sneakLeft ( 2 ) hero . sneakUp ( 2 ) hero . moveRight ( 1 )" at bounding box center [933, 377] width 406 height 418
click at [833, 188] on div "hero . sneakLeft ( 2 ) hero . sneakUp ( 2 ) hero . moveRight ( 1 )" at bounding box center [933, 377] width 406 height 418
type textarea "hero.sneakUp(2)"
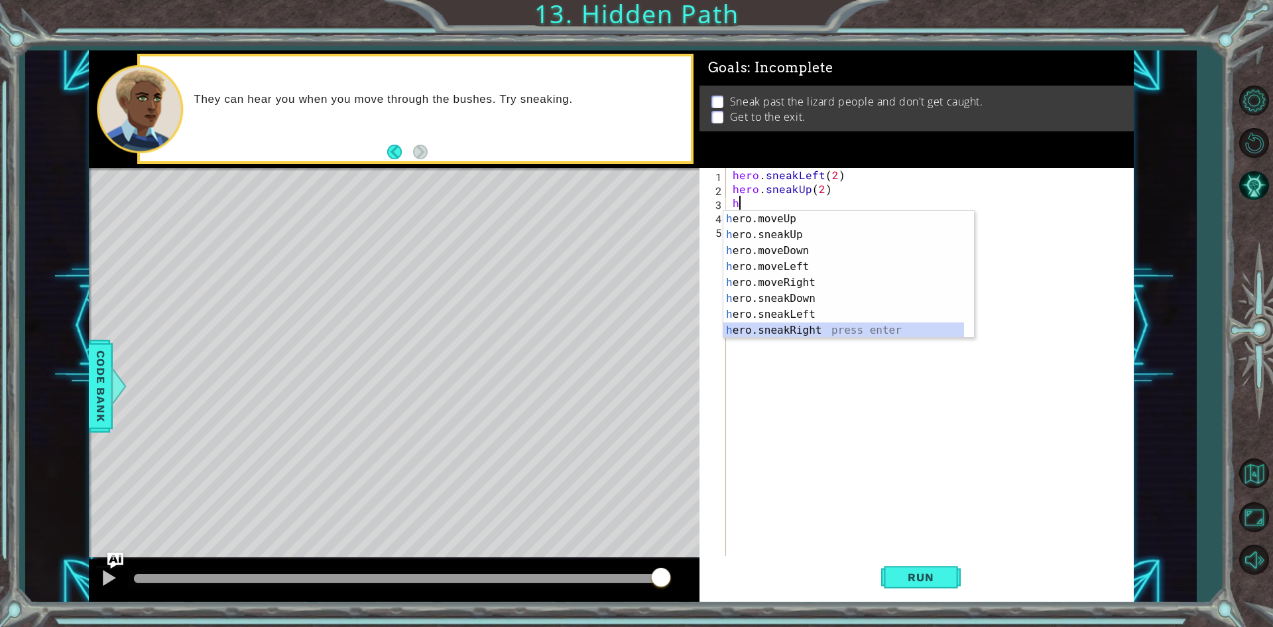
click at [792, 331] on div "h ero.moveUp press enter h ero.sneakUp press enter h ero.moveDown press enter h…" at bounding box center [844, 290] width 241 height 159
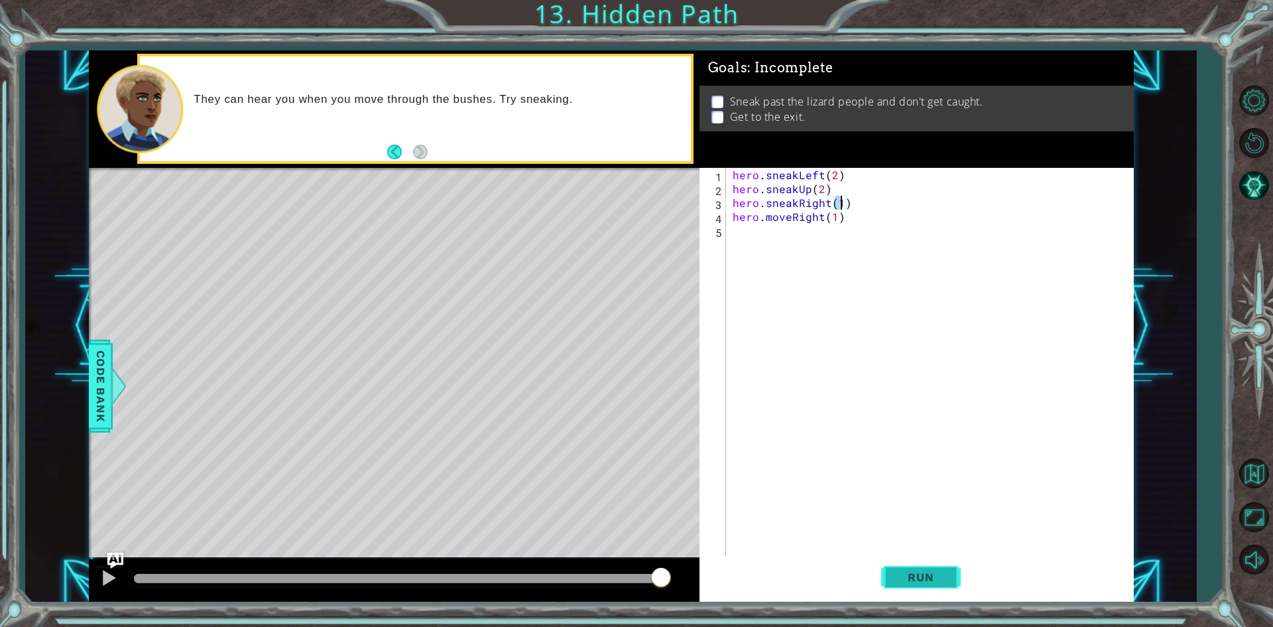
type textarea "hero.sneakRight(1)"
click at [905, 581] on span "Run" at bounding box center [921, 576] width 52 height 13
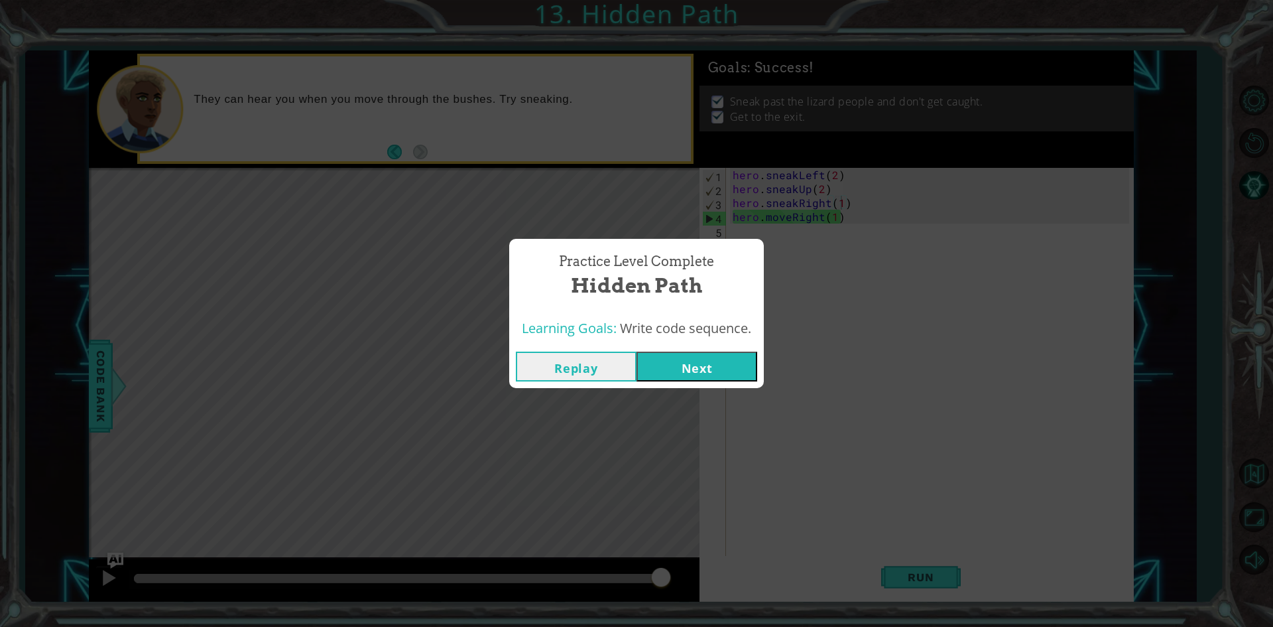
click at [602, 368] on button "Replay" at bounding box center [576, 366] width 121 height 30
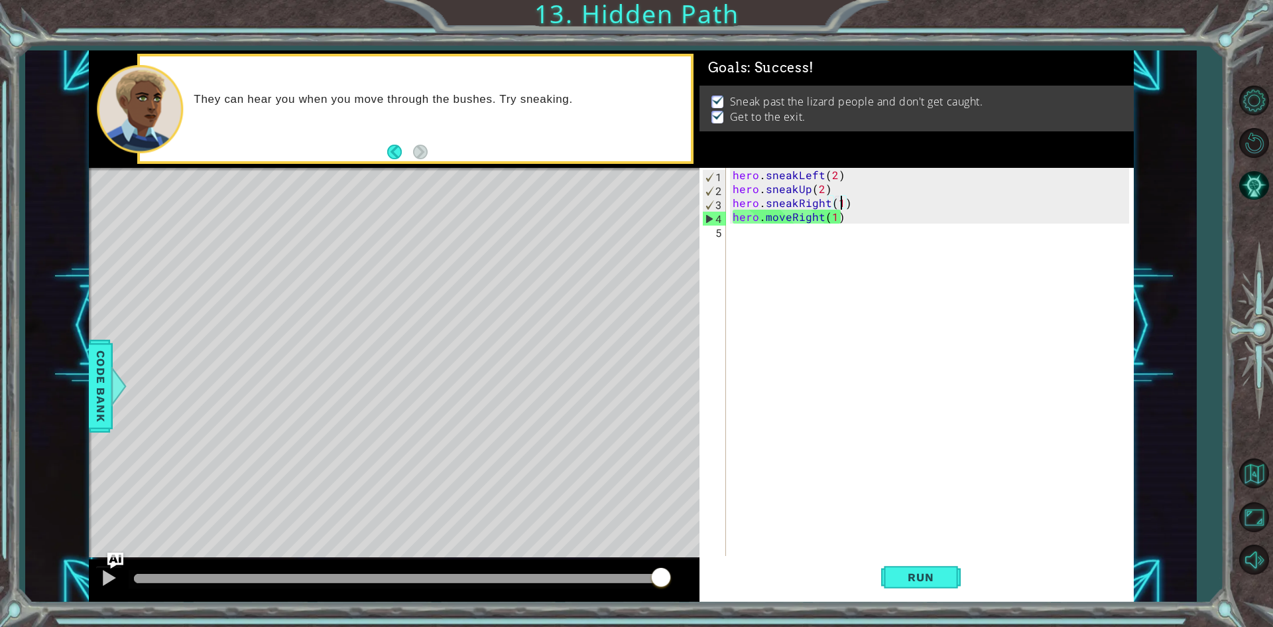
drag, startPoint x: 536, startPoint y: 596, endPoint x: 531, endPoint y: 586, distance: 11.3
click at [536, 596] on div at bounding box center [394, 580] width 611 height 42
drag, startPoint x: 527, startPoint y: 566, endPoint x: 566, endPoint y: 580, distance: 41.3
click at [546, 572] on div at bounding box center [394, 580] width 611 height 42
drag, startPoint x: 661, startPoint y: 568, endPoint x: 661, endPoint y: 576, distance: 7.3
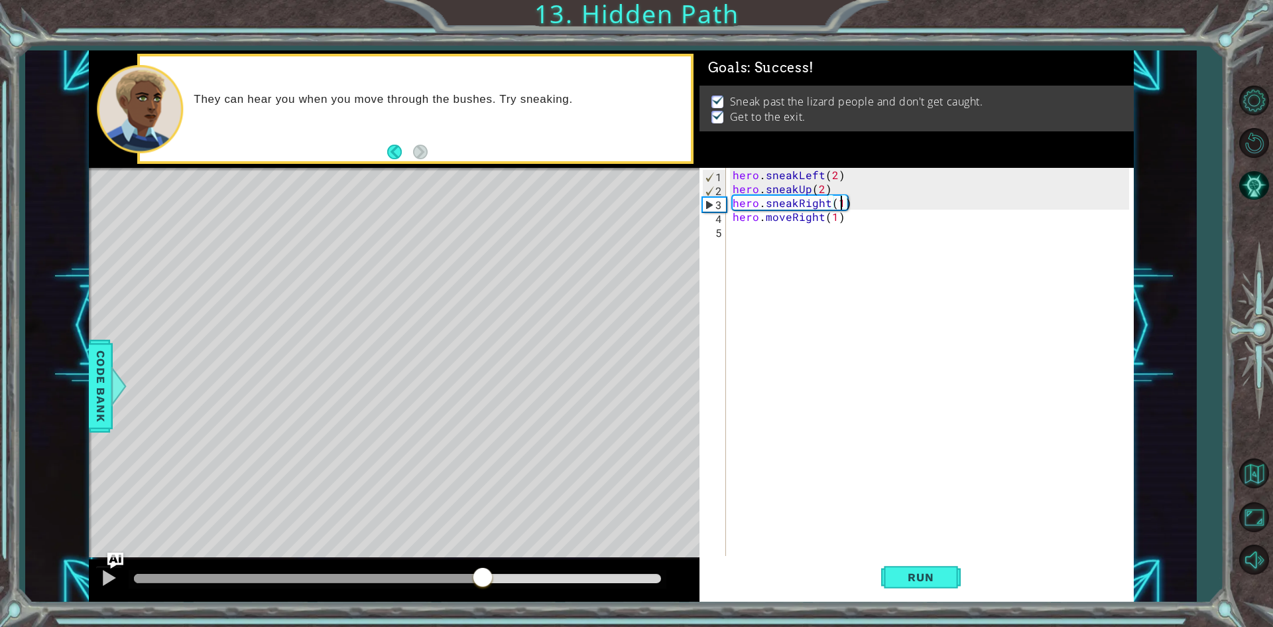
drag, startPoint x: 661, startPoint y: 576, endPoint x: 483, endPoint y: 587, distance: 177.4
click at [113, 582] on div at bounding box center [108, 577] width 17 height 17
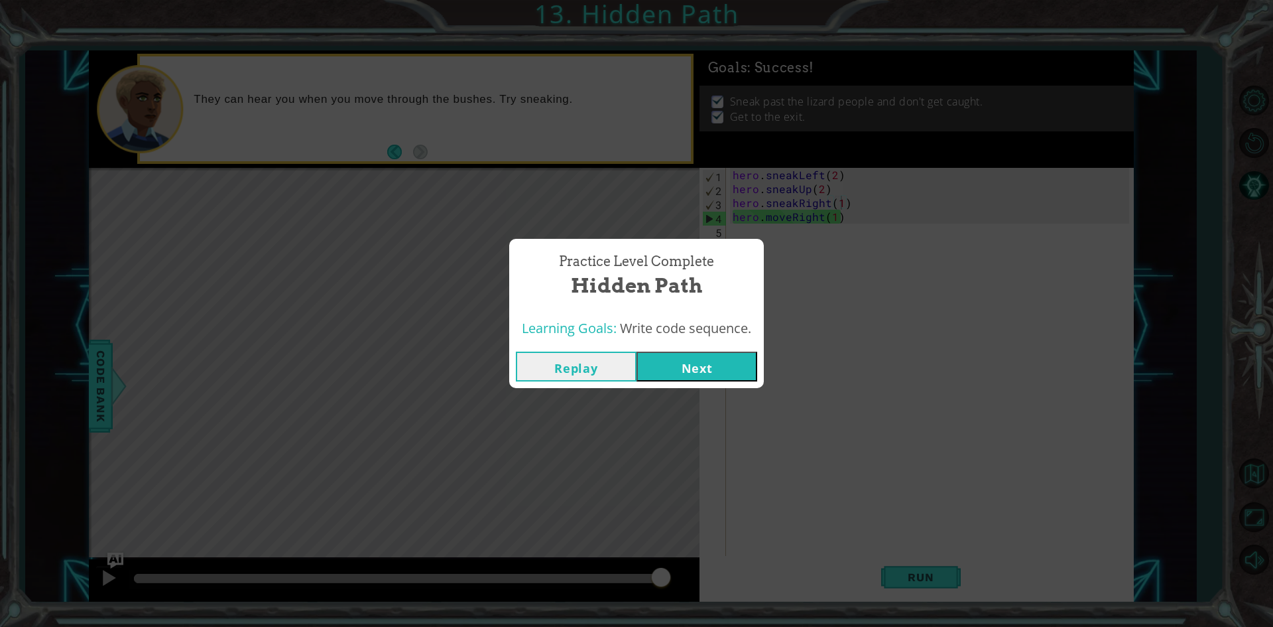
click at [690, 362] on button "Next" at bounding box center [697, 366] width 121 height 30
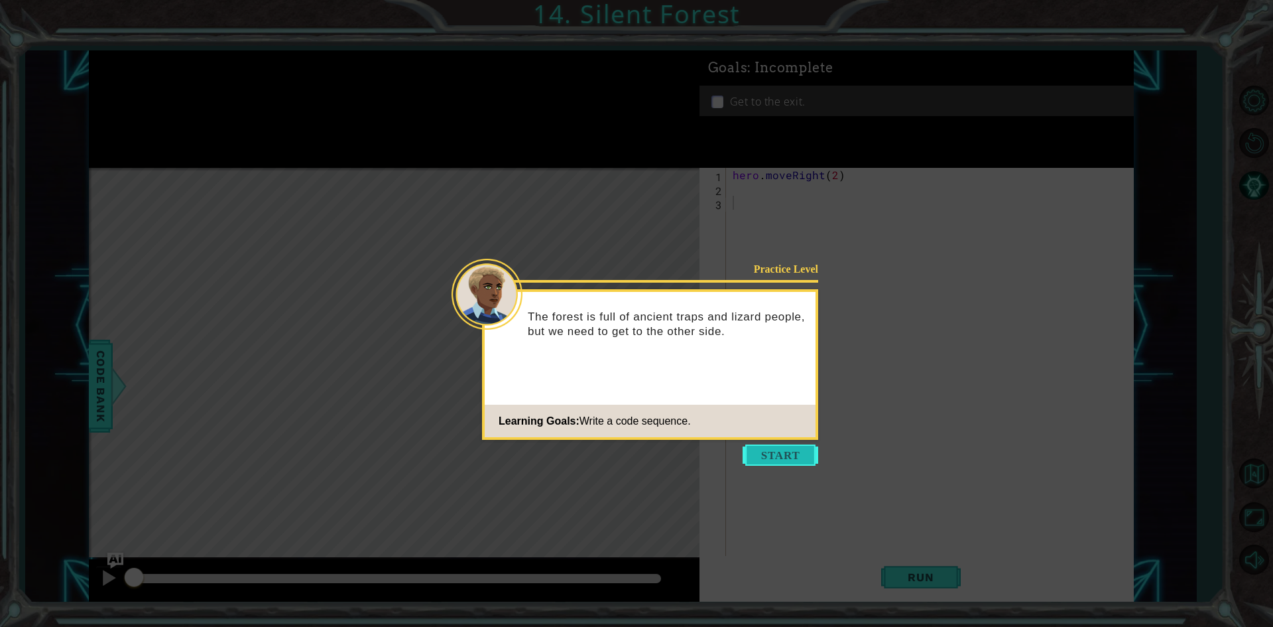
click at [766, 462] on button "Start" at bounding box center [781, 454] width 76 height 21
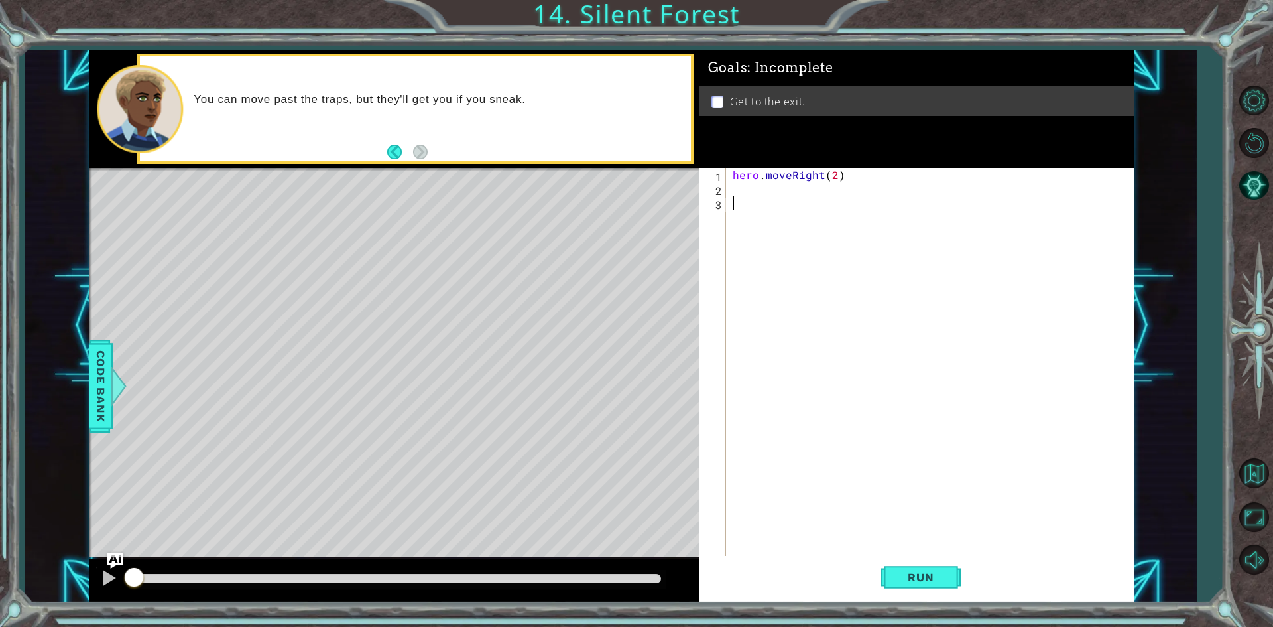
click at [788, 198] on div "hero . moveRight ( 2 )" at bounding box center [933, 377] width 406 height 418
click at [781, 186] on div "hero . moveRight ( 2 )" at bounding box center [933, 377] width 406 height 418
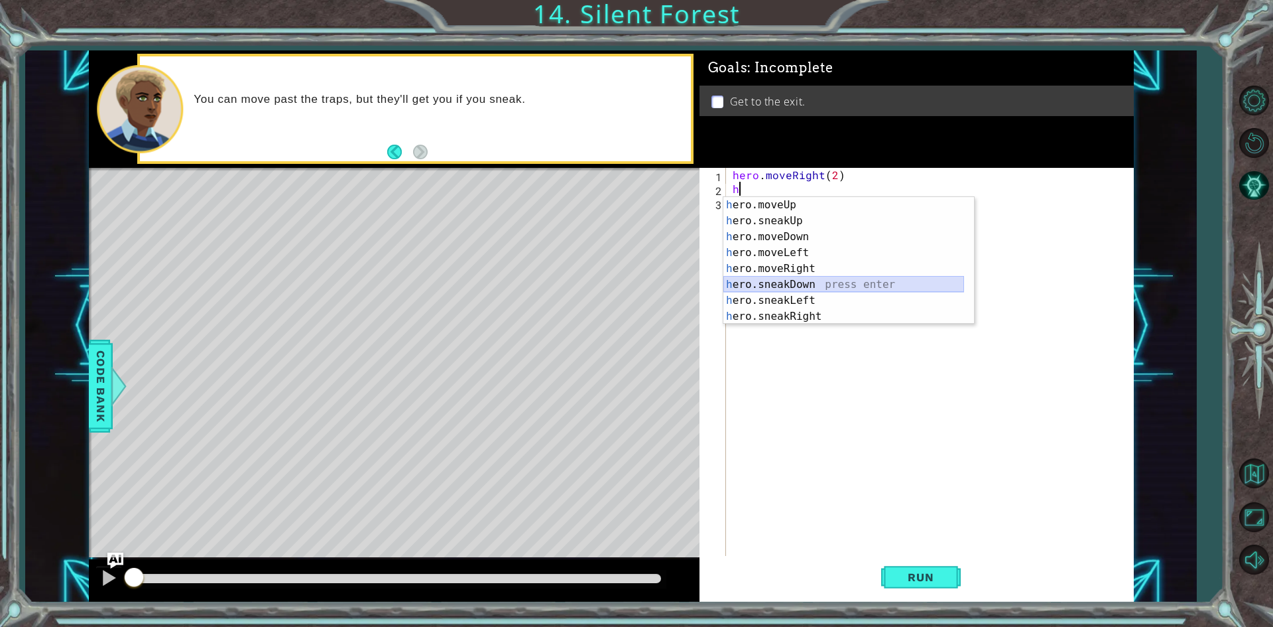
click at [794, 283] on div "h ero.moveUp press enter h ero.sneakUp press enter h ero.moveDown press enter h…" at bounding box center [844, 276] width 241 height 159
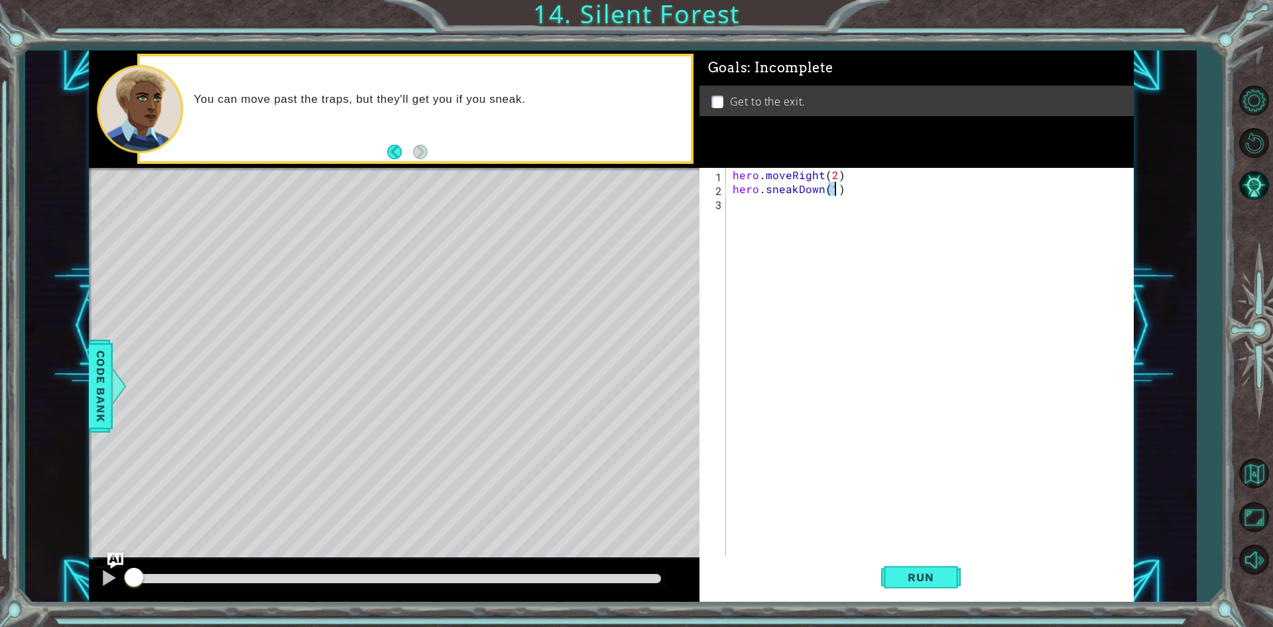
type textarea "hero.sneakDown(1)"
click at [923, 601] on div "hero.sneakDown(1) 1 2 3 hero . moveRight ( 2 ) hero . sneakDown ( 1 ) ההההההההה…" at bounding box center [917, 385] width 434 height 434
click at [918, 586] on button "Run" at bounding box center [921, 577] width 80 height 43
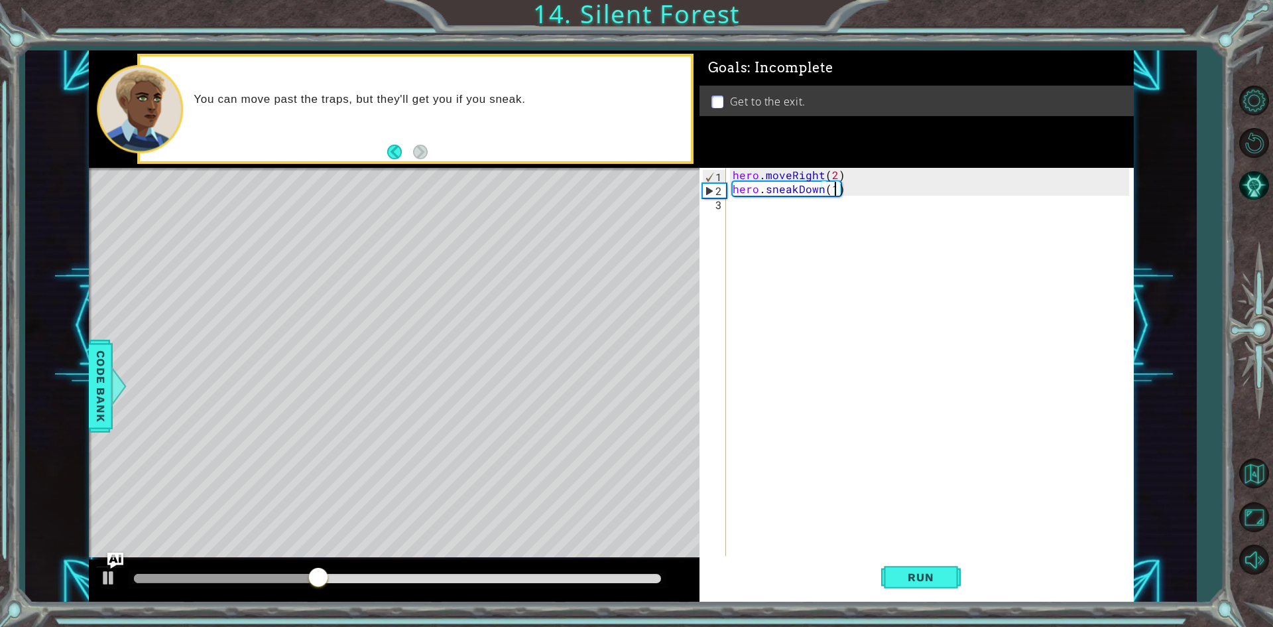
click at [747, 201] on div "hero . moveRight ( 2 ) hero . sneakDown ( 1 )" at bounding box center [933, 377] width 406 height 418
click at [836, 191] on div "hero . moveRight ( 2 ) hero . sneakDown ( 1 ) h" at bounding box center [933, 377] width 406 height 418
click at [794, 194] on div "hero . moveRight ( 2 ) hero . sneakDown ( 1 ) h" at bounding box center [933, 377] width 406 height 418
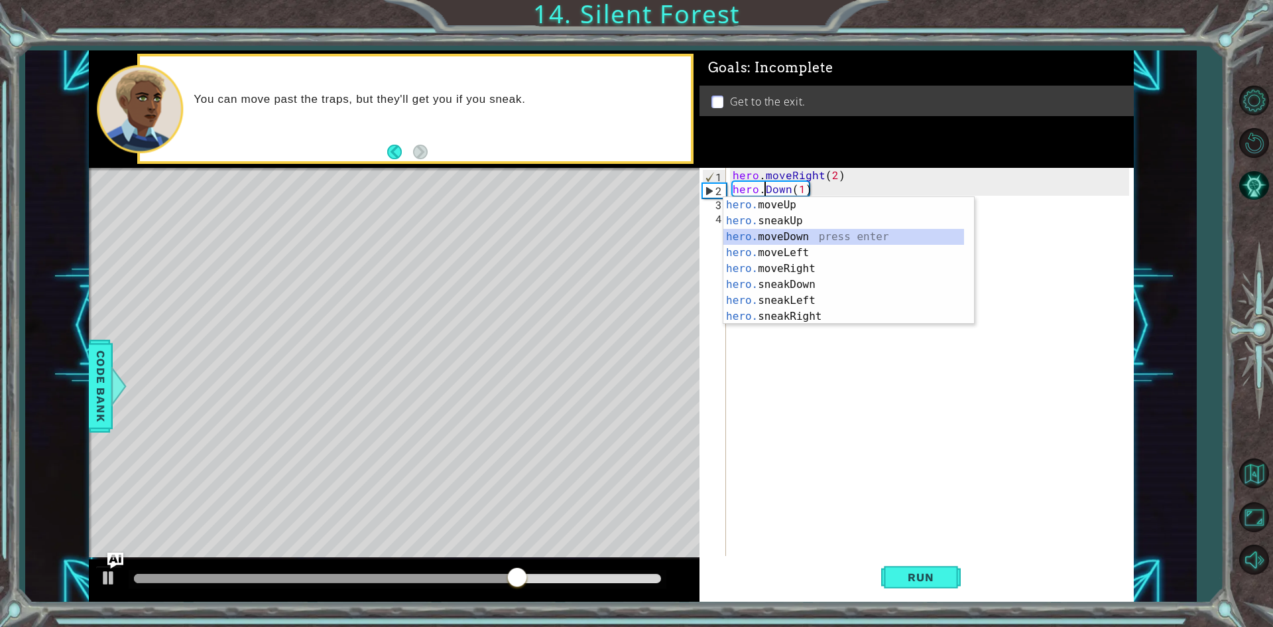
click at [792, 236] on div "hero. moveUp press enter hero. sneakUp press enter hero. moveDown press enter h…" at bounding box center [844, 276] width 241 height 159
type textarea "hero.moveDown(1)(1)"
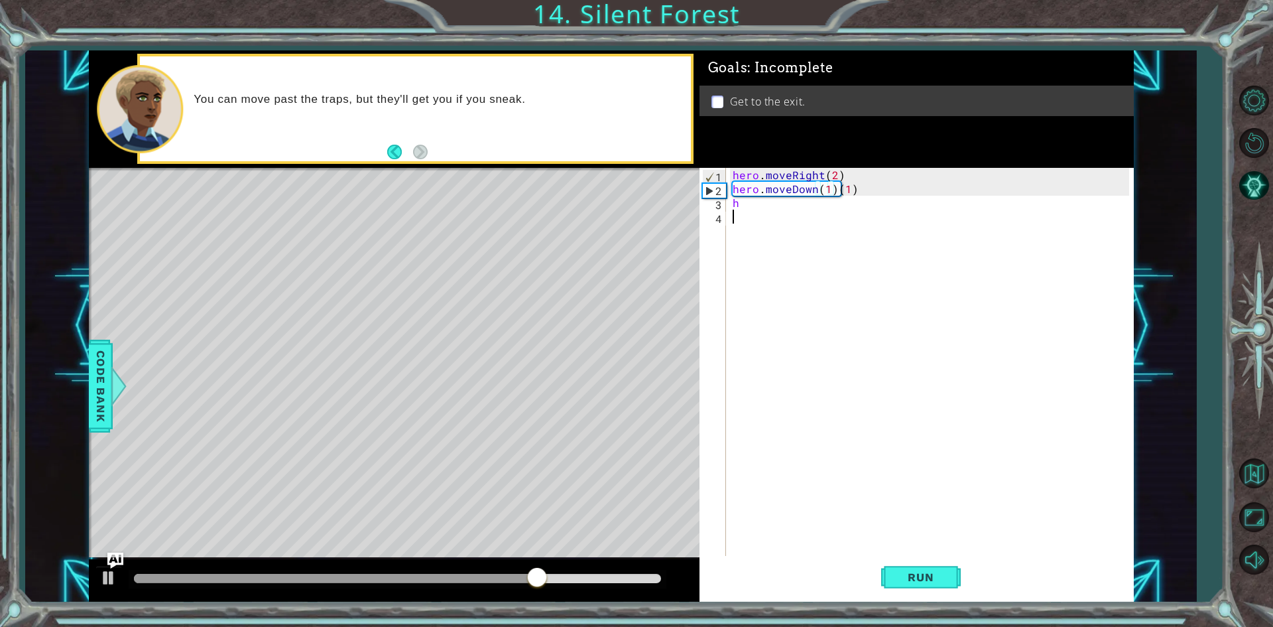
click at [759, 216] on div "hero . moveRight ( 2 ) hero . moveDown ( 1 ) ( 1 ) h" at bounding box center [933, 377] width 406 height 418
click at [747, 202] on div "hero . moveRight ( 2 ) hero . moveDown ( 1 ) ( 1 ) h" at bounding box center [933, 377] width 406 height 418
type textarea "h"
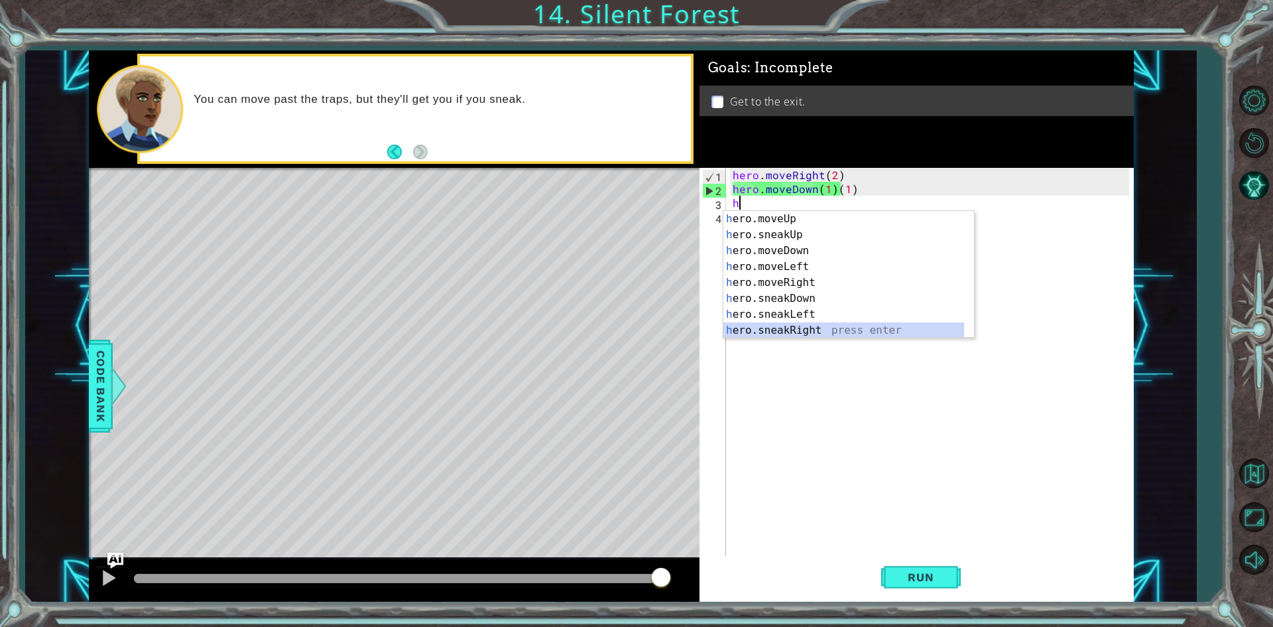
click at [817, 324] on div "h ero.moveUp press enter h ero.sneakUp press enter h ero.moveDown press enter h…" at bounding box center [844, 290] width 241 height 159
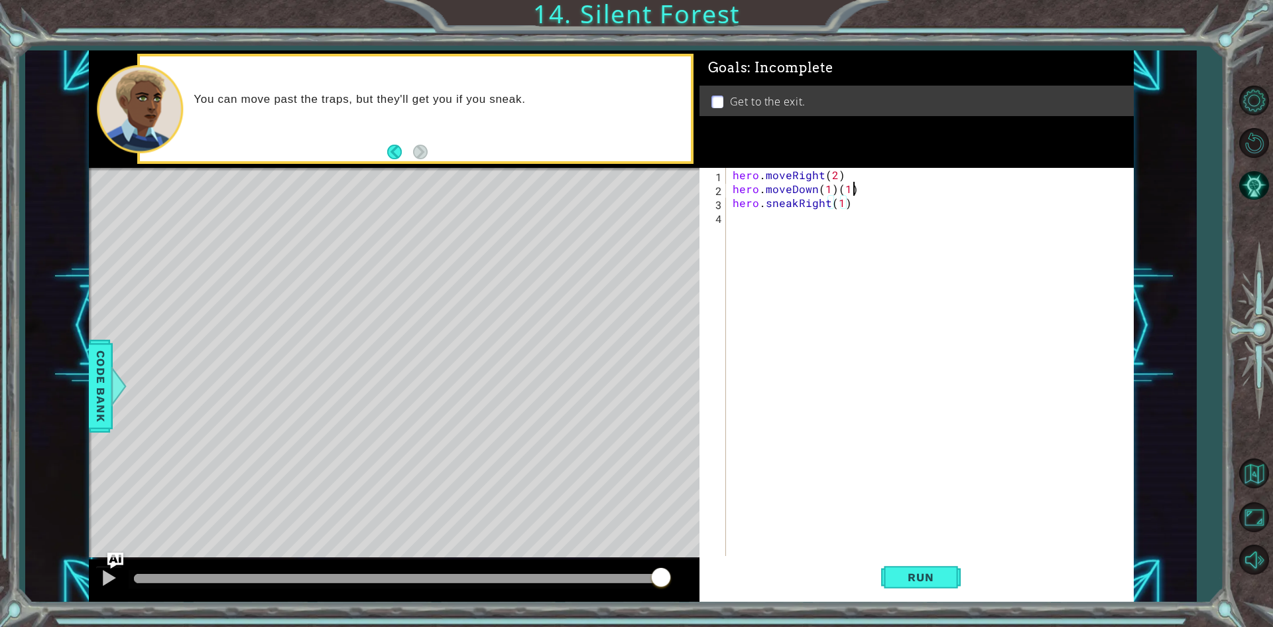
click at [852, 190] on div "hero . moveRight ( 2 ) hero . moveDown ( 1 ) ( 1 ) hero . sneakRight ( 1 )" at bounding box center [933, 377] width 406 height 418
click at [842, 206] on div "hero . moveRight ( 2 ) hero . moveDown ( 1 ) hero . sneakRight ( 1 )" at bounding box center [933, 377] width 406 height 418
type textarea "hero.sneakRight(2)"
click at [928, 590] on button "Run" at bounding box center [921, 577] width 80 height 43
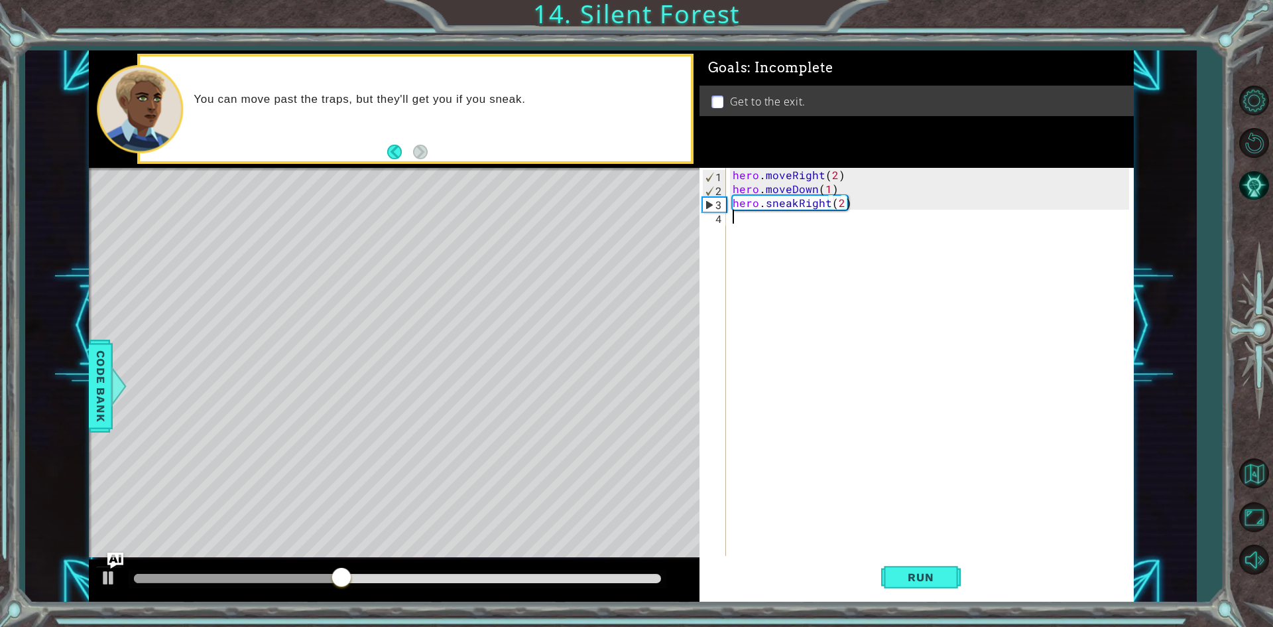
click at [808, 241] on div "hero . moveRight ( 2 ) hero . moveDown ( 1 ) hero . sneakRight ( 2 )" at bounding box center [933, 377] width 406 height 418
type textarea "j"
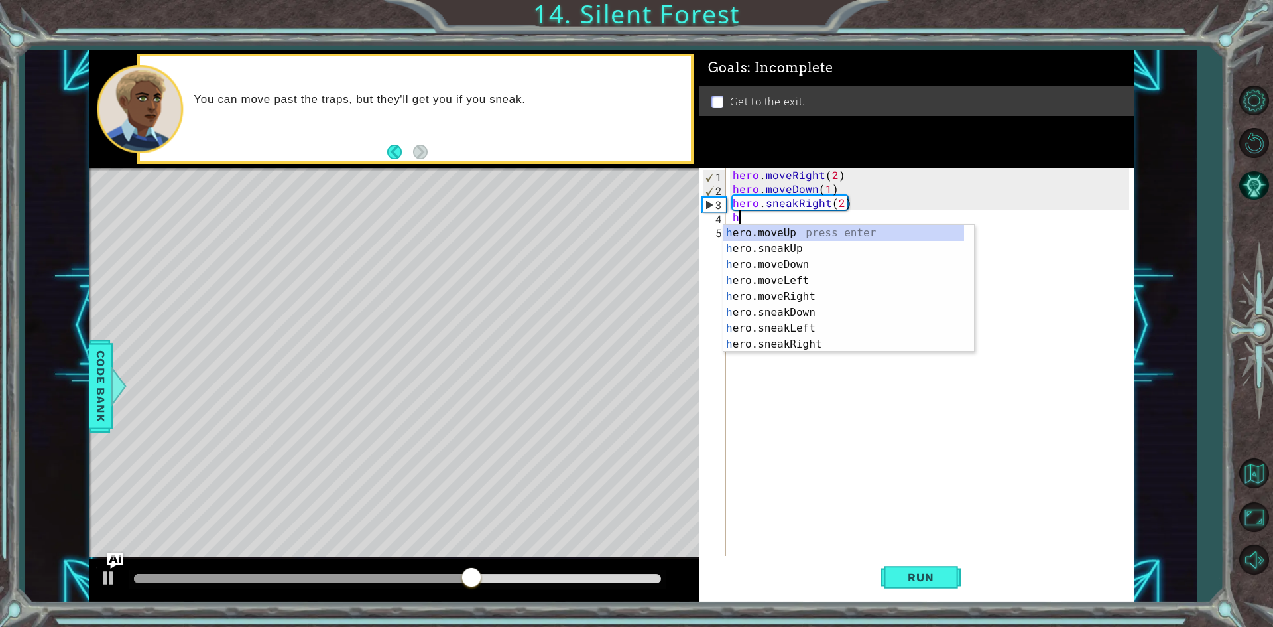
type textarea "hero.moveUp(1)"
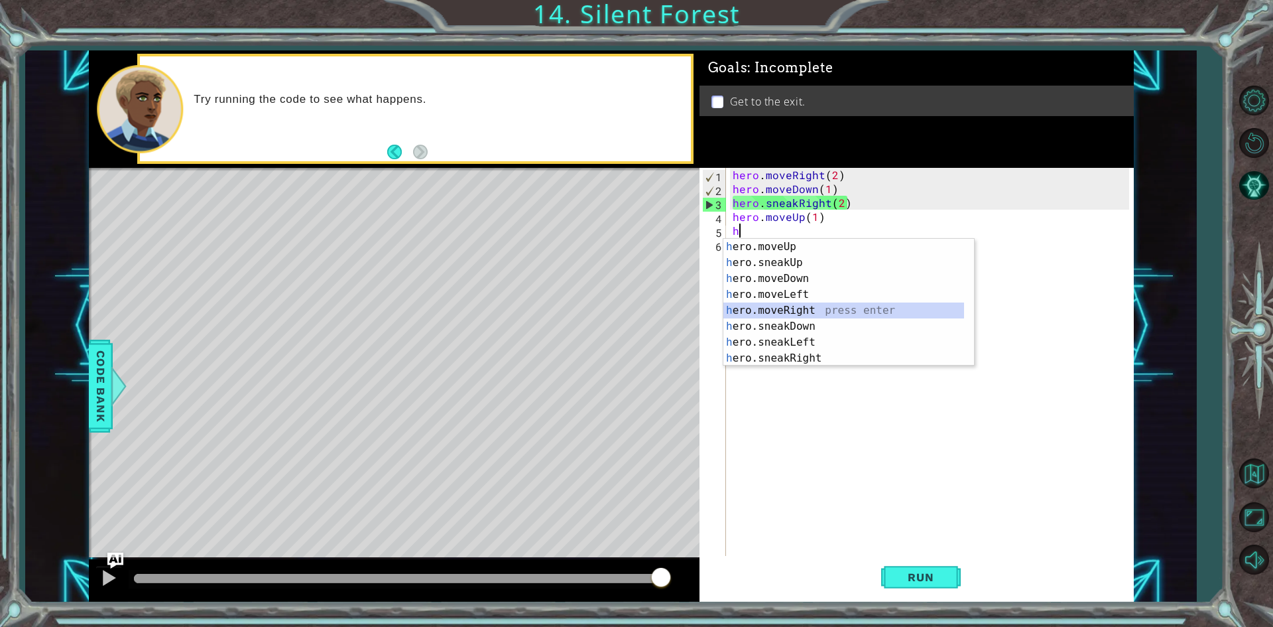
type textarea "hero.moveRight(1)"
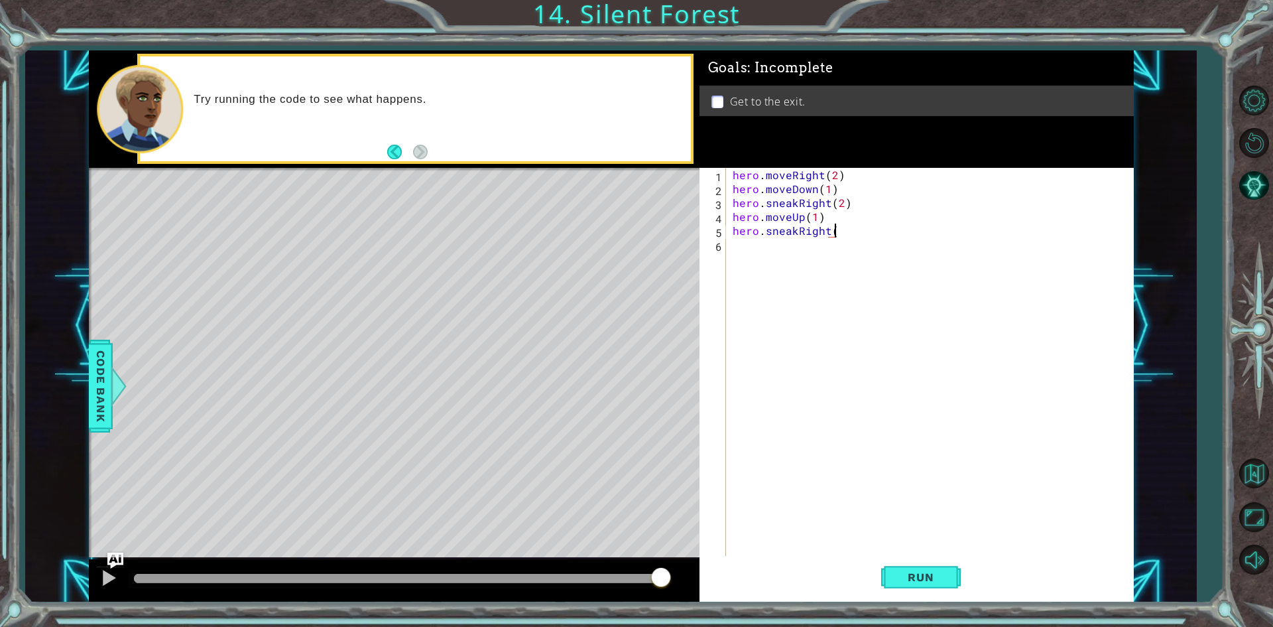
scroll to position [0, 6]
type textarea "hero.sneakRight(2)"
click at [899, 570] on span "Run" at bounding box center [921, 576] width 52 height 13
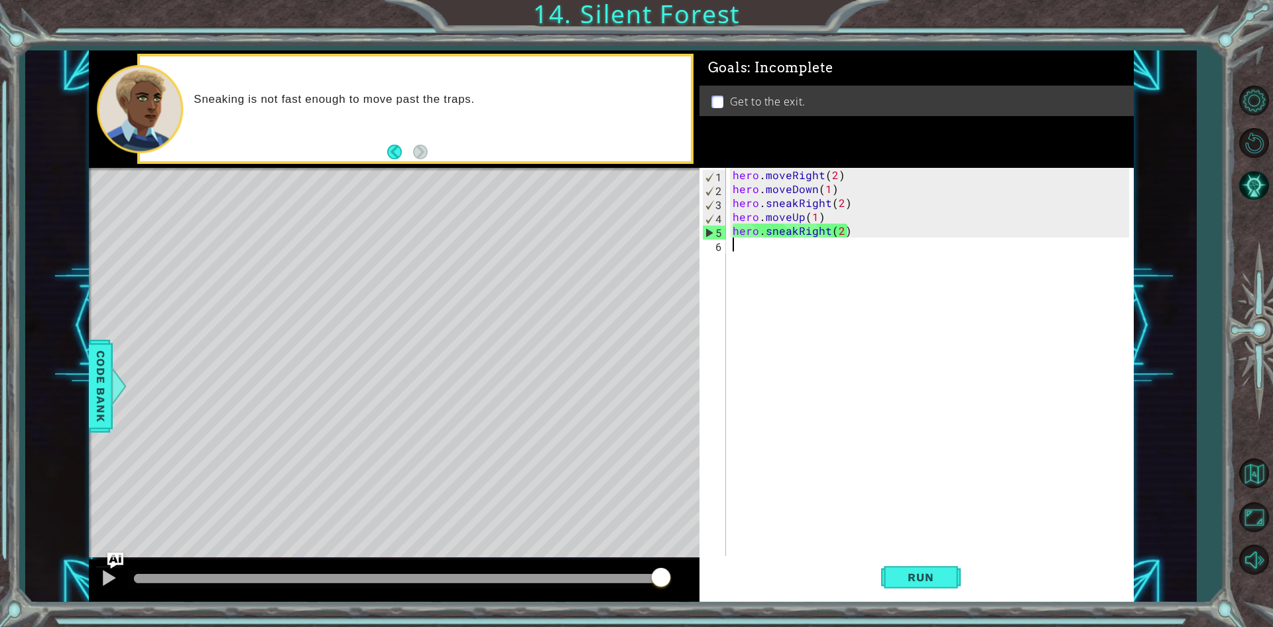
click at [751, 262] on div "hero . moveRight ( 2 ) hero . moveDown ( 1 ) hero . sneakRight ( 2 ) hero . mov…" at bounding box center [933, 377] width 406 height 418
click at [840, 234] on div "hero . moveRight ( 2 ) hero . moveDown ( 1 ) hero . sneakRight ( 2 ) hero . mov…" at bounding box center [933, 377] width 406 height 418
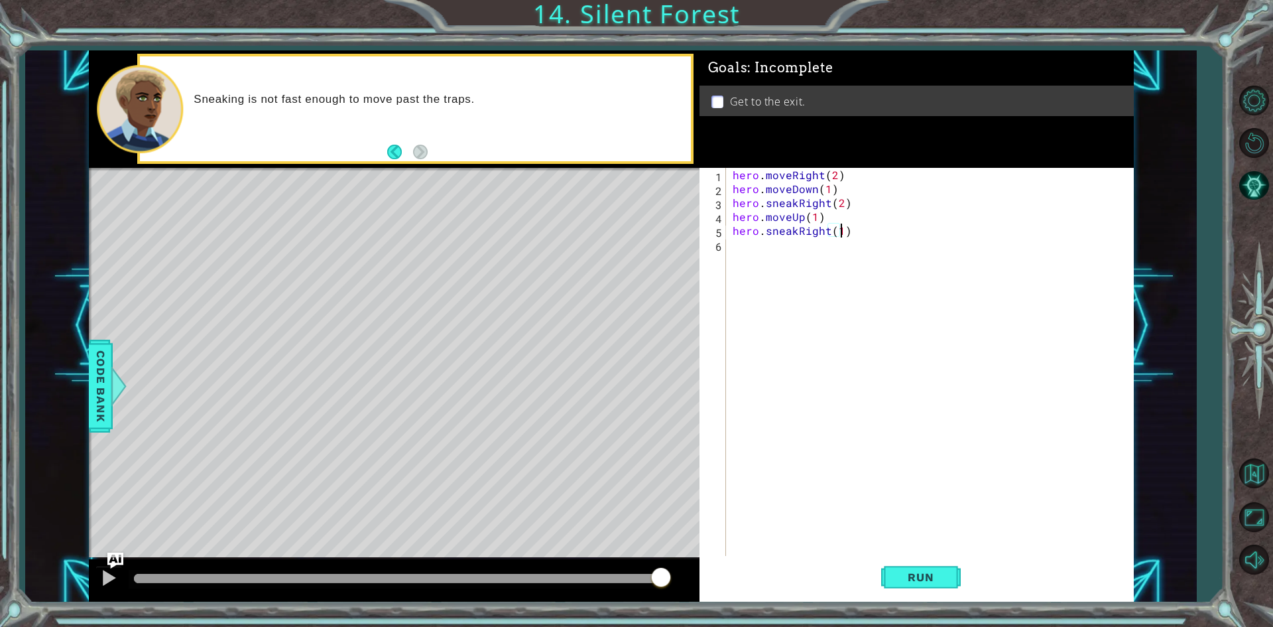
scroll to position [0, 6]
type textarea "hero.sneakRight(1)"
click at [919, 563] on button "Run" at bounding box center [921, 577] width 80 height 43
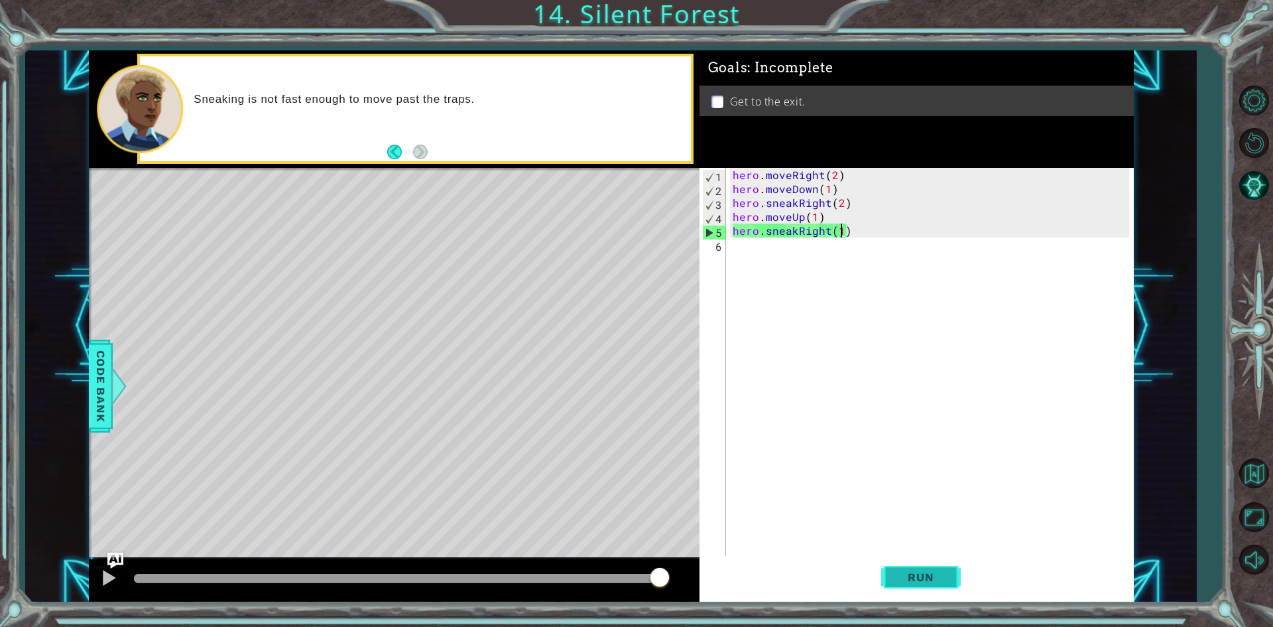
click at [938, 580] on span "Run" at bounding box center [921, 576] width 52 height 13
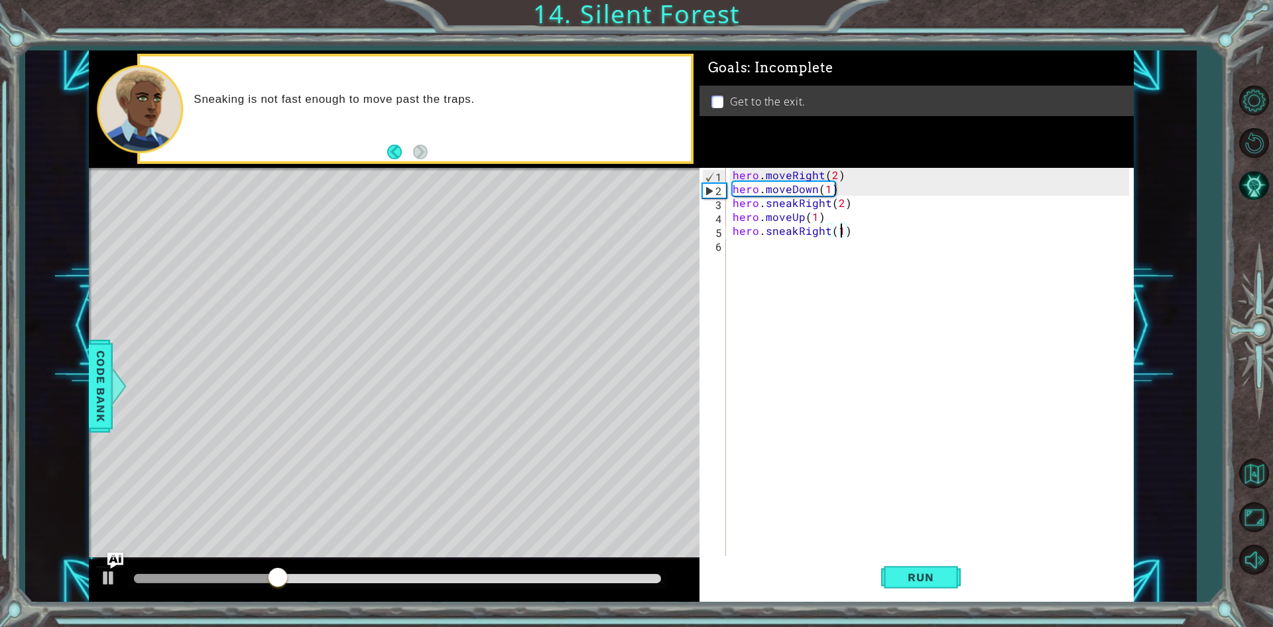
click at [799, 238] on div "hero . moveRight ( 2 ) hero . moveDown ( 1 ) hero . sneakRight ( 2 ) hero . mov…" at bounding box center [933, 377] width 406 height 418
click at [798, 233] on div "hero . moveRight ( 2 ) hero . moveDown ( 1 ) hero . sneakRight ( 2 ) hero . mov…" at bounding box center [933, 377] width 406 height 418
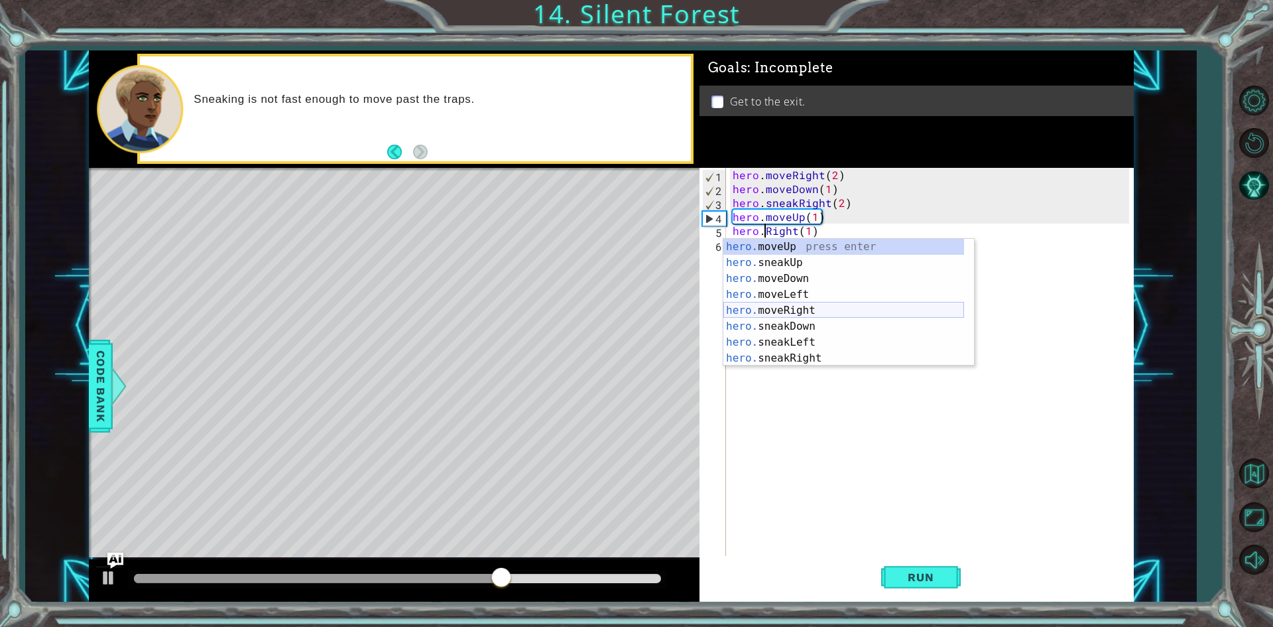
click at [800, 307] on div "hero. moveUp press enter hero. sneakUp press enter hero. moveDown press enter h…" at bounding box center [844, 318] width 241 height 159
type textarea "hero.moveRight(1)(1)"
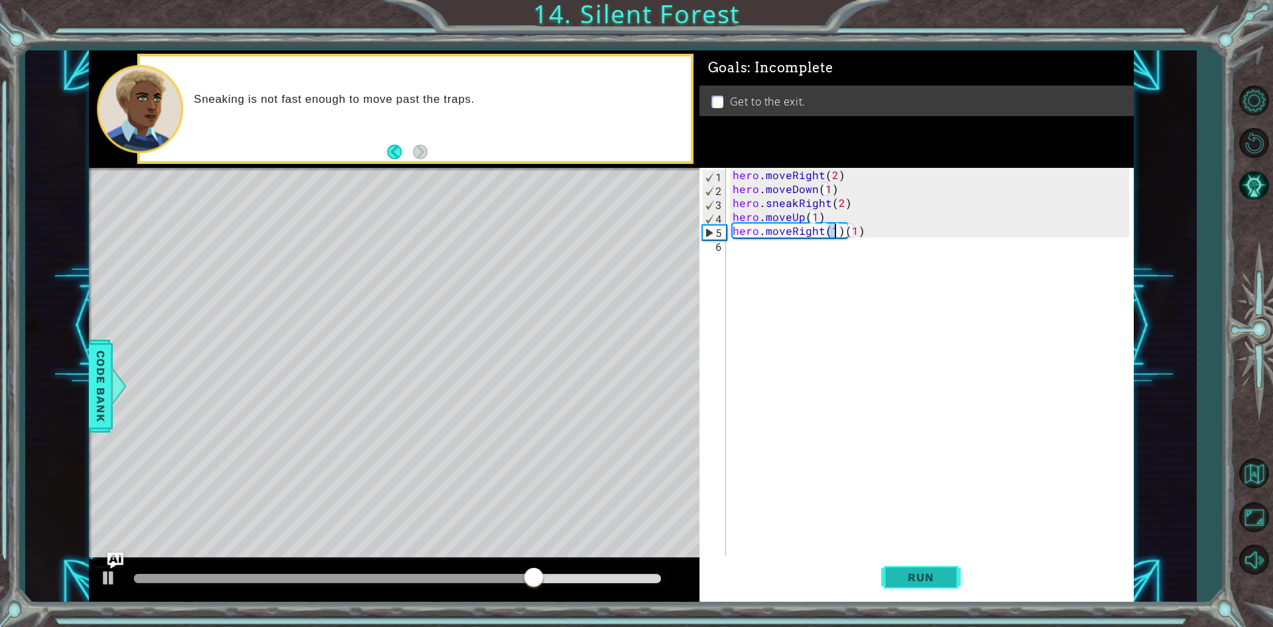
click at [926, 598] on button "Run" at bounding box center [921, 577] width 80 height 43
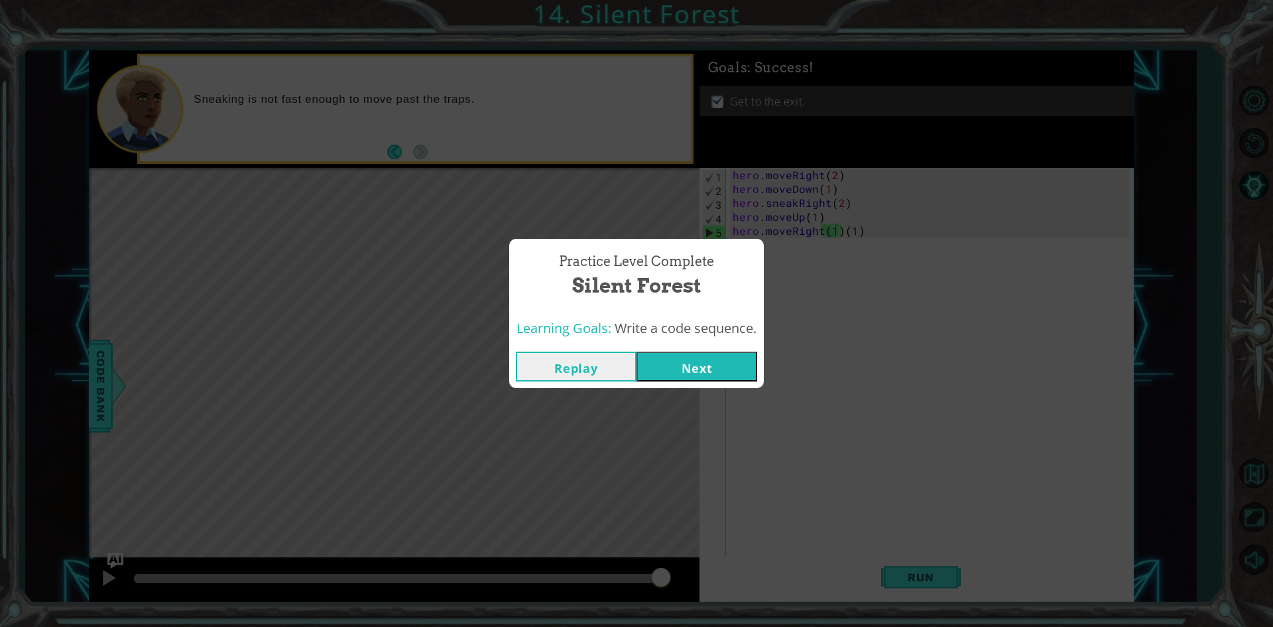
click at [737, 366] on button "Next" at bounding box center [697, 366] width 121 height 30
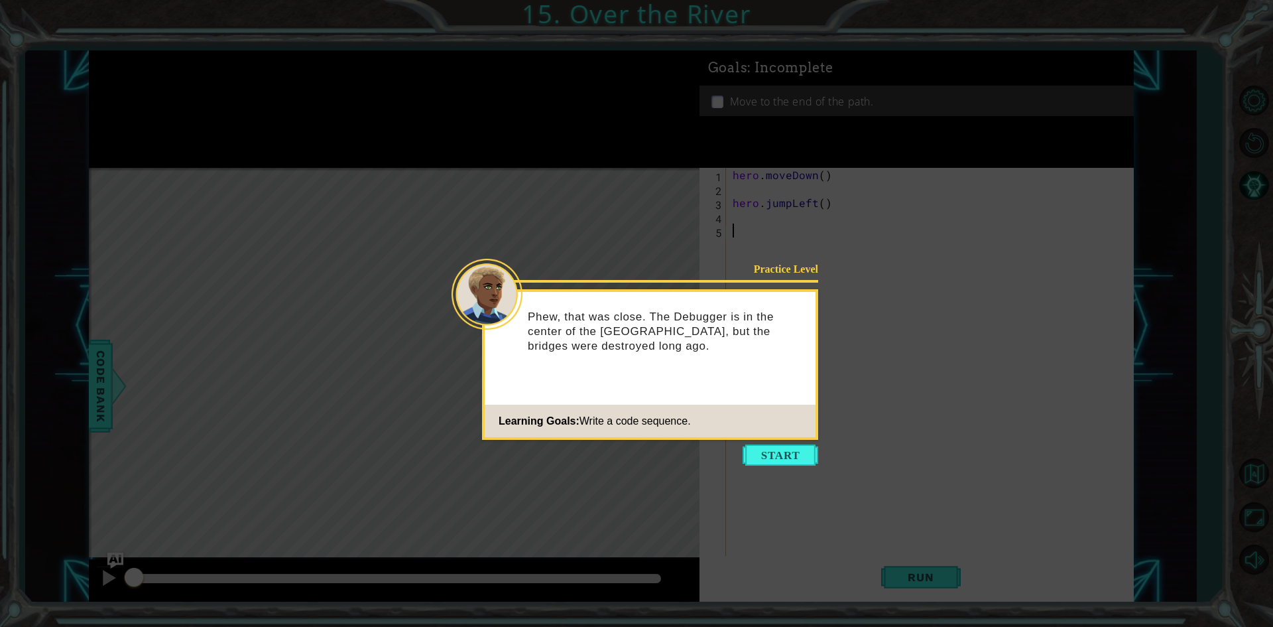
click at [803, 450] on button "Start" at bounding box center [781, 454] width 76 height 21
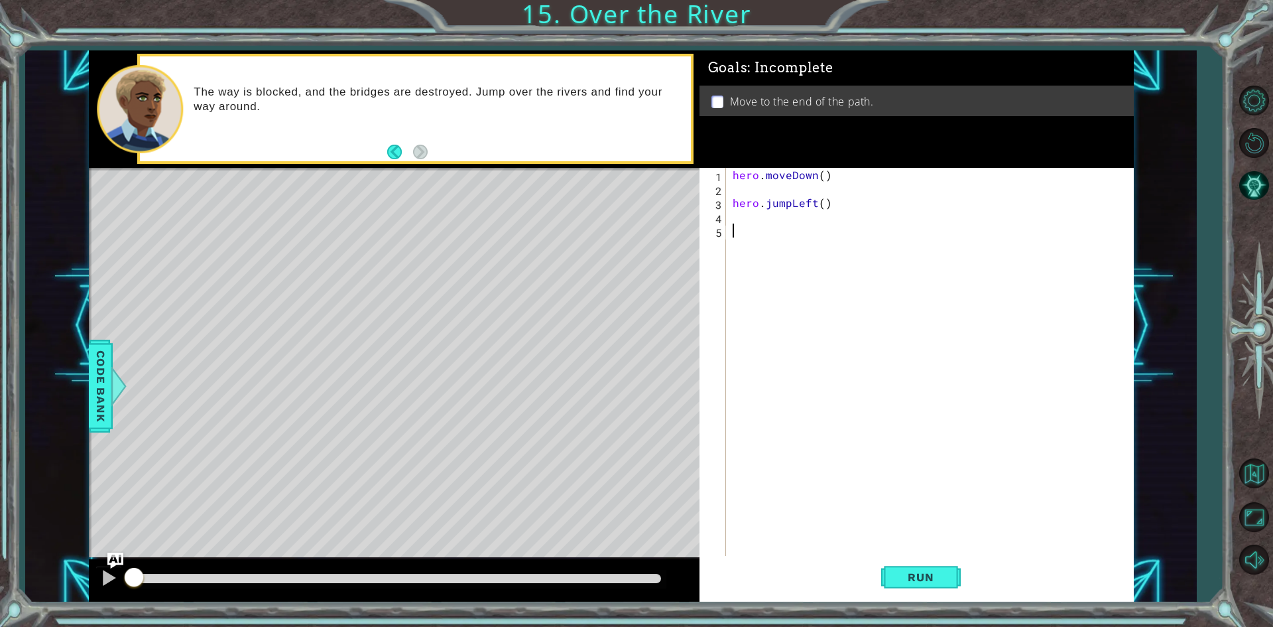
click at [761, 199] on div "hero . moveDown ( ) hero . jumpLeft ( )" at bounding box center [933, 377] width 406 height 418
type textarea "hero.jumpLeft()"
click at [761, 182] on div "hero . moveDown ( ) hero . jumpLeft ( )" at bounding box center [933, 377] width 406 height 418
click at [838, 168] on div "hero . moveDown ( ) hero . jumpLeft ( )" at bounding box center [933, 377] width 406 height 418
click at [827, 169] on div "hero . moveDown ( ) hero . jumpLeft ( )" at bounding box center [933, 377] width 406 height 418
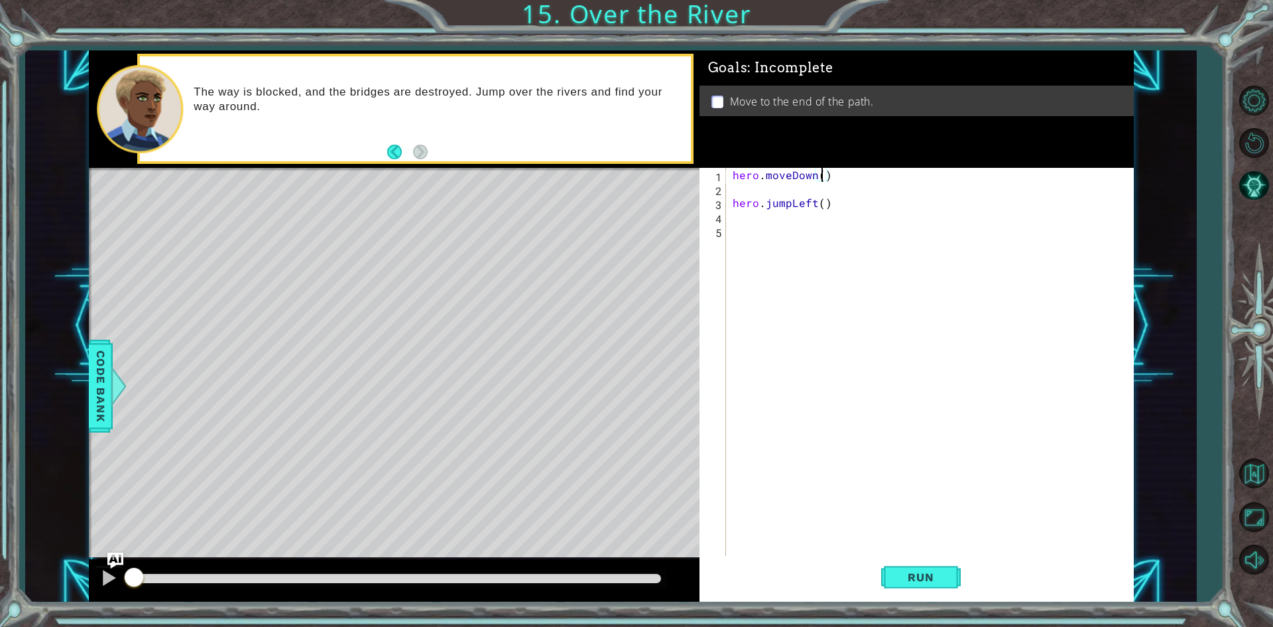
click at [821, 172] on div "hero . moveDown ( ) hero . jumpLeft ( )" at bounding box center [933, 377] width 406 height 418
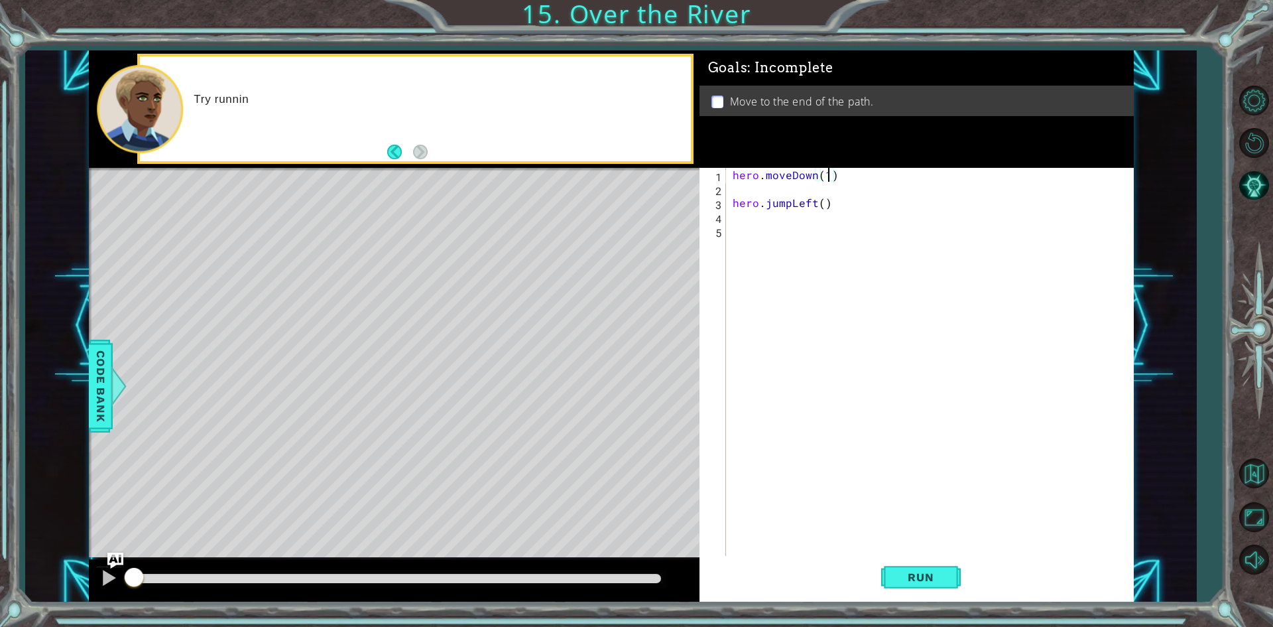
type textarea "hero.moveDown(1)"
drag, startPoint x: 729, startPoint y: 187, endPoint x: 735, endPoint y: 190, distance: 7.1
click at [735, 190] on div "hero.moveDown(1) 1 2 3 4 5 hero . moveDown ( 1 ) hero . jumpLeft ( ) הההההההההה…" at bounding box center [915, 363] width 430 height 390
click at [735, 190] on div "hero . moveDown ( 1 ) hero . jumpLeft ( )" at bounding box center [933, 377] width 406 height 418
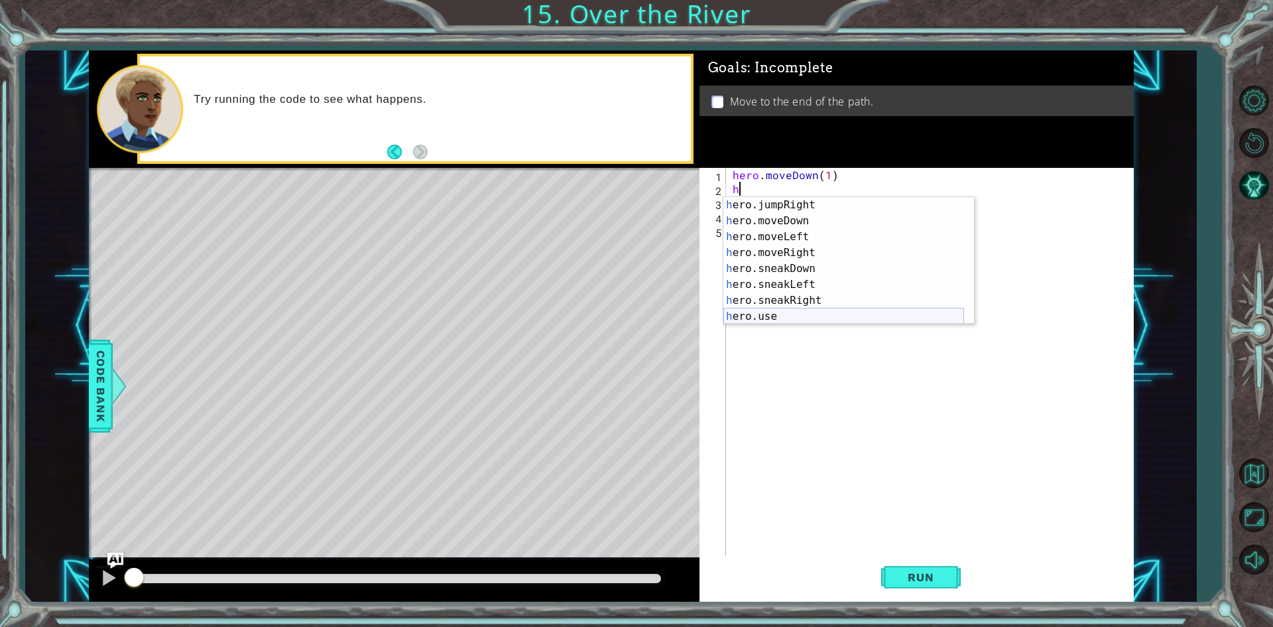
scroll to position [80, 0]
click at [807, 300] on div "h ero.jumpRight press enter h ero.moveDown press enter h ero.moveLeft press ent…" at bounding box center [844, 276] width 241 height 159
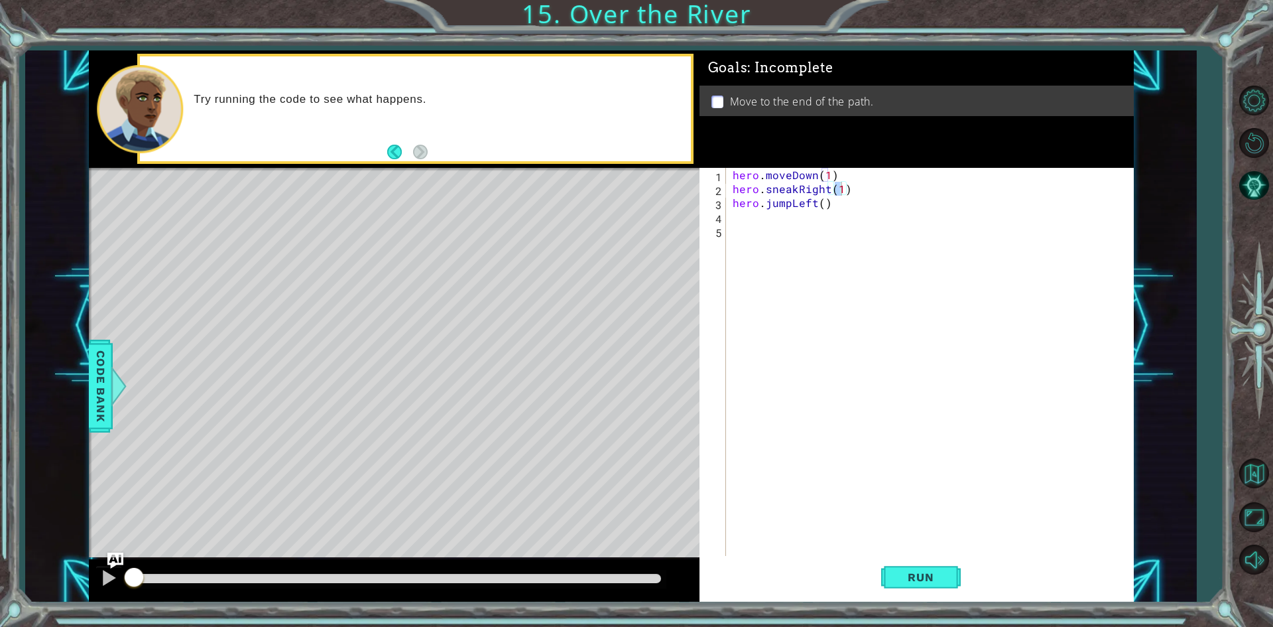
drag, startPoint x: 915, startPoint y: 621, endPoint x: 907, endPoint y: 627, distance: 9.9
click at [907, 626] on html "1 ההההההההההההההההההההההההההההההההההההההההההההההההההההההההההההההההההההההההההההה…" at bounding box center [636, 313] width 1273 height 627
click at [910, 576] on span "Run" at bounding box center [921, 576] width 52 height 13
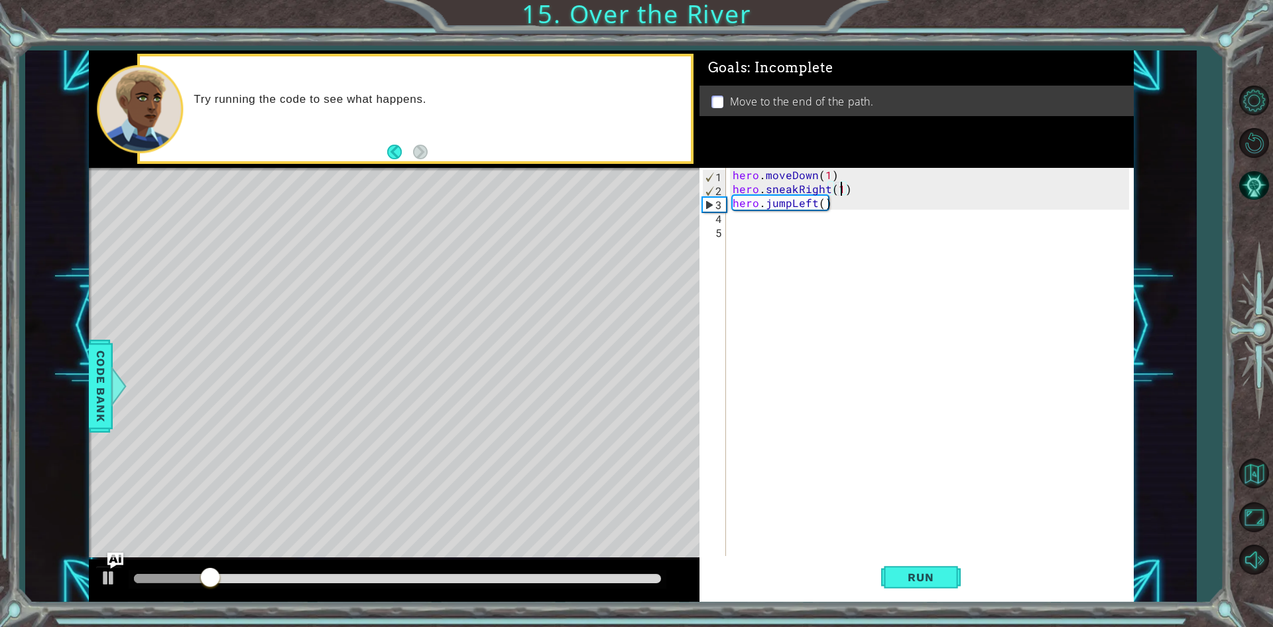
click at [828, 188] on div "hero . moveDown ( 1 ) hero . sneakRight ( 1 ) hero . jumpLeft ( )" at bounding box center [933, 377] width 406 height 418
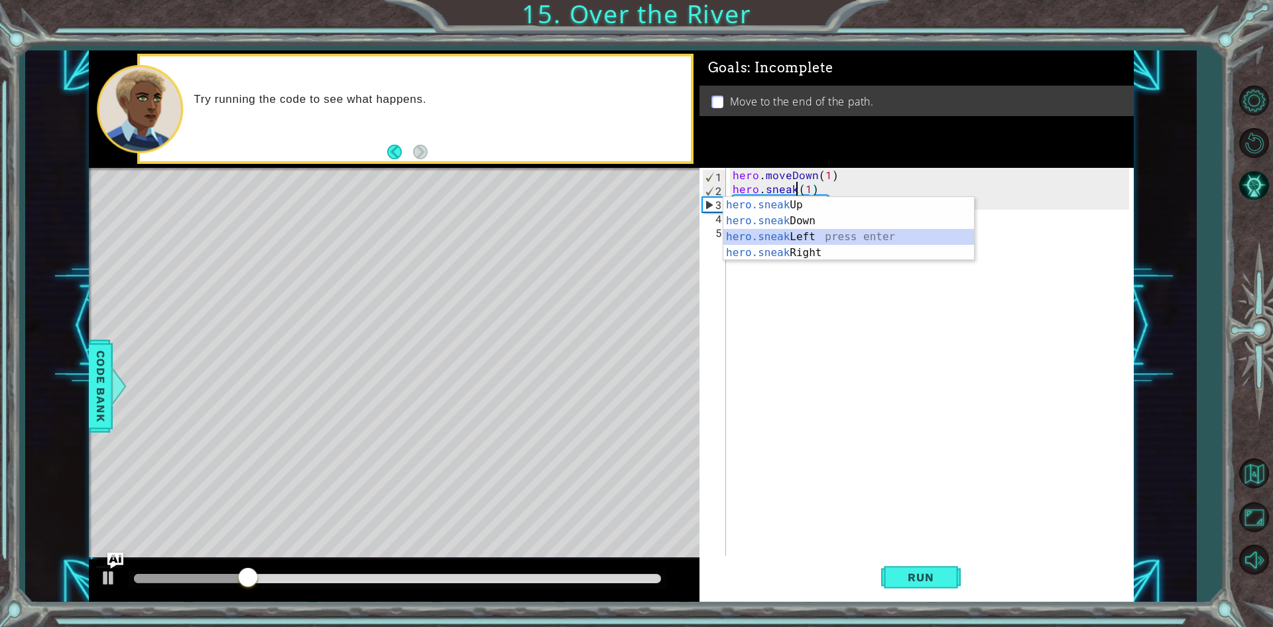
click at [809, 233] on div "hero.sneak Up press enter hero.sneak Down press enter hero.sneak Left press ent…" at bounding box center [849, 244] width 251 height 95
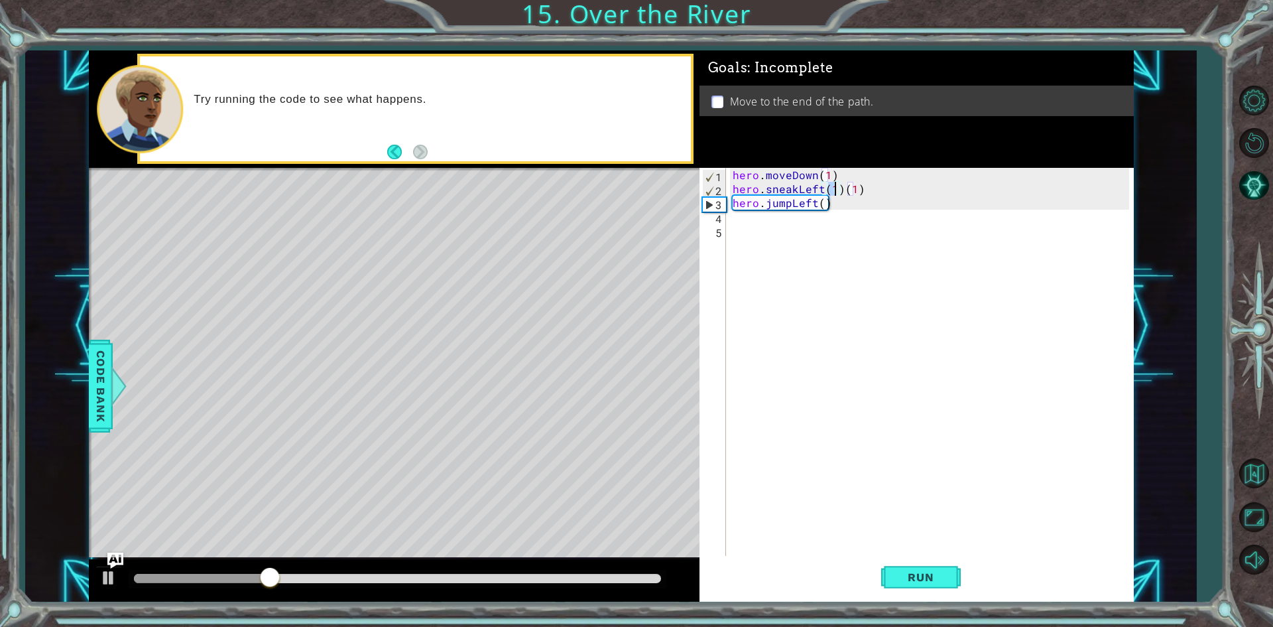
click at [910, 199] on div "hero . moveDown ( 1 ) hero . sneakLeft ( 1 ) ( 1 ) hero . jumpLeft ( )" at bounding box center [933, 377] width 406 height 418
type textarea "hero.jumpLeft("
click at [759, 215] on div "hero . moveDown ( 1 ) hero . sneakLeft ( 1 ) ( 1 ) hero . jumpLeft ( )" at bounding box center [933, 377] width 406 height 418
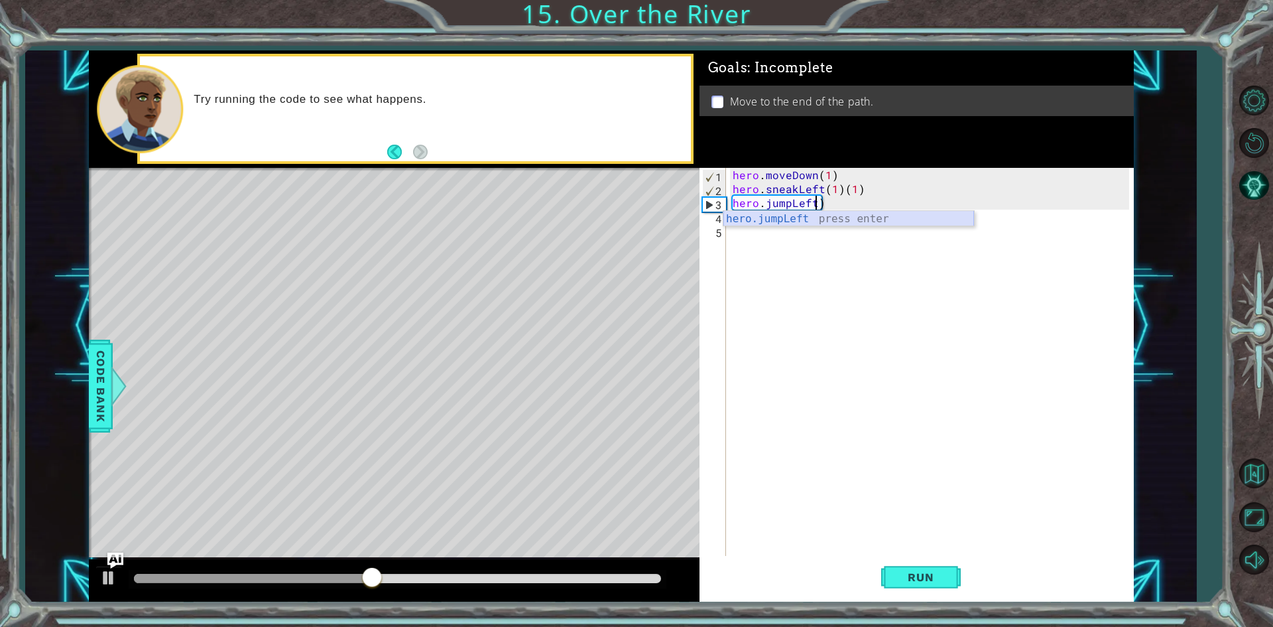
click at [847, 219] on div "hero.jumpLeft press enter" at bounding box center [849, 235] width 251 height 48
click at [859, 186] on div "hero . moveDown ( 1 ) hero . sneakLeft ( 1 ) ( 1 ) hero . jumpLeft ( )" at bounding box center [933, 377] width 406 height 418
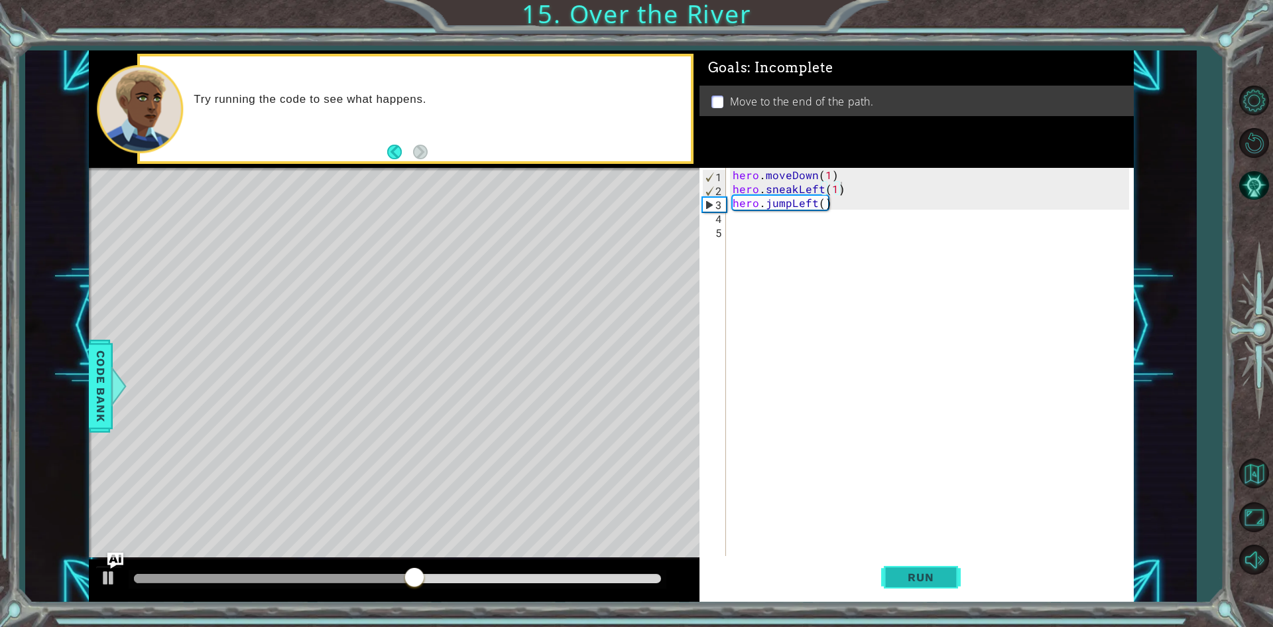
click at [926, 580] on span "Run" at bounding box center [921, 576] width 52 height 13
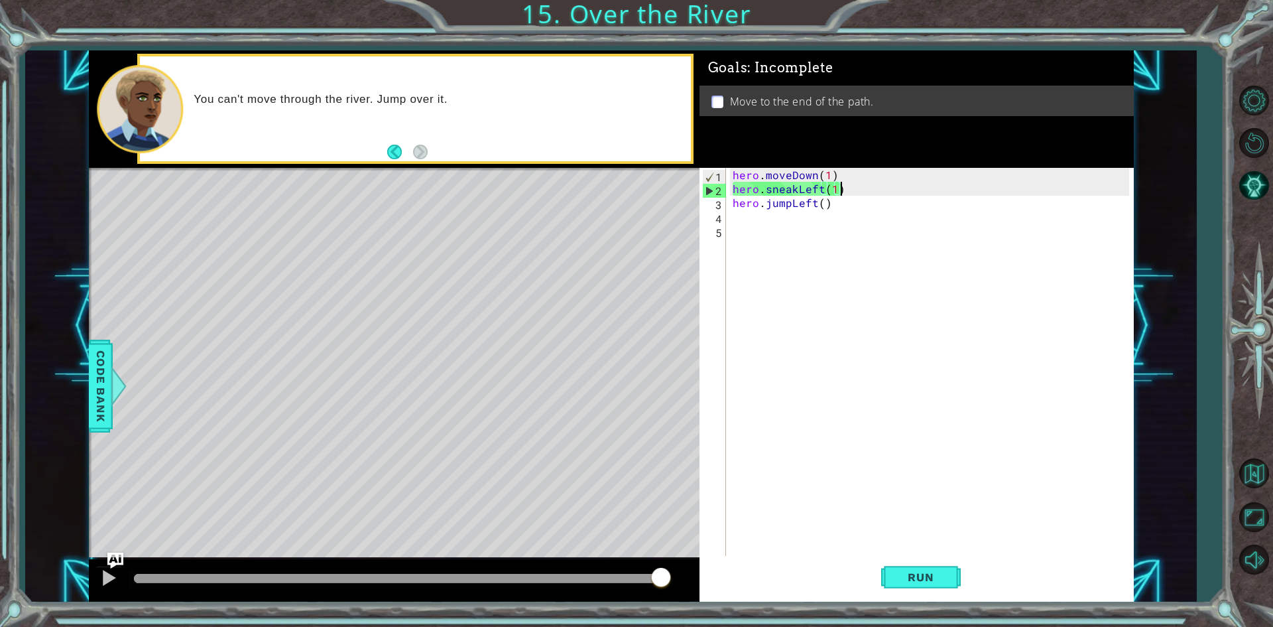
click at [819, 207] on div "hero . moveDown ( 1 ) hero . sneakLeft ( 1 ) hero . jumpLeft ( )" at bounding box center [933, 377] width 406 height 418
click at [850, 186] on div "hero . moveDown ( 1 ) hero . sneakLeft ( 1 ) hero . jumpLeft ( 1 )" at bounding box center [933, 377] width 406 height 418
click at [842, 209] on div "hero . moveDown ( 1 ) hero . sneakLeft ( 1 ) hero . jumpLeft ( 1 )" at bounding box center [933, 377] width 406 height 418
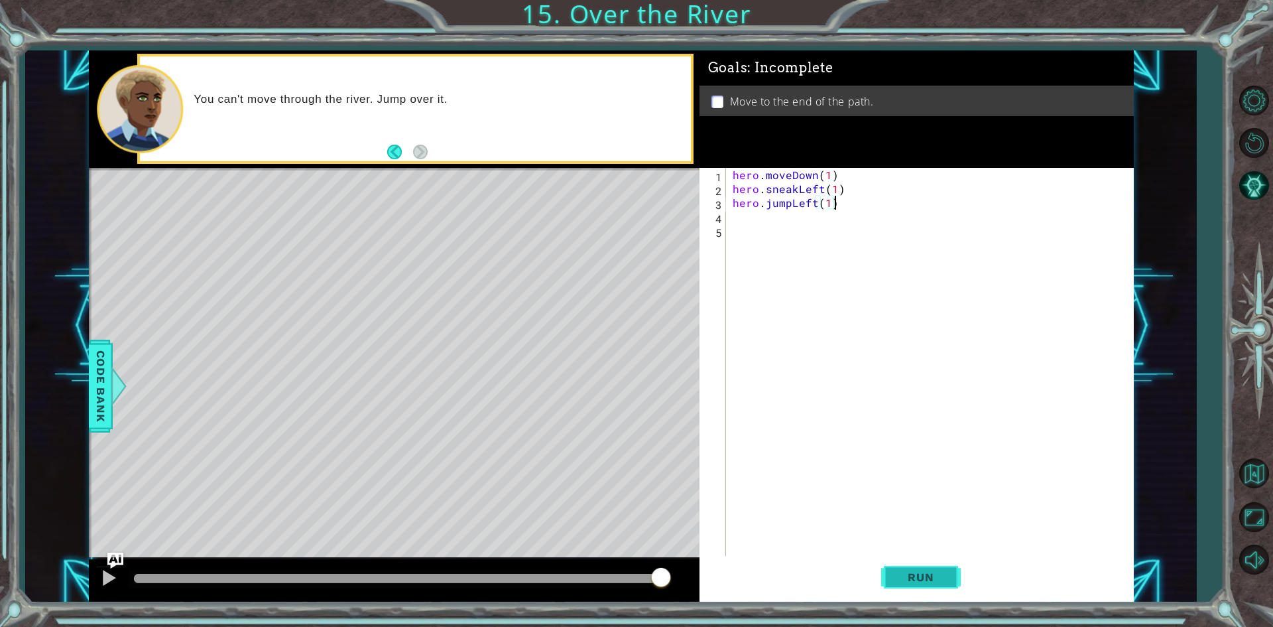
type textarea "hero.jumpLeft(1)"
click at [929, 579] on span "Run" at bounding box center [921, 576] width 52 height 13
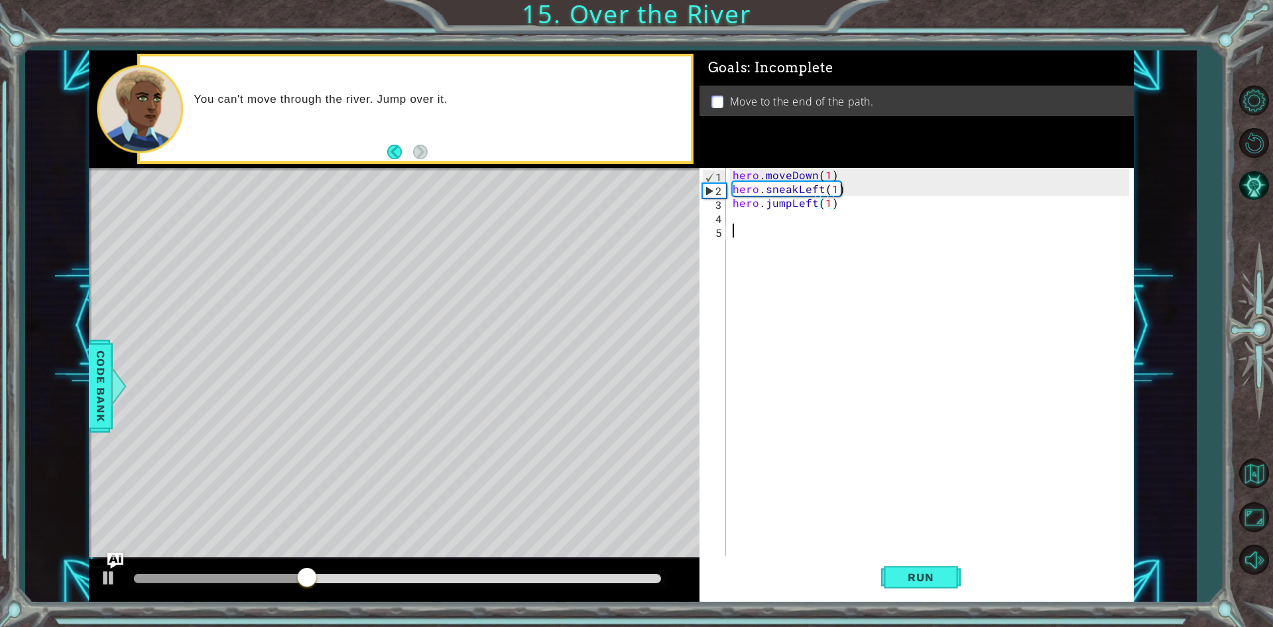
click at [905, 224] on div "hero . moveDown ( 1 ) hero . sneakLeft ( 1 ) hero . jumpLeft ( 1 )" at bounding box center [933, 377] width 406 height 418
click at [850, 202] on div "hero . moveDown ( 1 ) hero . sneakLeft ( 1 ) hero . jumpLeft ( 1 )" at bounding box center [933, 377] width 406 height 418
click at [818, 175] on div "hero . moveDown ( 1 ) hero . sneakLeft ( 1 ) hero . jumpLeft ( 1 )" at bounding box center [933, 377] width 406 height 418
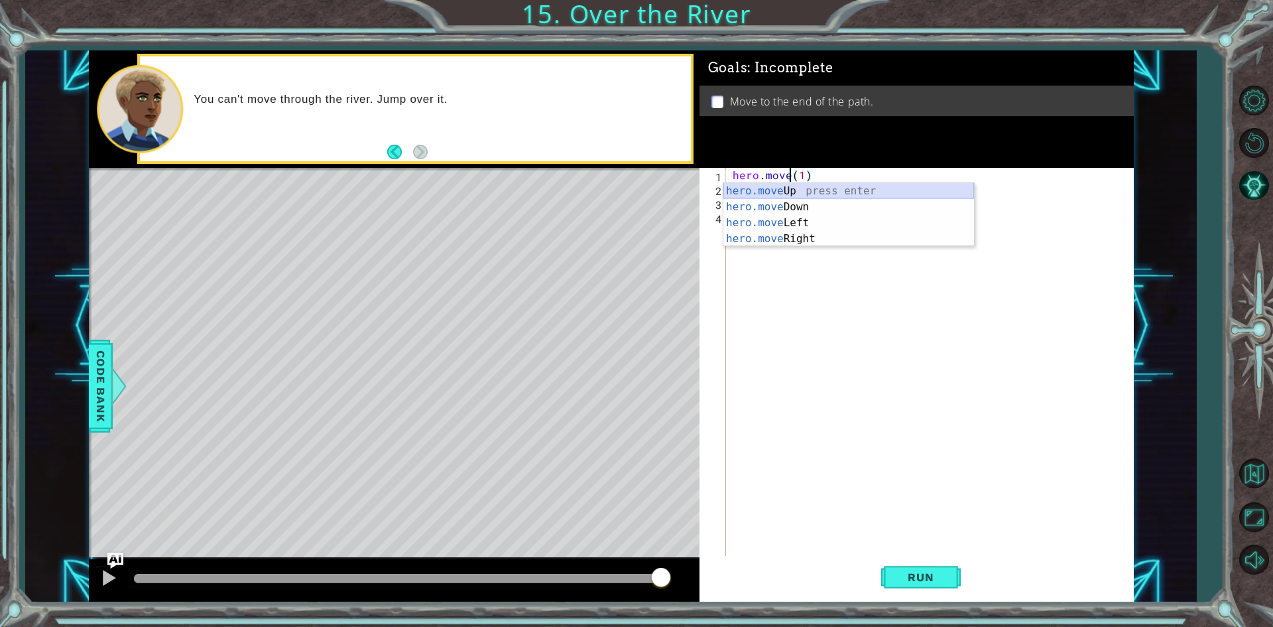
click at [804, 196] on div "hero.move Up press enter hero.move Down press enter hero.move Left press enter …" at bounding box center [849, 230] width 251 height 95
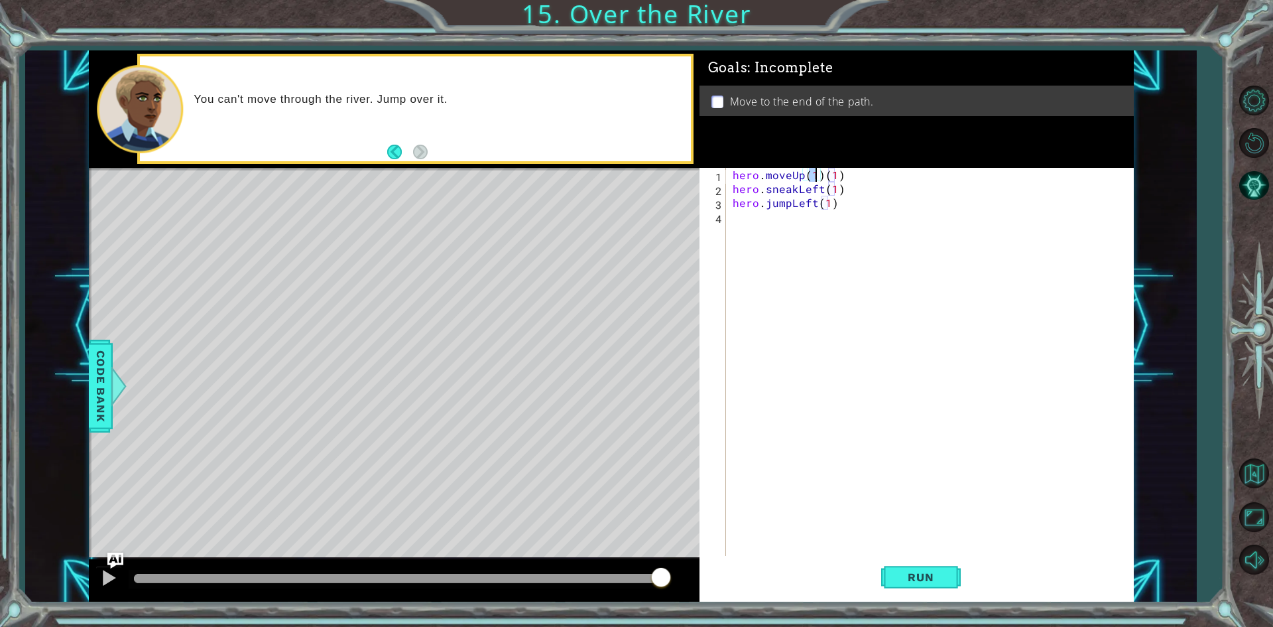
click at [846, 182] on div "hero . moveUp ( 1 ) ( 1 ) hero . sneakLeft ( 1 ) hero . jumpLeft ( 1 )" at bounding box center [933, 377] width 406 height 418
click at [844, 174] on div "hero . moveUp ( 1 ) ( 1 ) hero . sneakLeft ( 1 ) hero . jumpLeft ( 1 )" at bounding box center [933, 377] width 406 height 418
click at [836, 196] on div "hero . moveUp ( 1 ) hero . sneakLeft ( 1 ) hero . jumpLeft ( 1 )" at bounding box center [933, 377] width 406 height 418
click at [839, 188] on div "hero . moveUp ( 1 ) hero . sneakLeft ( 1 ) hero . jumpLeft ( 1 )" at bounding box center [933, 377] width 406 height 418
click at [833, 204] on div "hero . moveUp ( 1 ) hero . sneakLeft ( 1 ) hero . jumpLeft ( 1 )" at bounding box center [933, 377] width 406 height 418
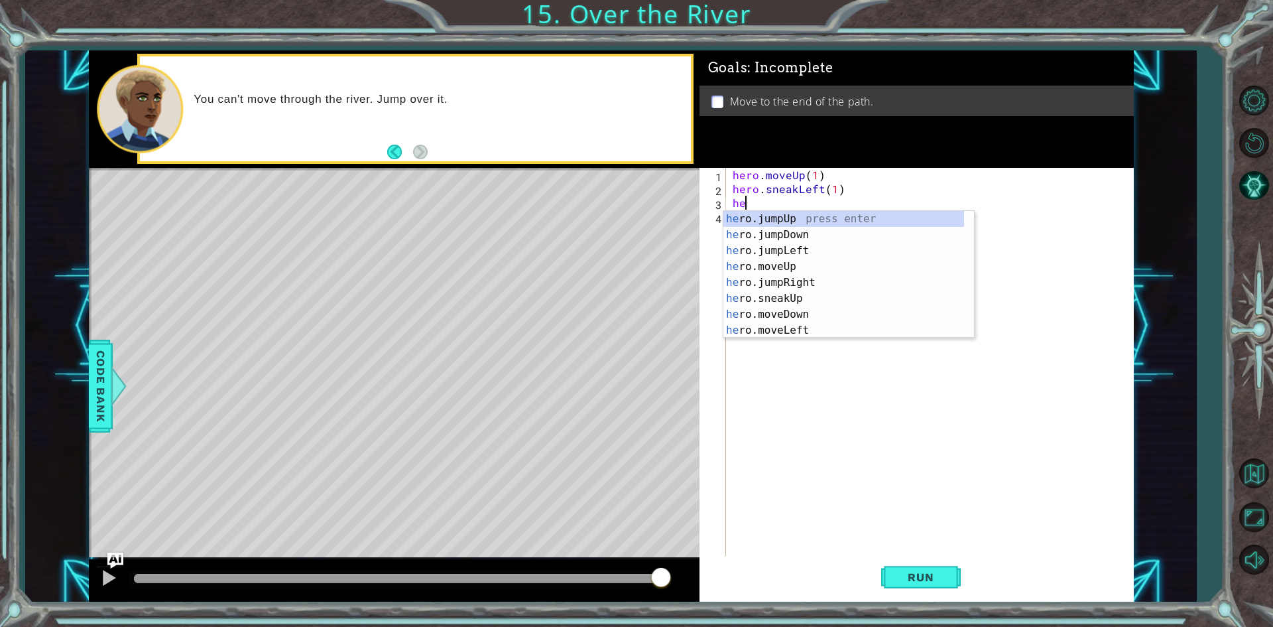
type textarea "h"
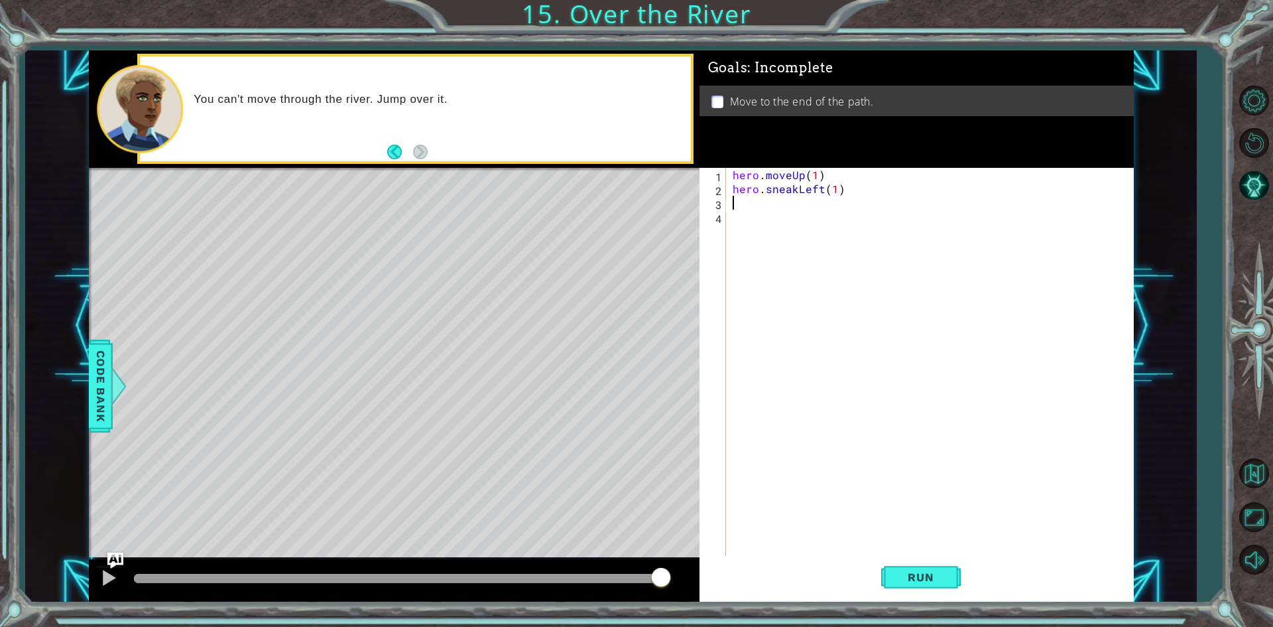
click at [842, 196] on div "hero . moveUp ( 1 ) hero . sneakLeft ( 1 )" at bounding box center [933, 377] width 406 height 418
click at [848, 190] on div "hero . moveUp ( 1 ) hero . sneakLeft ( 1 )" at bounding box center [933, 377] width 406 height 418
type textarea "hero.sneakLeft(1)"
click at [759, 208] on div "hero . moveUp ( 1 ) hero . sneakLeft ( 1 )" at bounding box center [933, 377] width 406 height 418
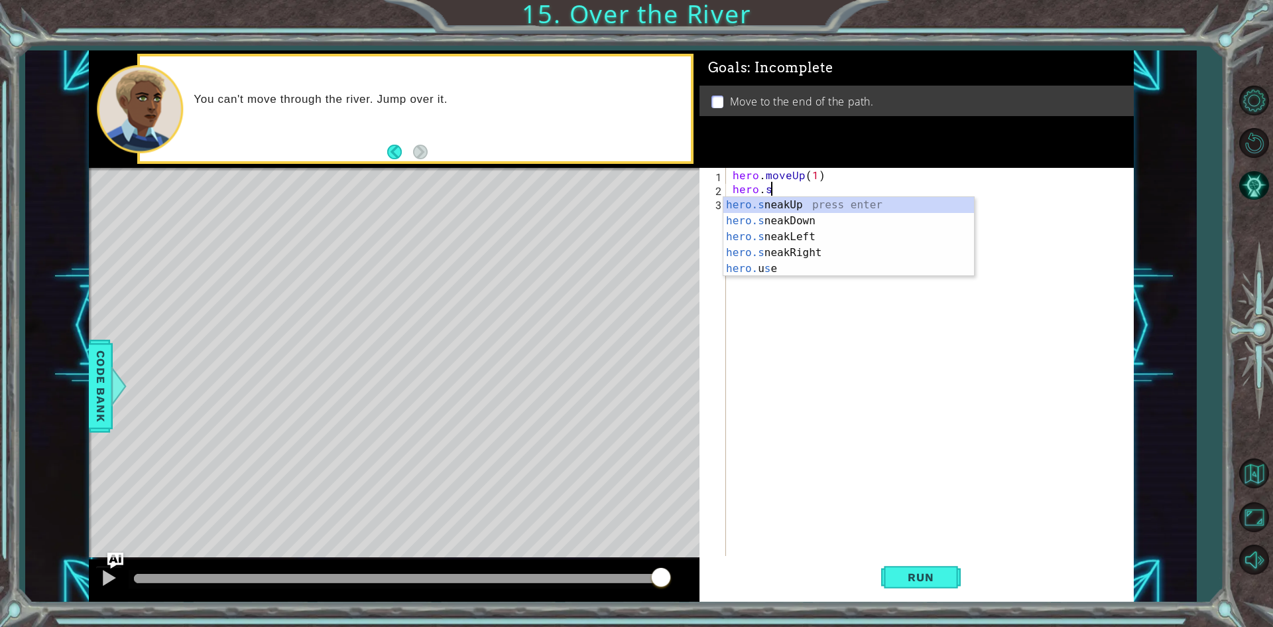
type textarea "hero."
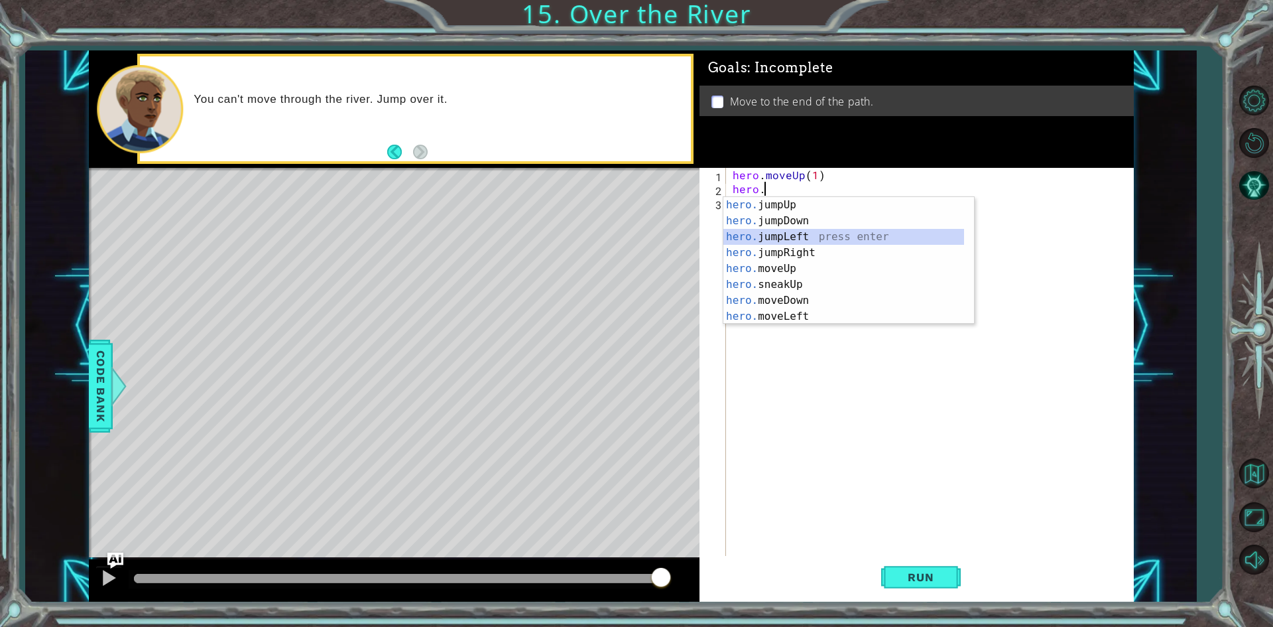
click at [792, 239] on div "hero. jumpUp press enter hero. jumpDown press enter hero. jumpLeft press enter …" at bounding box center [844, 276] width 241 height 159
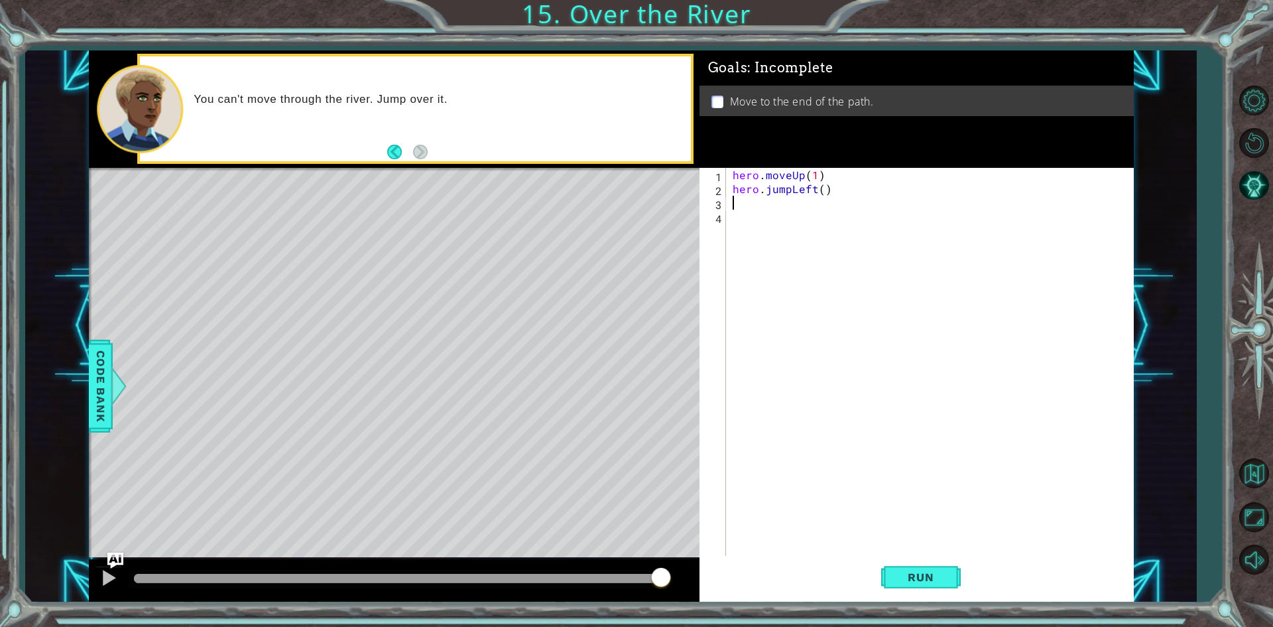
click at [824, 193] on div "hero . moveUp ( 1 ) hero . jumpLeft ( )" at bounding box center [933, 377] width 406 height 418
click at [816, 192] on div "hero . moveUp ( 1 ) hero . jumpLeft ( )" at bounding box center [933, 377] width 406 height 418
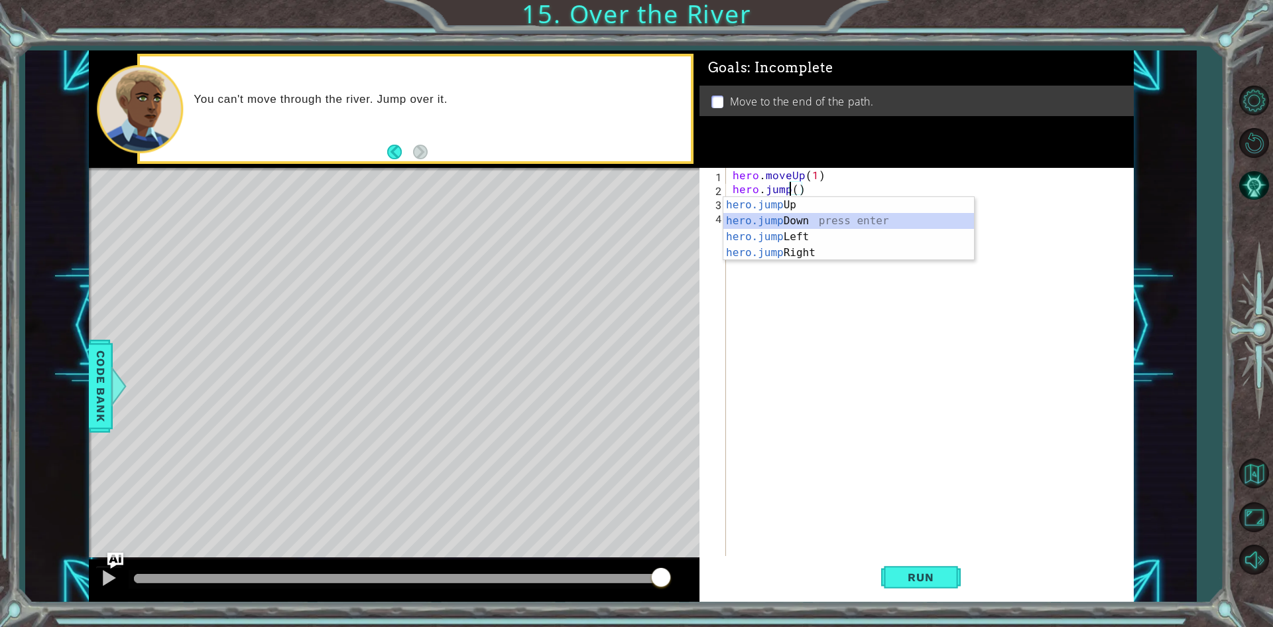
click at [813, 223] on div "hero.jump Up press enter hero.jump Down press enter hero.jump Left press enter …" at bounding box center [849, 244] width 251 height 95
type textarea "hero.jumpDown"
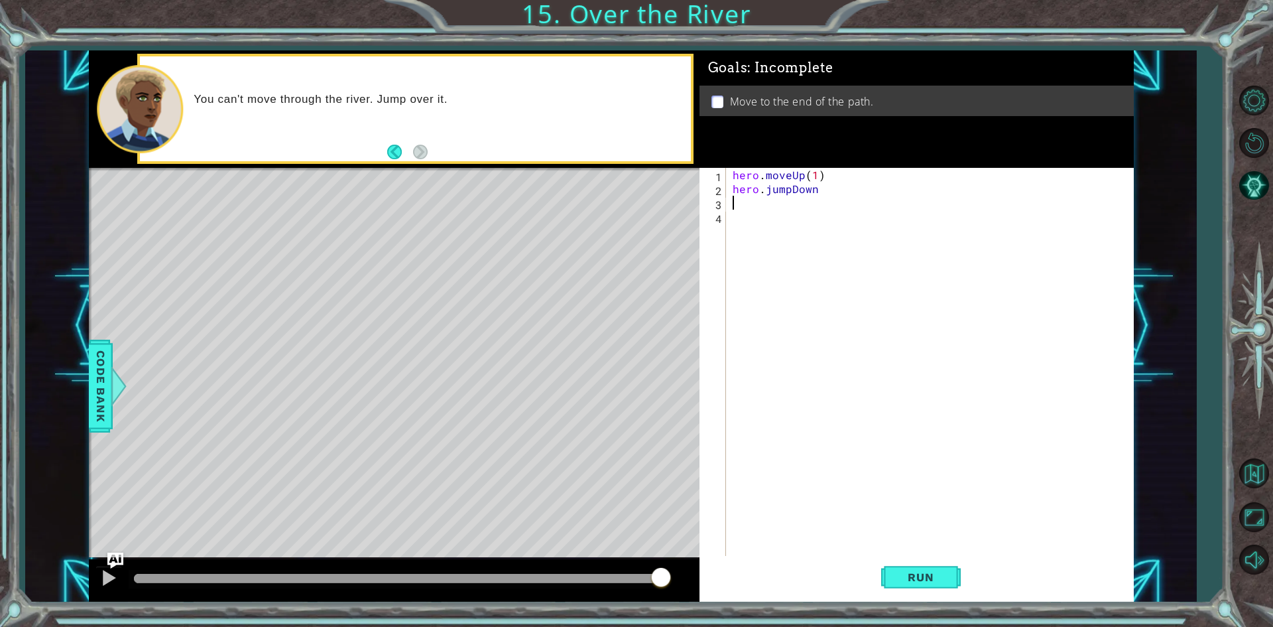
drag, startPoint x: 807, startPoint y: 196, endPoint x: 819, endPoint y: 196, distance: 11.9
click at [808, 196] on div "hero . moveUp ( 1 ) hero . jumpDown" at bounding box center [933, 377] width 406 height 418
click at [830, 196] on div "hero . moveUp ( 1 ) hero . jumpDown" at bounding box center [933, 377] width 406 height 418
type textarea "h"
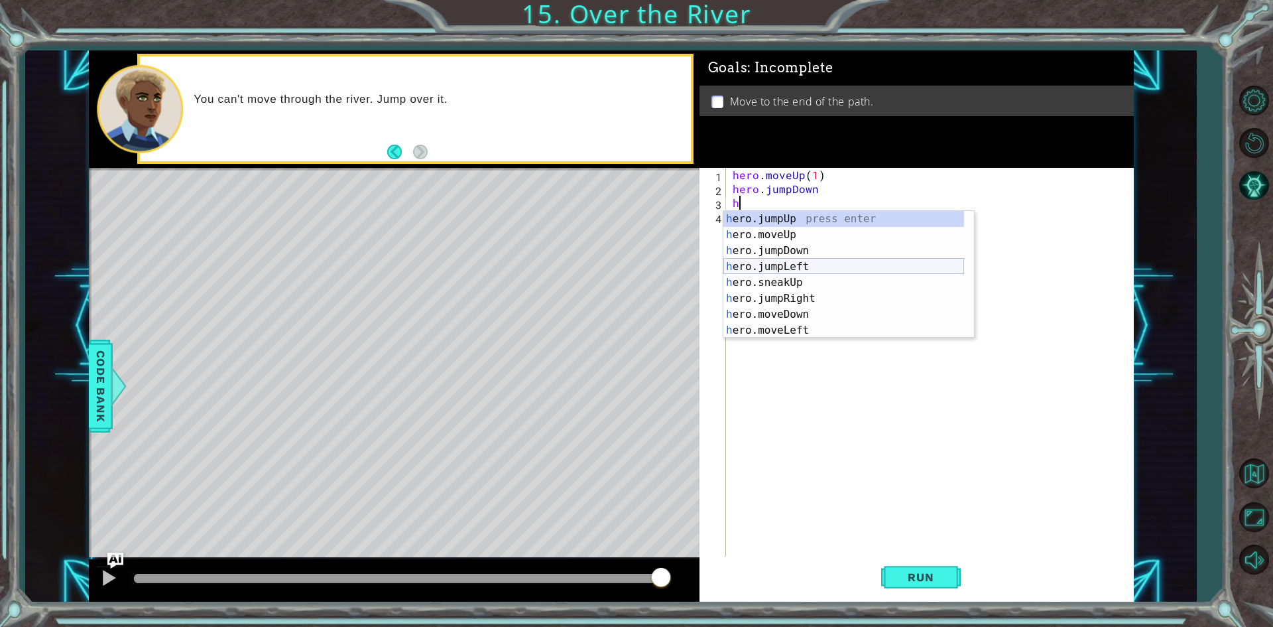
click at [779, 264] on div "h ero.jumpUp press enter h ero.moveUp press enter h ero.jumpDown press enter h …" at bounding box center [844, 290] width 241 height 159
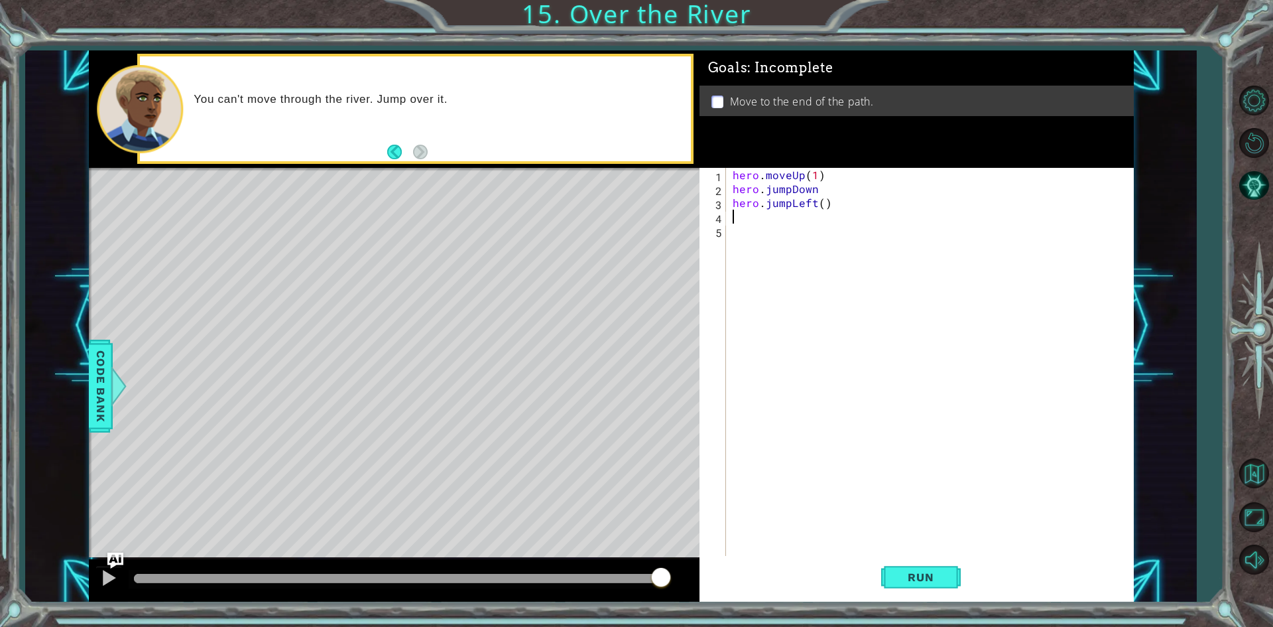
click at [822, 206] on div "hero . moveUp ( 1 ) hero . jumpDown hero . jumpLeft ( )" at bounding box center [933, 377] width 406 height 418
click at [819, 188] on div "hero . moveUp ( 1 ) hero . jumpDown hero . jumpLeft ( 2 )" at bounding box center [933, 377] width 406 height 418
click at [820, 187] on div "hero . moveUp ( 1 ) hero . jumpDown ( ) hero . jumpLeft ( 2 )" at bounding box center [933, 377] width 406 height 418
type textarea "hero.jumpDown(1)"
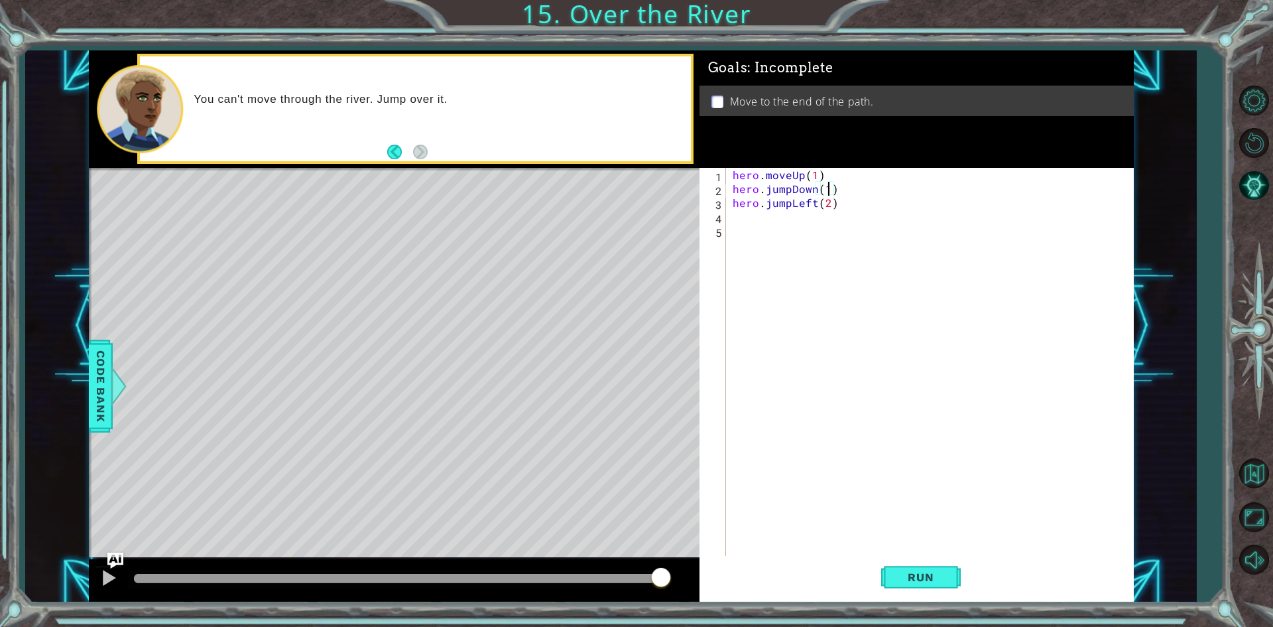
click at [781, 243] on div "hero . moveUp ( 1 ) hero . jumpDown ( 1 ) hero . jumpLeft ( 2 )" at bounding box center [933, 377] width 406 height 418
click at [739, 225] on div "hero . moveUp ( 1 ) hero . jumpDown ( 1 ) hero . jumpLeft ( 2 )" at bounding box center [933, 377] width 406 height 418
click at [738, 218] on div "hero . moveUp ( 1 ) hero . jumpDown ( 1 ) hero . jumpLeft ( 2 )" at bounding box center [933, 377] width 406 height 418
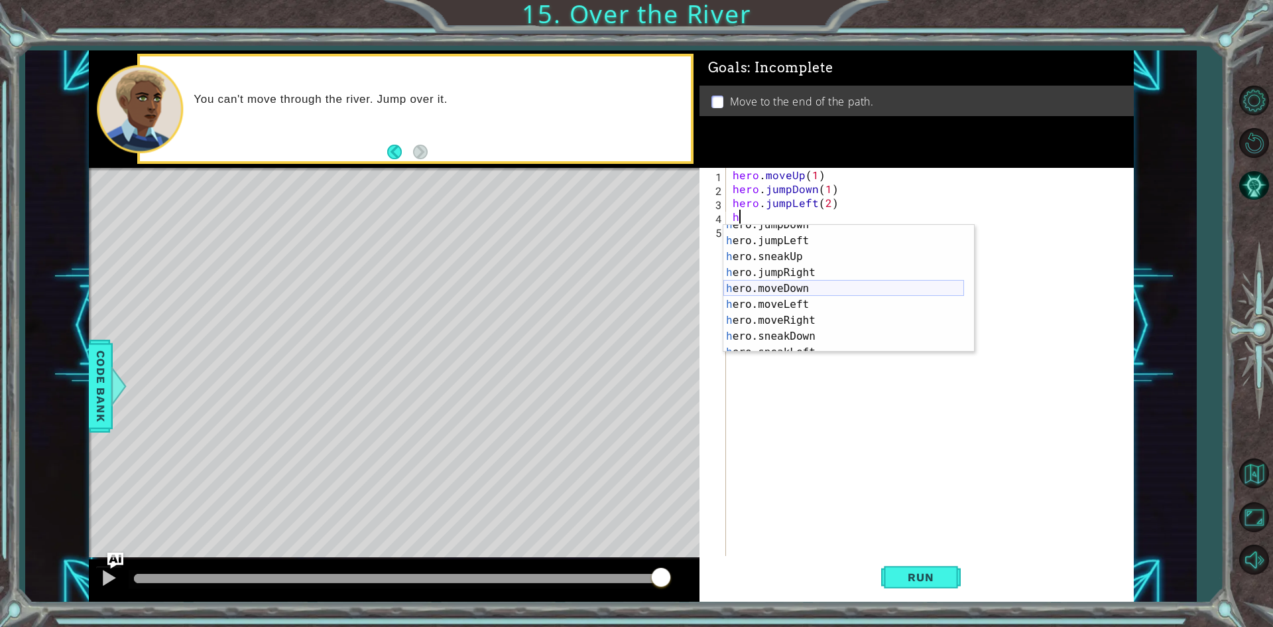
scroll to position [80, 0]
click at [805, 328] on div "h ero.jumpRight press enter h ero.moveDown press enter h ero.moveLeft press ent…" at bounding box center [844, 304] width 241 height 159
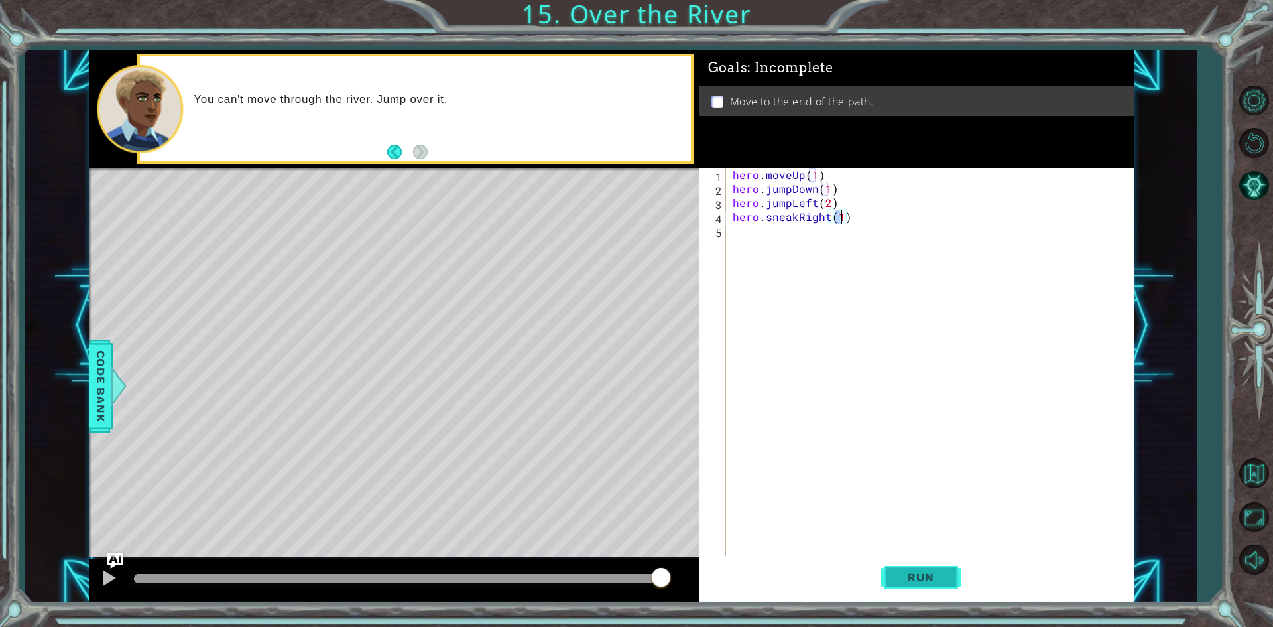
type textarea "hero.sneakRight(1)"
click at [911, 576] on span "Run" at bounding box center [921, 576] width 52 height 13
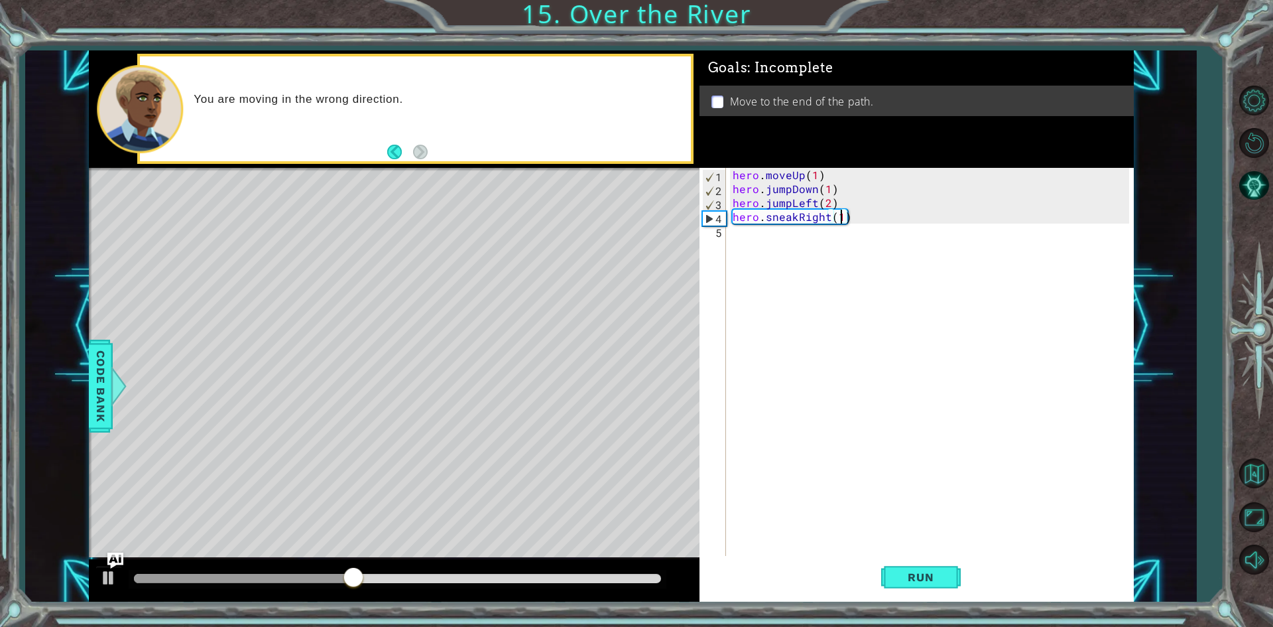
click at [857, 216] on div "hero . moveUp ( 1 ) hero . jumpDown ( 1 ) hero . jumpLeft ( 2 ) hero . sneakRig…" at bounding box center [933, 377] width 406 height 418
click at [867, 222] on div "hero . moveUp ( 1 ) hero . jumpDown ( 1 ) hero . jumpLeft ( 2 ) hero . sneakRig…" at bounding box center [933, 377] width 406 height 418
click at [777, 244] on div "hero . moveUp ( 1 ) hero . jumpDown ( 1 ) hero . jumpLeft ( 2 ) hero . sneakRig…" at bounding box center [933, 377] width 406 height 418
type textarea "h"
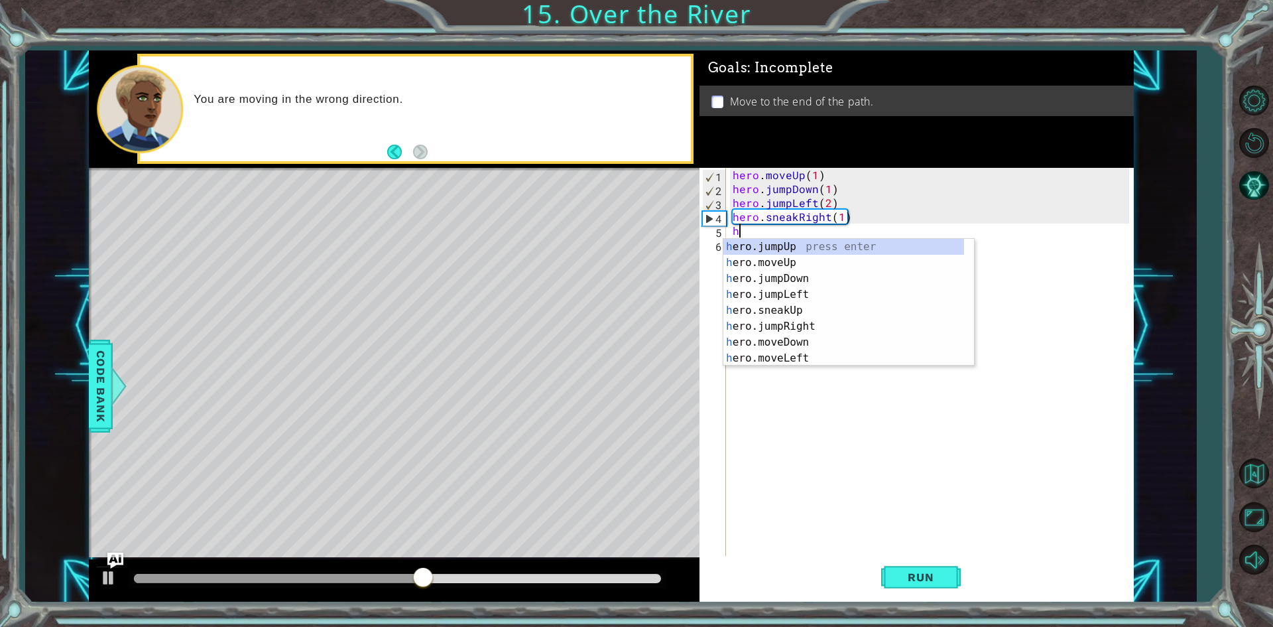
scroll to position [0, 0]
click at [806, 326] on div "h ero.jumpUp press enter h ero.moveUp press enter h ero.jumpDown press enter h …" at bounding box center [844, 318] width 241 height 159
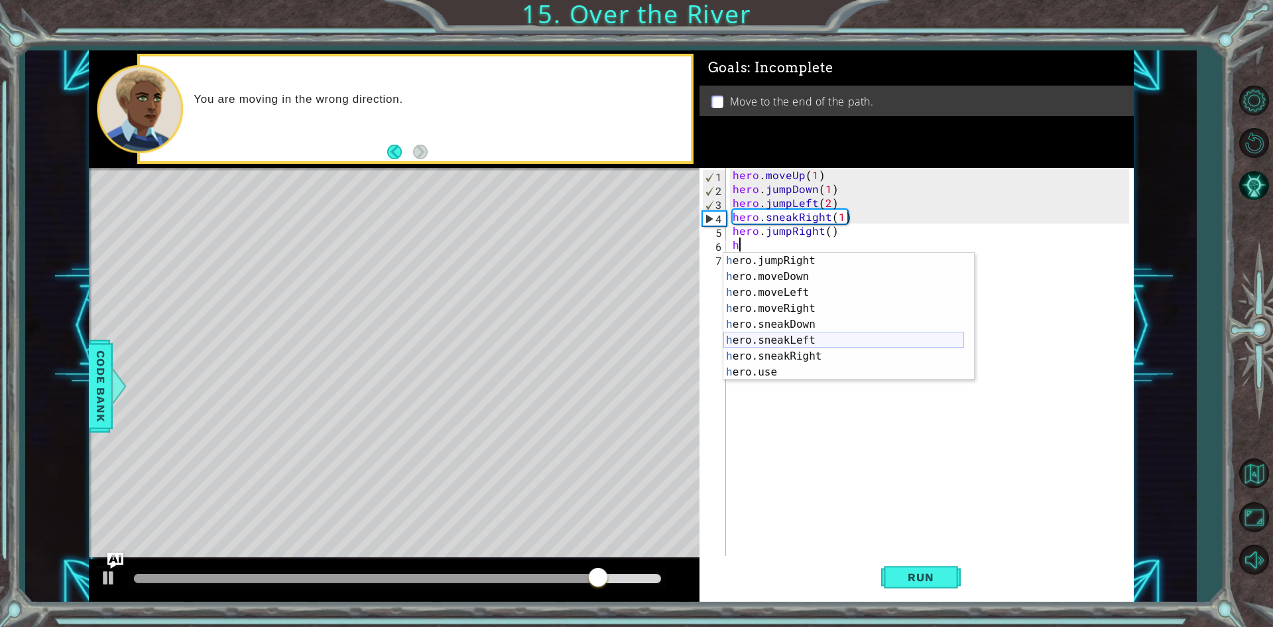
scroll to position [80, 0]
click at [812, 341] on div "h ero.jumpRight press enter h ero.moveDown press enter h ero.moveLeft press ent…" at bounding box center [844, 332] width 241 height 159
type textarea "hero.sneakLeft(1)"
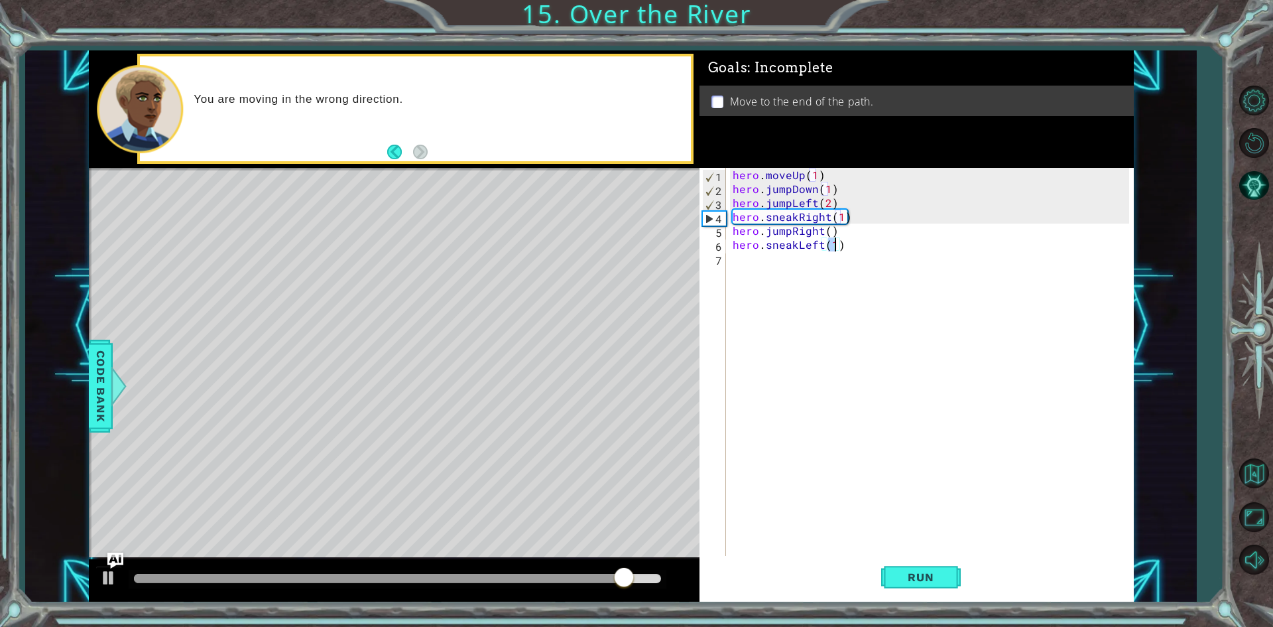
click at [753, 269] on div "hero . moveUp ( 1 ) hero . jumpDown ( 1 ) hero . jumpLeft ( 2 ) hero . sneakRig…" at bounding box center [933, 377] width 406 height 418
type textarea "h"
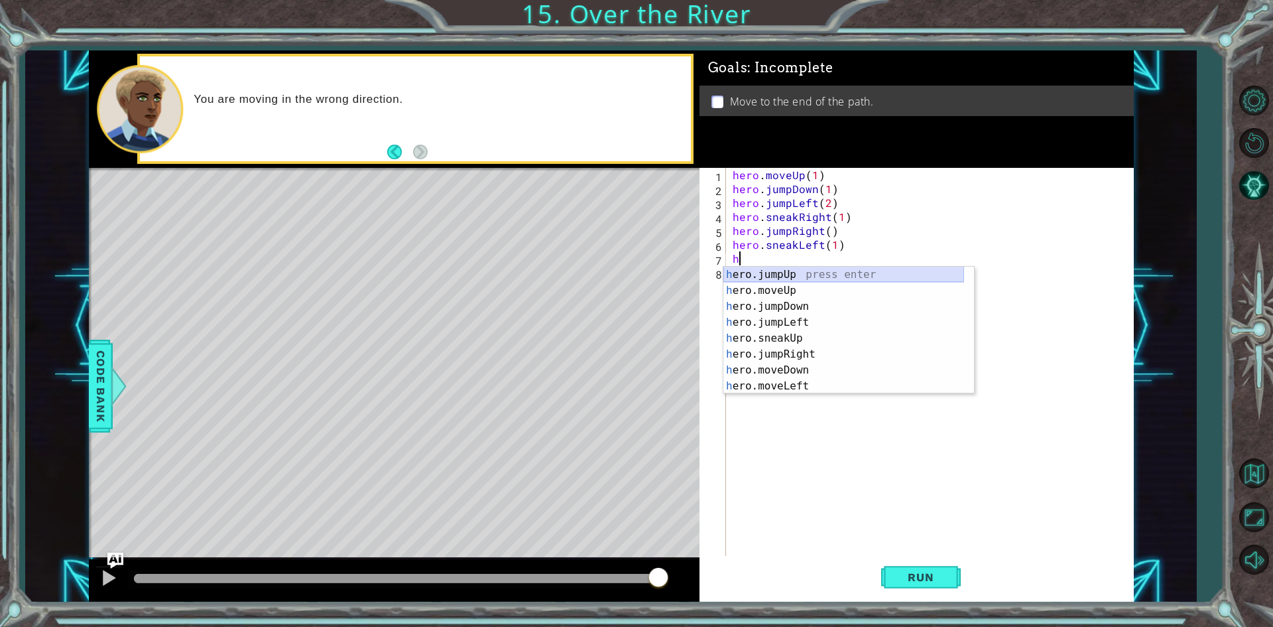
scroll to position [0, 0]
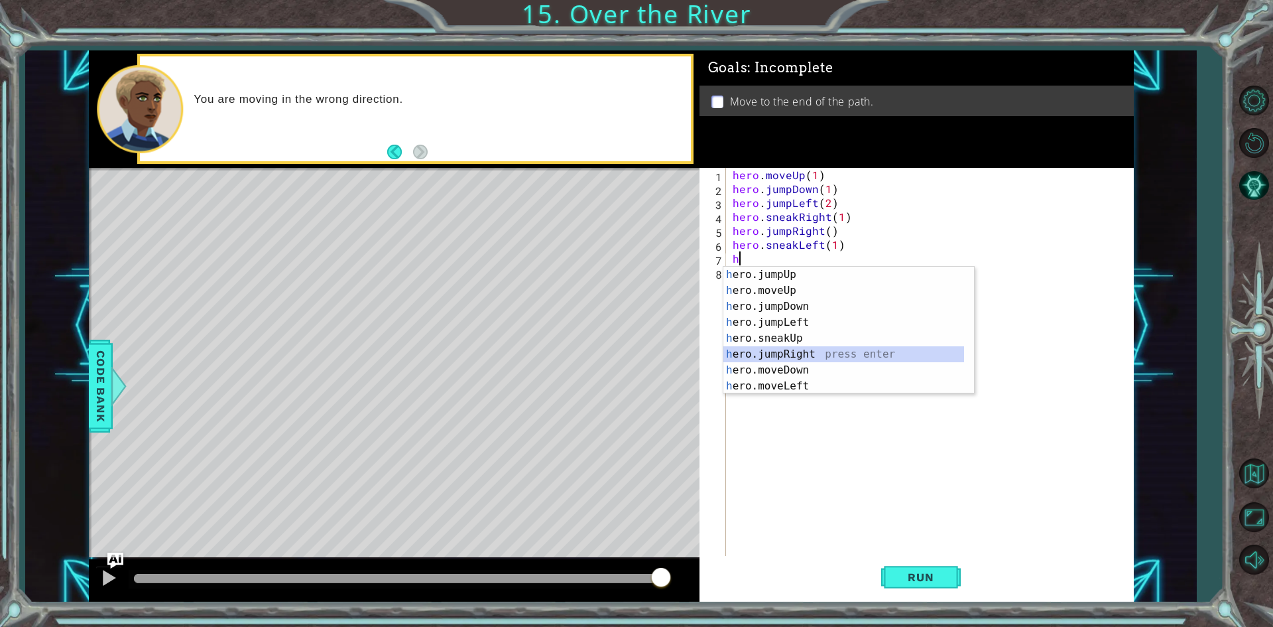
click at [826, 350] on div "h ero.jumpUp press enter h ero.moveUp press enter h ero.jumpDown press enter h …" at bounding box center [844, 346] width 241 height 159
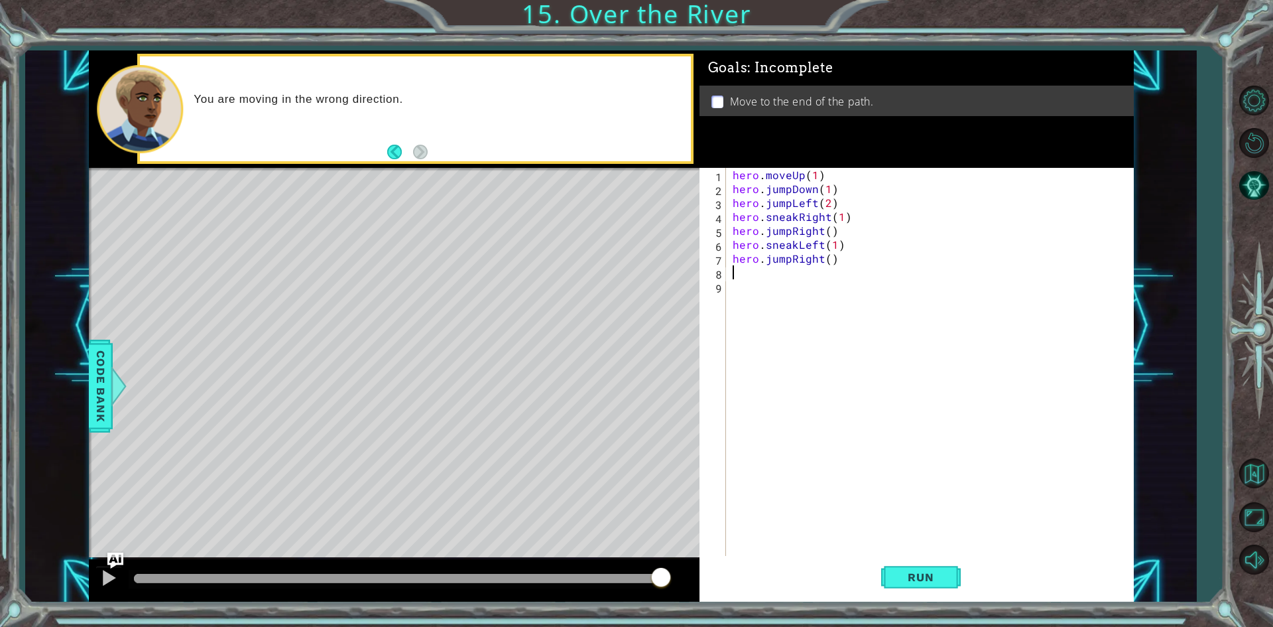
click at [827, 259] on div "hero . moveUp ( 1 ) hero . jumpDown ( 1 ) hero . jumpLeft ( 2 ) hero . sneakRig…" at bounding box center [933, 377] width 406 height 418
click at [828, 226] on div "hero . moveUp ( 1 ) hero . jumpDown ( 1 ) hero . jumpLeft ( 2 ) hero . sneakRig…" at bounding box center [933, 377] width 406 height 418
click at [820, 230] on div "hero . moveUp ( 1 ) hero . jumpDown ( 1 ) hero . jumpLeft ( 2 ) hero . sneakRig…" at bounding box center [933, 377] width 406 height 418
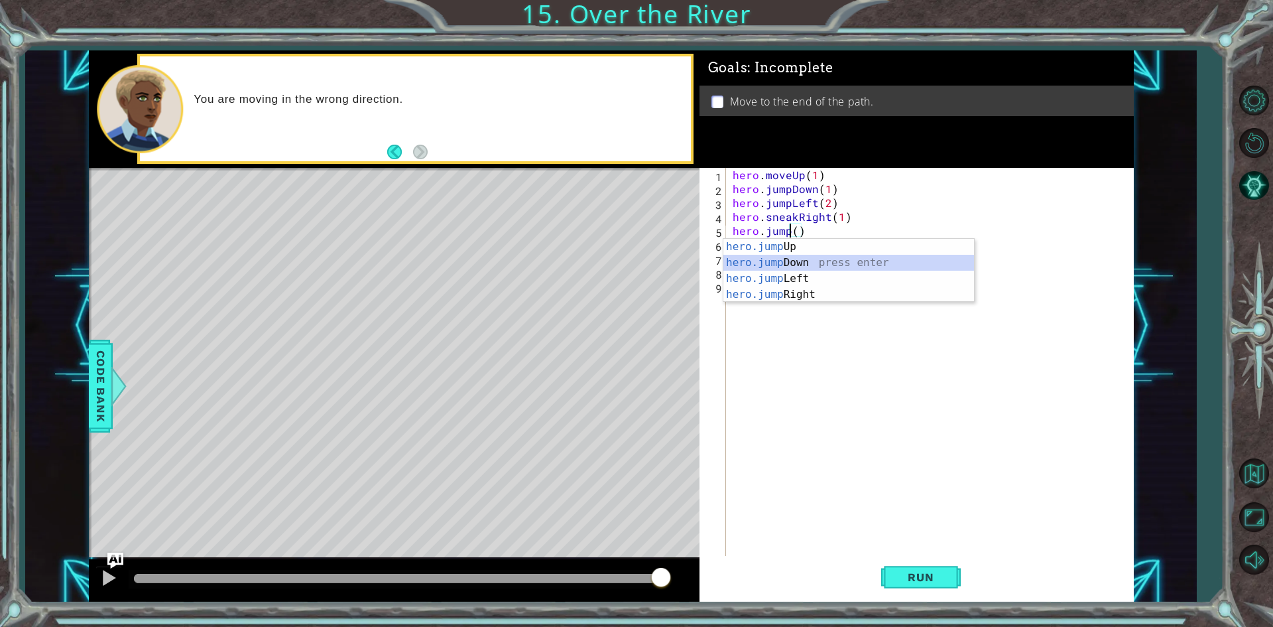
click at [814, 259] on div "hero.jump Up press enter hero.jump Down press enter hero.jump Left press enter …" at bounding box center [849, 286] width 251 height 95
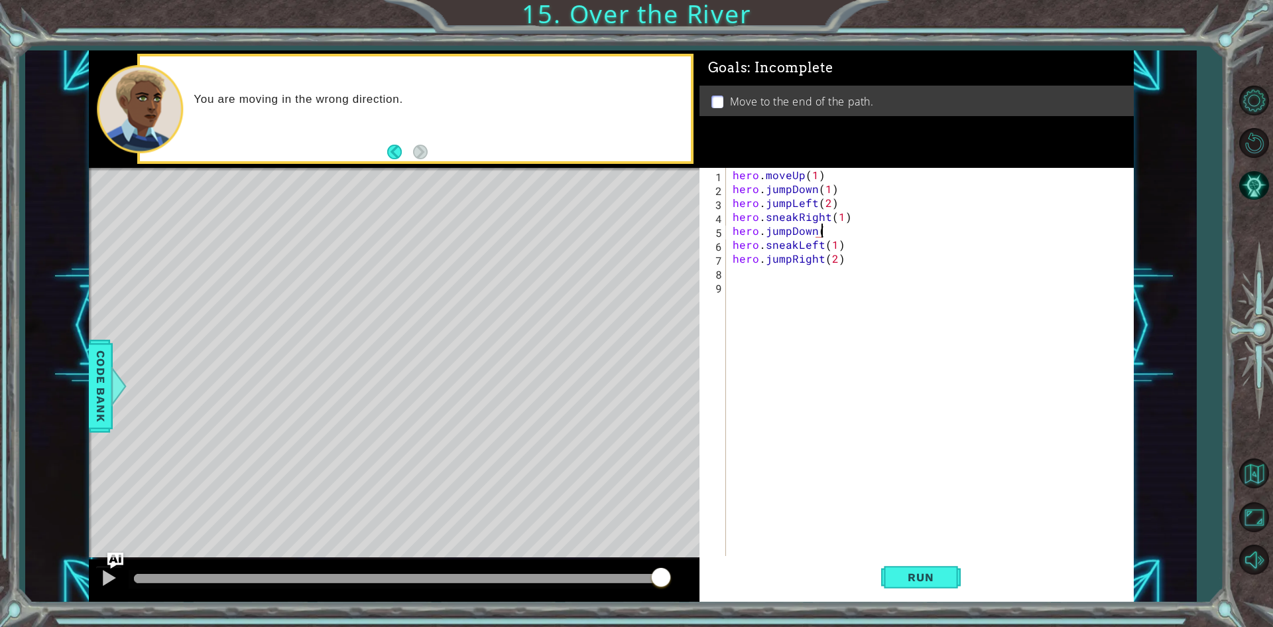
scroll to position [0, 5]
click at [820, 231] on div "hero . moveUp ( 1 ) hero . jumpDown ( 1 ) hero . jumpLeft ( 2 ) hero . sneakRig…" at bounding box center [933, 377] width 406 height 418
click at [926, 581] on span "Run" at bounding box center [921, 576] width 52 height 13
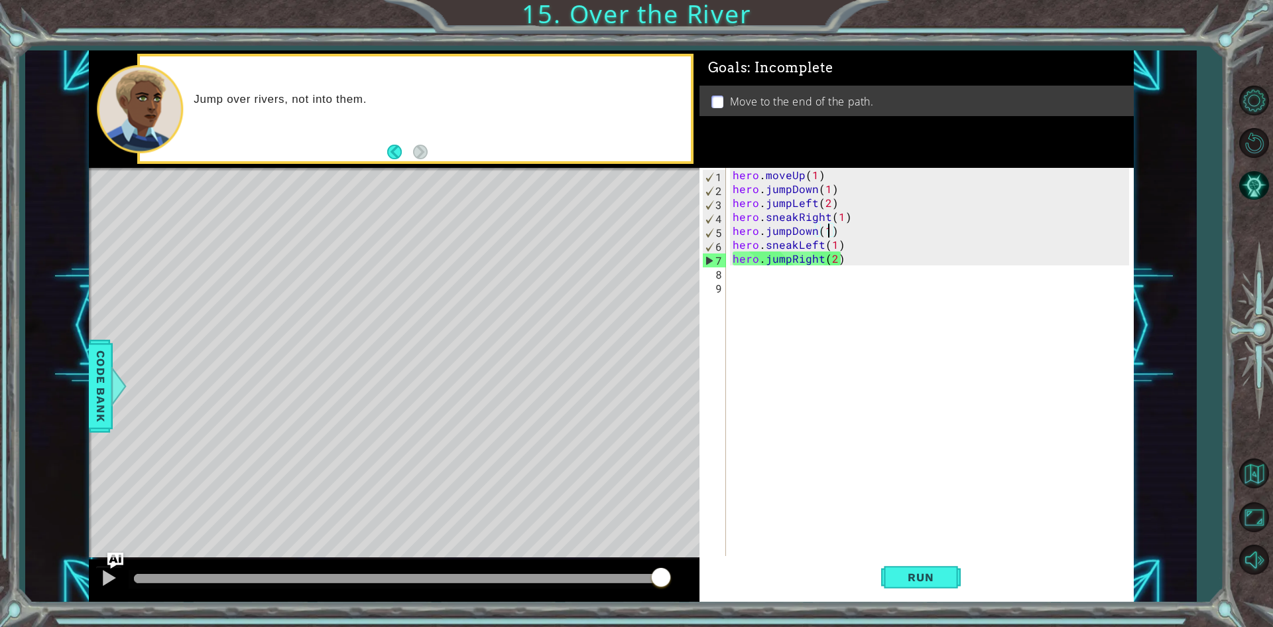
click at [893, 224] on div "hero . moveUp ( 1 ) hero . jumpDown ( 1 ) hero . jumpLeft ( 2 ) hero . sneakRig…" at bounding box center [933, 377] width 406 height 418
click at [883, 251] on div "hero . moveUp ( 1 ) hero . jumpDown ( 1 ) hero . jumpLeft ( 2 ) hero . sneakRig…" at bounding box center [933, 377] width 406 height 418
click at [878, 262] on div "hero . moveUp ( 1 ) hero . jumpDown ( 1 ) hero . jumpLeft ( 2 ) hero . sneakRig…" at bounding box center [933, 377] width 406 height 418
click at [839, 260] on div "hero . moveUp ( 1 ) hero . jumpDown ( 1 ) hero . jumpLeft ( 2 ) hero . sneakRig…" at bounding box center [933, 377] width 406 height 418
click at [836, 261] on div "hero . moveUp ( 1 ) hero . jumpDown ( 1 ) hero . jumpLeft ( 2 ) hero . sneakRig…" at bounding box center [933, 377] width 406 height 418
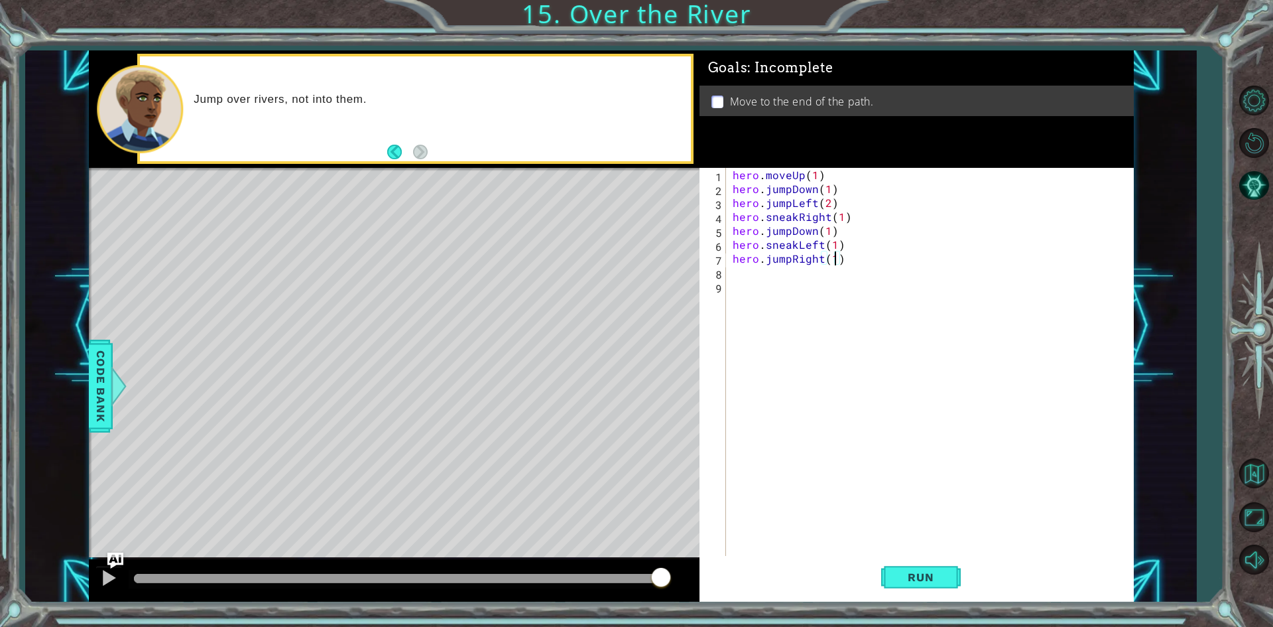
click at [850, 241] on div "hero . moveUp ( 1 ) hero . jumpDown ( 1 ) hero . jumpLeft ( 2 ) hero . sneakRig…" at bounding box center [933, 377] width 406 height 418
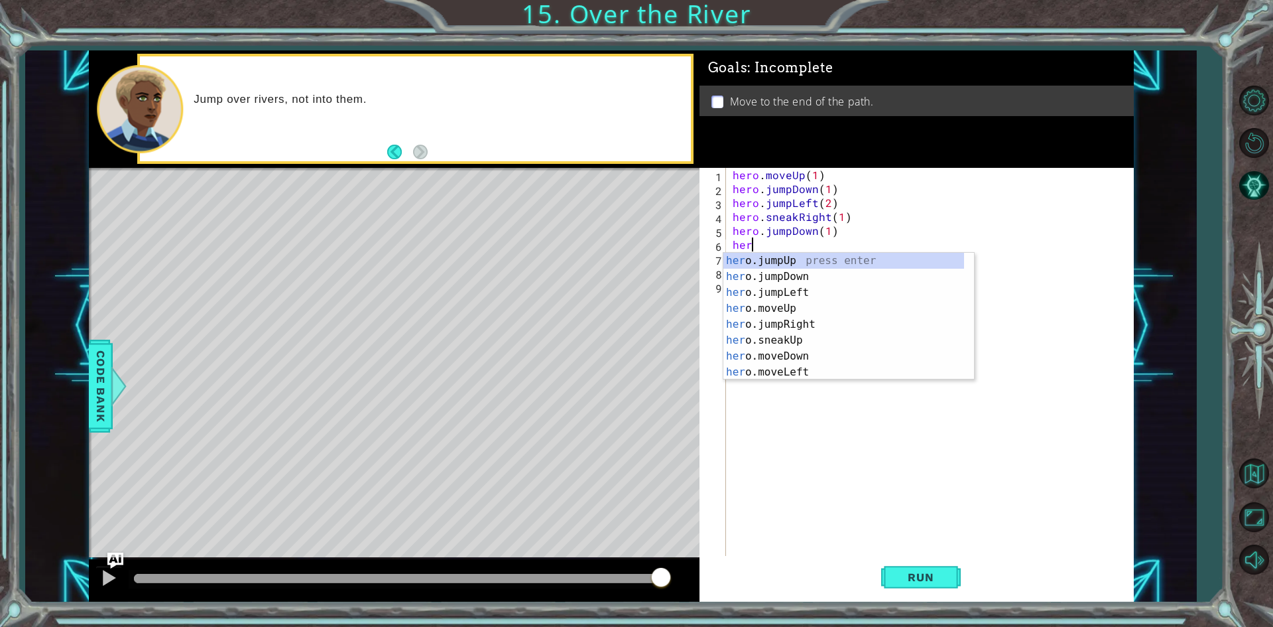
scroll to position [0, 0]
type textarea "h"
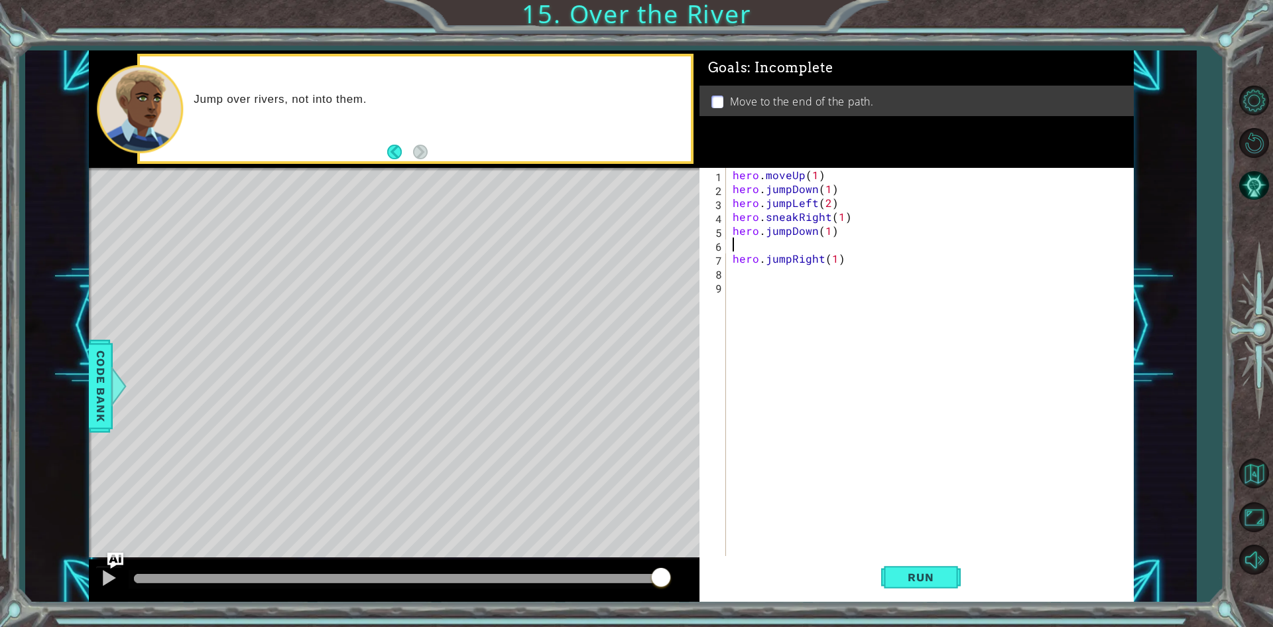
type textarea "hero.jumpDown(1)"
click at [861, 251] on div "hero . moveUp ( 1 ) hero . jumpDown ( 1 ) hero . jumpLeft ( 2 ) hero . sneakRig…" at bounding box center [933, 377] width 406 height 418
click at [764, 282] on div "hero . moveUp ( 1 ) hero . jumpDown ( 1 ) hero . jumpLeft ( 2 ) hero . sneakRig…" at bounding box center [933, 377] width 406 height 418
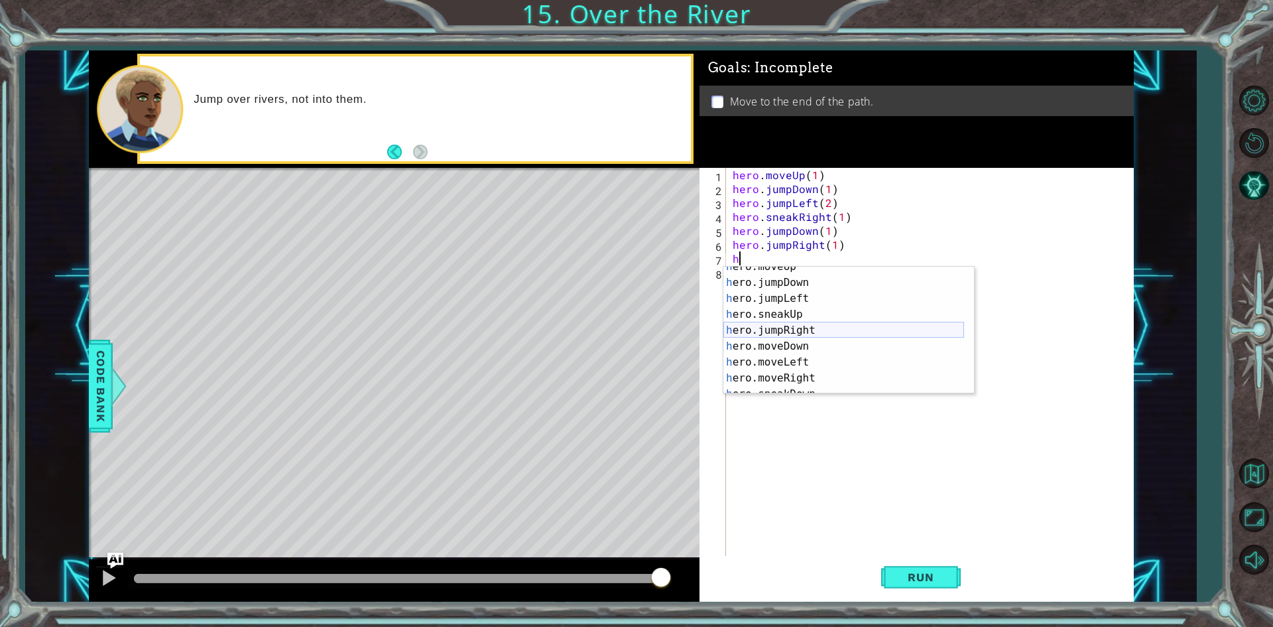
scroll to position [80, 0]
drag, startPoint x: 808, startPoint y: 341, endPoint x: 873, endPoint y: 394, distance: 84.4
click at [808, 340] on div "h ero.sneakUp press enter h ero.jumpRight press enter h ero.moveDown press ente…" at bounding box center [844, 346] width 241 height 159
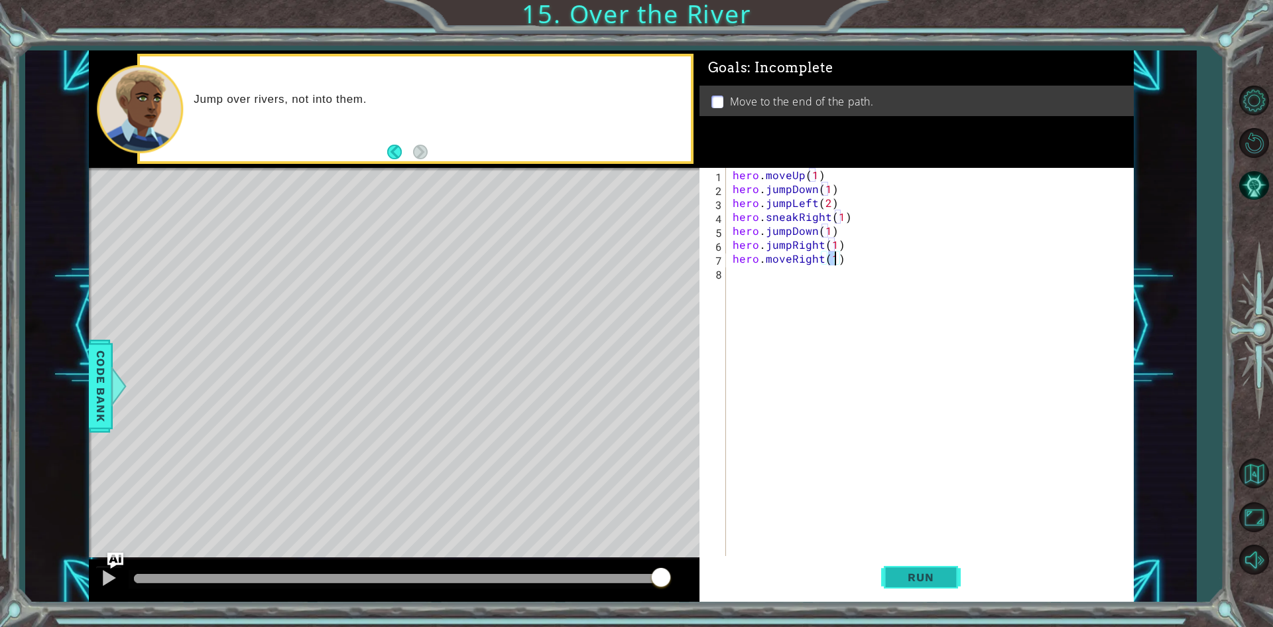
type textarea "hero.moveRight(1)"
click at [927, 594] on button "Run" at bounding box center [921, 577] width 80 height 43
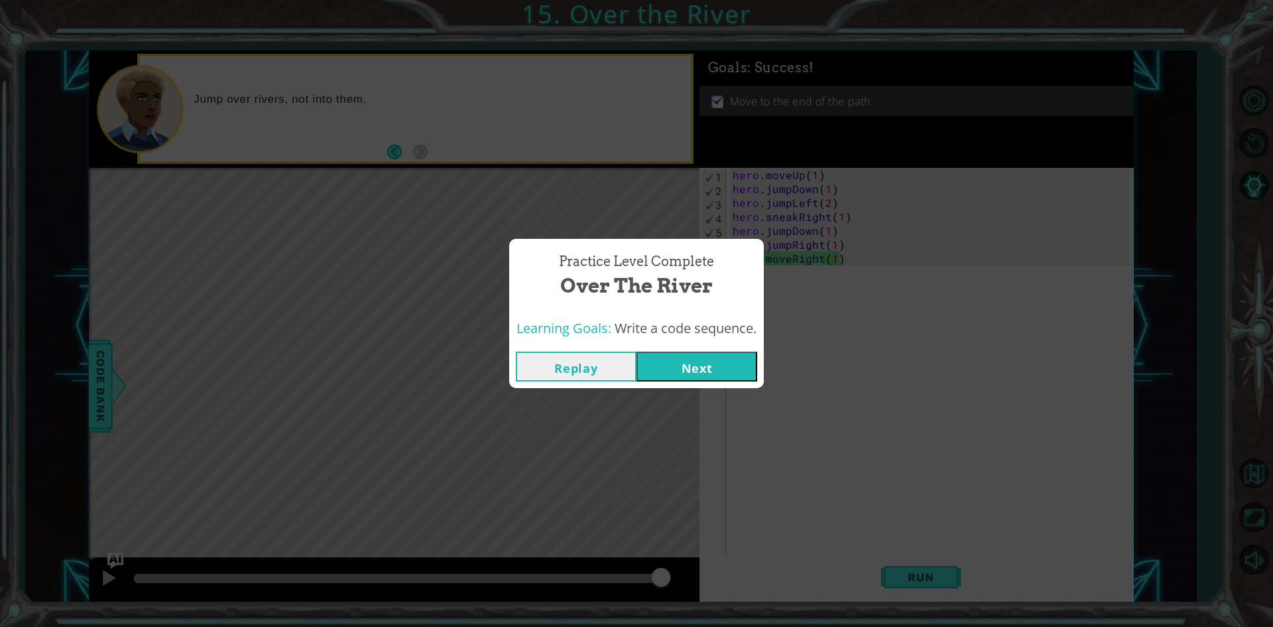
click at [727, 363] on button "Next" at bounding box center [697, 366] width 121 height 30
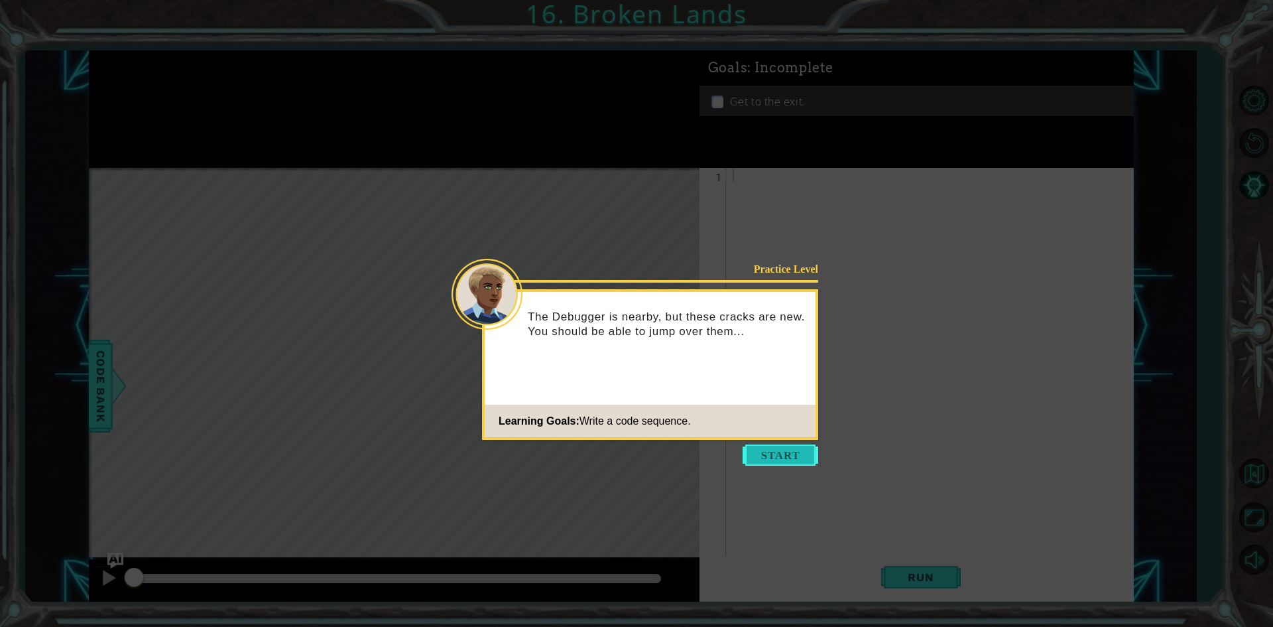
click at [775, 457] on button "Start" at bounding box center [781, 454] width 76 height 21
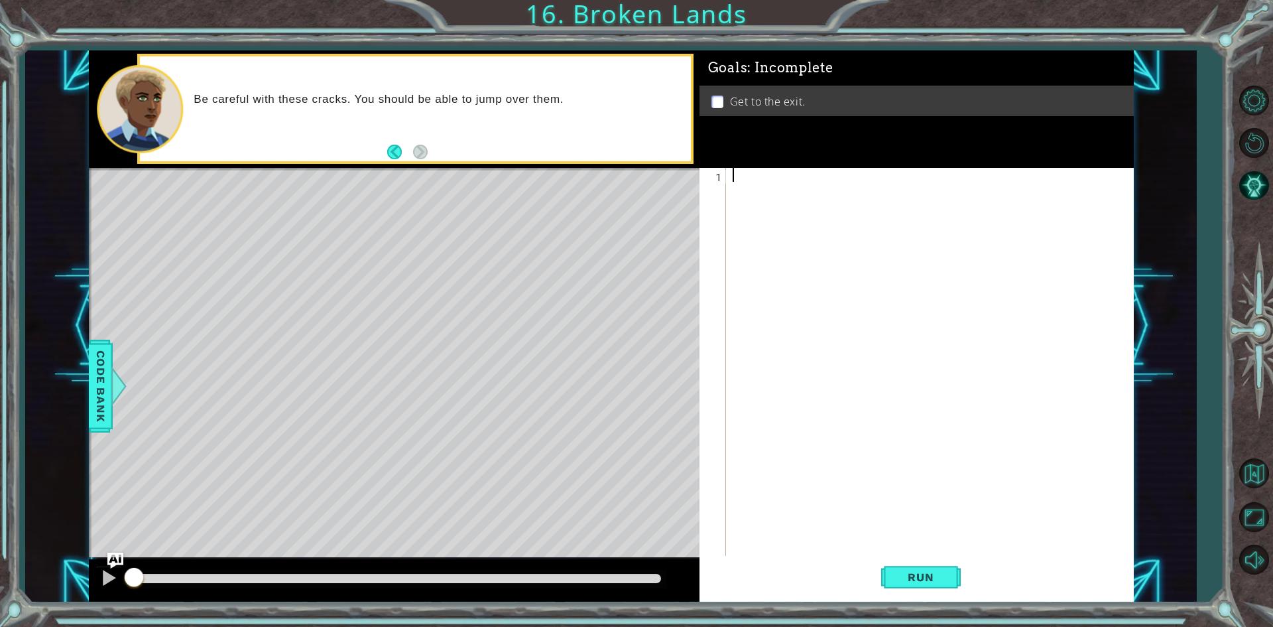
click at [446, 141] on div "Be careful with these cracks. You should be able to jump over them." at bounding box center [415, 108] width 550 height 105
click at [786, 184] on div at bounding box center [933, 377] width 406 height 418
click at [451, 170] on div at bounding box center [394, 169] width 611 height 3
click at [712, 94] on ul "Get to the exit." at bounding box center [916, 101] width 417 height 15
click at [395, 150] on button "Back" at bounding box center [400, 152] width 26 height 15
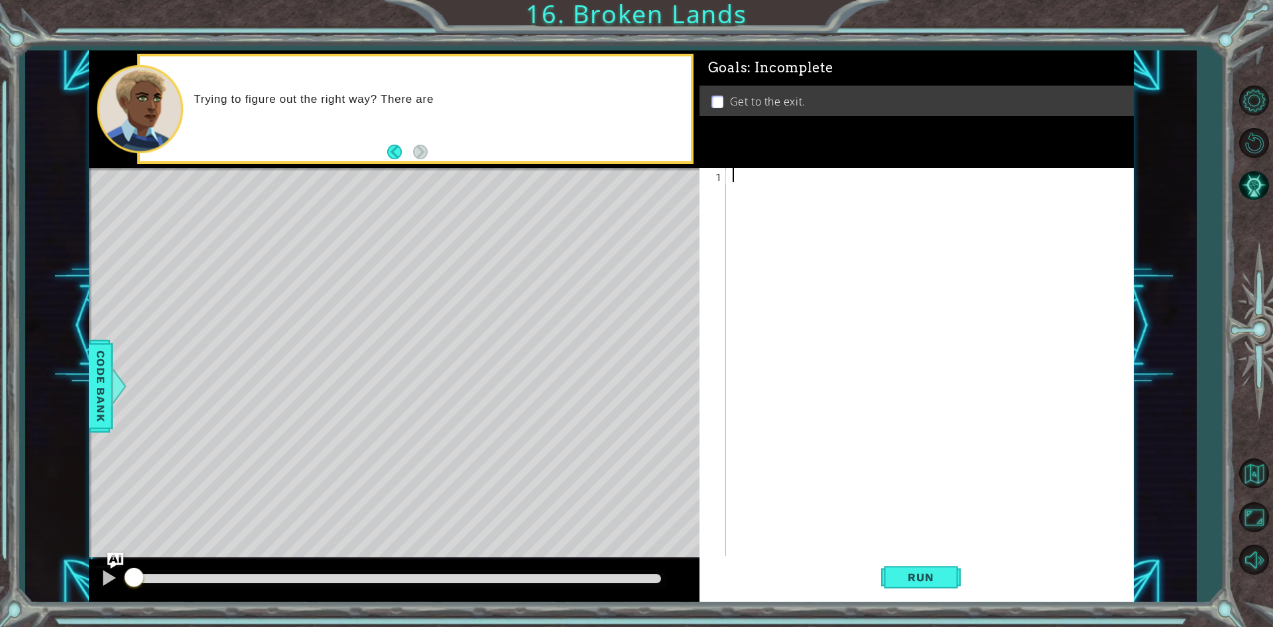
type textarea "h"
click at [857, 172] on div at bounding box center [933, 377] width 406 height 418
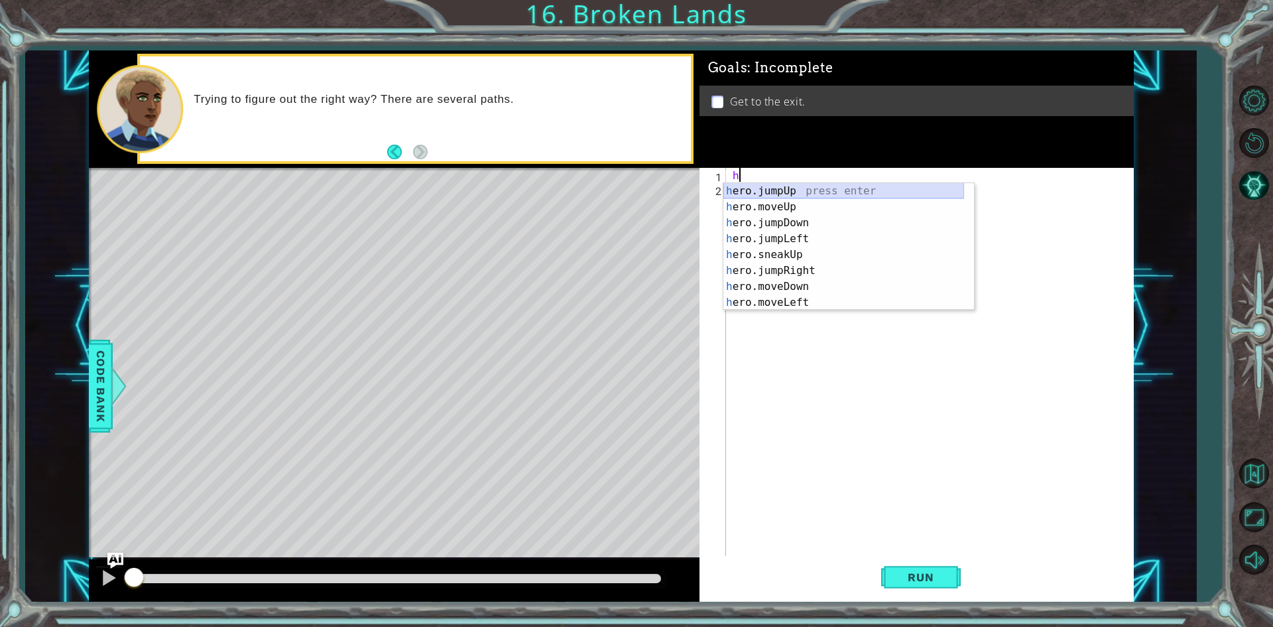
click at [801, 192] on div "h ero.jumpUp press enter h ero.moveUp press enter h ero.jumpDown press enter h …" at bounding box center [844, 262] width 241 height 159
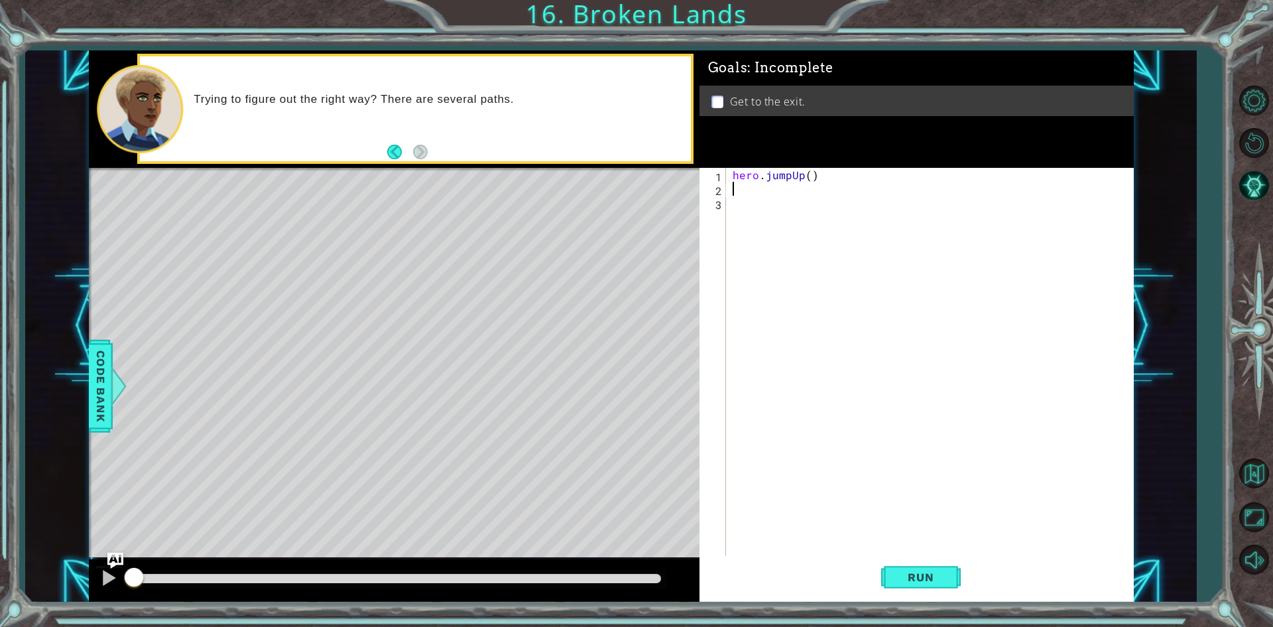
type textarea "h"
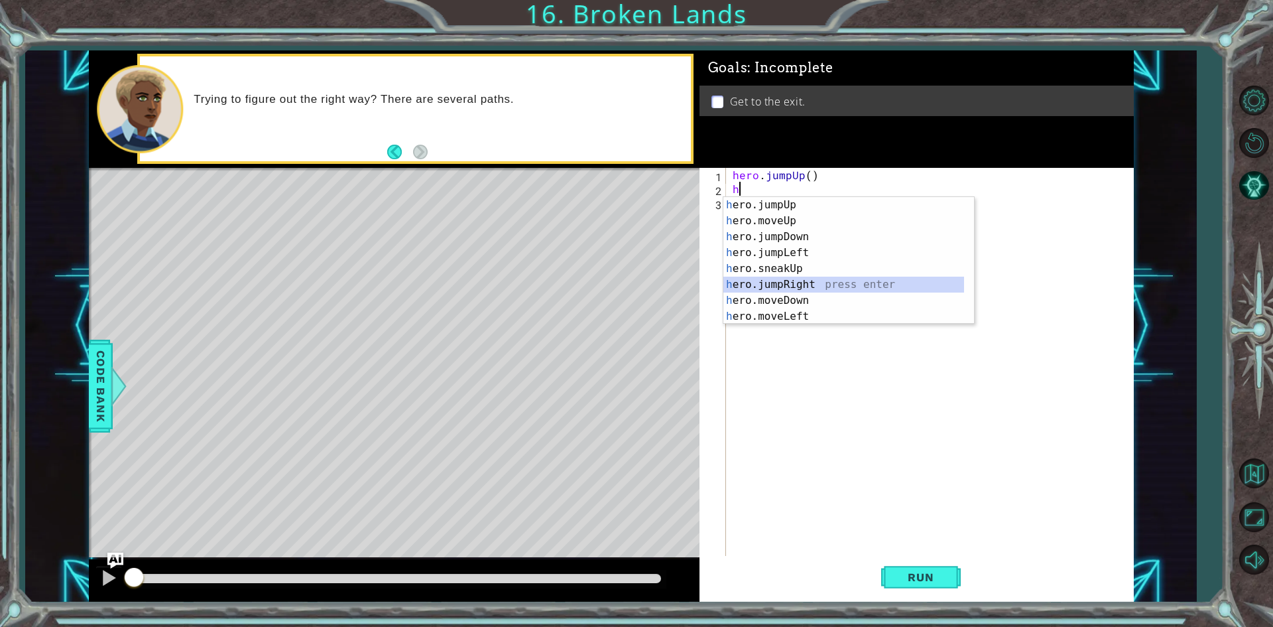
click at [805, 284] on div "h ero.jumpUp press enter h ero.moveUp press enter h ero.jumpDown press enter h …" at bounding box center [844, 276] width 241 height 159
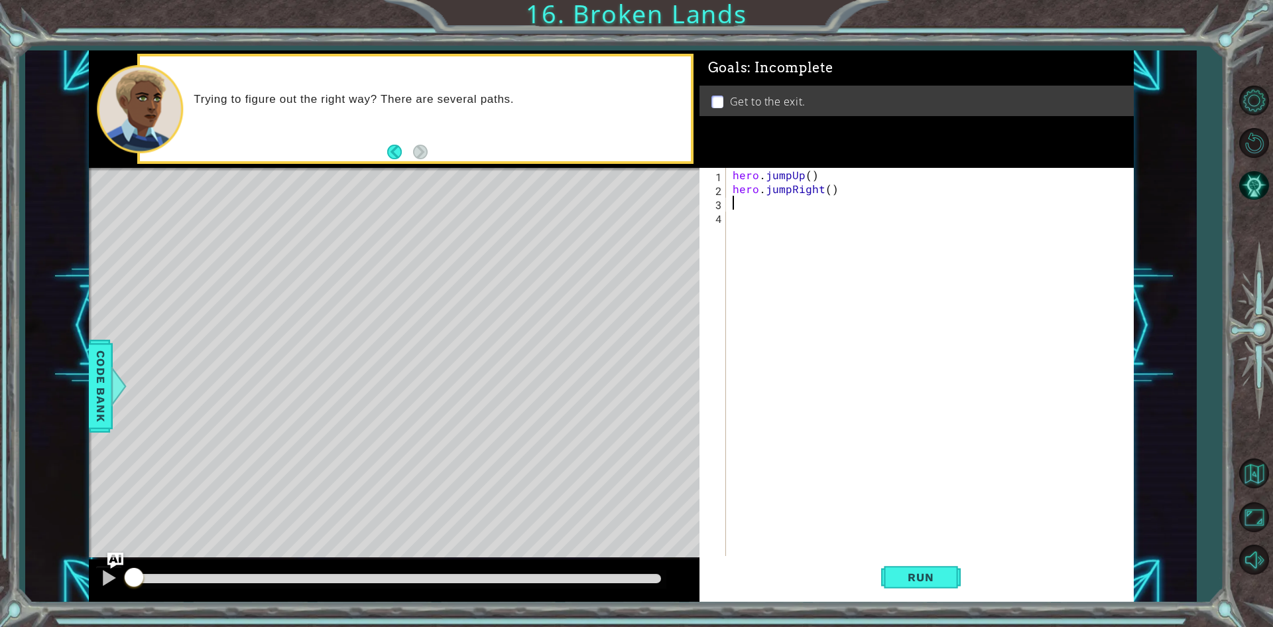
click at [828, 194] on div "hero . jumpUp ( ) hero . jumpRight ( )" at bounding box center [933, 377] width 406 height 418
type textarea "hero.jumpRight(2)"
click at [751, 206] on div "hero . jumpUp ( ) hero . jumpRight ( 2 )" at bounding box center [933, 377] width 406 height 418
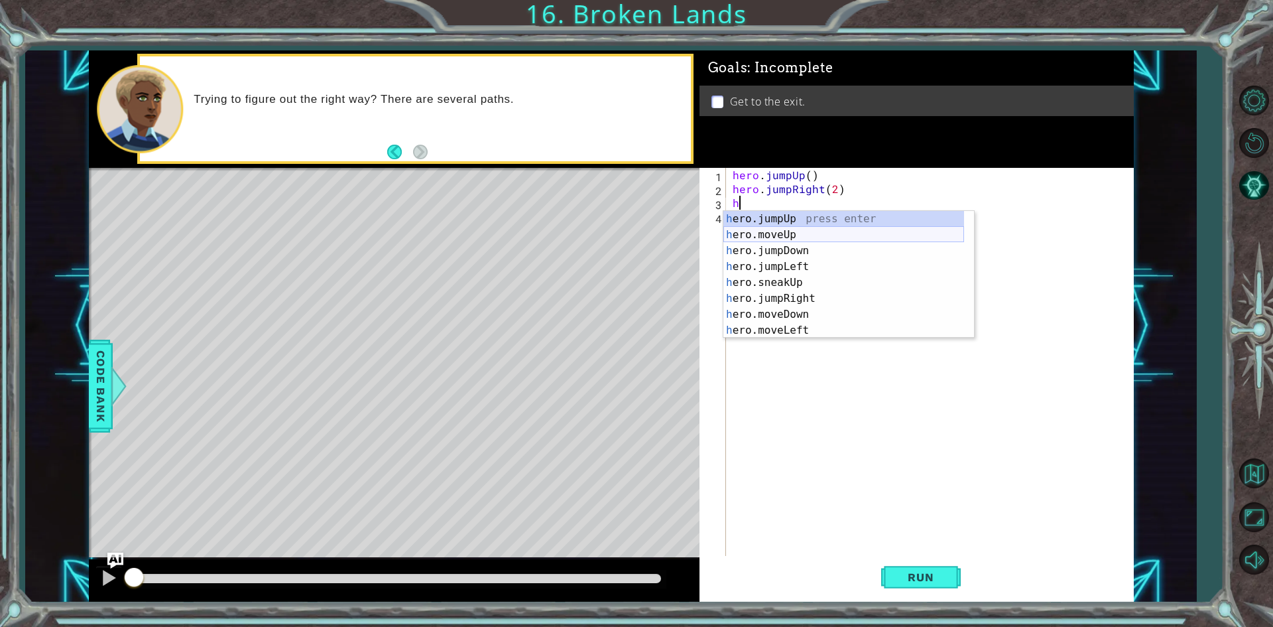
click at [789, 236] on div "h ero.jumpUp press enter h ero.moveUp press enter h ero.jumpDown press enter h …" at bounding box center [844, 290] width 241 height 159
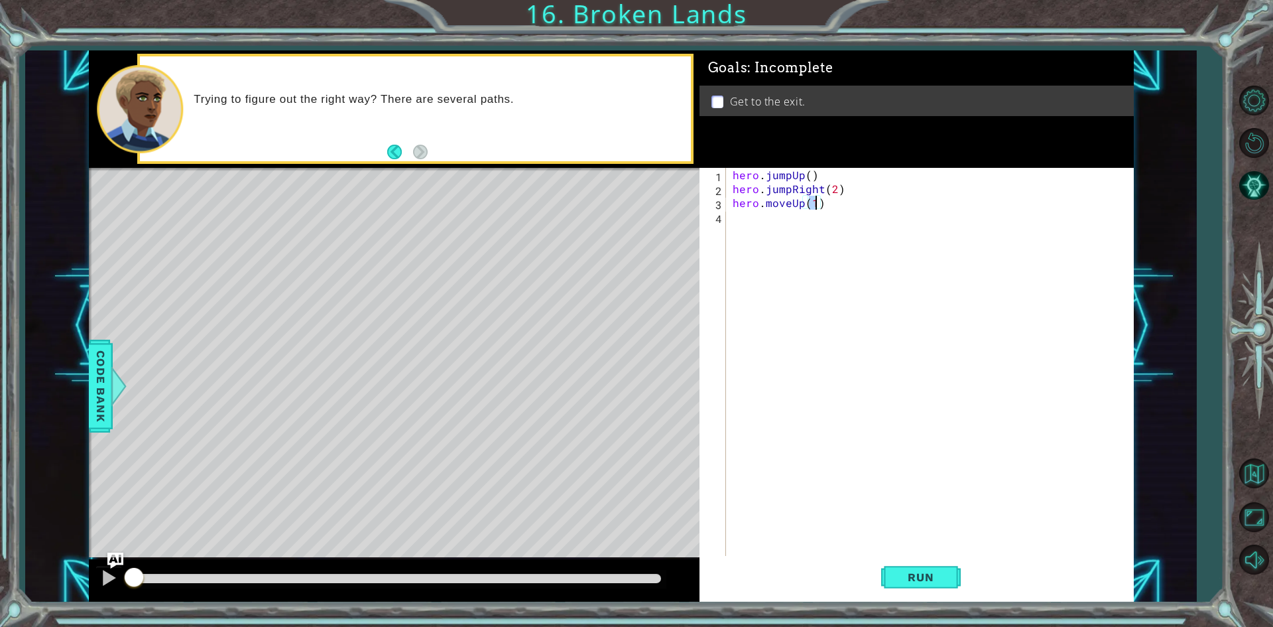
click at [810, 179] on div "hero . jumpUp ( ) hero . jumpRight ( 2 ) hero . moveUp ( 1 )" at bounding box center [933, 377] width 406 height 418
type textarea "hero.jumpUp(1)"
click at [942, 584] on span "Run" at bounding box center [921, 576] width 52 height 13
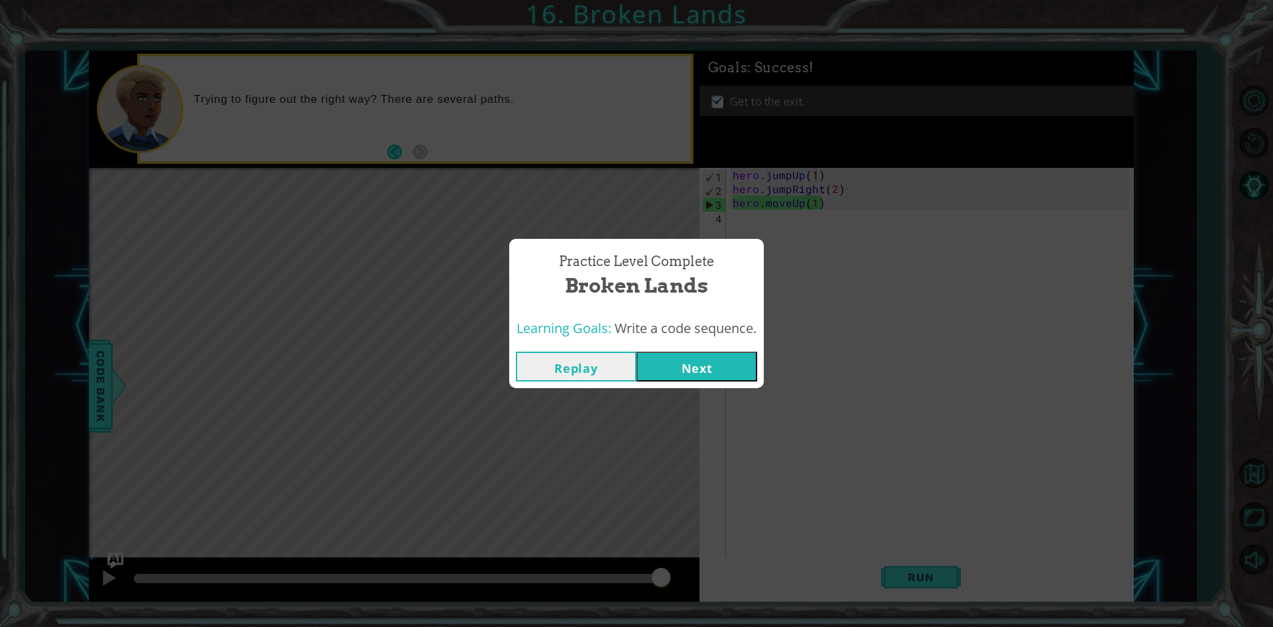
click at [674, 367] on button "Next" at bounding box center [697, 366] width 121 height 30
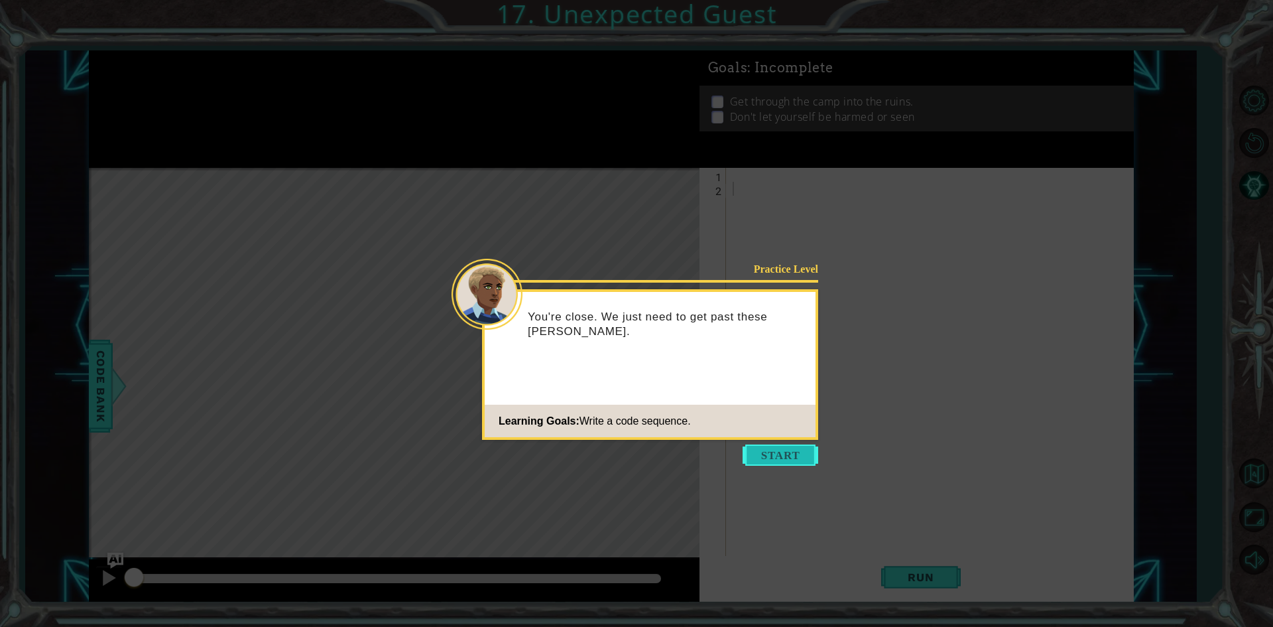
click at [783, 460] on button "Start" at bounding box center [781, 454] width 76 height 21
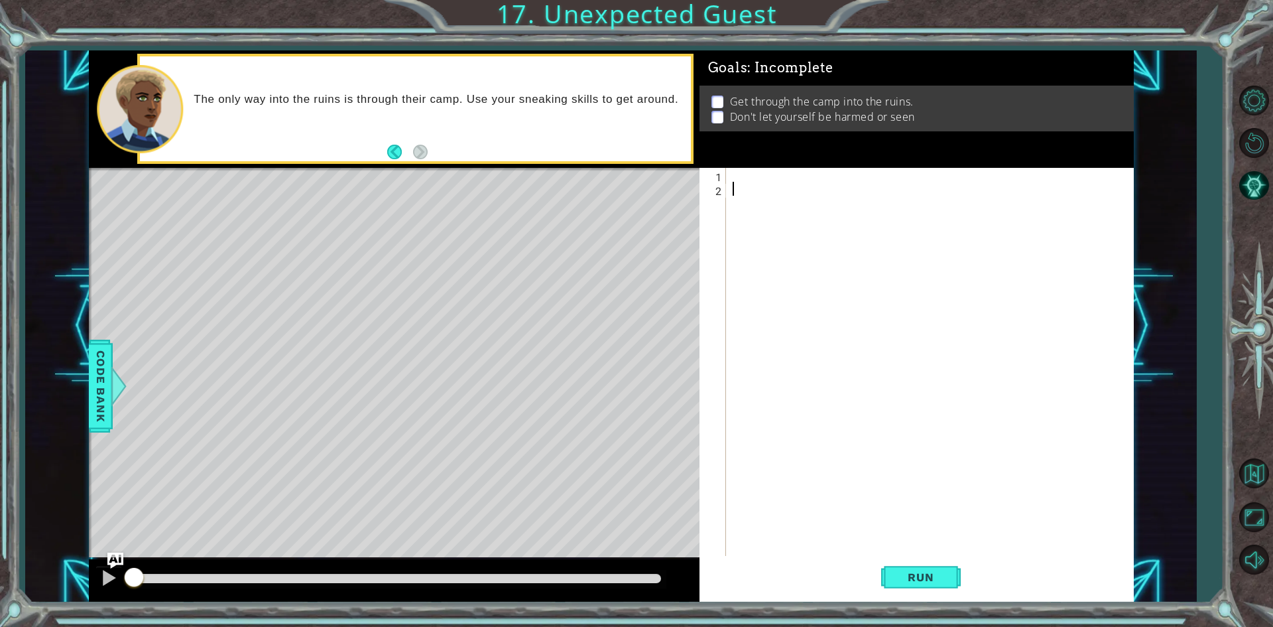
click at [751, 174] on div at bounding box center [933, 377] width 406 height 418
type textarea "h"
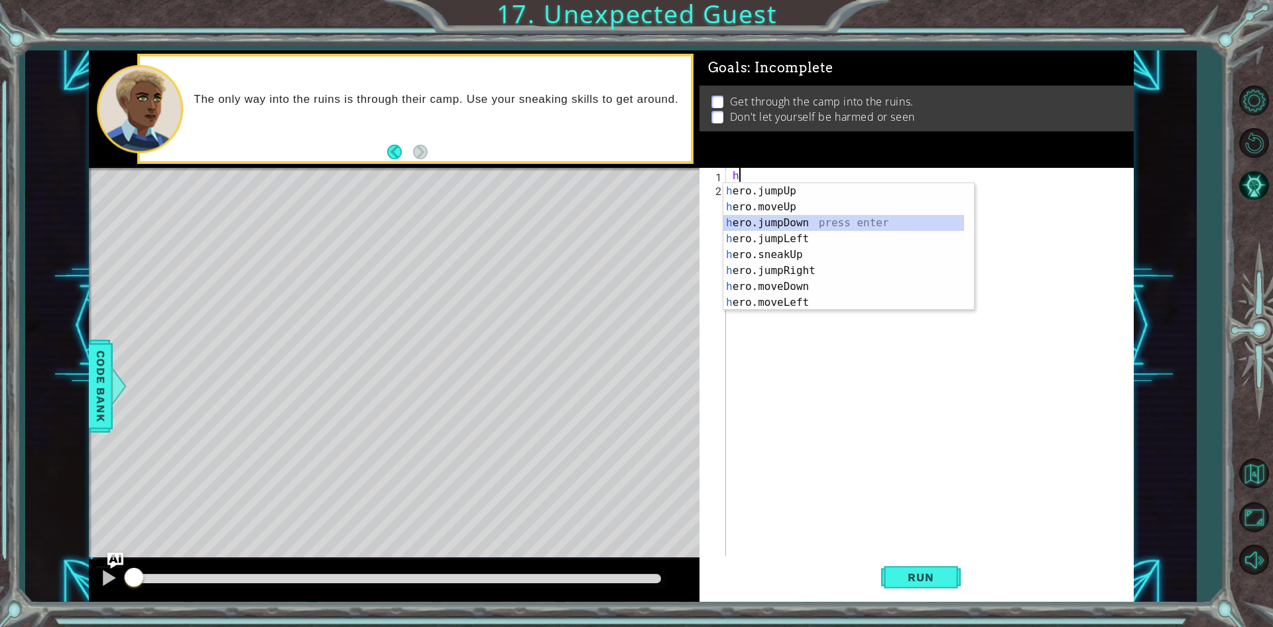
click at [783, 225] on div "h ero.jumpUp press enter h ero.moveUp press enter h ero.jumpDown press enter h …" at bounding box center [844, 262] width 241 height 159
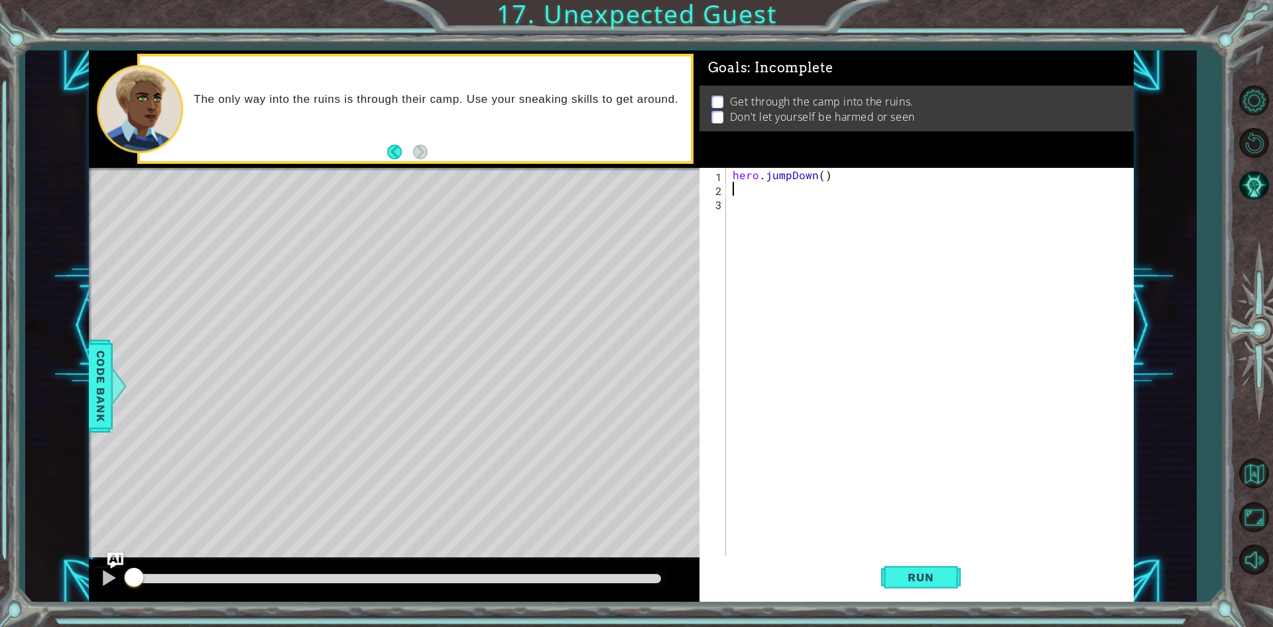
type textarea "h"
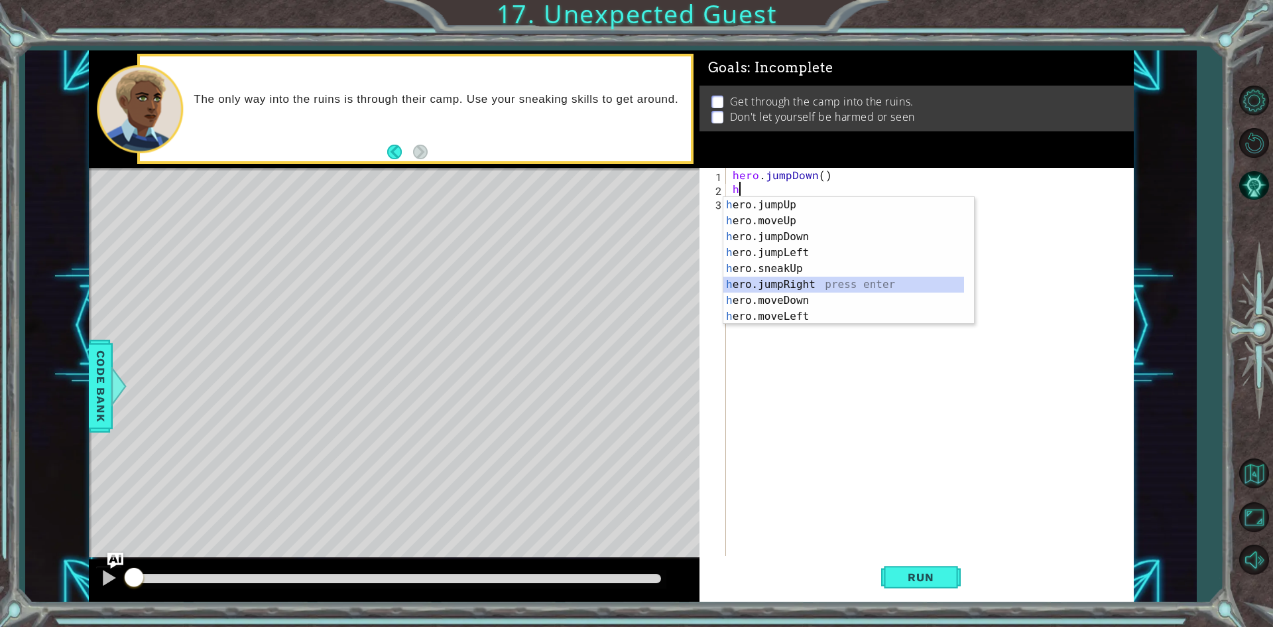
click at [808, 286] on div "h ero.jumpUp press enter h ero.moveUp press enter h ero.jumpDown press enter h …" at bounding box center [844, 276] width 241 height 159
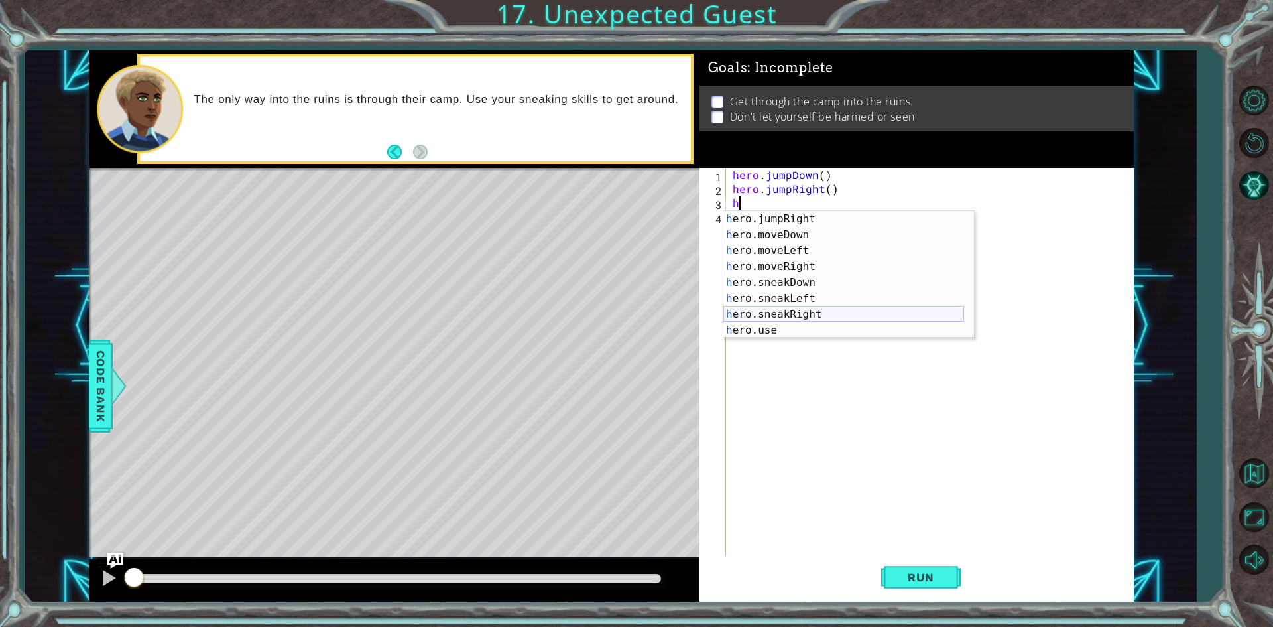
scroll to position [80, 0]
click at [808, 263] on div "h ero.jumpRight press enter h ero.moveDown press enter h ero.moveLeft press ent…" at bounding box center [844, 290] width 241 height 159
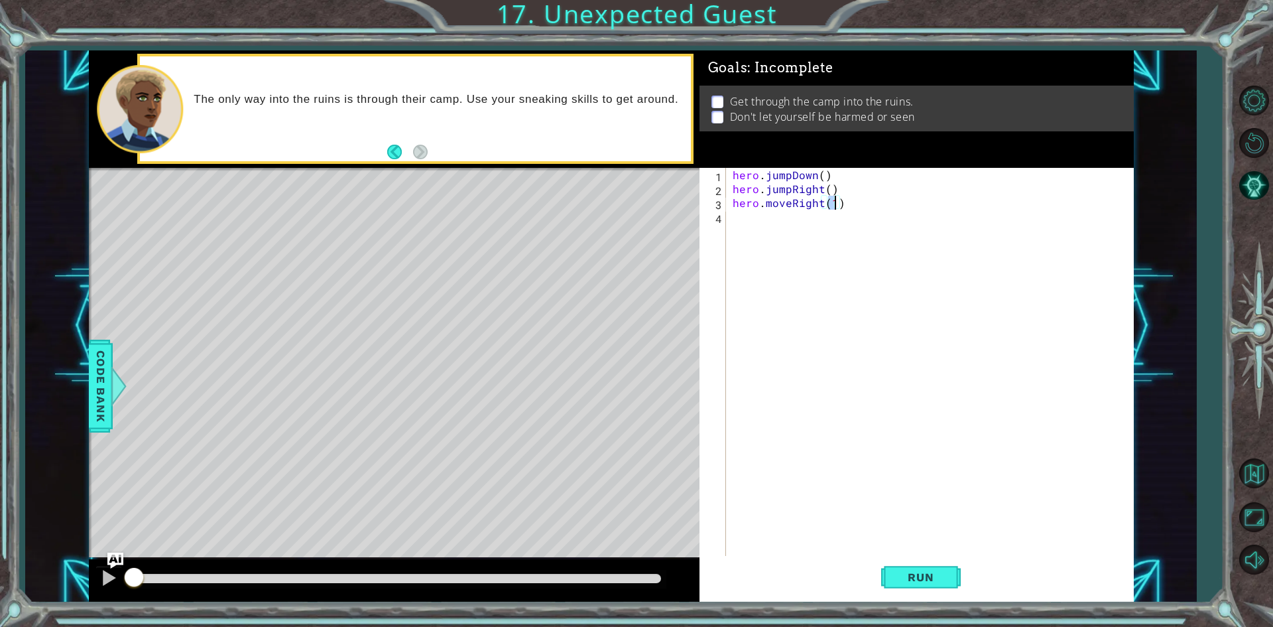
click at [826, 205] on div "hero . jumpDown ( ) hero . jumpRight ( ) hero . moveRight ( 1 )" at bounding box center [929, 363] width 399 height 390
click at [823, 205] on div "hero . jumpDown ( ) hero . jumpRight ( ) hero . moveRight ( 1 )" at bounding box center [933, 377] width 406 height 418
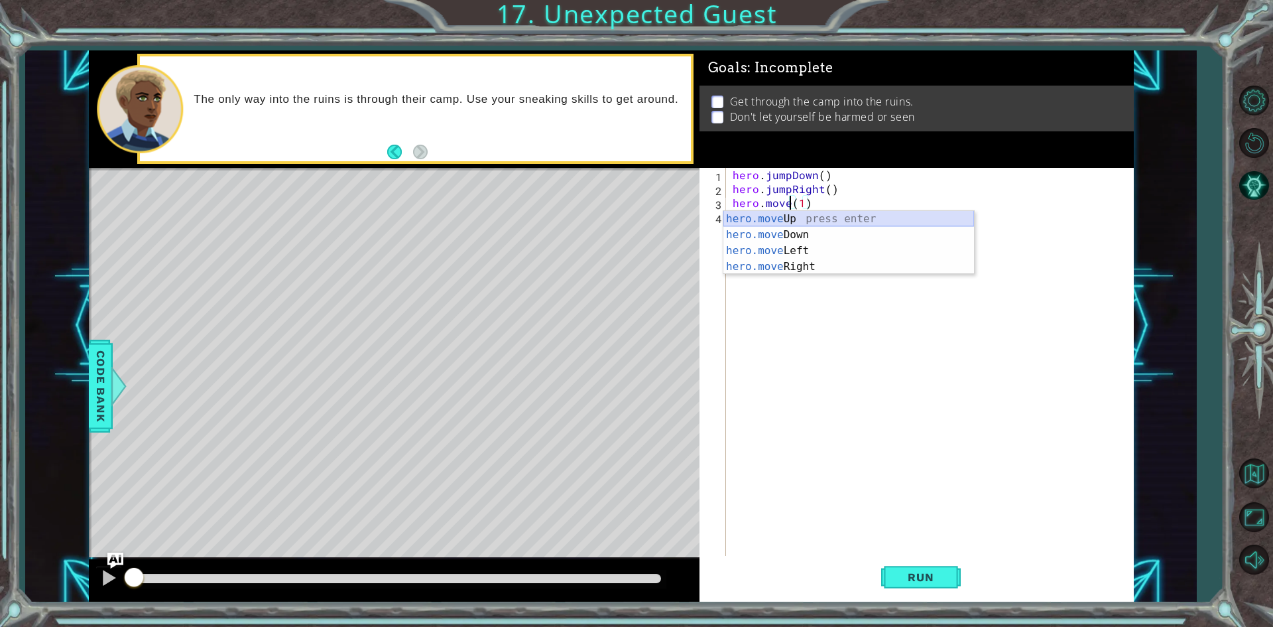
click at [807, 221] on div "hero.move Up press enter hero.move Down press enter hero.move Left press enter …" at bounding box center [849, 258] width 251 height 95
type textarea "hero.moveUp(1)(1)"
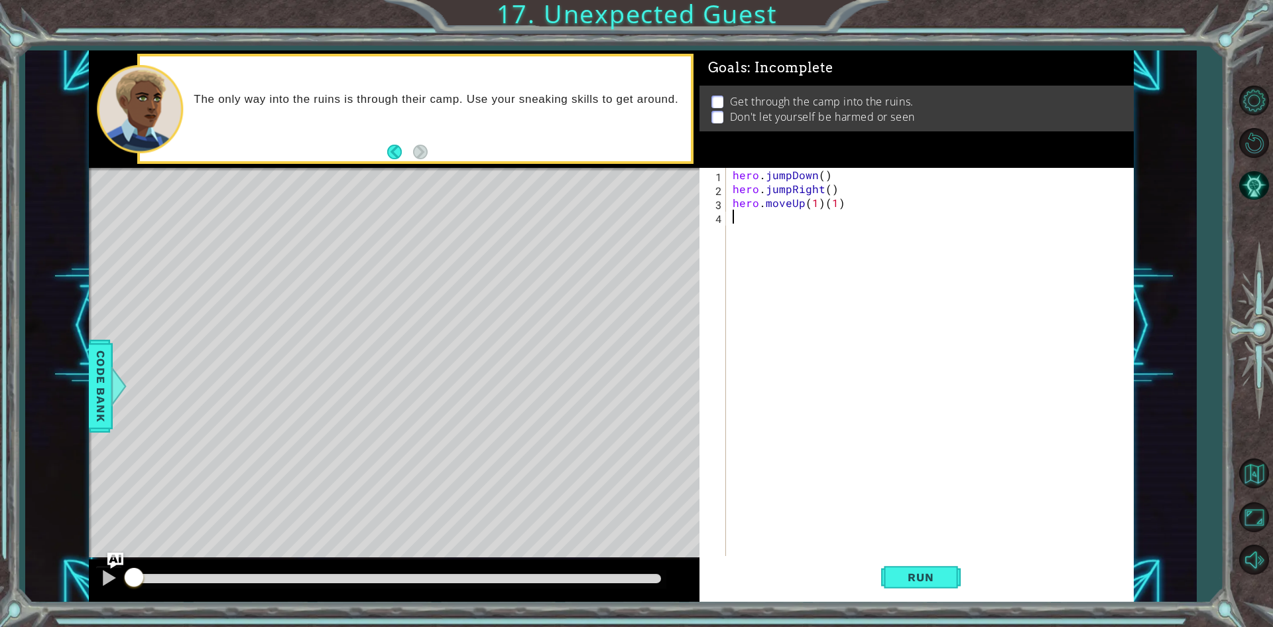
click at [846, 211] on div "hero . jumpDown ( ) hero . jumpRight ( ) hero . moveUp ( 1 ) ( 1 )" at bounding box center [933, 377] width 406 height 418
click at [846, 204] on div "hero . jumpDown ( ) hero . jumpRight ( ) hero . moveUp ( 1 ) ( 1 )" at bounding box center [933, 377] width 406 height 418
click at [827, 187] on div "hero . jumpDown ( ) hero . jumpRight ( ) hero . moveUp ( 1 )" at bounding box center [933, 377] width 406 height 418
click at [820, 176] on div "hero . jumpDown ( ) hero . jumpRight ( 1 ) hero . moveUp ( 1 )" at bounding box center [933, 377] width 406 height 418
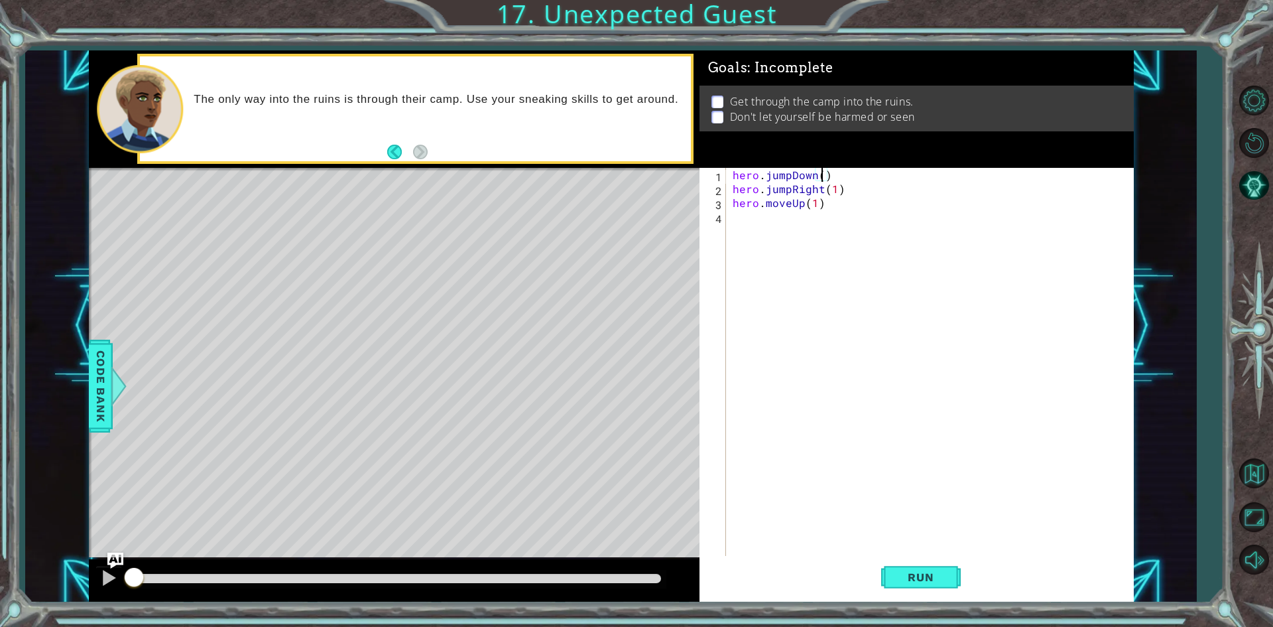
type textarea "hero.jumpDown(1)"
click at [802, 221] on div "hero . jumpDown ( 1 ) hero . jumpRight ( 1 ) hero . moveUp ( 1 )" at bounding box center [933, 377] width 406 height 418
type textarea "h"
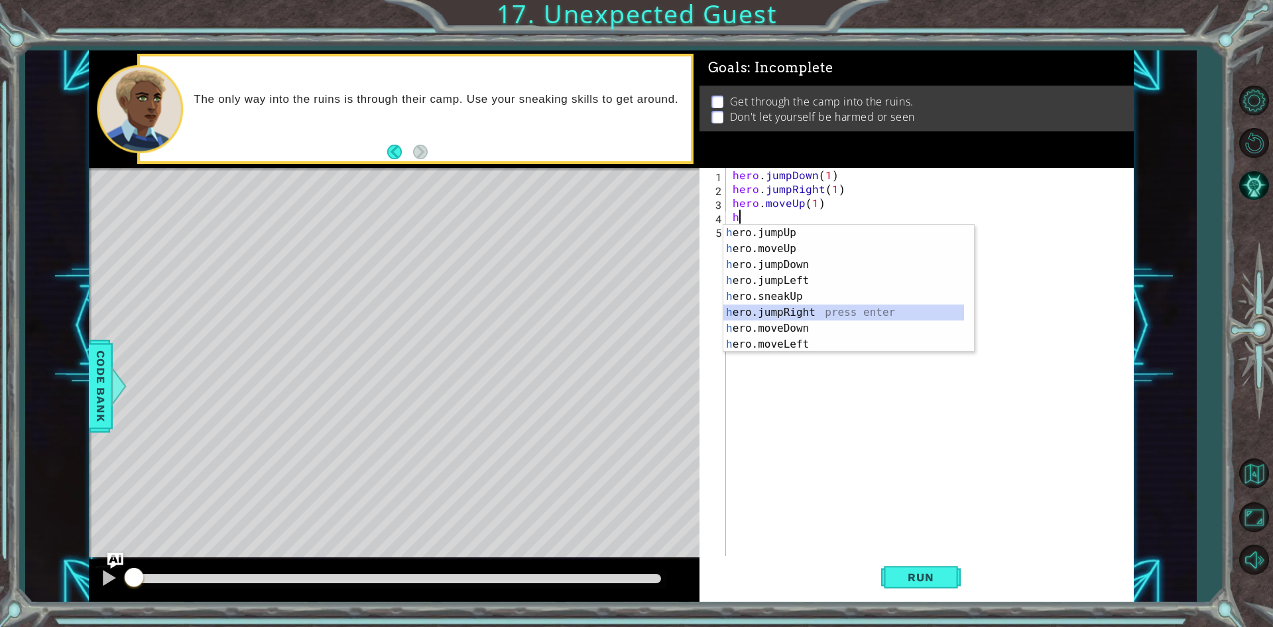
click at [803, 312] on div "h ero.jumpUp press enter h ero.moveUp press enter h ero.jumpDown press enter h …" at bounding box center [844, 304] width 241 height 159
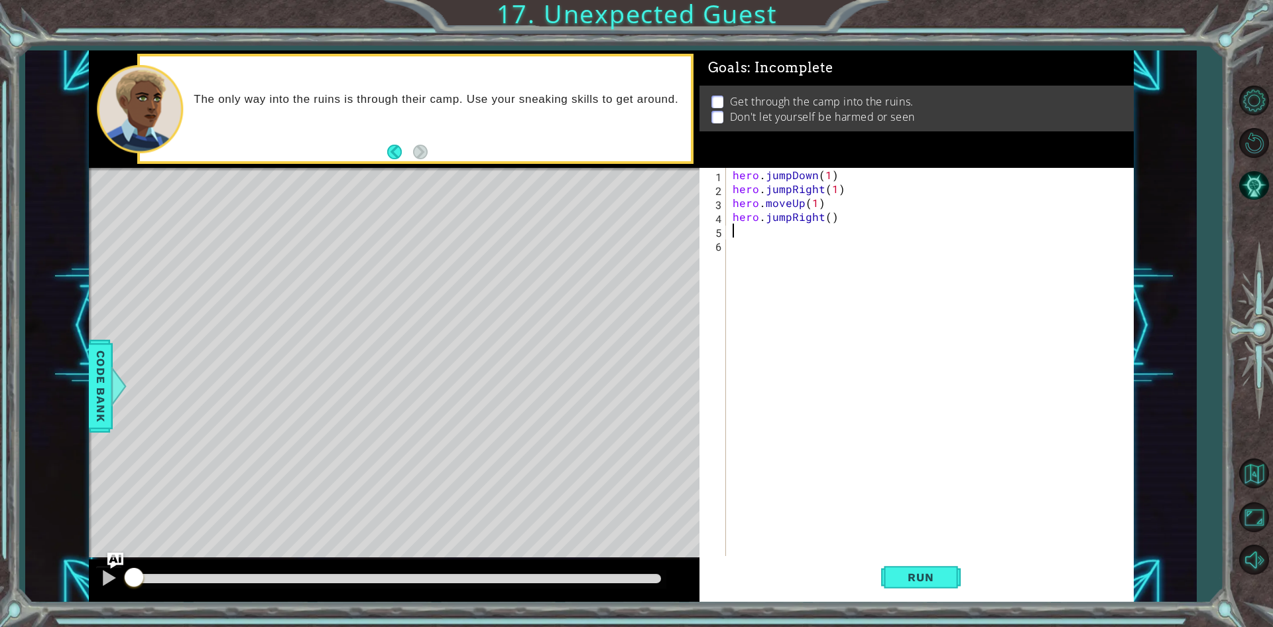
type textarea "h"
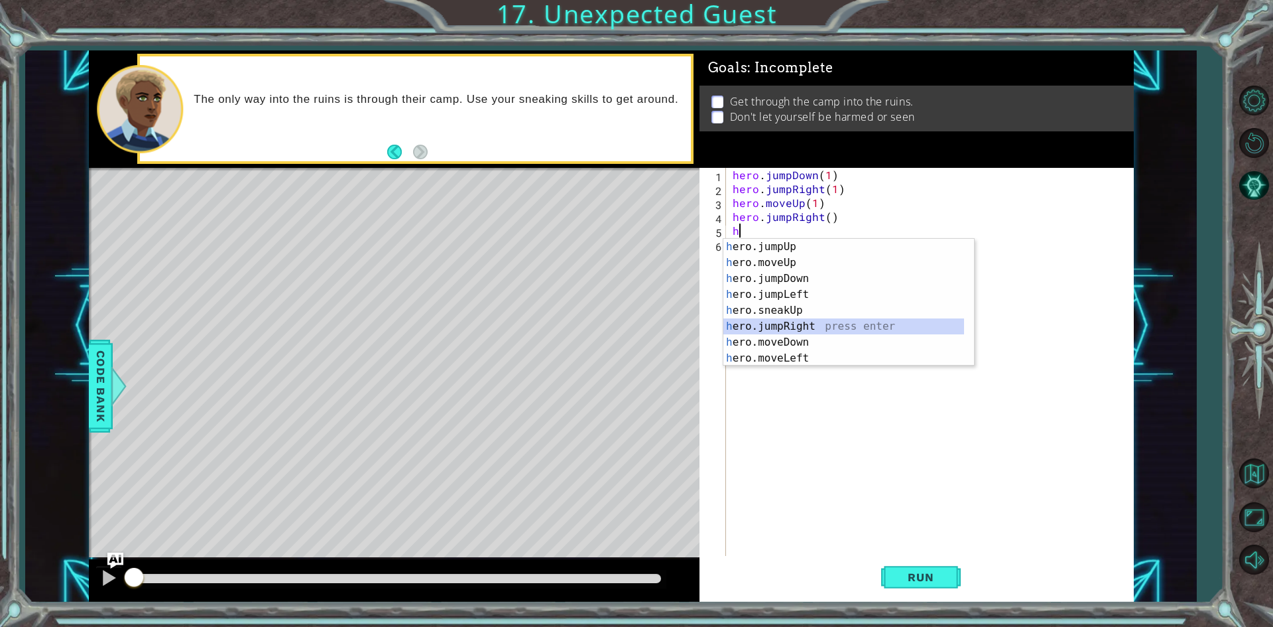
click at [809, 328] on div "h ero.jumpUp press enter h ero.moveUp press enter h ero.jumpDown press enter h …" at bounding box center [844, 318] width 241 height 159
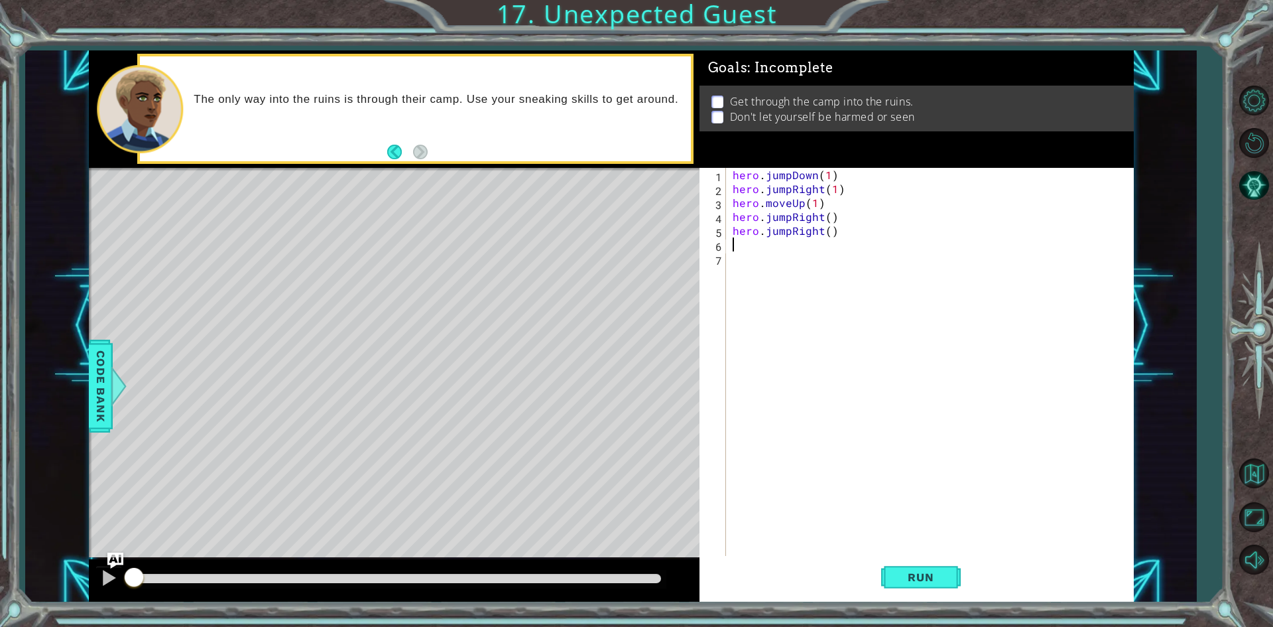
click at [829, 219] on div "hero . jumpDown ( 1 ) hero . jumpRight ( 1 ) hero . moveUp ( 1 ) hero . jumpRig…" at bounding box center [933, 377] width 406 height 418
click at [830, 235] on div "hero . jumpDown ( 1 ) hero . jumpRight ( 1 ) hero . moveUp ( 1 ) hero . jumpRig…" at bounding box center [933, 377] width 406 height 418
type textarea "hero.jumpRight(1)"
click at [889, 590] on button "Run" at bounding box center [921, 577] width 80 height 43
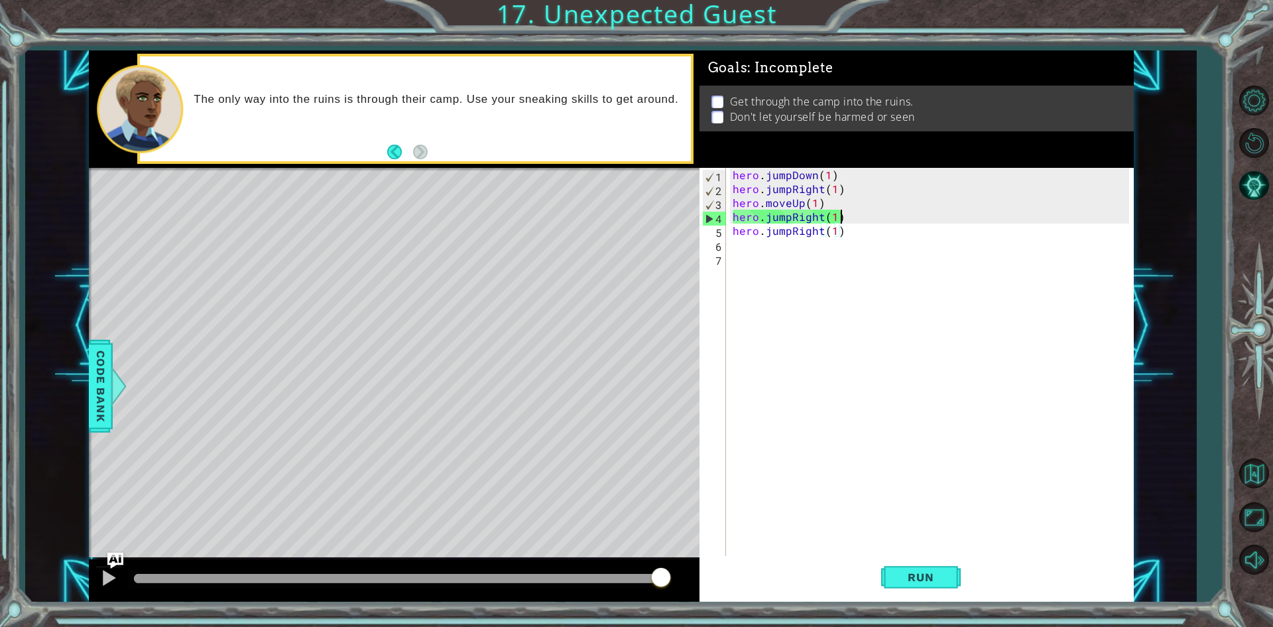
click at [850, 222] on div "hero . jumpDown ( 1 ) hero . jumpRight ( 1 ) hero . moveUp ( 1 ) hero . jumpRig…" at bounding box center [933, 377] width 406 height 418
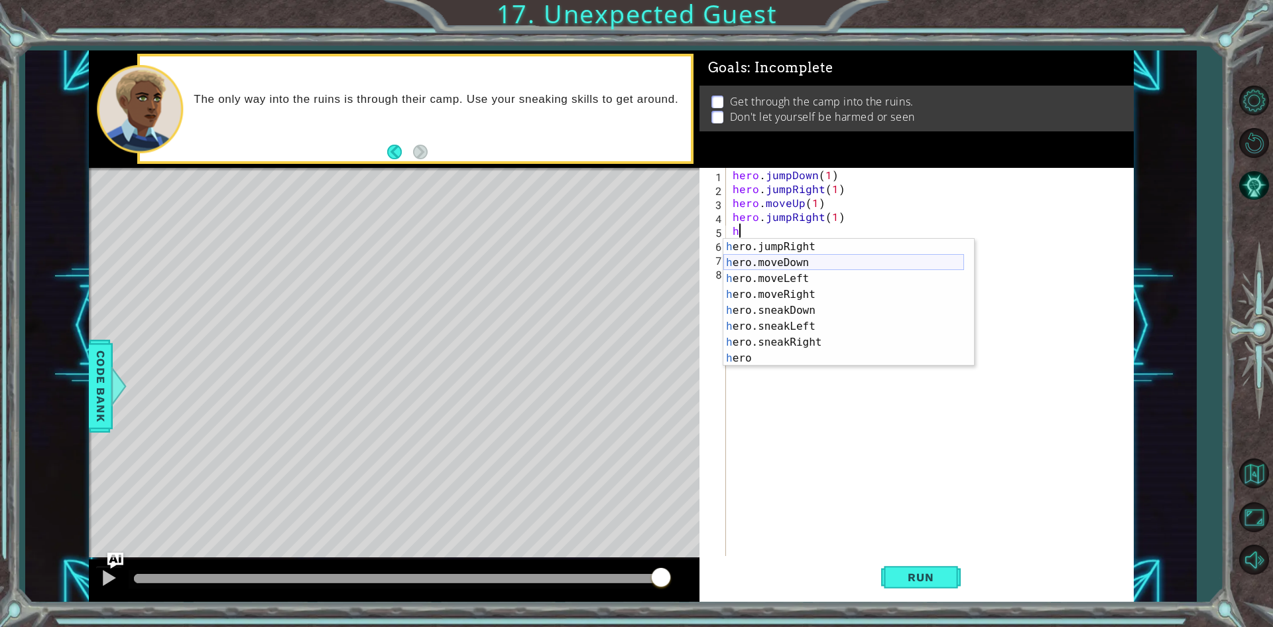
scroll to position [0, 0]
click at [780, 341] on div "h ero.jumpUp press enter h ero.moveUp press enter h ero.jumpDown press enter h …" at bounding box center [844, 318] width 241 height 159
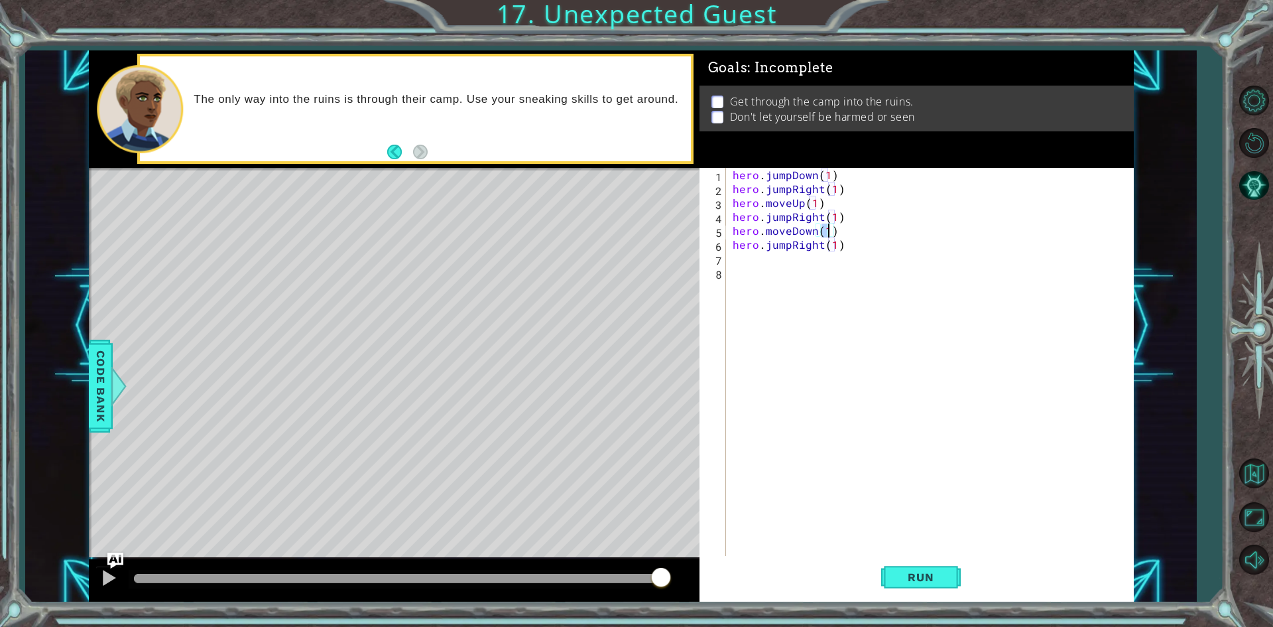
click at [816, 228] on div "hero . jumpDown ( 1 ) hero . jumpRight ( 1 ) hero . moveUp ( 1 ) hero . jumpRig…" at bounding box center [933, 377] width 406 height 418
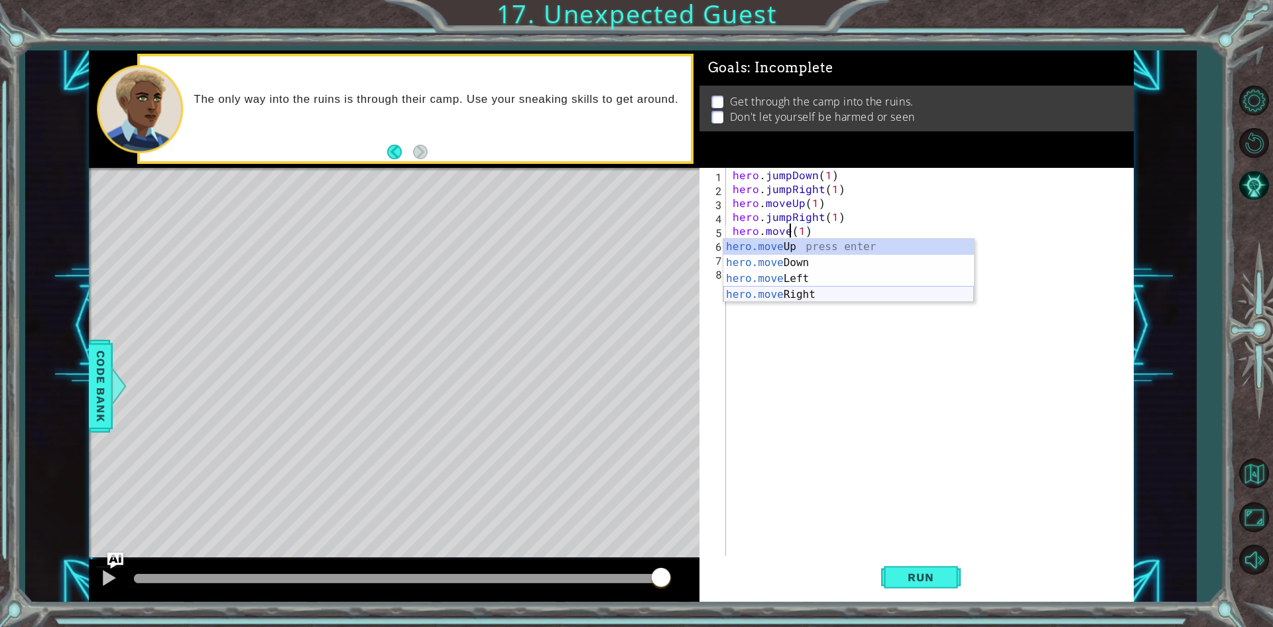
click at [806, 290] on div "hero.move Up press enter hero.move Down press enter hero.move Left press enter …" at bounding box center [849, 286] width 251 height 95
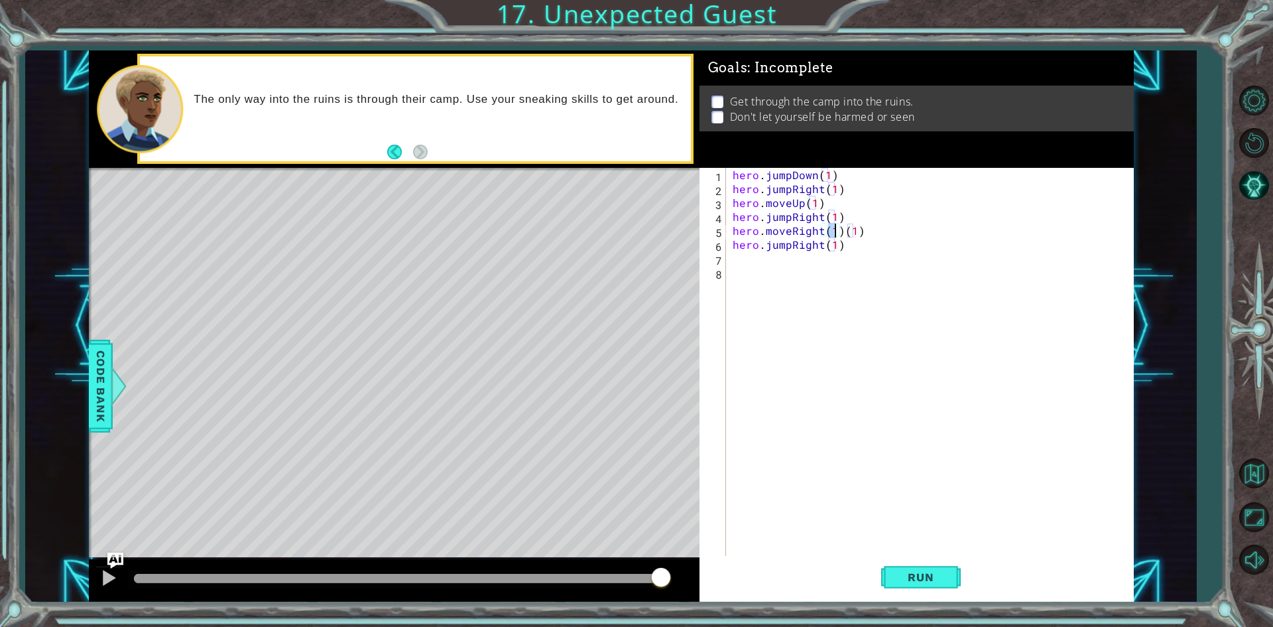
click at [887, 225] on div "hero . jumpDown ( 1 ) hero . jumpRight ( 1 ) hero . moveUp ( 1 ) hero . jumpRig…" at bounding box center [933, 377] width 406 height 418
click at [920, 579] on span "Run" at bounding box center [921, 576] width 52 height 13
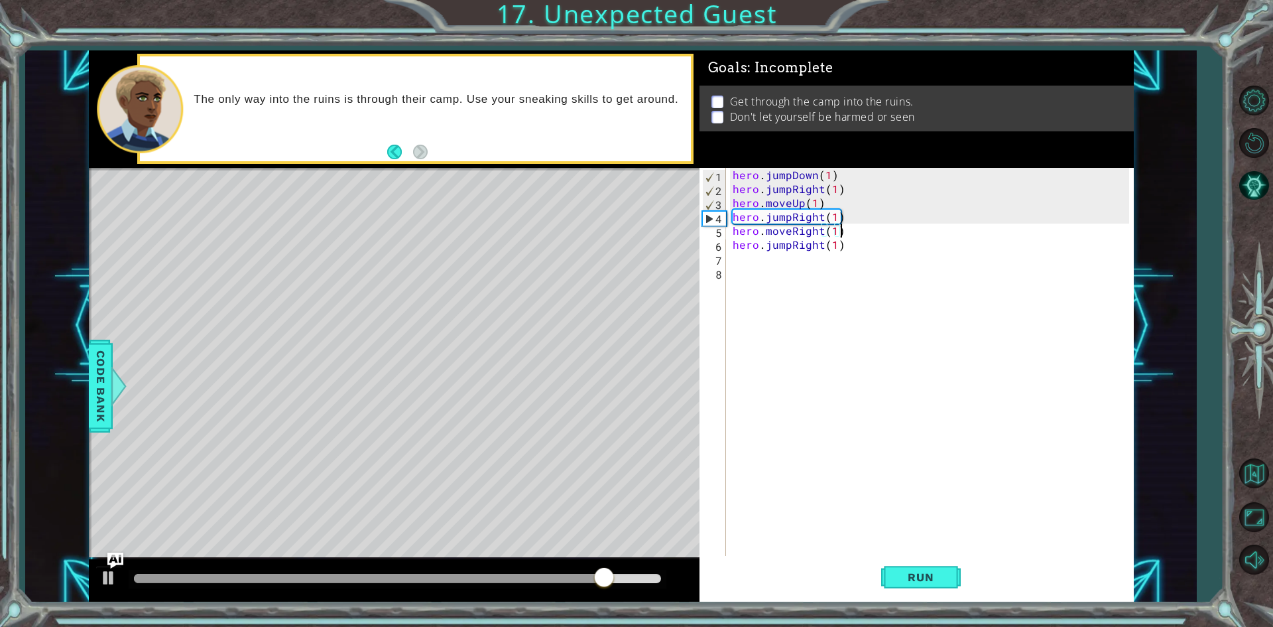
click at [846, 229] on div "hero . jumpDown ( 1 ) hero . jumpRight ( 1 ) hero . moveUp ( 1 ) hero . jumpRig…" at bounding box center [933, 377] width 406 height 418
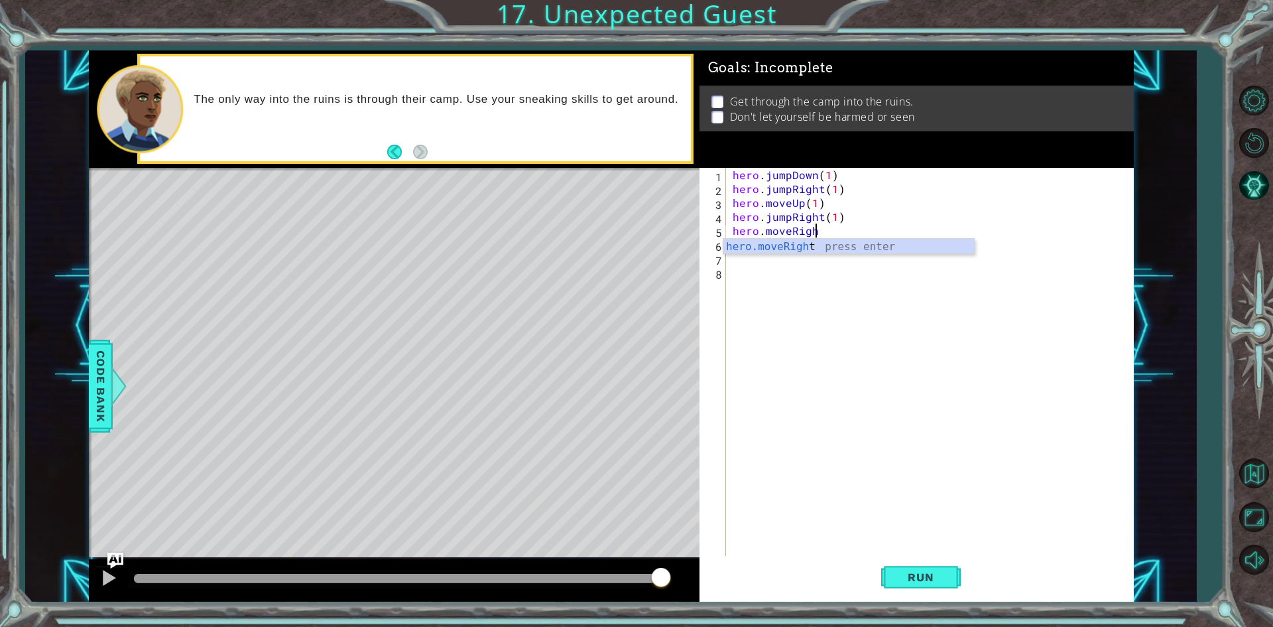
type textarea "hero.moveRight(1)"
click at [843, 226] on div "hero . jumpDown ( 1 ) hero . jumpRight ( 1 ) hero . moveUp ( 1 ) hero . jumpRig…" at bounding box center [929, 363] width 399 height 390
drag, startPoint x: 844, startPoint y: 226, endPoint x: 733, endPoint y: 232, distance: 110.9
click at [733, 232] on div "hero . jumpDown ( 1 ) hero . jumpRight ( 1 ) hero . moveUp ( 1 ) hero . jumpRig…" at bounding box center [933, 377] width 406 height 418
click at [845, 247] on div "hero . jumpDown ( 1 ) hero . jumpRight ( 1 ) hero . moveUp ( 1 ) hero . jumpRig…" at bounding box center [933, 377] width 406 height 418
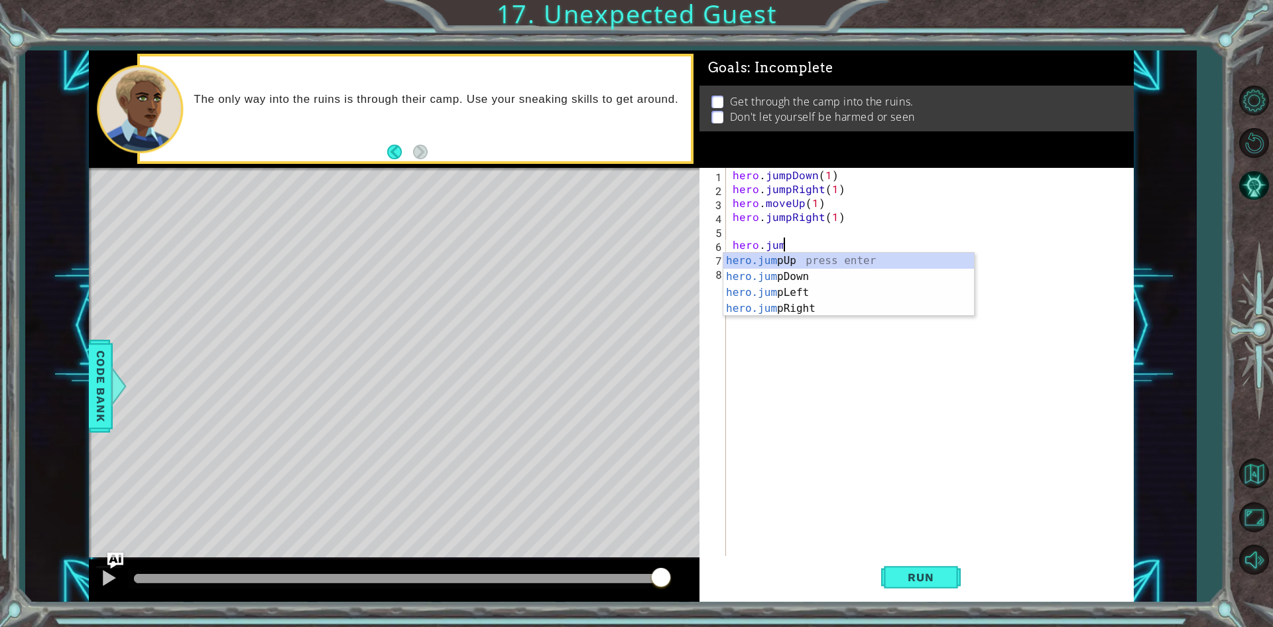
type textarea "h"
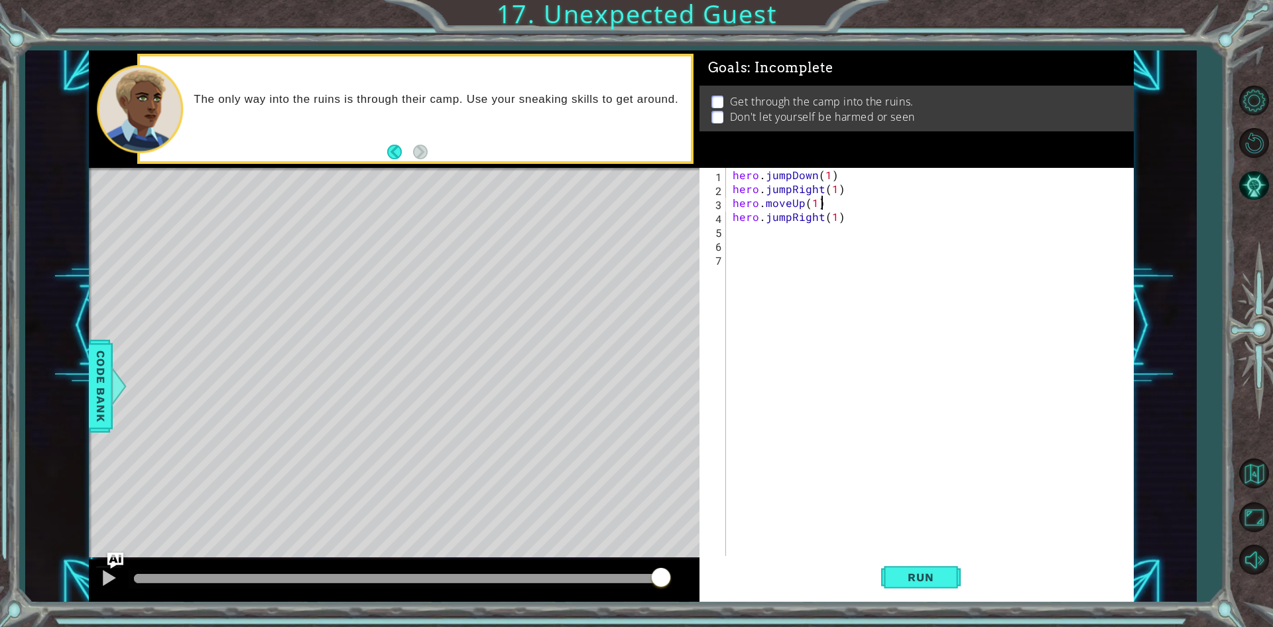
click at [833, 209] on div "hero . jumpDown ( 1 ) hero . jumpRight ( 1 ) hero . moveUp ( 1 ) hero . jumpRig…" at bounding box center [933, 377] width 406 height 418
type textarea "hero.moveUp(1)"
paste textarea "hero.moveRight(1)"
click at [902, 592] on button "Run" at bounding box center [921, 577] width 80 height 43
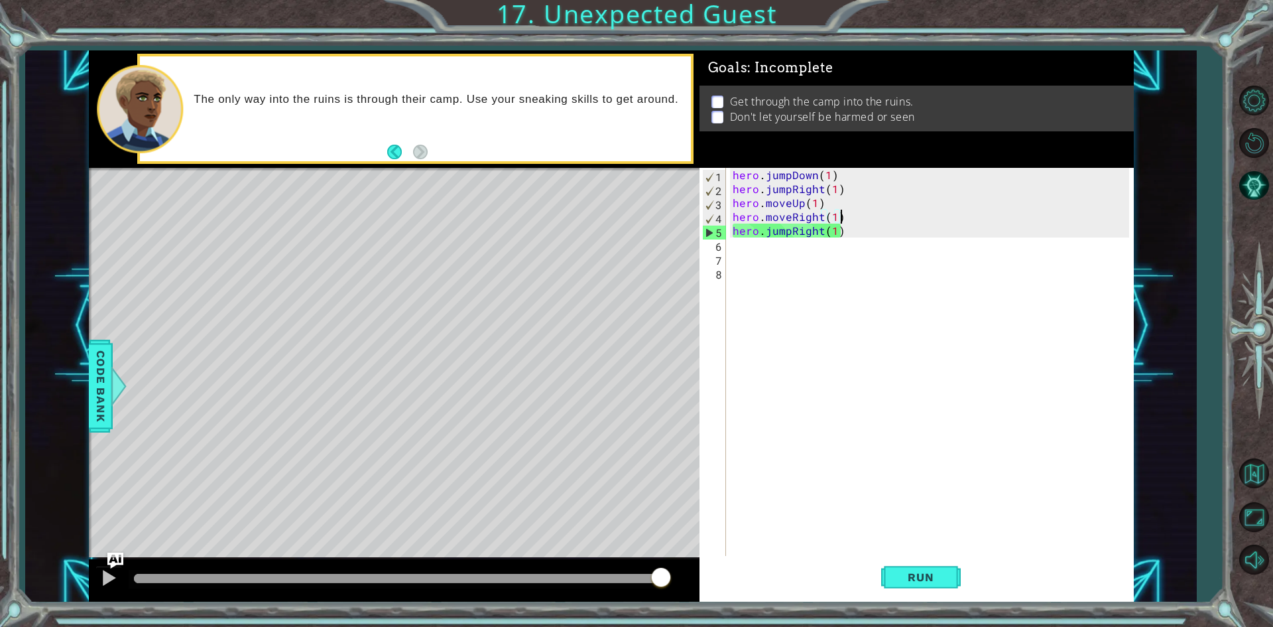
click at [817, 221] on div "hero . jumpDown ( 1 ) hero . jumpRight ( 1 ) hero . moveUp ( 1 ) hero . moveRig…" at bounding box center [933, 377] width 406 height 418
click at [787, 213] on div "hero . jumpDown ( 1 ) hero . jumpRight ( 1 ) hero . moveUp ( 1 ) hero . moveRig…" at bounding box center [933, 377] width 406 height 418
click at [790, 212] on div "hero . jumpDown ( 1 ) hero . jumpRight ( 1 ) hero . moveUp ( 1 ) hero . moveRig…" at bounding box center [929, 363] width 399 height 390
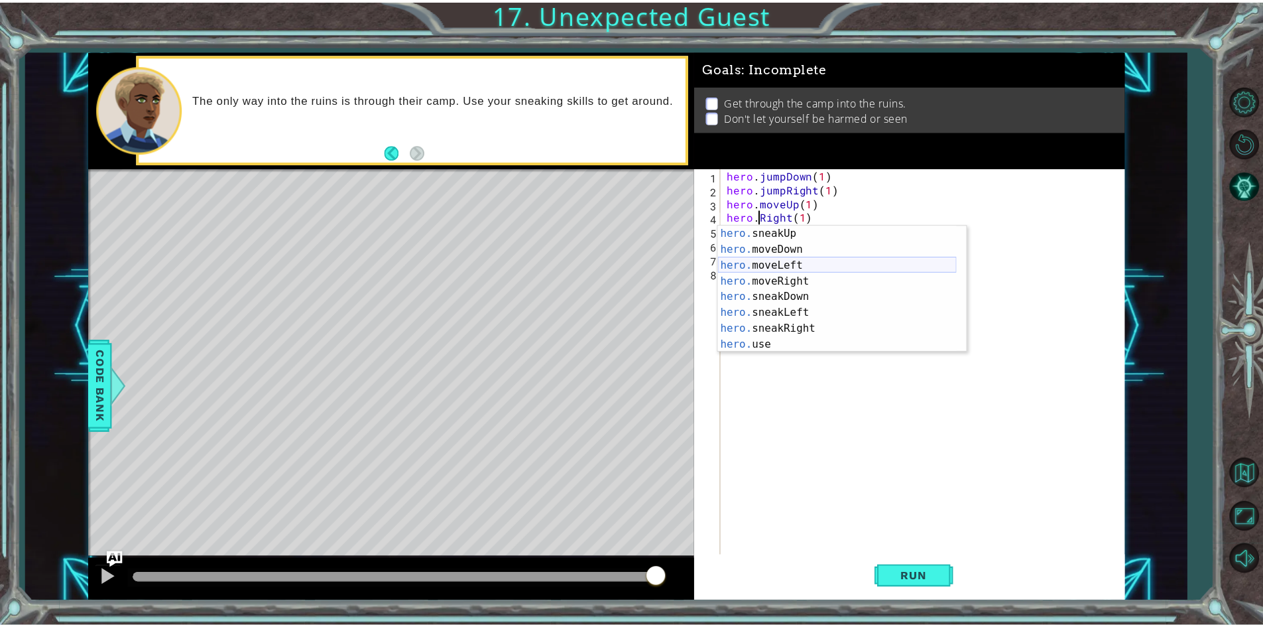
scroll to position [80, 0]
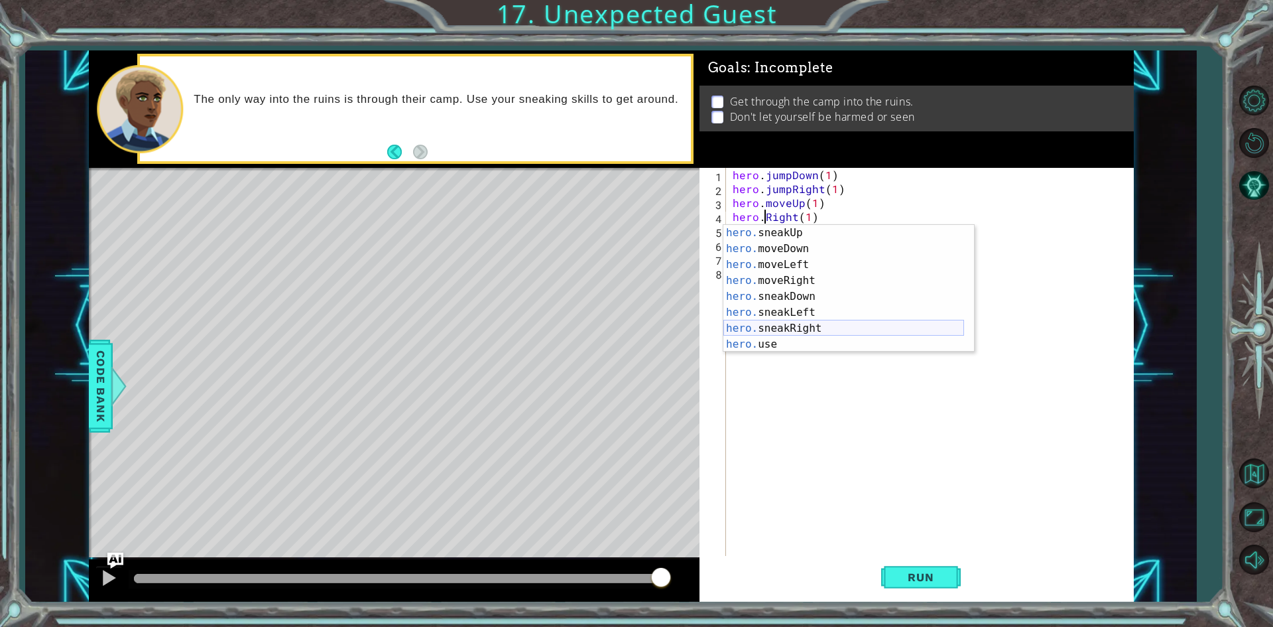
click at [802, 324] on div "hero. sneakUp press enter hero. moveDown press enter hero. moveLeft press enter…" at bounding box center [844, 304] width 241 height 159
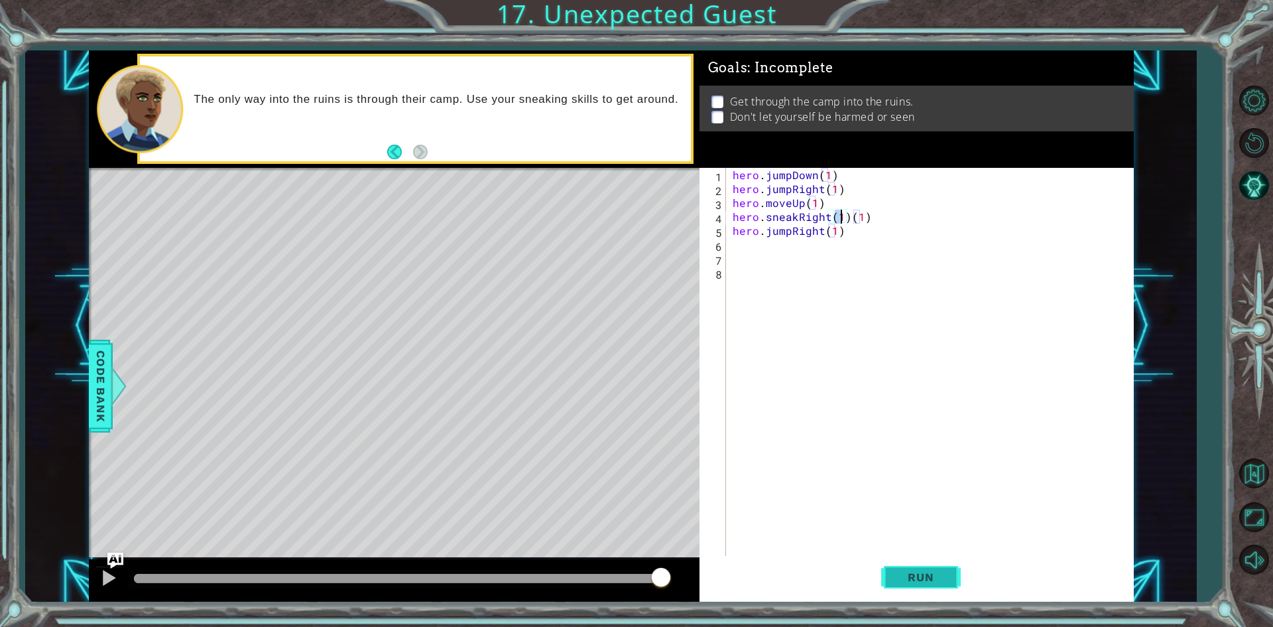
click at [925, 567] on button "Run" at bounding box center [921, 577] width 80 height 43
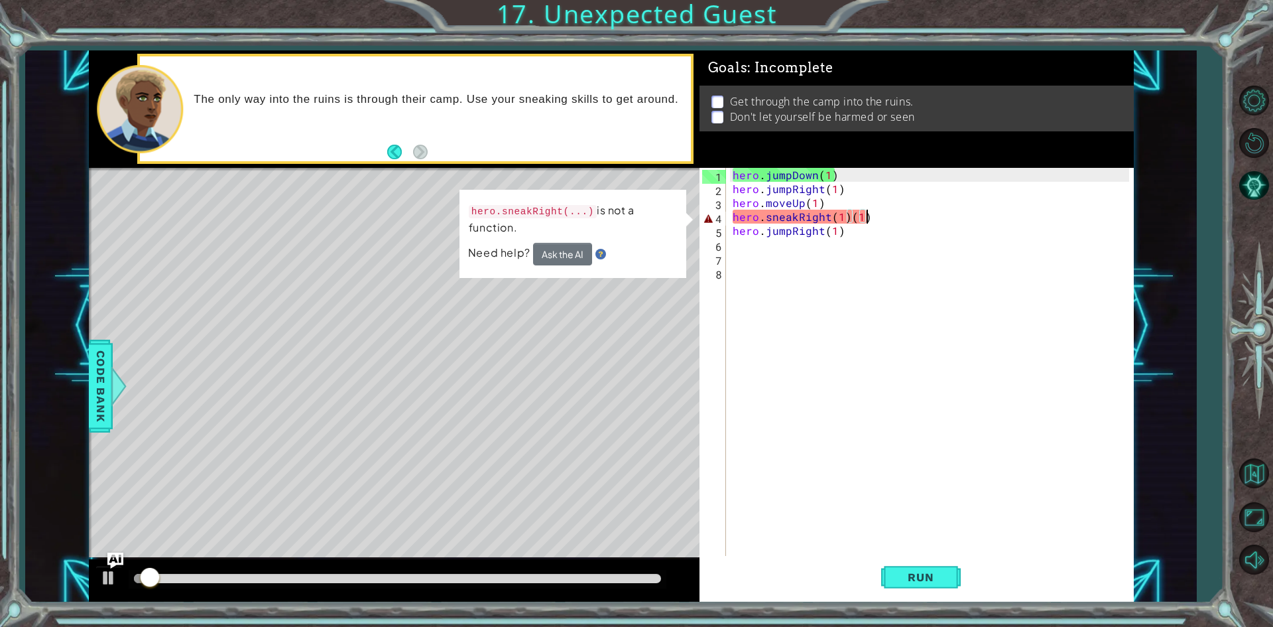
click at [880, 216] on div "hero . jumpDown ( 1 ) hero . jumpRight ( 1 ) hero . moveUp ( 1 ) hero . sneakRi…" at bounding box center [933, 377] width 406 height 418
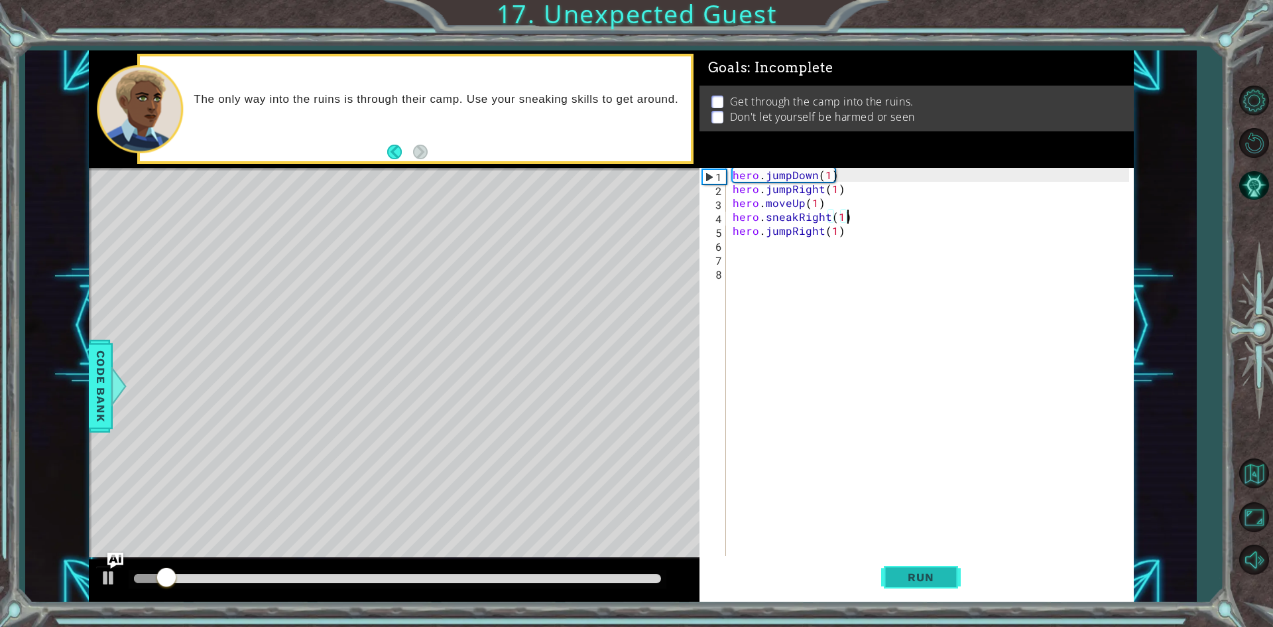
click at [924, 577] on span "Run" at bounding box center [921, 576] width 52 height 13
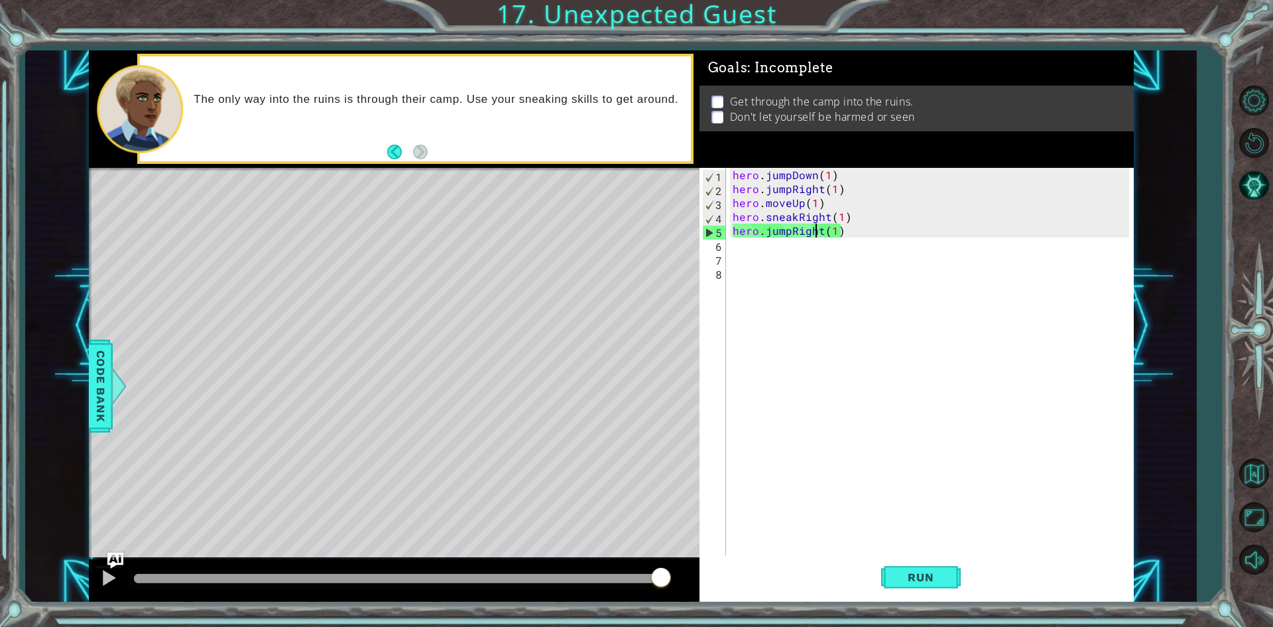
click at [813, 228] on div "hero . jumpDown ( 1 ) hero . jumpRight ( 1 ) hero . moveUp ( 1 ) hero . sneakRi…" at bounding box center [933, 377] width 406 height 418
click at [821, 230] on div "hero . jumpDown ( 1 ) hero . jumpRight ( 1 ) hero . moveUp ( 1 ) hero . sneakRi…" at bounding box center [933, 377] width 406 height 418
click at [787, 235] on div "hero . jumpDown ( 1 ) hero . jumpRight ( 1 ) hero . moveUp ( 1 ) hero . sneakRi…" at bounding box center [933, 377] width 406 height 418
click at [820, 232] on div "hero . jumpDown ( 1 ) hero . jumpRight ( 1 ) hero . moveUp ( 1 ) hero . sneakRi…" at bounding box center [933, 377] width 406 height 418
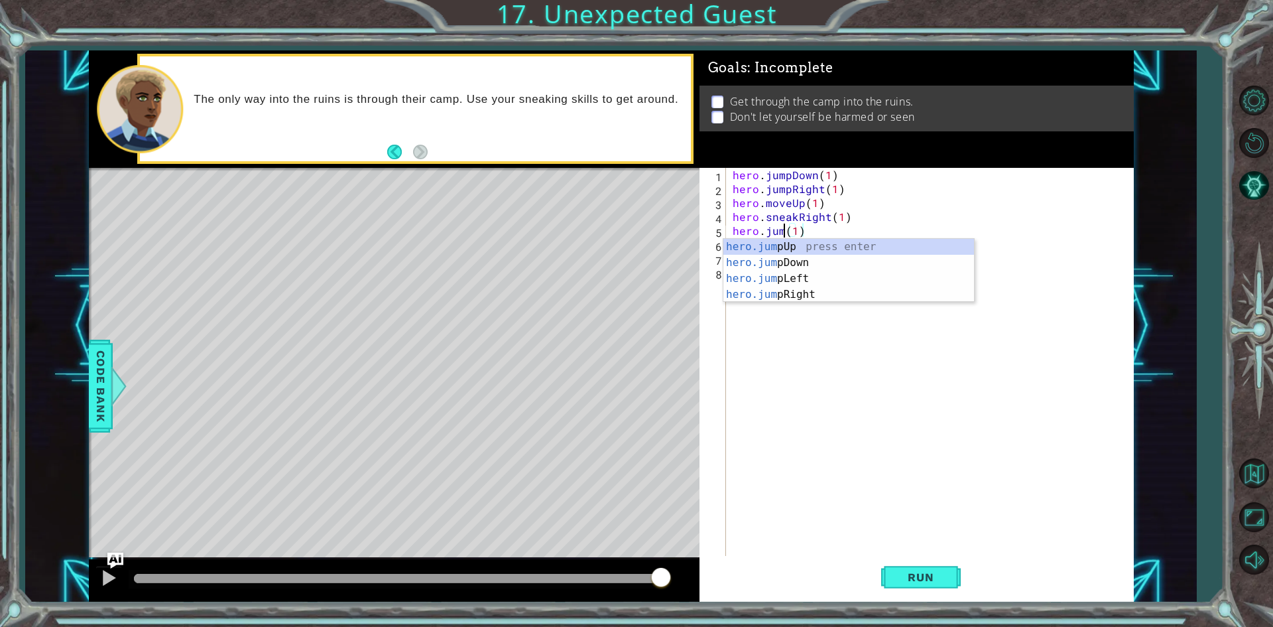
type textarea "hero.j(1)"
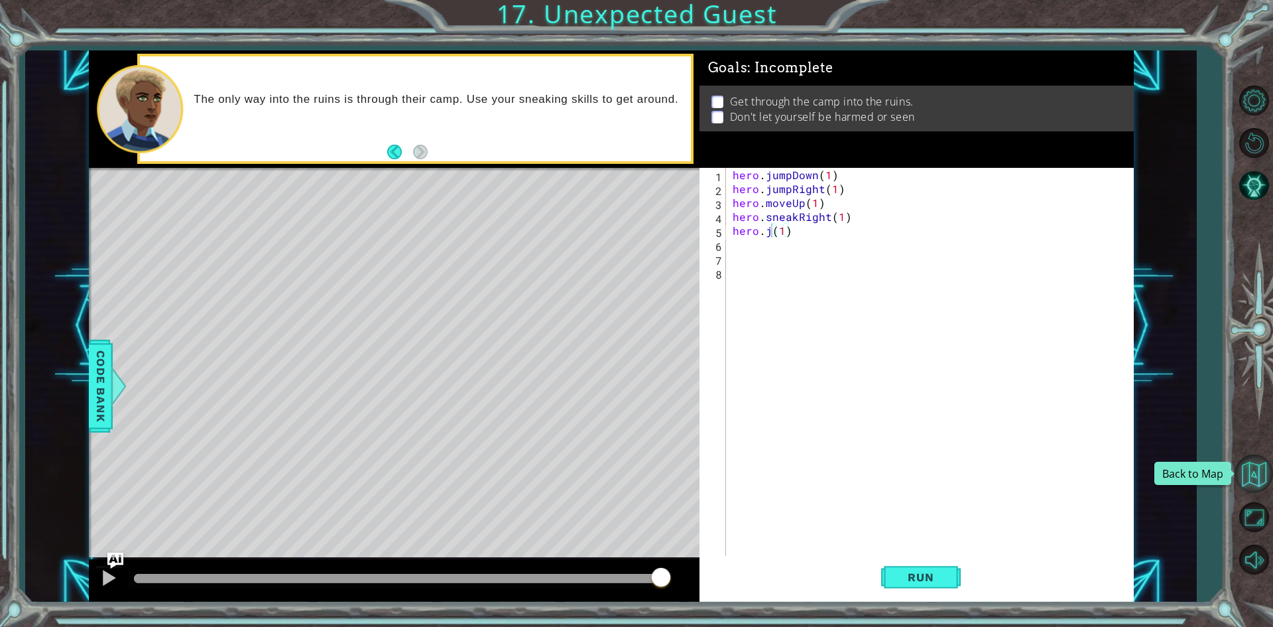
click at [1263, 475] on button "Back to Map" at bounding box center [1254, 473] width 38 height 38
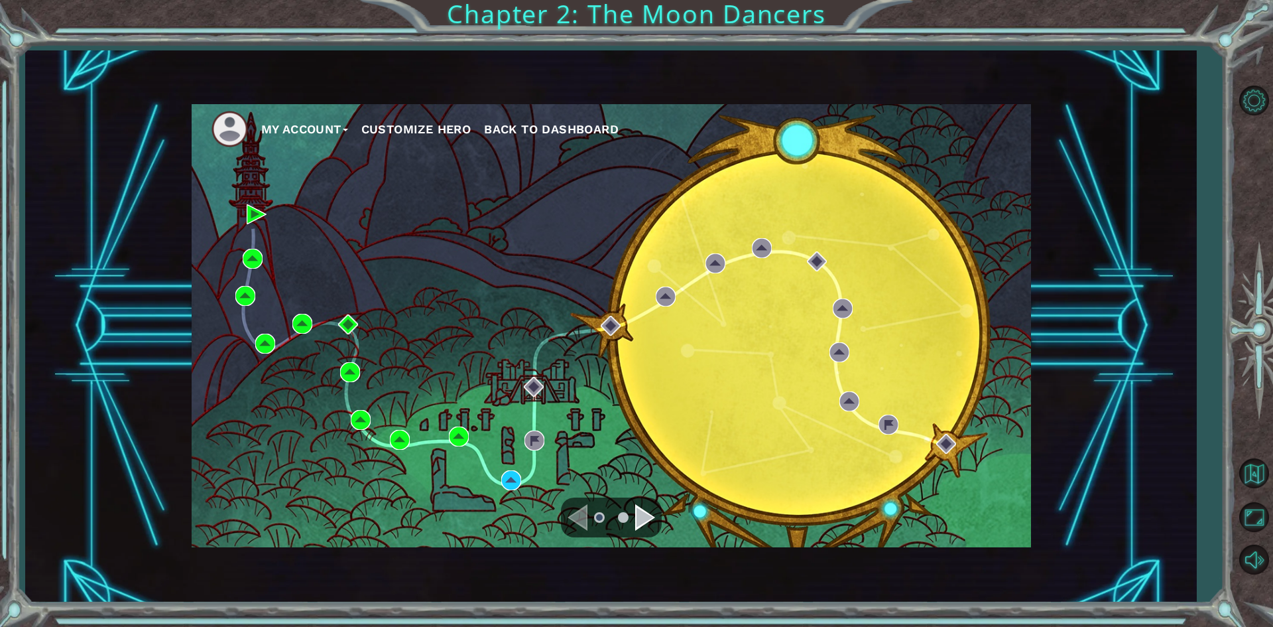
click at [248, 131] on li at bounding box center [237, 129] width 50 height 36
click at [293, 129] on button "My Account" at bounding box center [304, 129] width 87 height 20
click at [423, 137] on button "Customize Hero" at bounding box center [416, 129] width 110 height 20
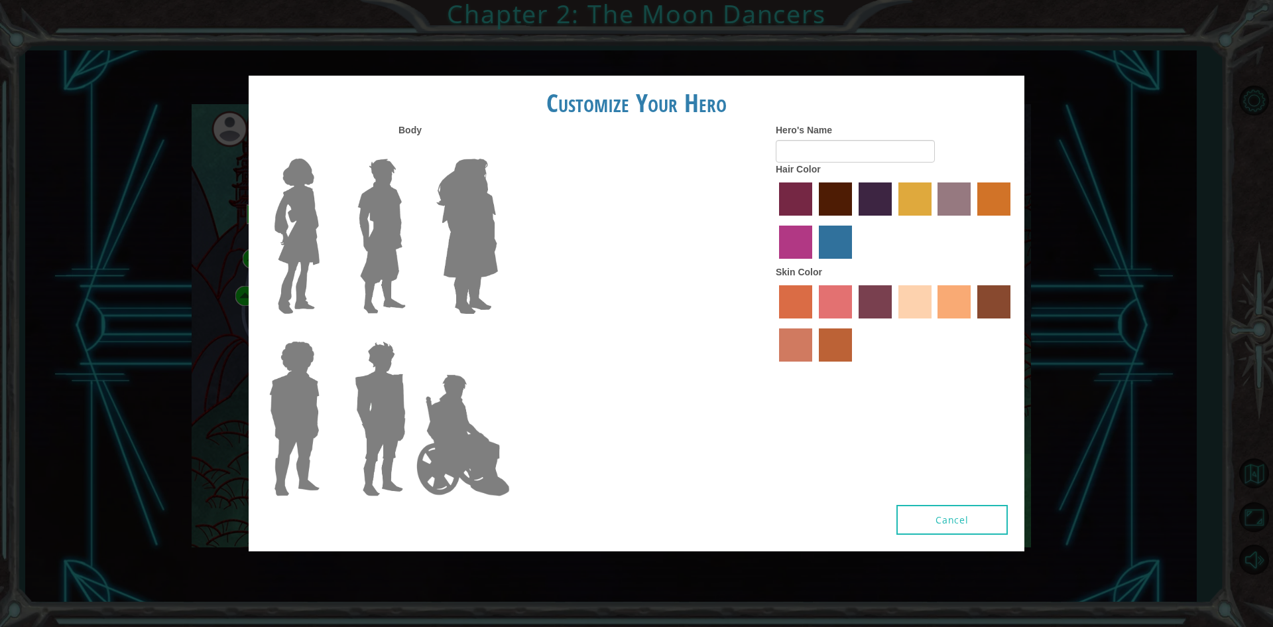
type input "15888"
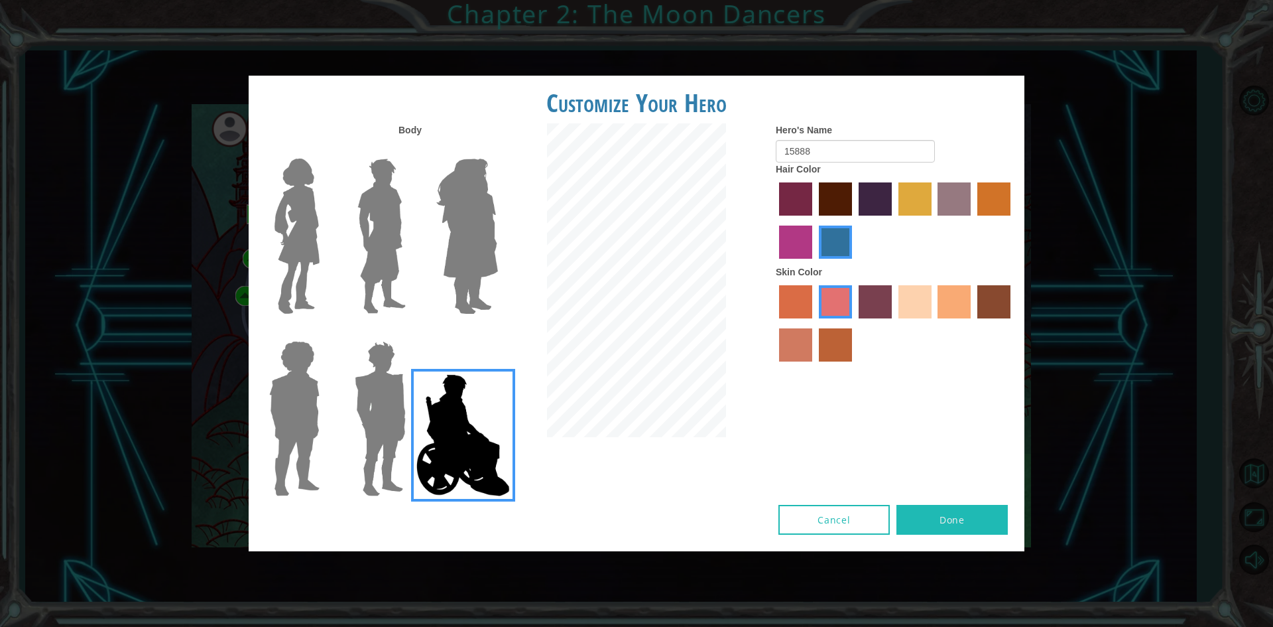
click at [848, 520] on button "Cancel" at bounding box center [834, 520] width 111 height 30
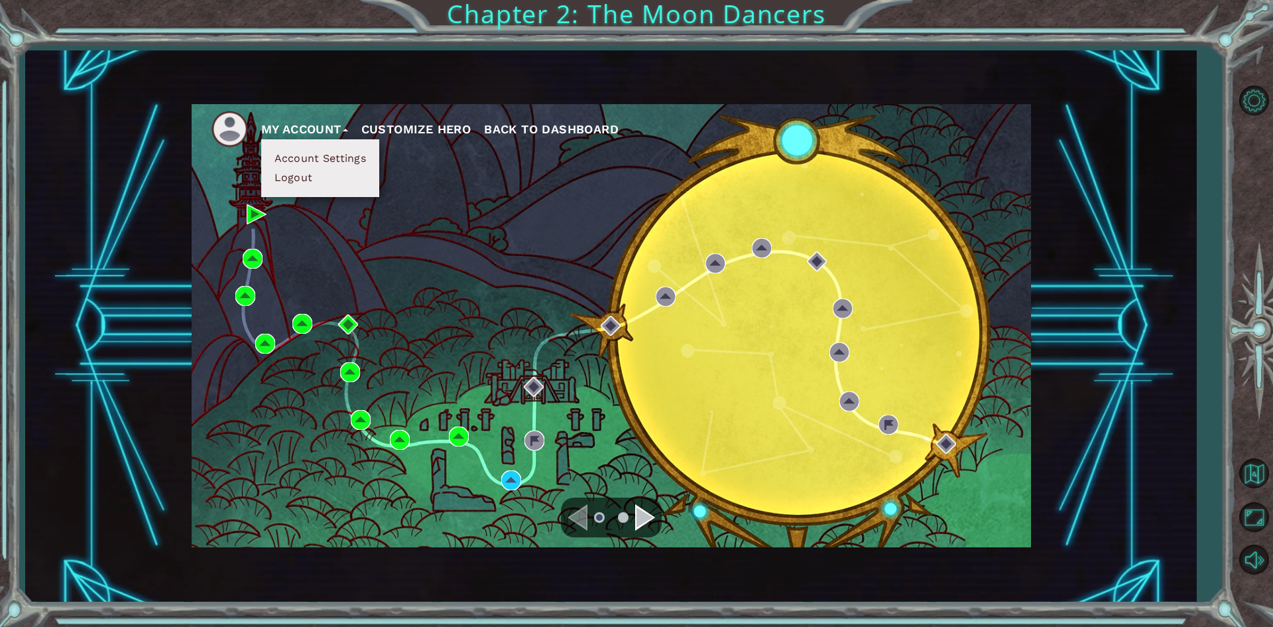
click at [559, 121] on ul "My Account Account Settings Logout Customize Hero Back to Dashboard" at bounding box center [622, 129] width 820 height 36
click at [558, 125] on span "Back to Dashboard" at bounding box center [551, 129] width 135 height 14
